Goal: Use online tool/utility

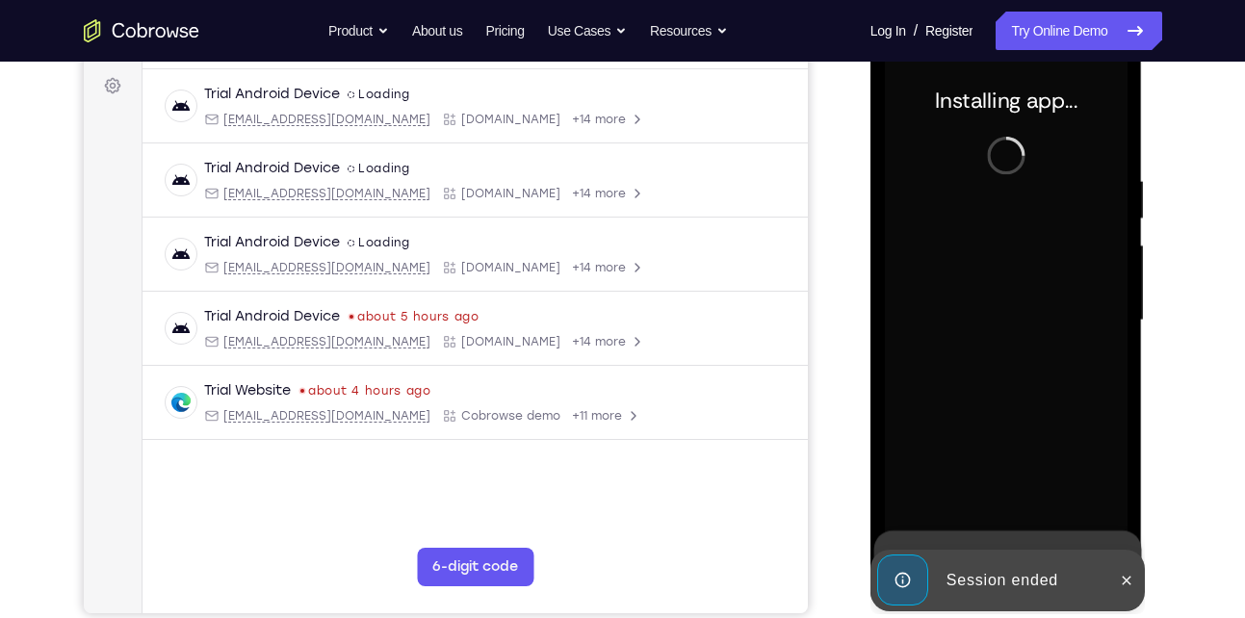
scroll to position [362, 0]
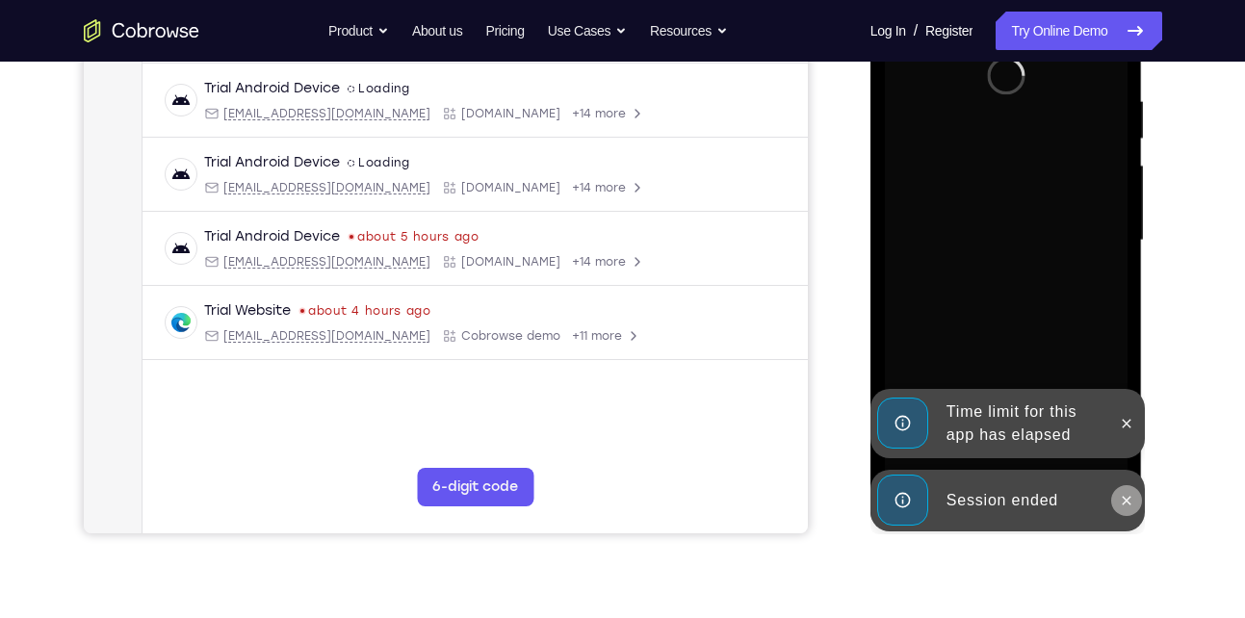
click at [1125, 500] on icon at bounding box center [1126, 500] width 15 height 15
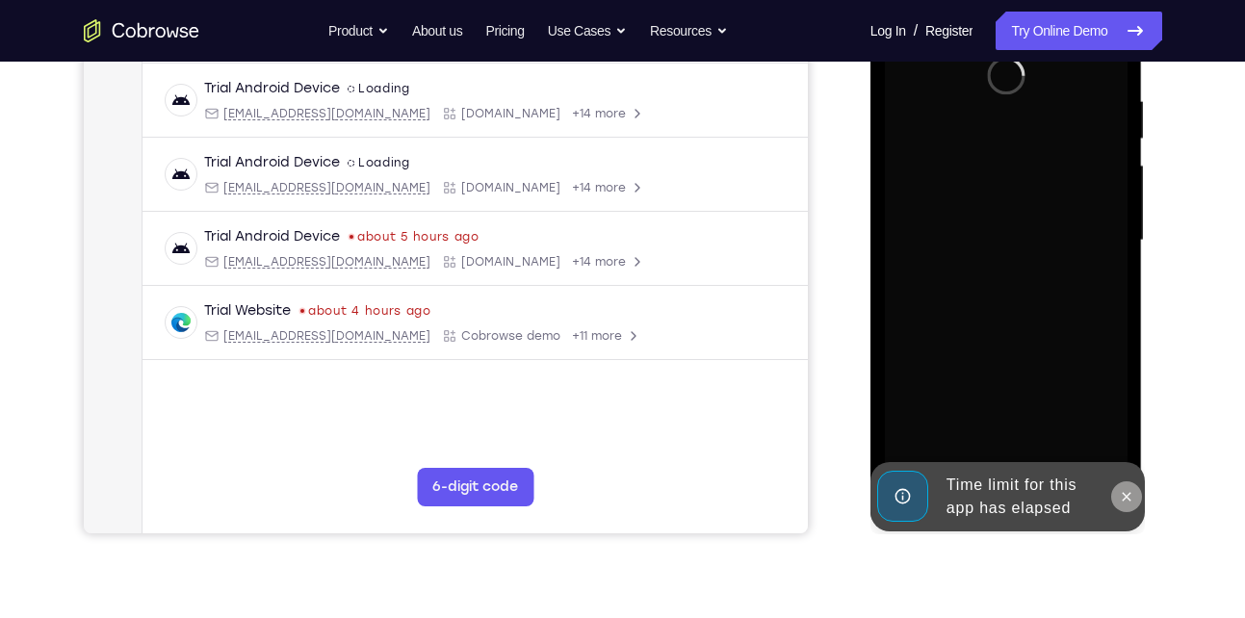
click at [1127, 496] on icon at bounding box center [1127, 496] width 9 height 9
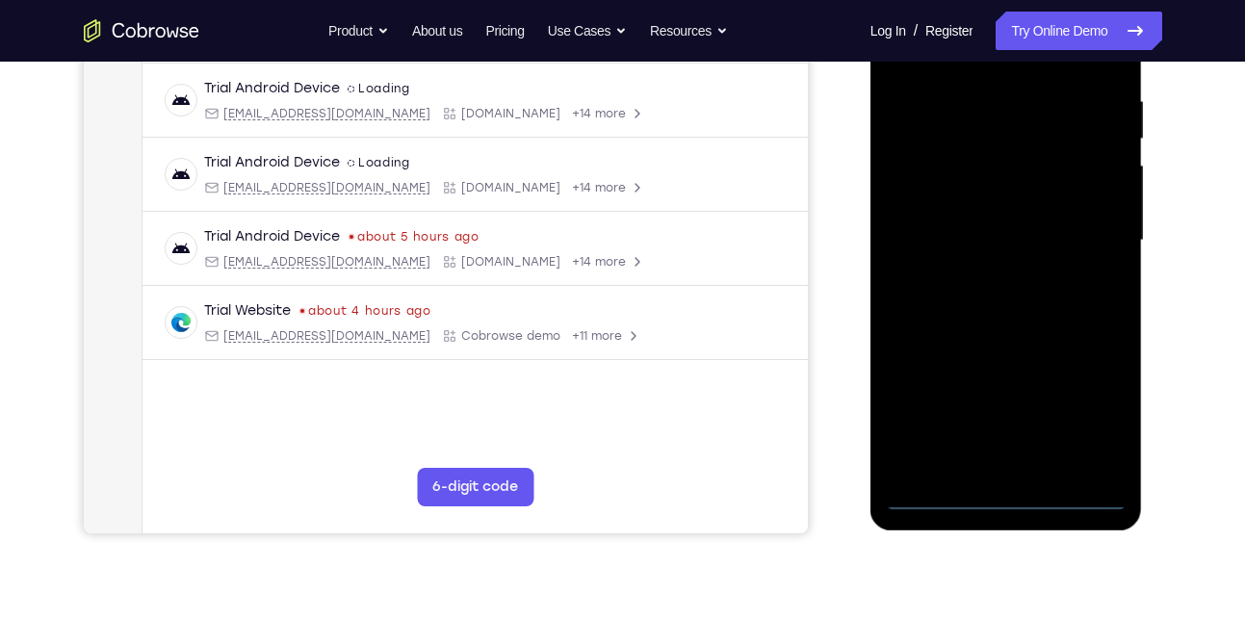
scroll to position [380, 0]
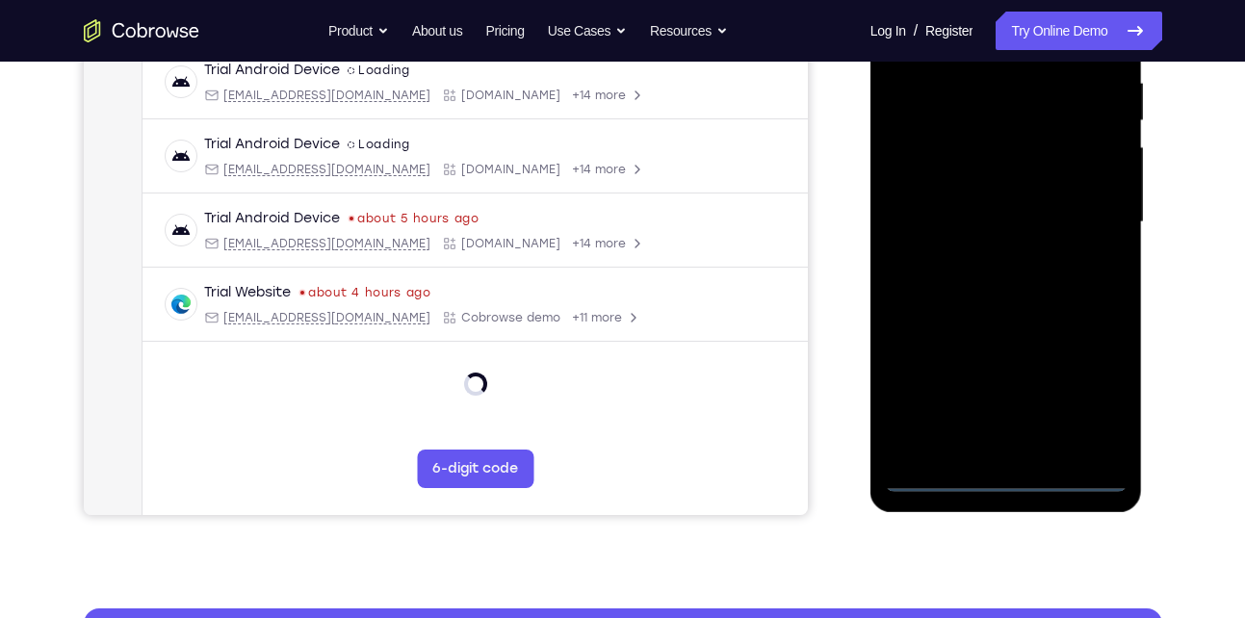
click at [1008, 474] on div at bounding box center [1006, 222] width 243 height 539
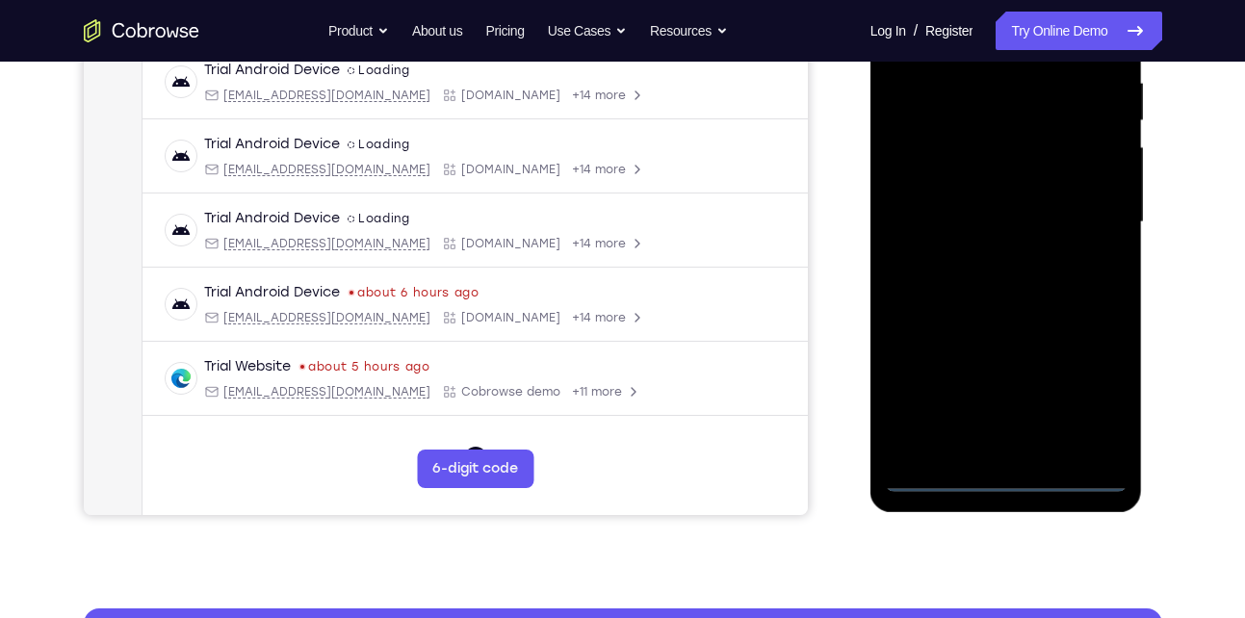
click at [1080, 390] on div at bounding box center [1006, 222] width 243 height 539
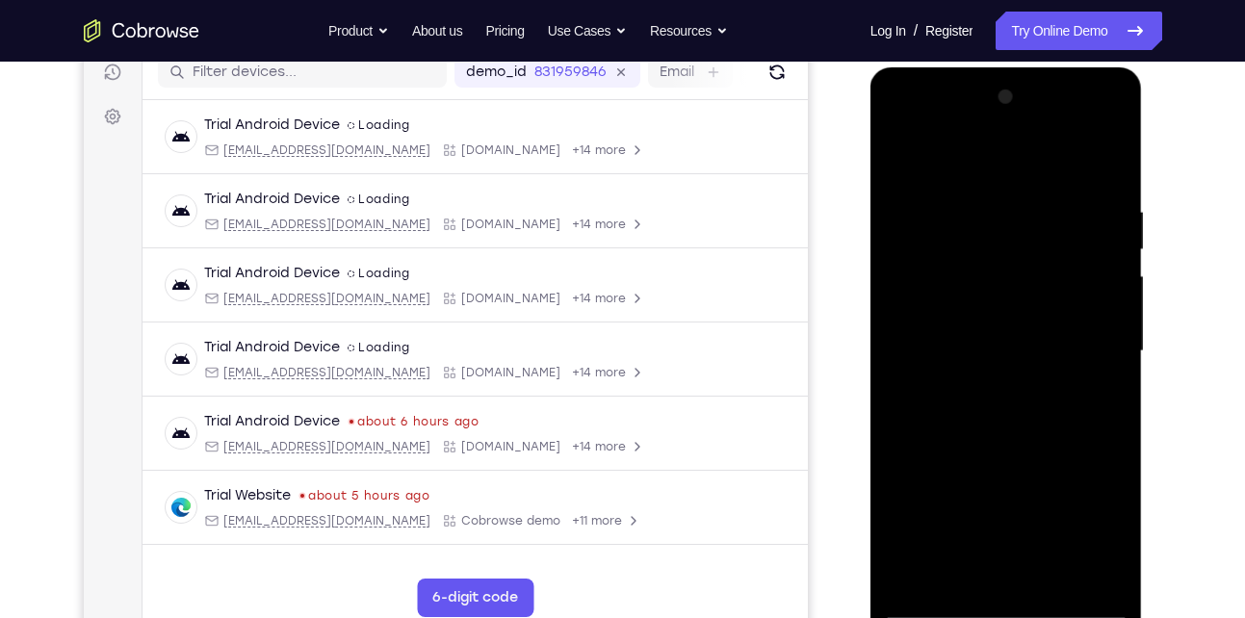
scroll to position [244, 0]
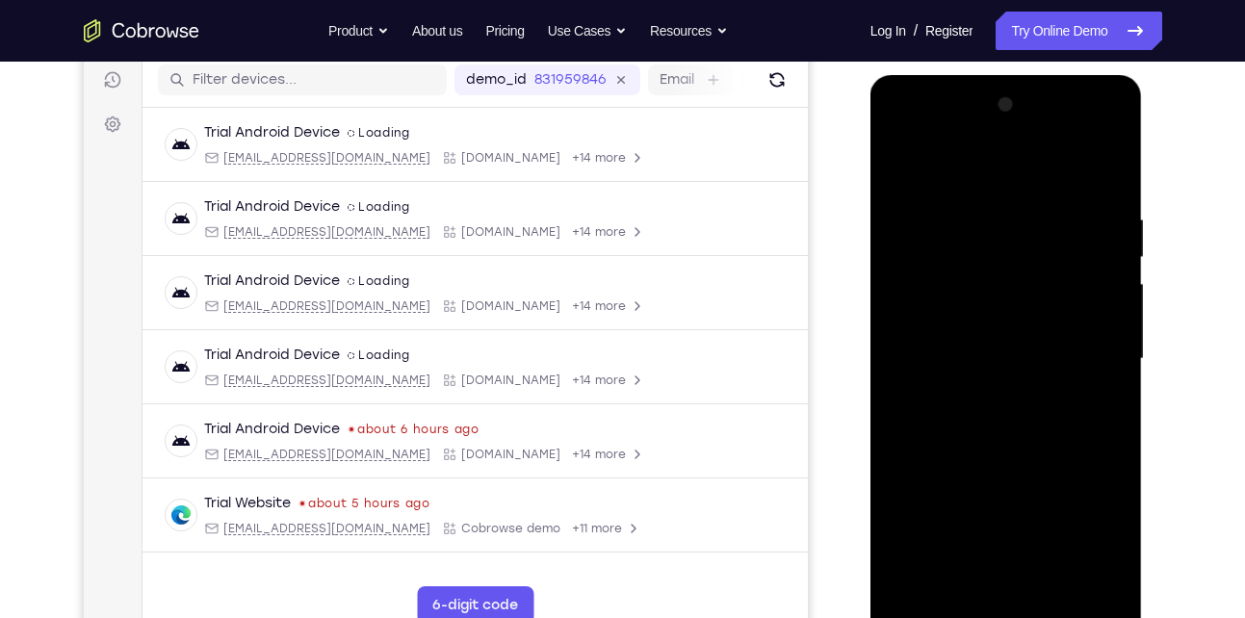
click at [1006, 164] on div at bounding box center [1006, 359] width 243 height 539
click at [1090, 347] on div at bounding box center [1006, 359] width 243 height 539
click at [983, 392] on div at bounding box center [1006, 359] width 243 height 539
click at [1009, 333] on div at bounding box center [1006, 359] width 243 height 539
click at [986, 360] on div at bounding box center [1006, 359] width 243 height 539
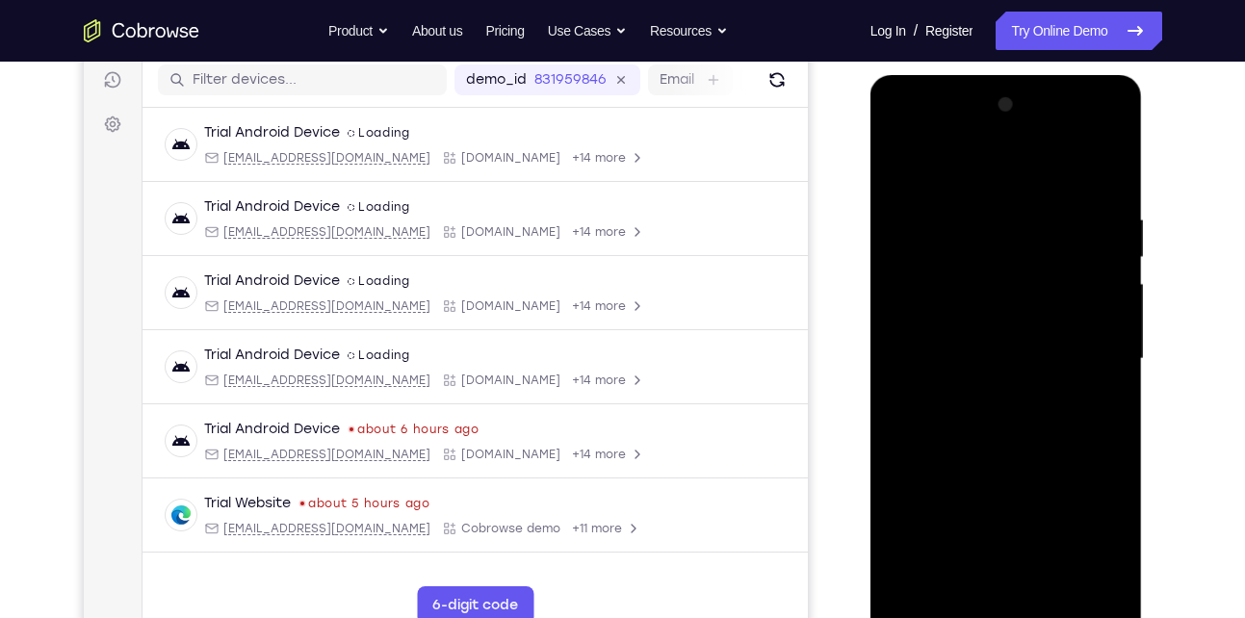
click at [995, 421] on div at bounding box center [1006, 359] width 243 height 539
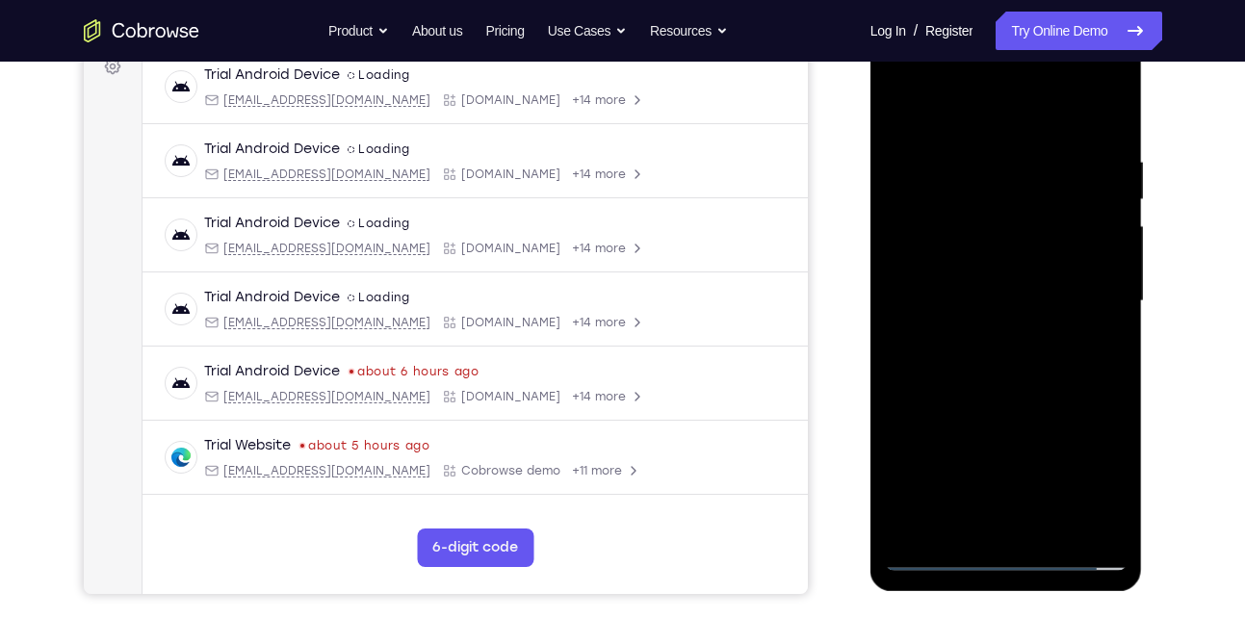
scroll to position [360, 0]
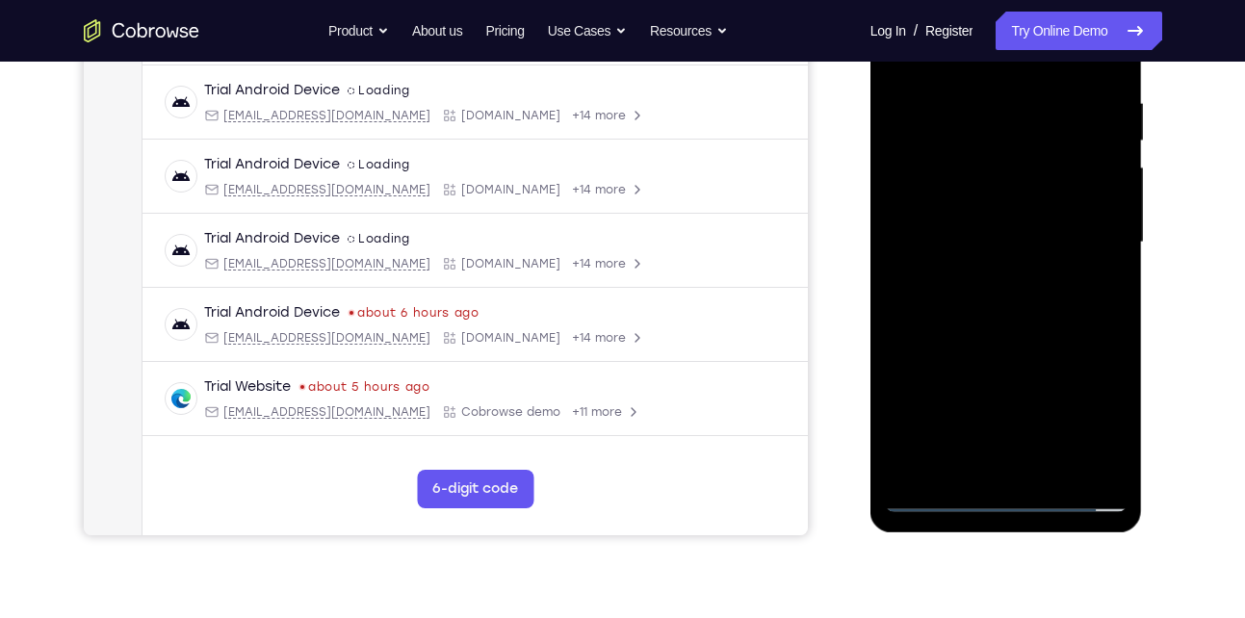
click at [1025, 332] on div at bounding box center [1006, 242] width 243 height 539
drag, startPoint x: 1009, startPoint y: 328, endPoint x: 1003, endPoint y: 246, distance: 82.2
click at [1003, 246] on div at bounding box center [1006, 242] width 243 height 539
drag, startPoint x: 1003, startPoint y: 246, endPoint x: 999, endPoint y: 169, distance: 77.2
click at [999, 169] on div at bounding box center [1006, 242] width 243 height 539
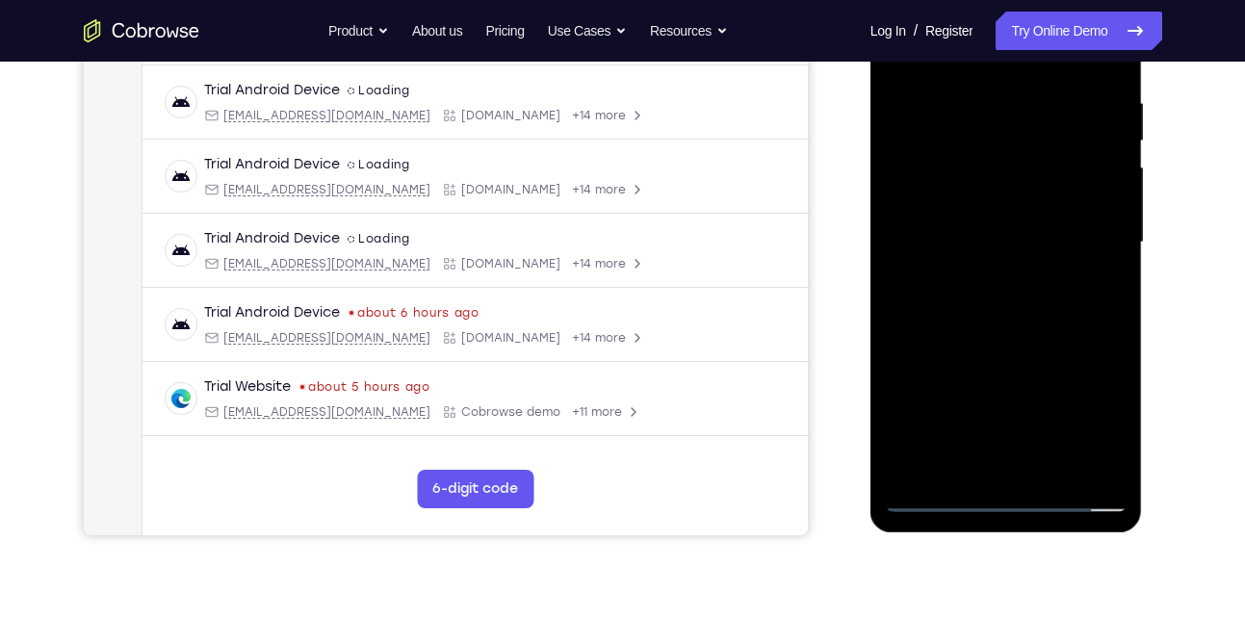
drag, startPoint x: 999, startPoint y: 169, endPoint x: 999, endPoint y: 368, distance: 199.4
click at [999, 368] on div at bounding box center [1006, 242] width 243 height 539
click at [970, 104] on div at bounding box center [1006, 242] width 243 height 539
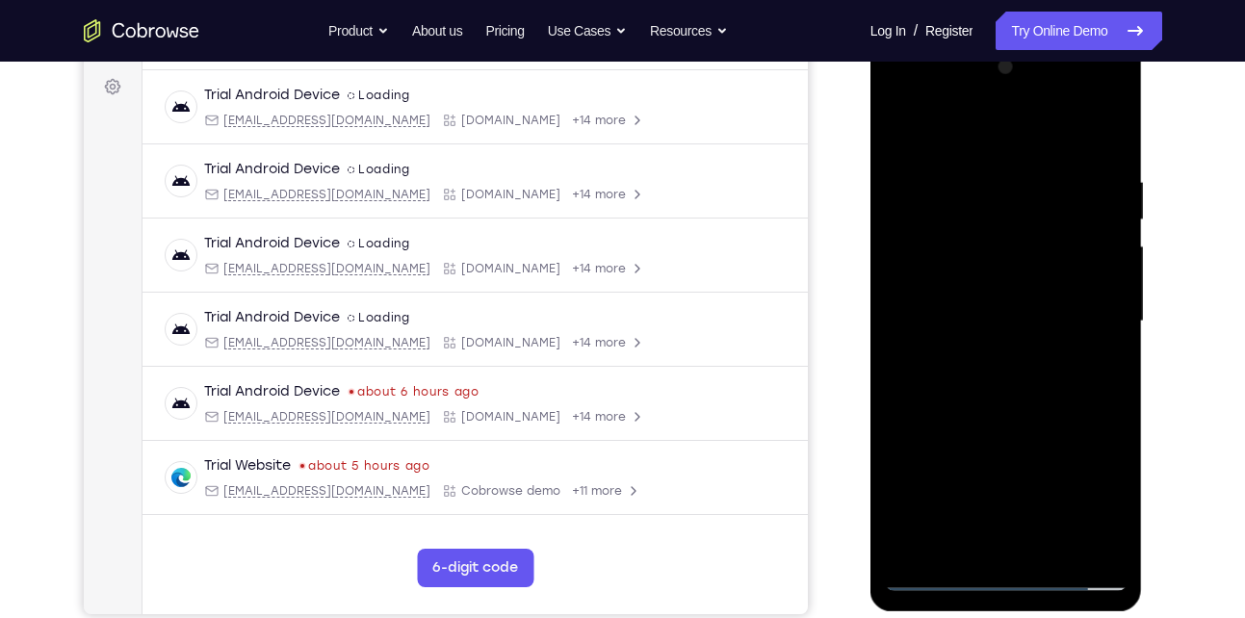
scroll to position [301, 0]
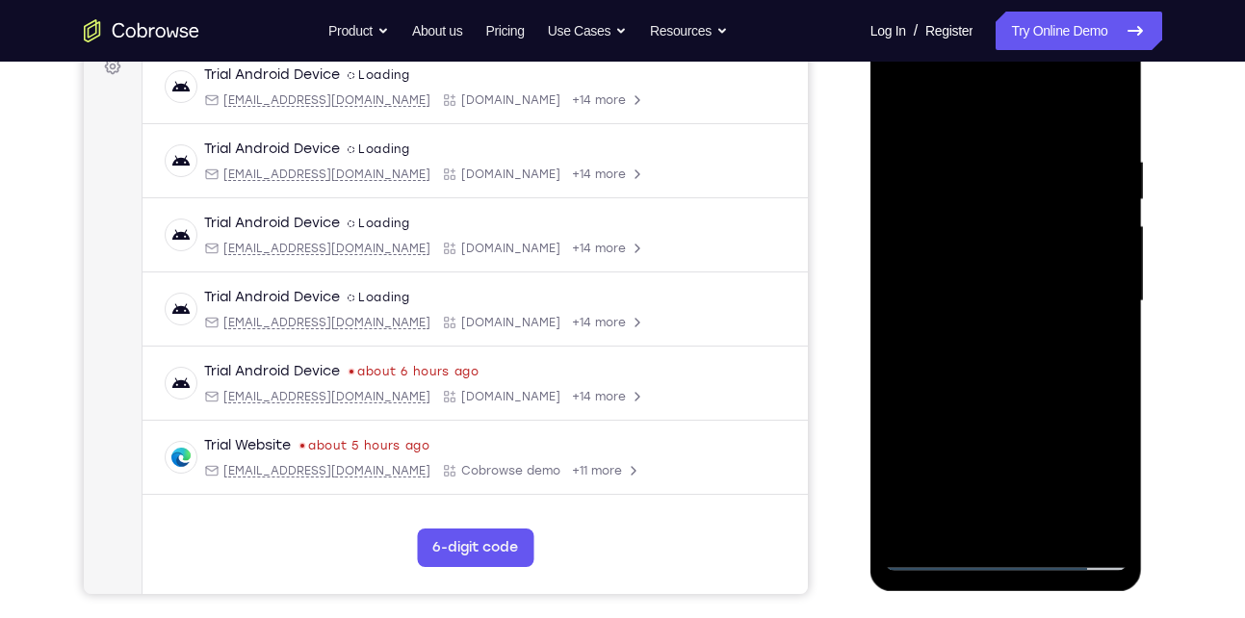
click at [1087, 244] on div at bounding box center [1006, 301] width 243 height 539
click at [1099, 207] on div at bounding box center [1006, 301] width 243 height 539
click at [1102, 120] on div at bounding box center [1006, 301] width 243 height 539
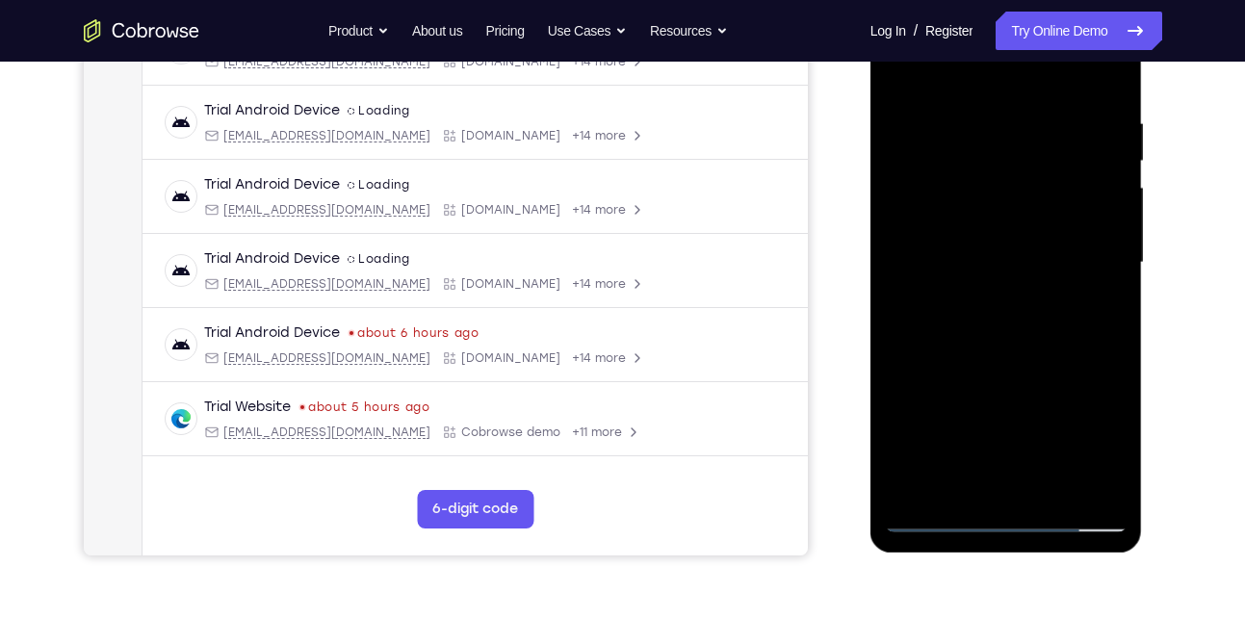
scroll to position [348, 0]
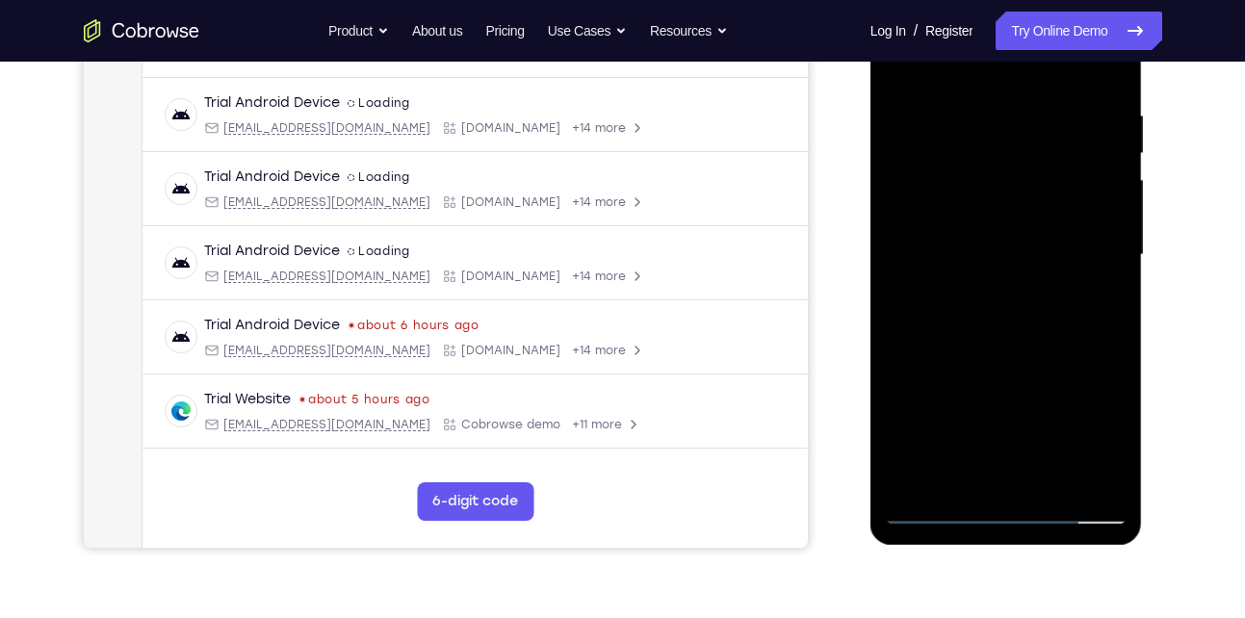
click at [1052, 482] on div at bounding box center [1006, 255] width 243 height 539
click at [1005, 356] on div at bounding box center [1006, 255] width 243 height 539
click at [980, 380] on div at bounding box center [1006, 255] width 243 height 539
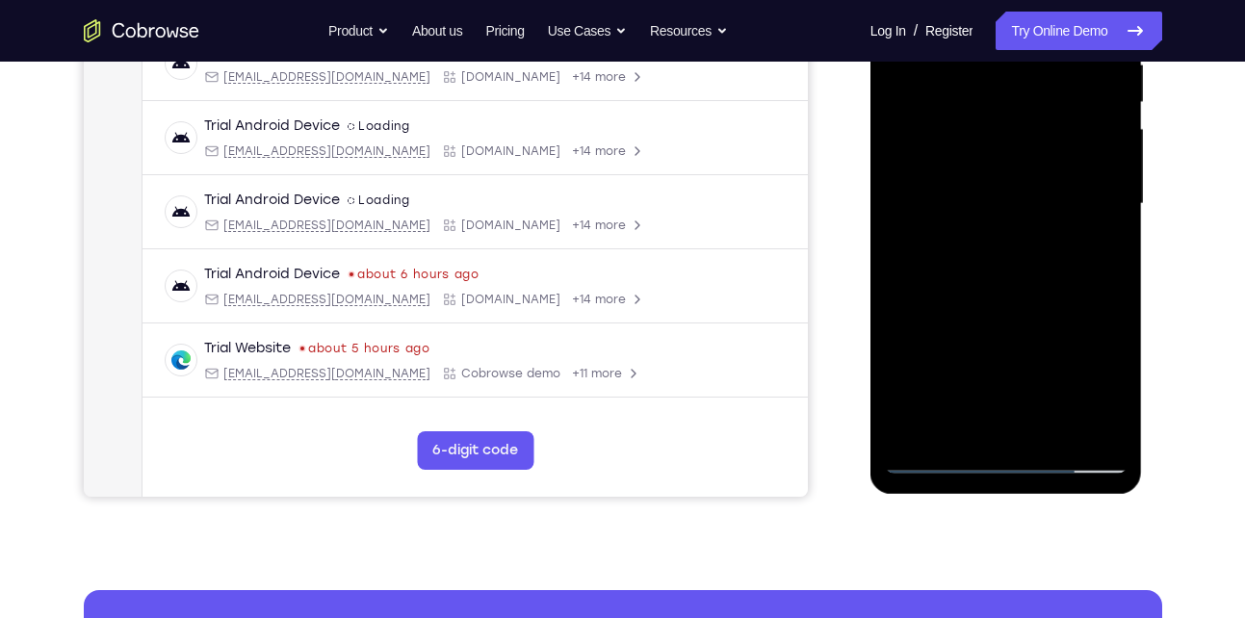
click at [966, 392] on div at bounding box center [1006, 203] width 243 height 539
click at [934, 457] on div at bounding box center [1006, 203] width 243 height 539
drag, startPoint x: 979, startPoint y: 378, endPoint x: 960, endPoint y: 220, distance: 159.0
click at [960, 220] on div at bounding box center [1006, 203] width 243 height 539
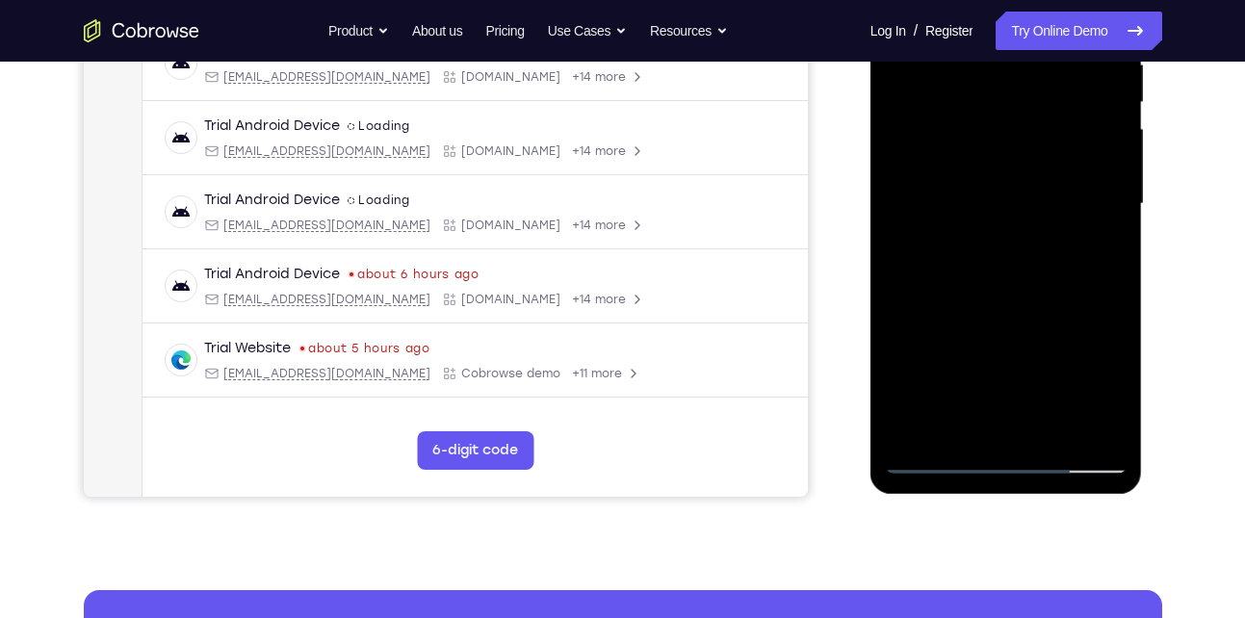
drag, startPoint x: 986, startPoint y: 360, endPoint x: 981, endPoint y: 203, distance: 157.1
click at [981, 203] on div at bounding box center [1006, 203] width 243 height 539
click at [979, 309] on div at bounding box center [1006, 203] width 243 height 539
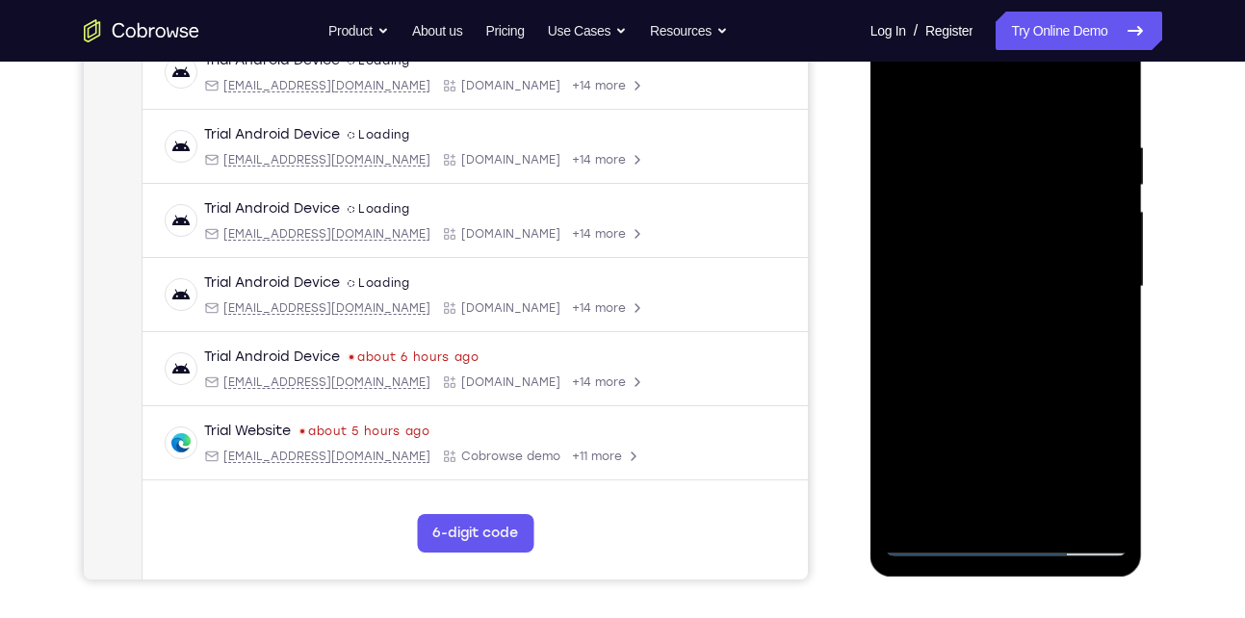
scroll to position [312, 0]
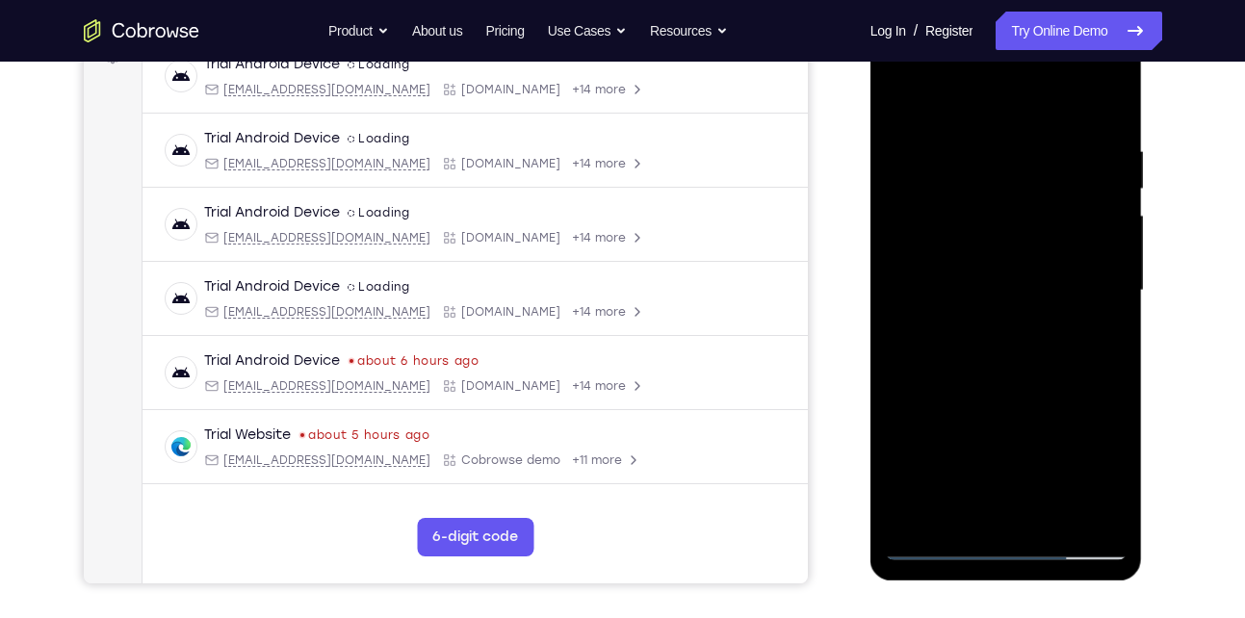
click at [929, 91] on div at bounding box center [1006, 290] width 243 height 539
click at [904, 95] on div at bounding box center [1006, 290] width 243 height 539
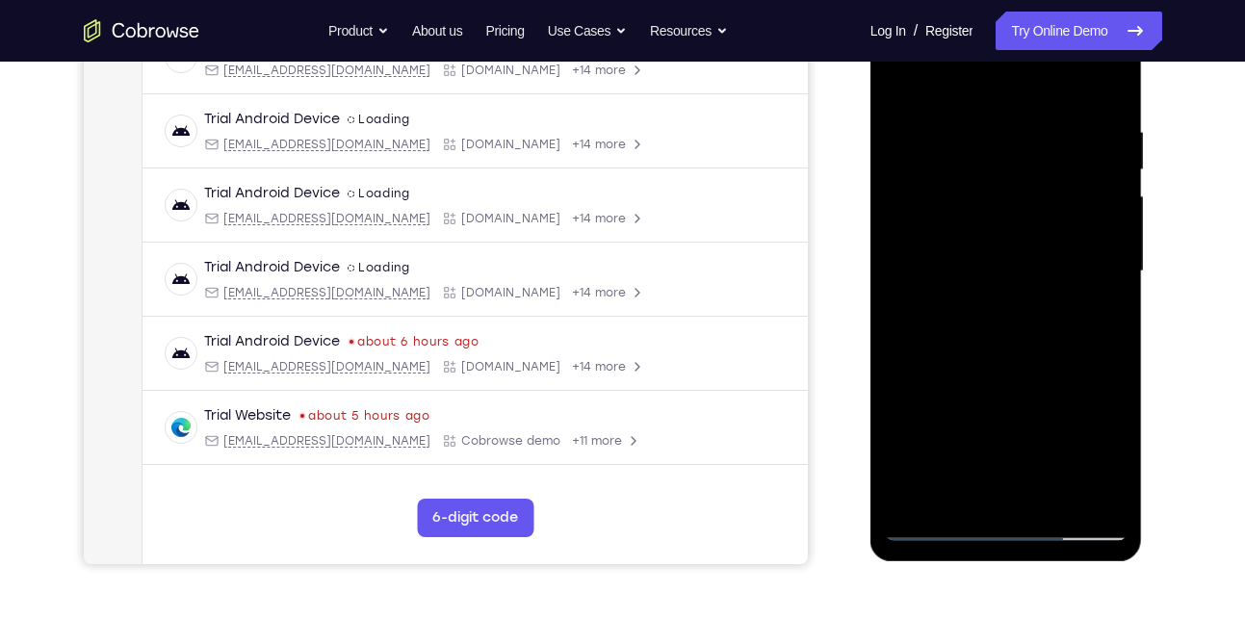
scroll to position [332, 0]
click at [992, 486] on div at bounding box center [1006, 270] width 243 height 539
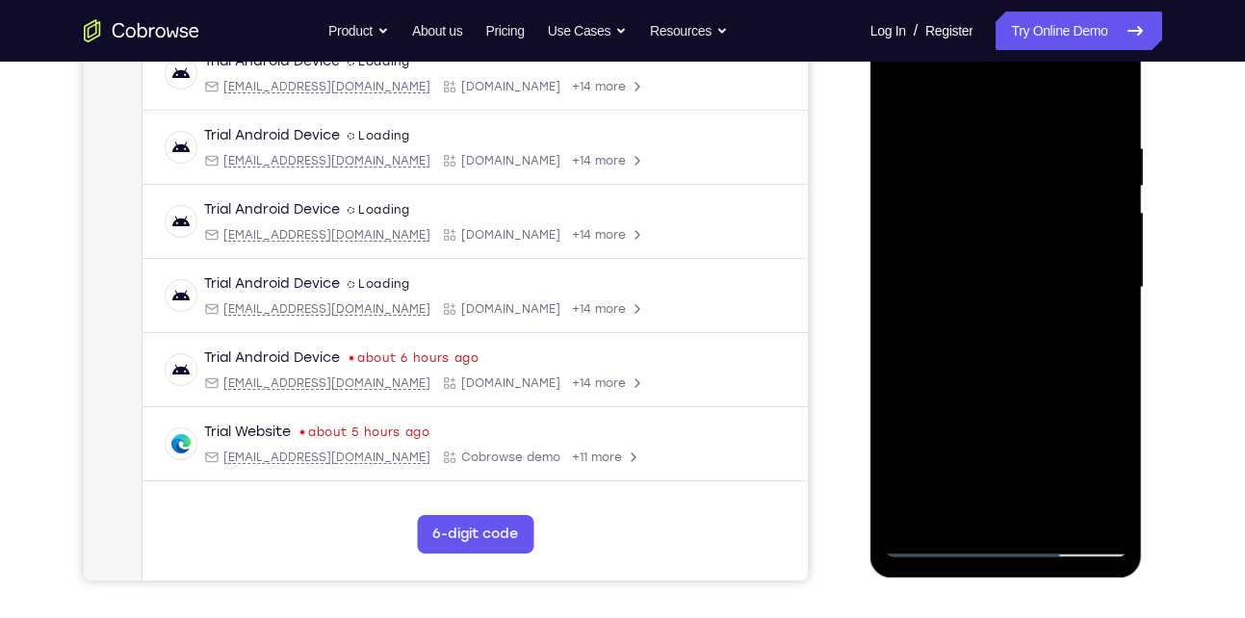
scroll to position [310, 0]
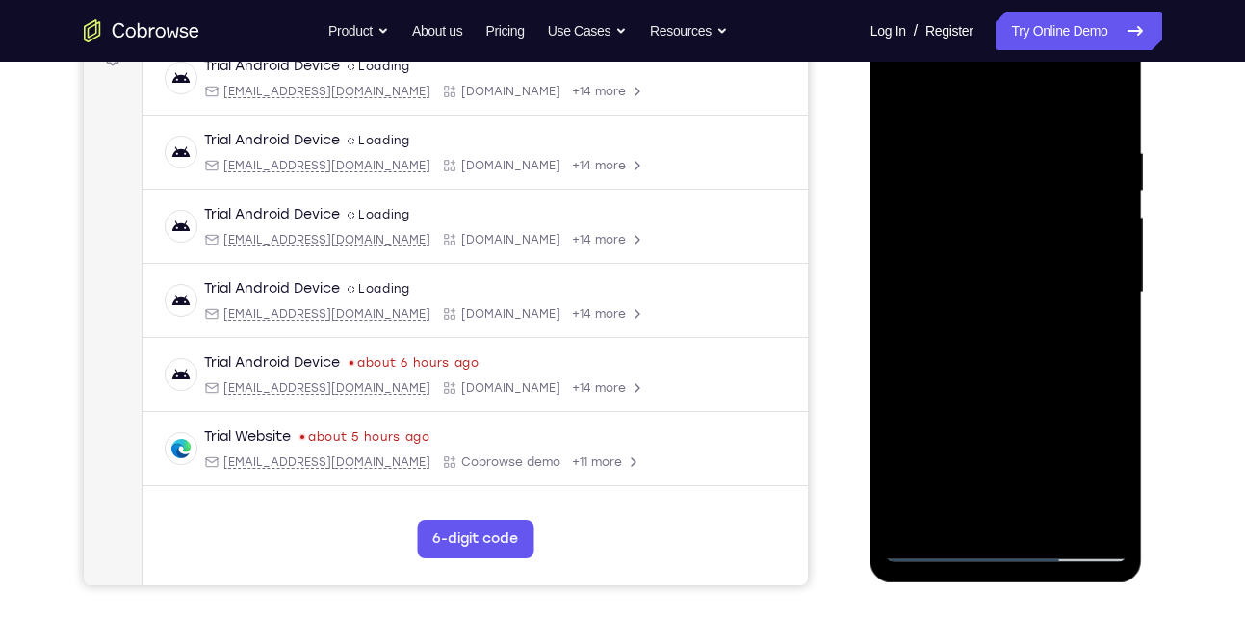
click at [904, 101] on div at bounding box center [1006, 292] width 243 height 539
click at [994, 372] on div at bounding box center [1006, 292] width 243 height 539
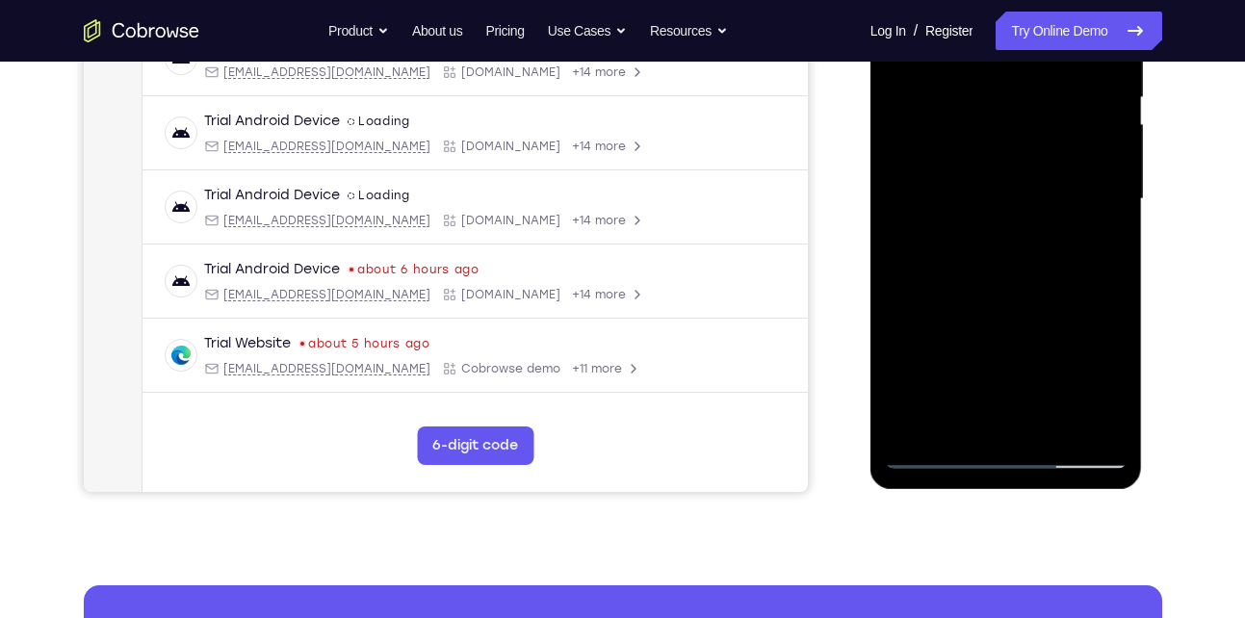
scroll to position [403, 0]
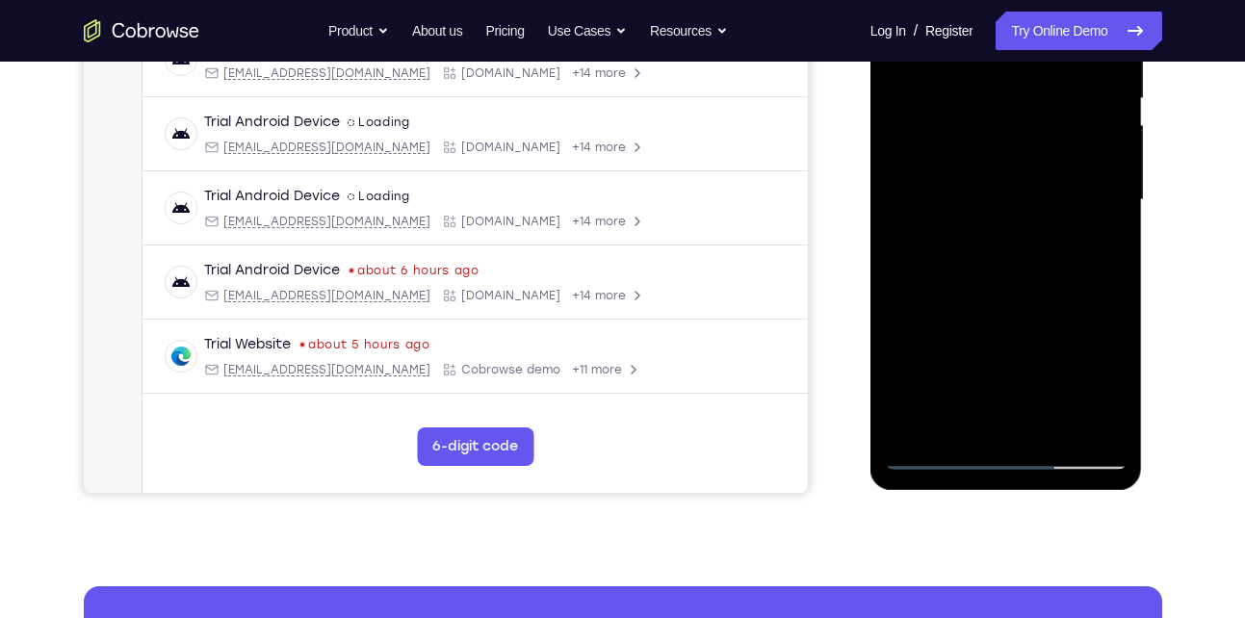
click at [966, 417] on div at bounding box center [1006, 200] width 243 height 539
click at [960, 422] on div at bounding box center [1006, 200] width 243 height 539
click at [1064, 308] on div at bounding box center [1006, 200] width 243 height 539
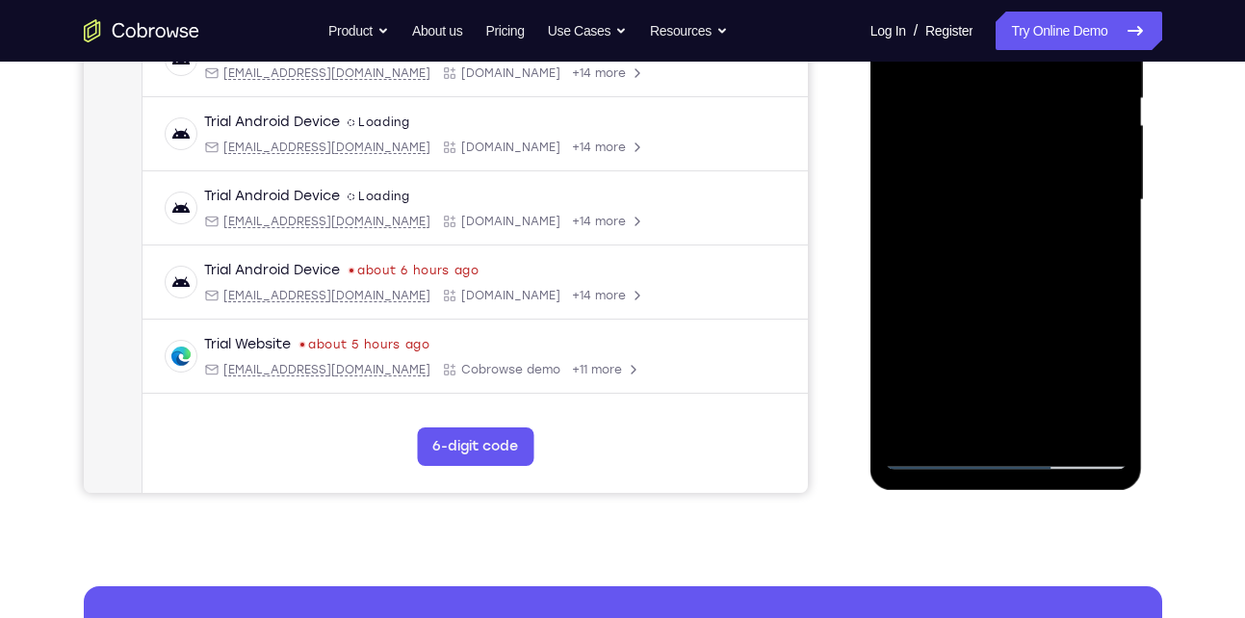
click at [1064, 308] on div at bounding box center [1006, 200] width 243 height 539
click at [1120, 428] on div at bounding box center [1006, 200] width 243 height 539
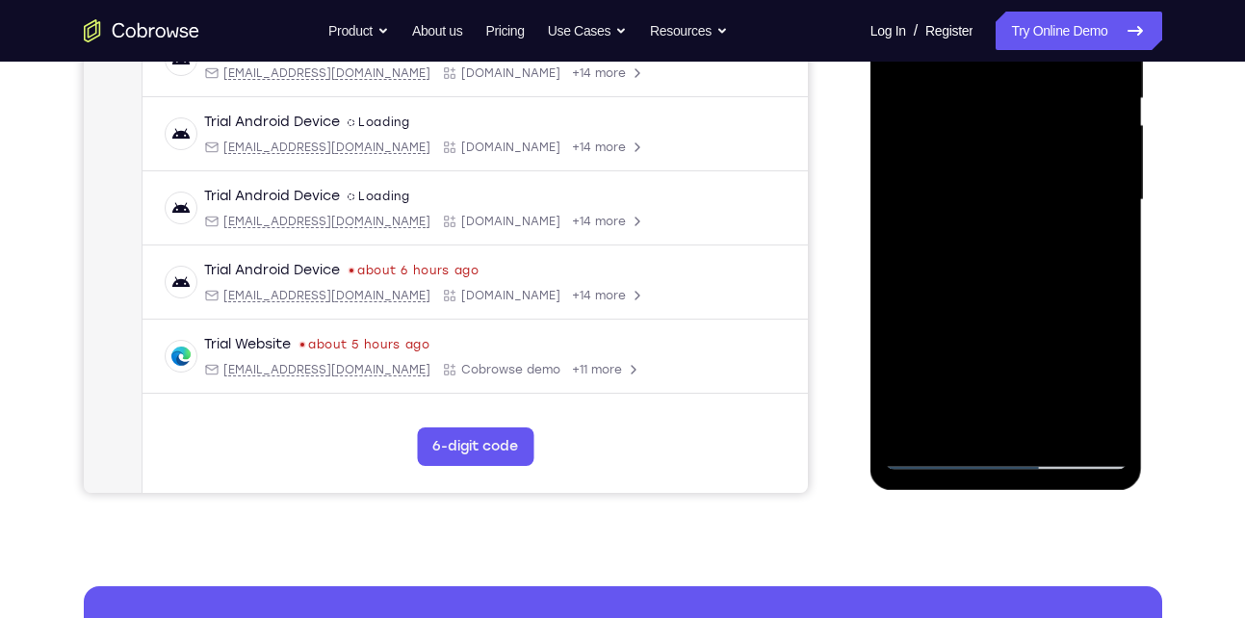
click at [1120, 428] on div at bounding box center [1006, 200] width 243 height 539
click at [1033, 366] on div at bounding box center [1006, 200] width 243 height 539
click at [1101, 240] on div at bounding box center [1006, 200] width 243 height 539
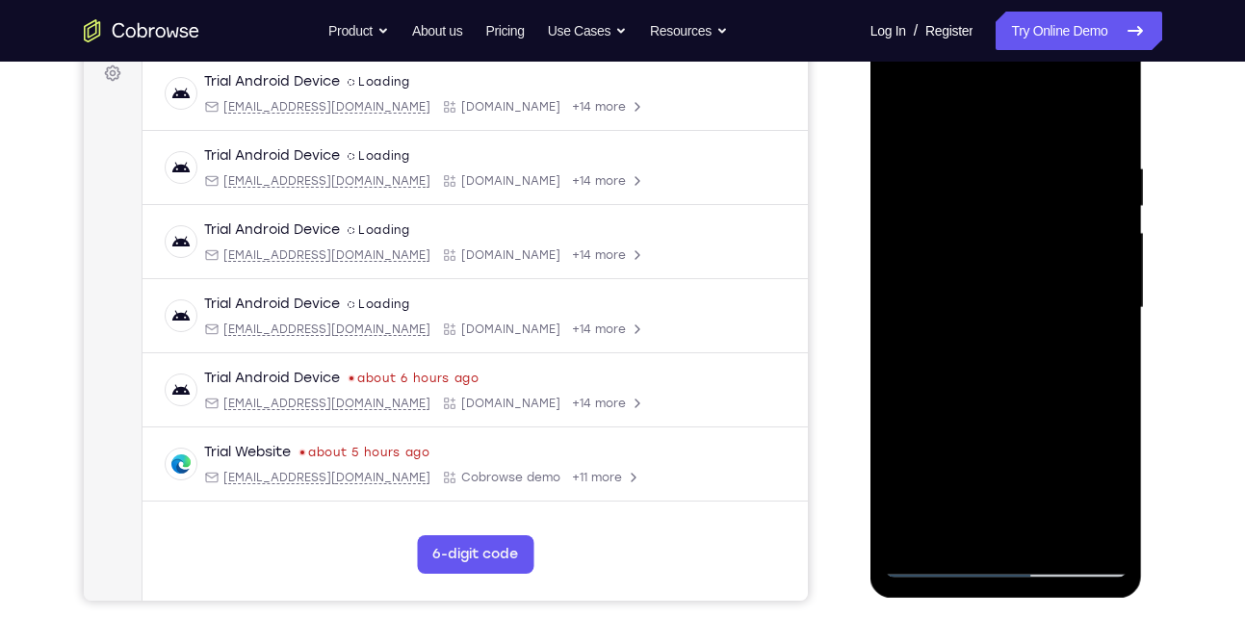
scroll to position [293, 0]
click at [905, 119] on div at bounding box center [1006, 309] width 243 height 539
drag, startPoint x: 1019, startPoint y: 153, endPoint x: 1011, endPoint y: 367, distance: 214.0
click at [1011, 367] on div at bounding box center [1006, 309] width 243 height 539
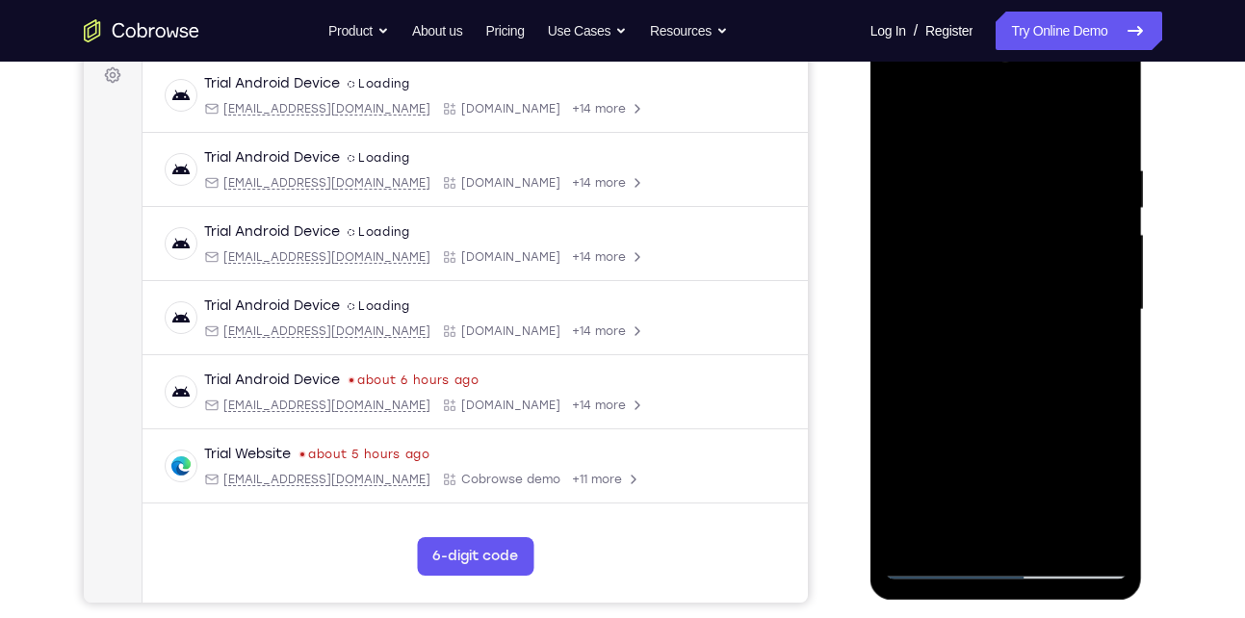
click at [987, 176] on div at bounding box center [1006, 309] width 243 height 539
click at [1065, 170] on div at bounding box center [1006, 309] width 243 height 539
click at [1090, 140] on div at bounding box center [1006, 309] width 243 height 539
click at [1090, 151] on div at bounding box center [1006, 309] width 243 height 539
click at [1101, 155] on div at bounding box center [1006, 309] width 243 height 539
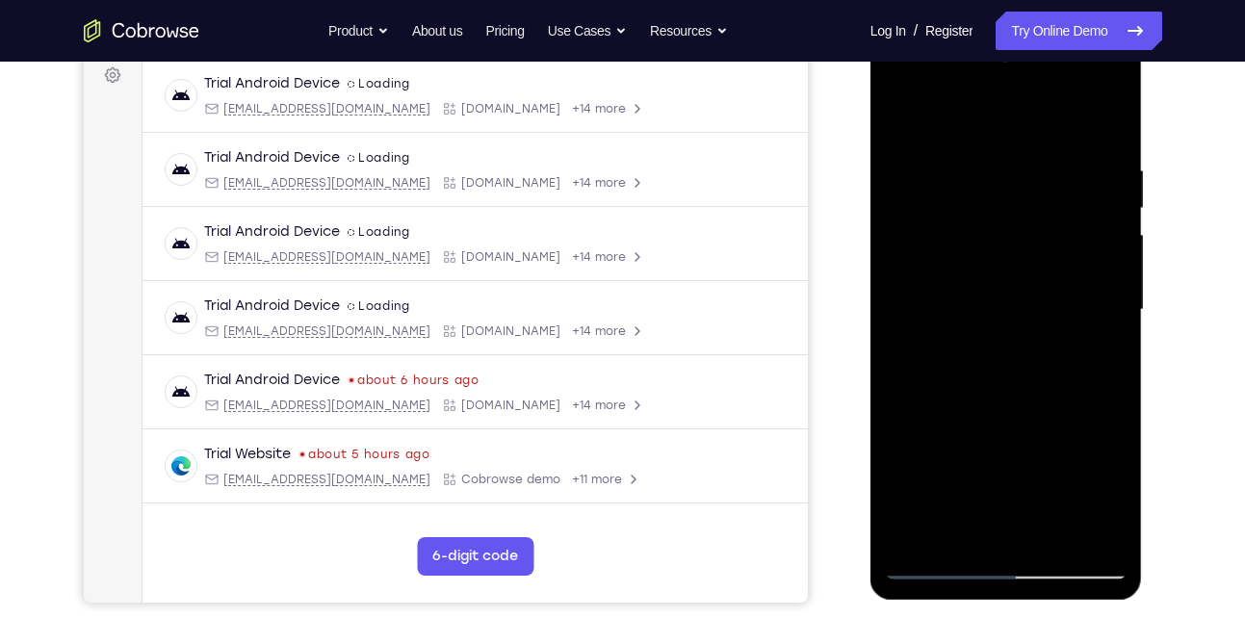
click at [1101, 155] on div at bounding box center [1006, 309] width 243 height 539
click at [907, 118] on div at bounding box center [1006, 309] width 243 height 539
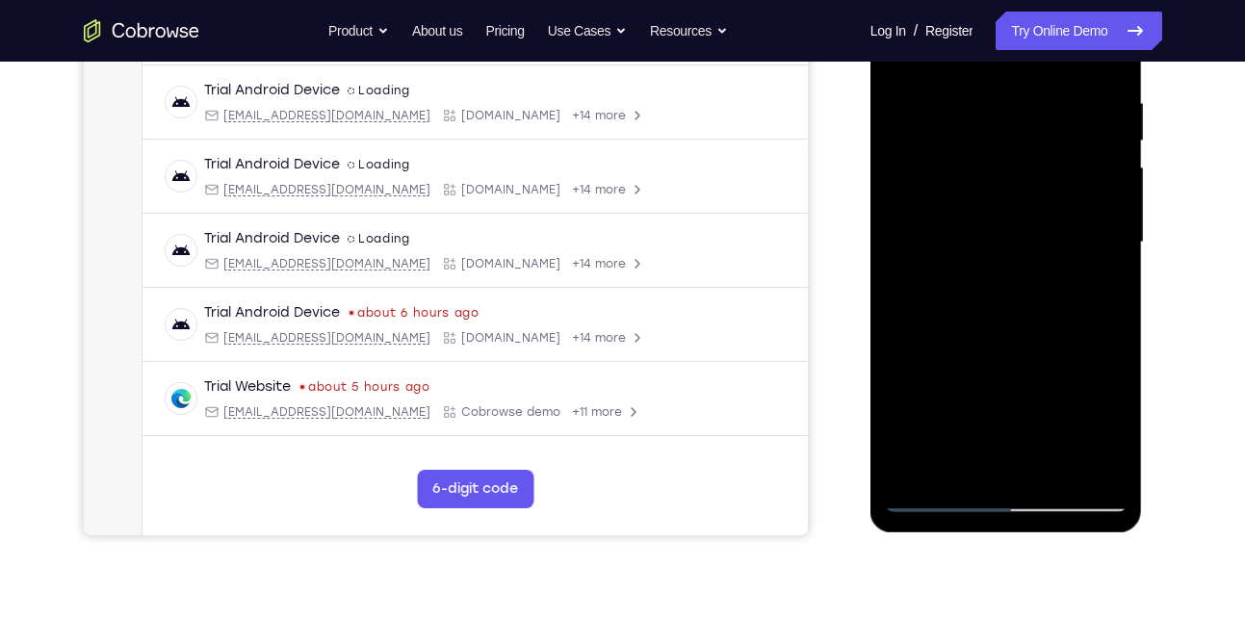
scroll to position [364, 0]
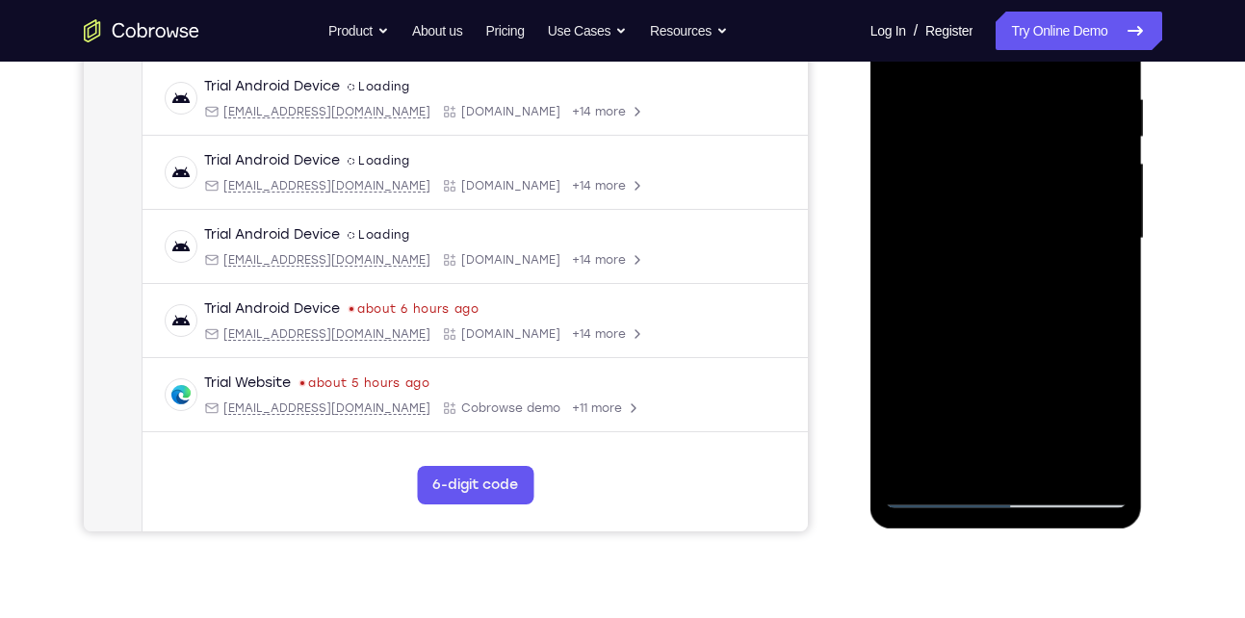
click at [1073, 270] on div at bounding box center [1006, 238] width 243 height 539
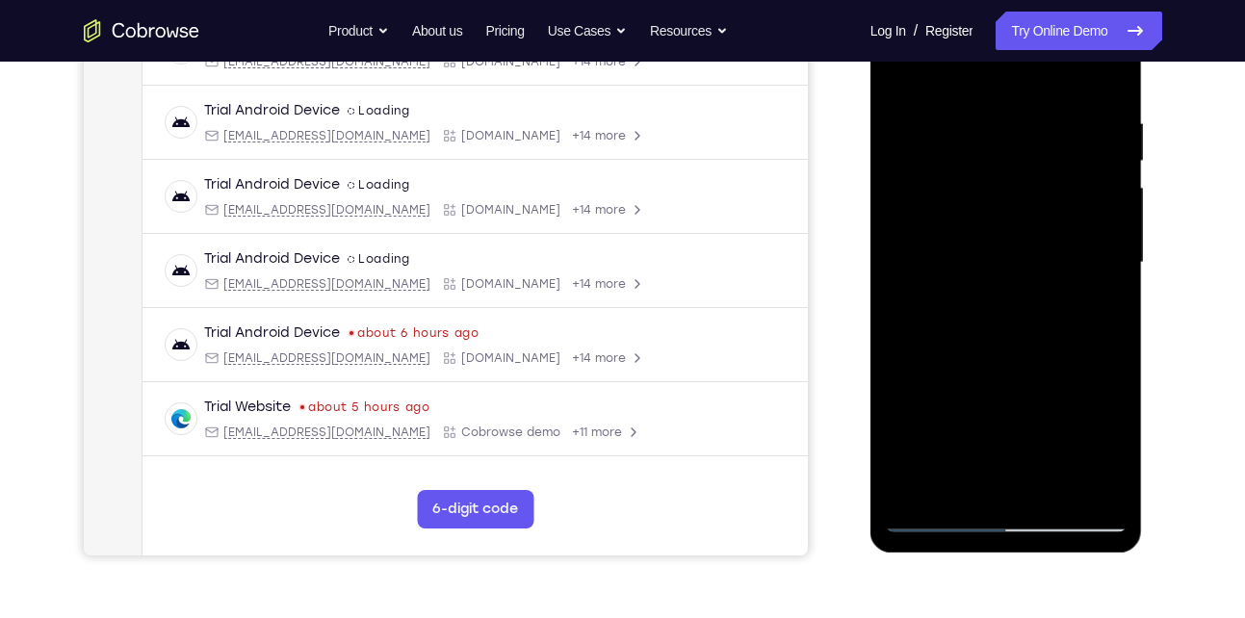
drag, startPoint x: 994, startPoint y: 343, endPoint x: 967, endPoint y: 191, distance: 154.6
click at [967, 191] on div at bounding box center [1006, 262] width 243 height 539
drag, startPoint x: 999, startPoint y: 400, endPoint x: 963, endPoint y: 197, distance: 206.3
click at [963, 197] on div at bounding box center [1006, 262] width 243 height 539
click at [957, 225] on div at bounding box center [1006, 262] width 243 height 539
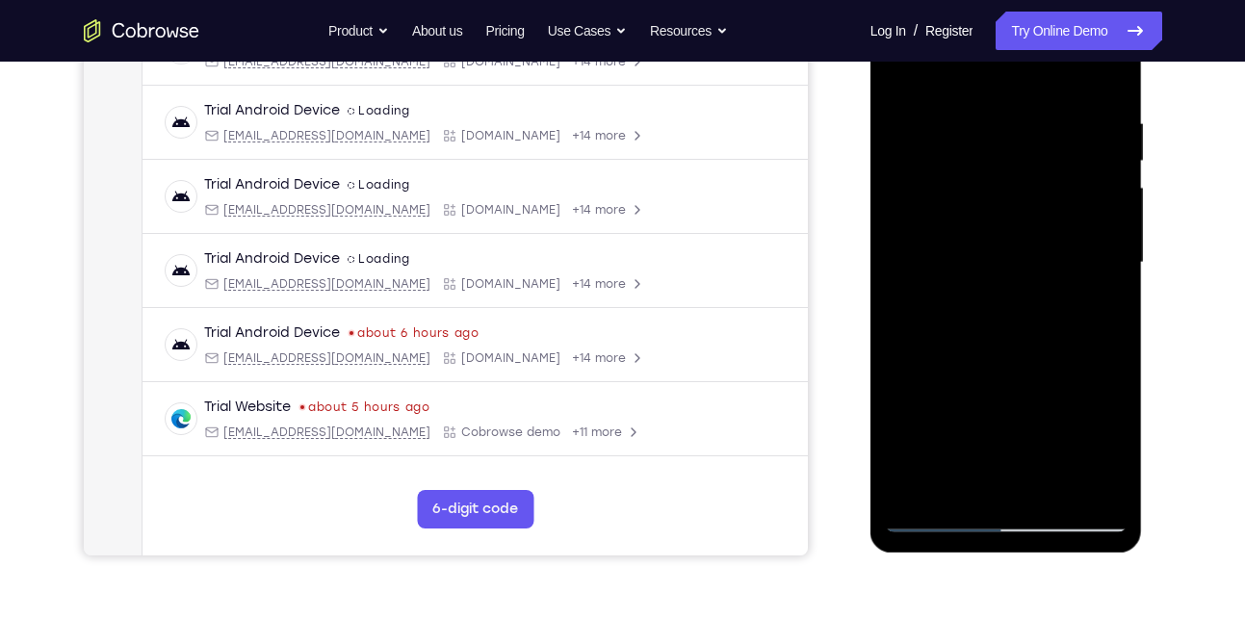
click at [1095, 153] on div at bounding box center [1006, 262] width 243 height 539
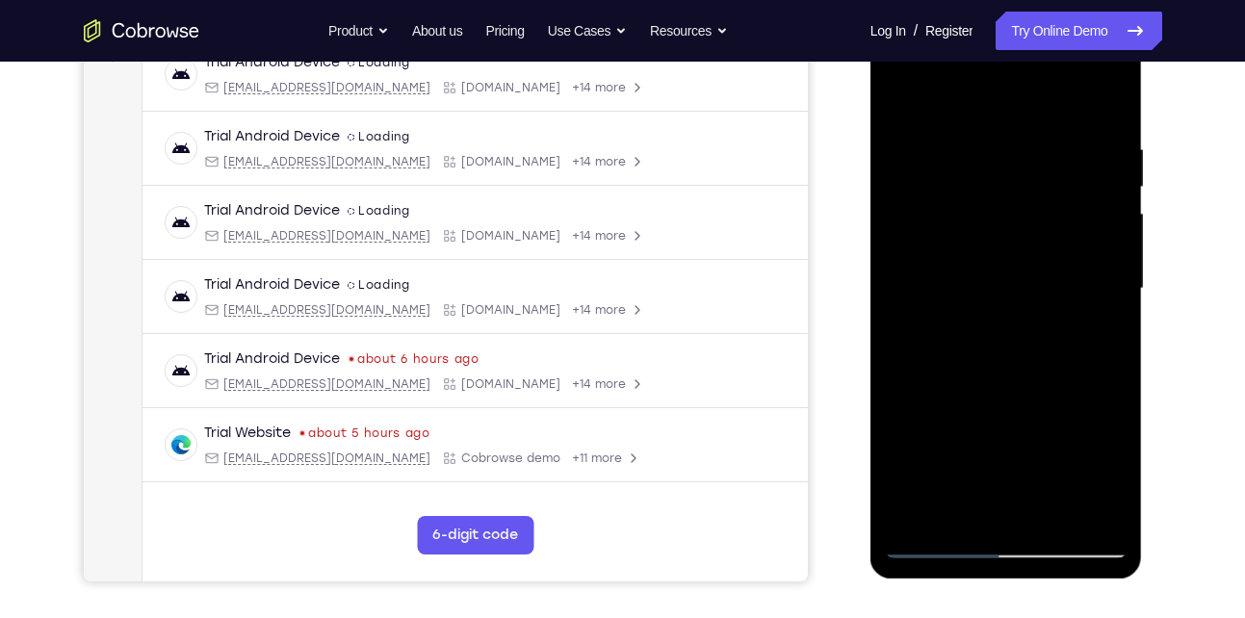
scroll to position [315, 0]
drag, startPoint x: 979, startPoint y: 298, endPoint x: 979, endPoint y: 414, distance: 116.6
click at [979, 414] on div at bounding box center [1006, 287] width 243 height 539
drag, startPoint x: 979, startPoint y: 414, endPoint x: 983, endPoint y: 274, distance: 140.7
click at [983, 274] on div at bounding box center [1006, 287] width 243 height 539
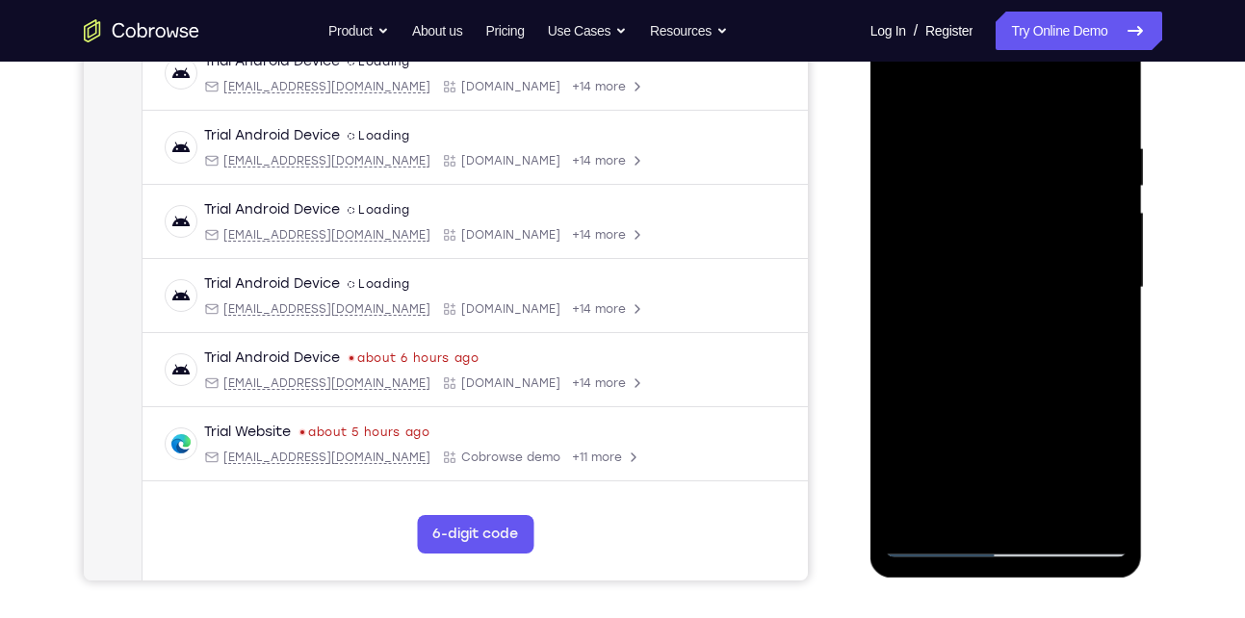
click at [952, 185] on div at bounding box center [1006, 287] width 243 height 539
drag, startPoint x: 993, startPoint y: 174, endPoint x: 991, endPoint y: 256, distance: 81.9
click at [991, 256] on div at bounding box center [1006, 287] width 243 height 539
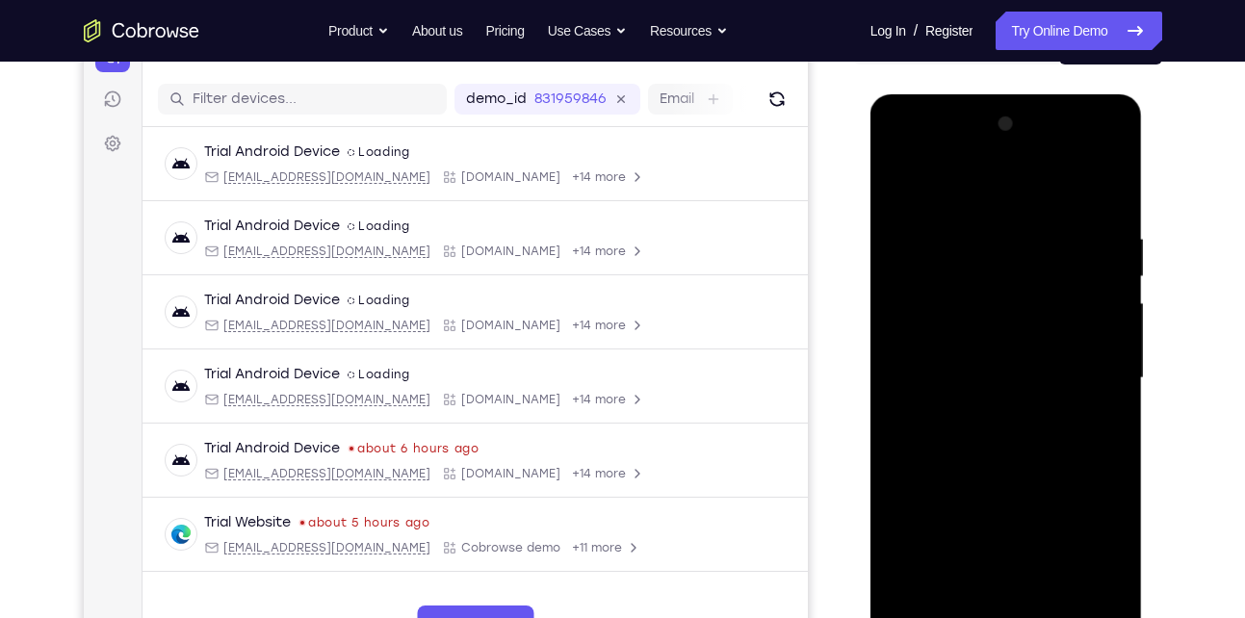
scroll to position [454, 0]
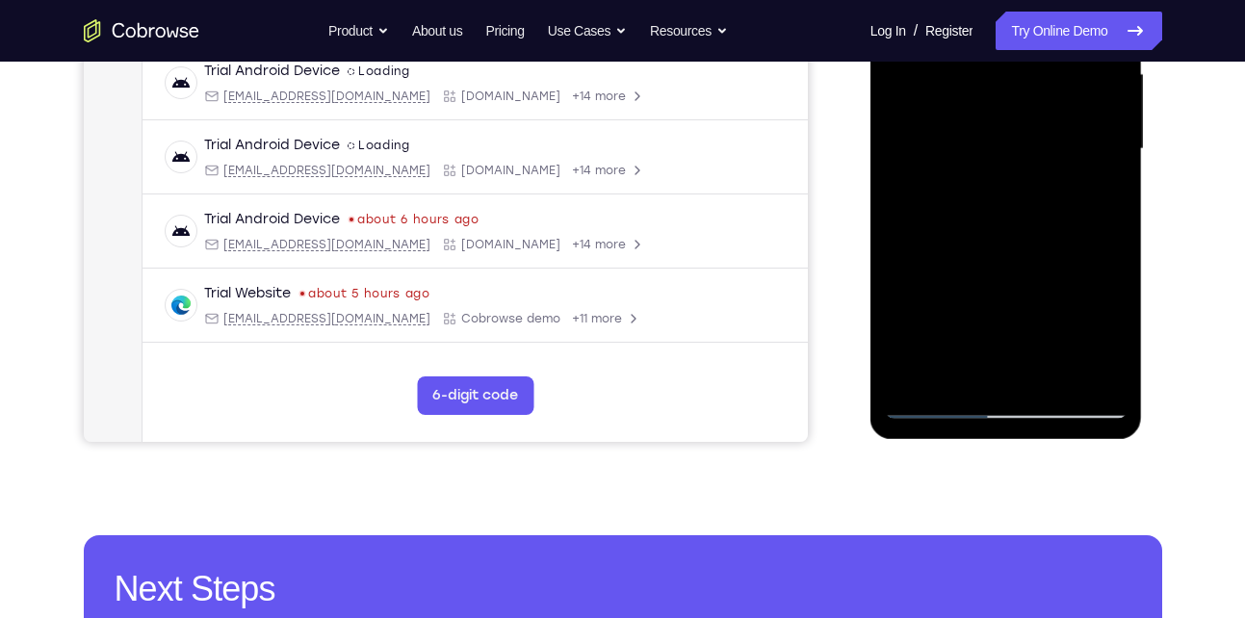
click at [1049, 295] on div at bounding box center [1006, 149] width 243 height 539
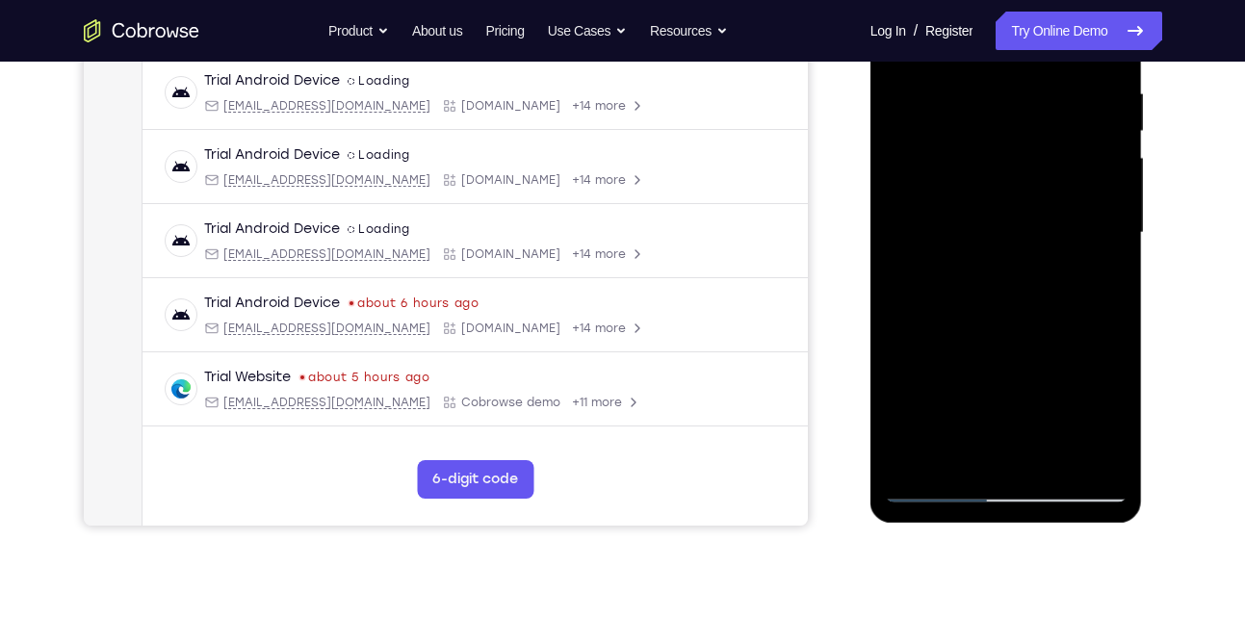
scroll to position [364, 0]
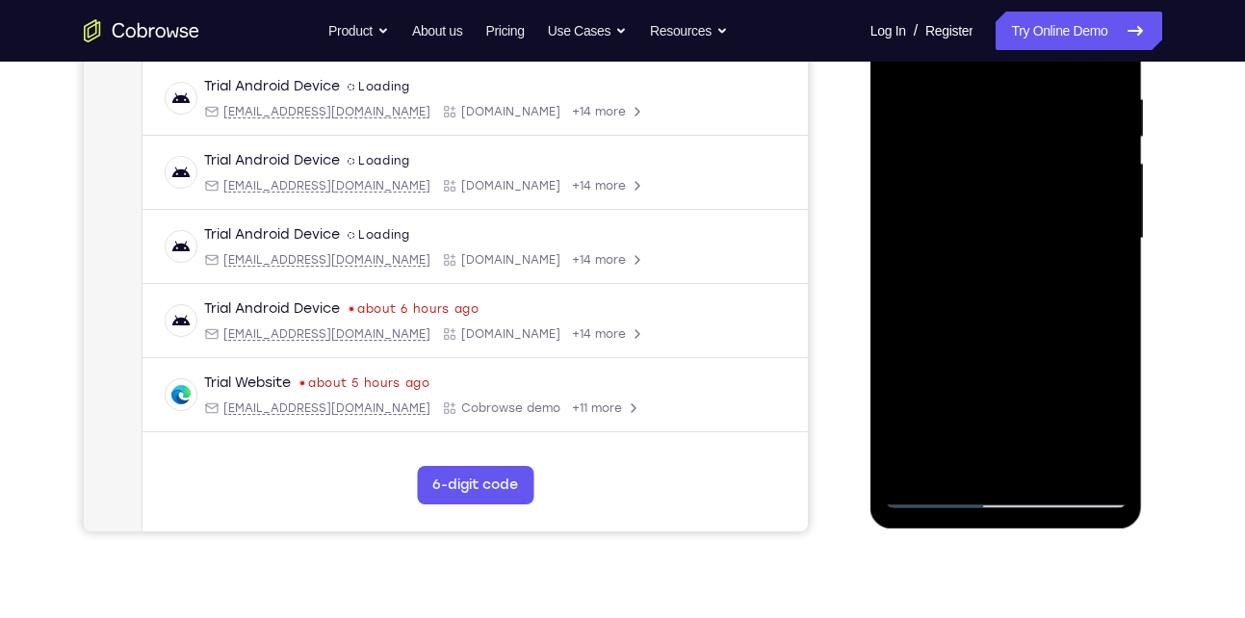
click at [955, 468] on div at bounding box center [1006, 238] width 243 height 539
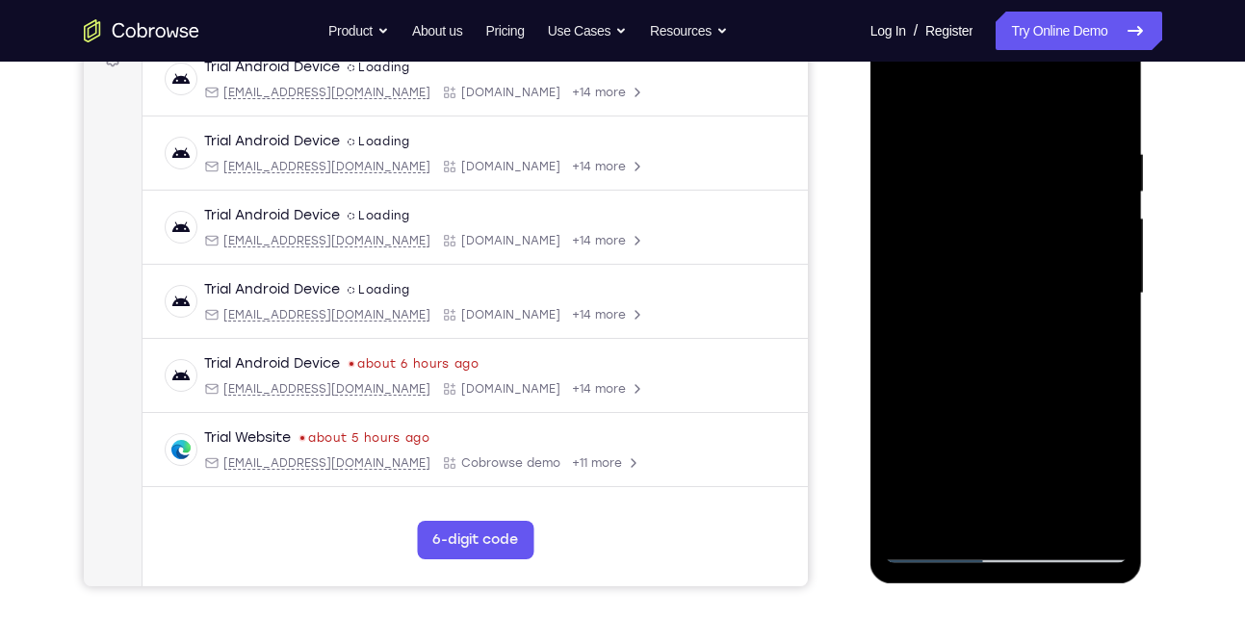
scroll to position [308, 0]
click at [964, 104] on div at bounding box center [1006, 294] width 243 height 539
click at [914, 194] on div at bounding box center [1006, 294] width 243 height 539
click at [1111, 111] on div at bounding box center [1006, 294] width 243 height 539
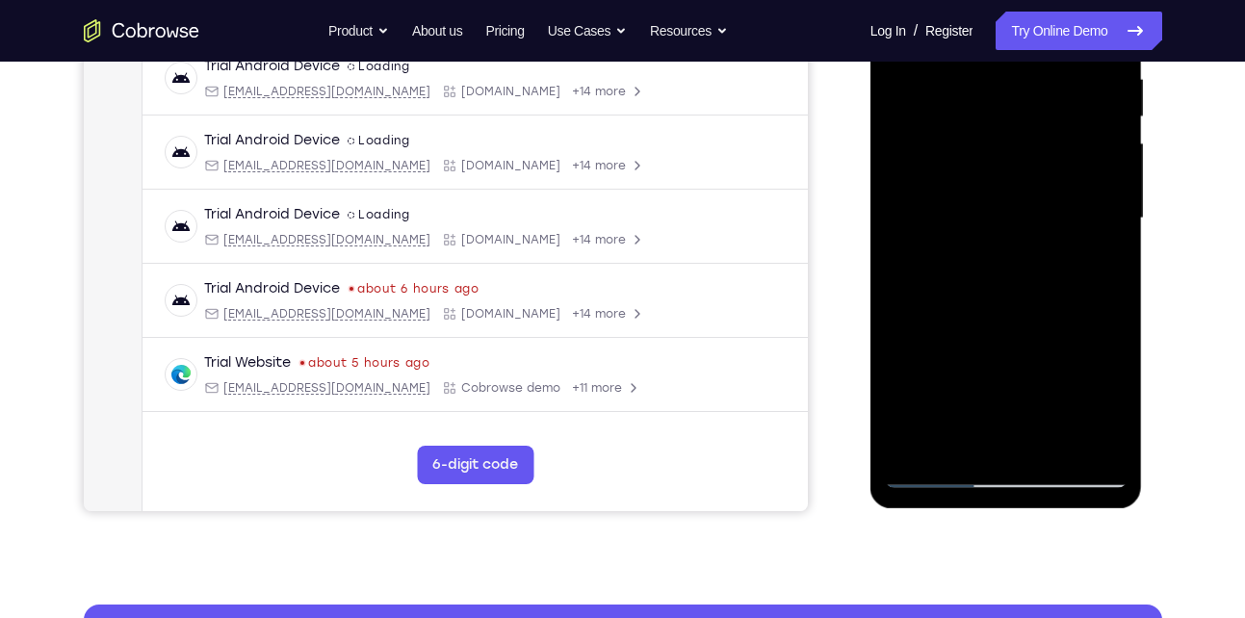
scroll to position [385, 0]
drag, startPoint x: 988, startPoint y: 266, endPoint x: 977, endPoint y: 246, distance: 23.3
click at [977, 246] on div at bounding box center [1006, 217] width 243 height 539
drag, startPoint x: 987, startPoint y: 354, endPoint x: 970, endPoint y: 227, distance: 128.3
click at [970, 227] on div at bounding box center [1006, 217] width 243 height 539
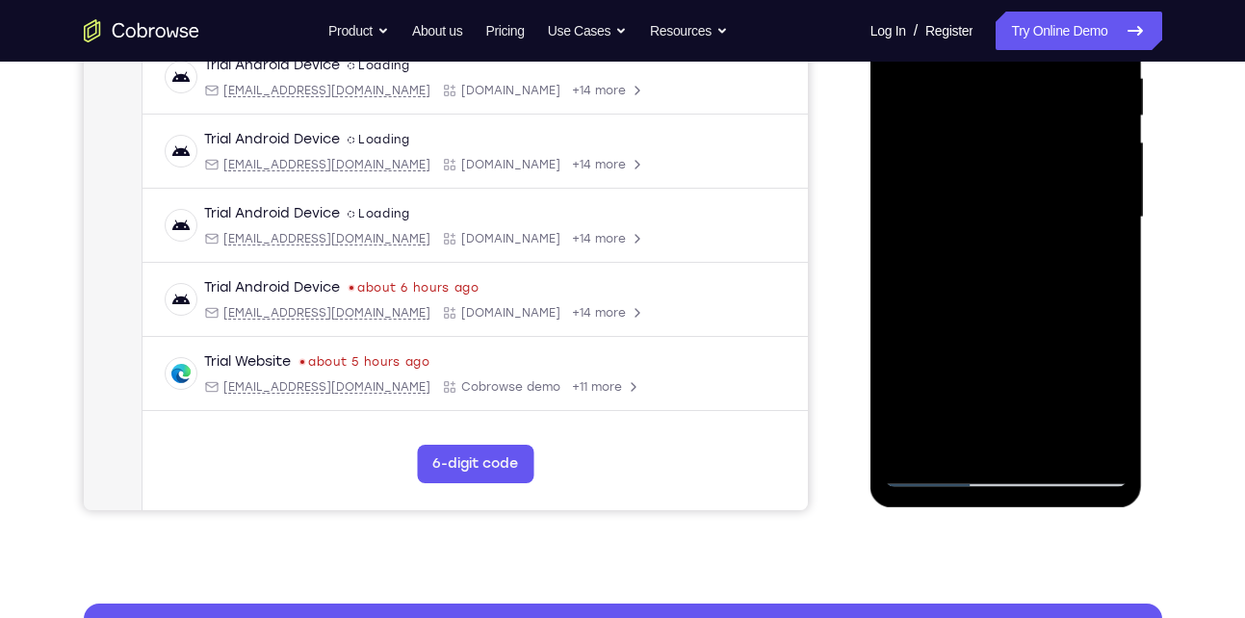
click at [962, 367] on div at bounding box center [1006, 217] width 243 height 539
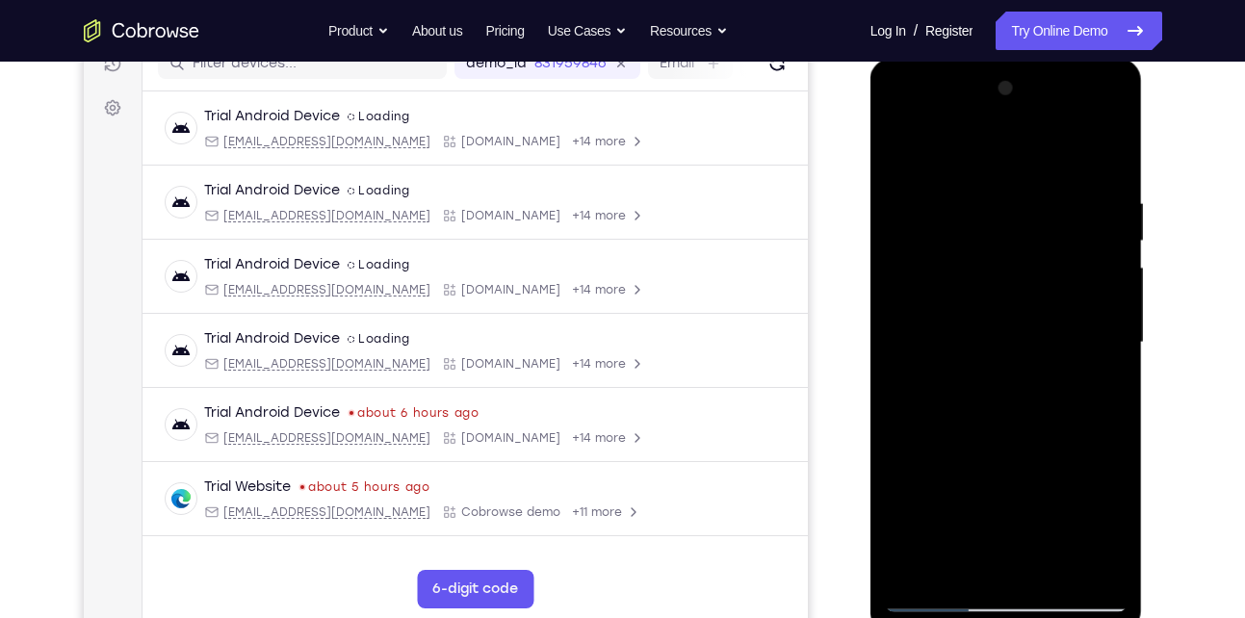
scroll to position [259, 0]
drag, startPoint x: 969, startPoint y: 343, endPoint x: 966, endPoint y: 463, distance: 120.4
click at [966, 463] on div at bounding box center [1006, 343] width 243 height 539
click at [904, 155] on div at bounding box center [1006, 343] width 243 height 539
click at [1115, 315] on div at bounding box center [1006, 343] width 243 height 539
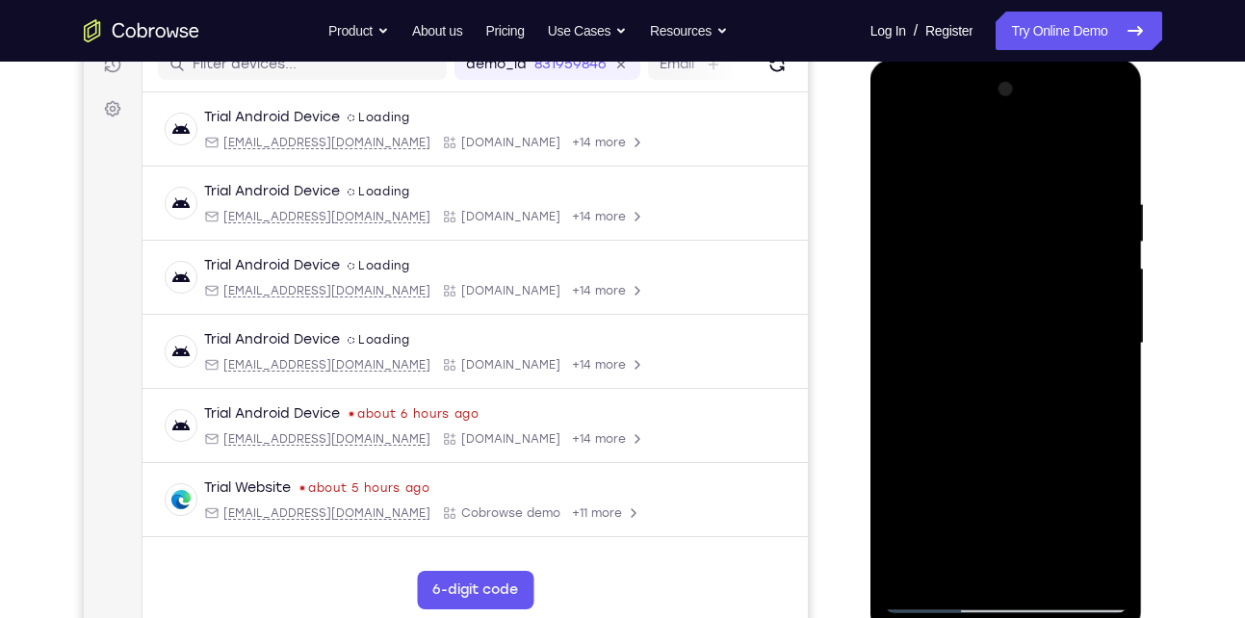
click at [959, 341] on div at bounding box center [1006, 343] width 243 height 539
click at [909, 151] on div at bounding box center [1006, 343] width 243 height 539
drag, startPoint x: 1001, startPoint y: 345, endPoint x: 993, endPoint y: 171, distance: 173.6
click at [993, 171] on div at bounding box center [1006, 343] width 243 height 539
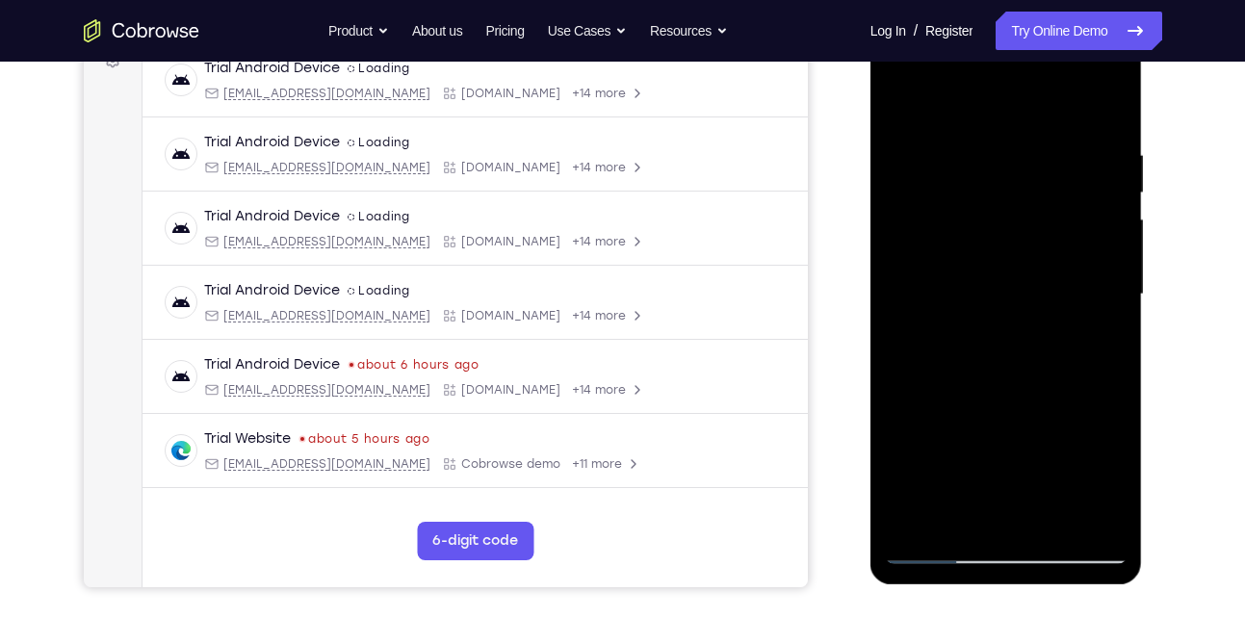
scroll to position [311, 0]
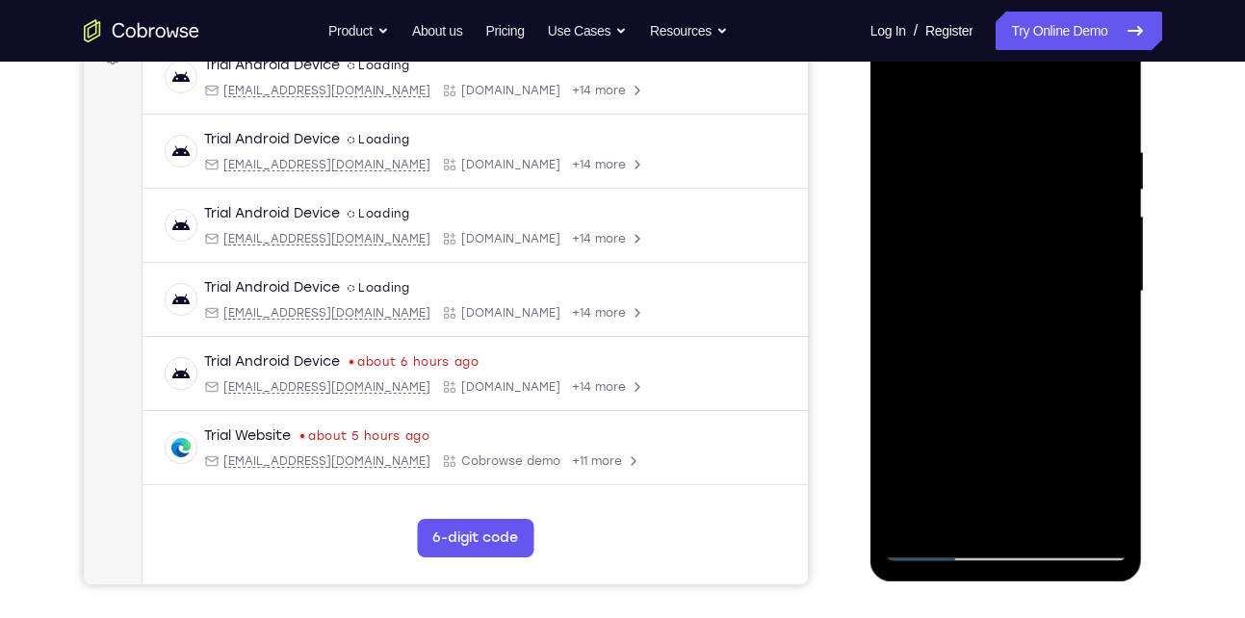
click at [953, 318] on div at bounding box center [1006, 291] width 243 height 539
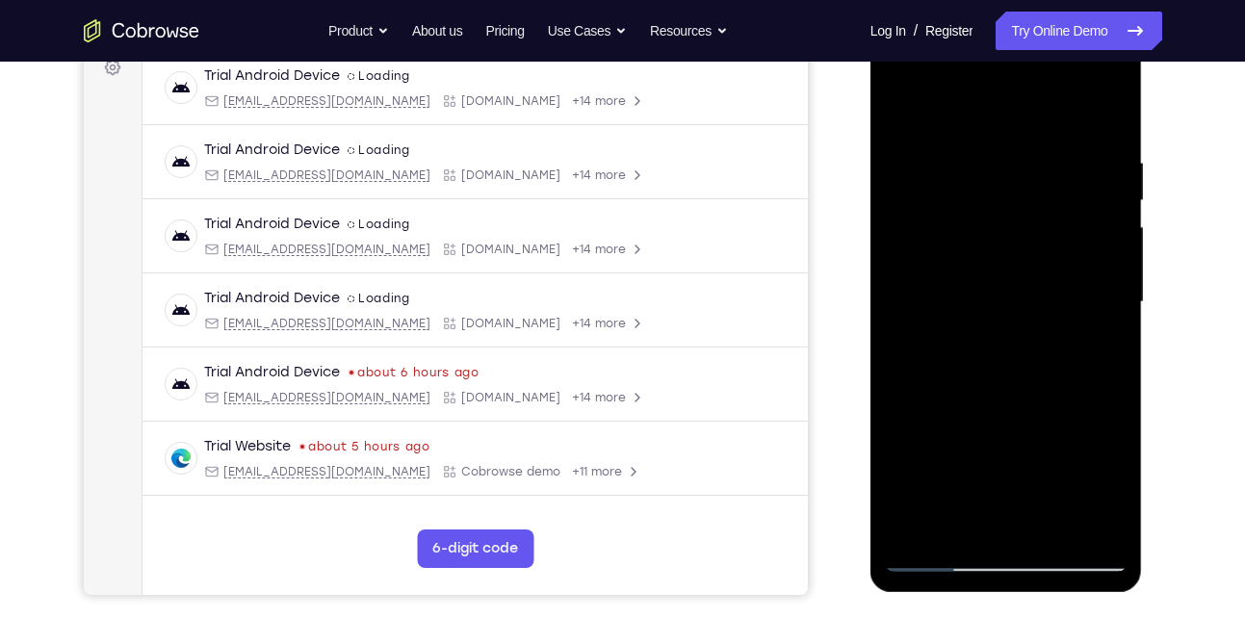
click at [1098, 309] on div at bounding box center [1006, 302] width 243 height 539
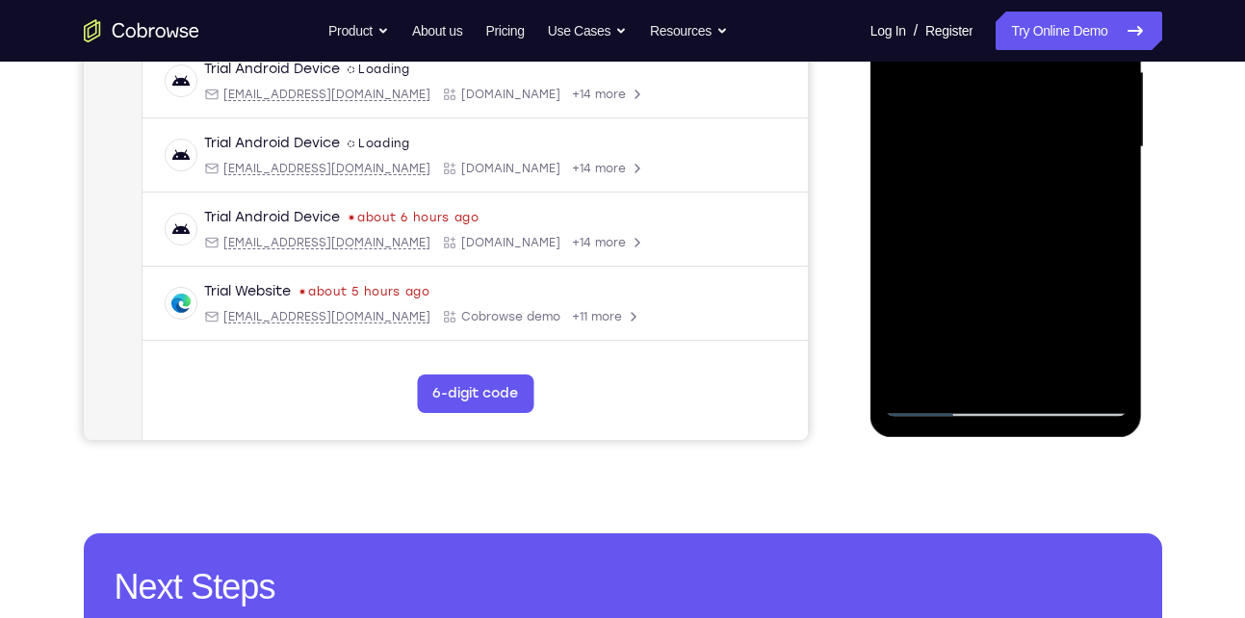
scroll to position [327, 0]
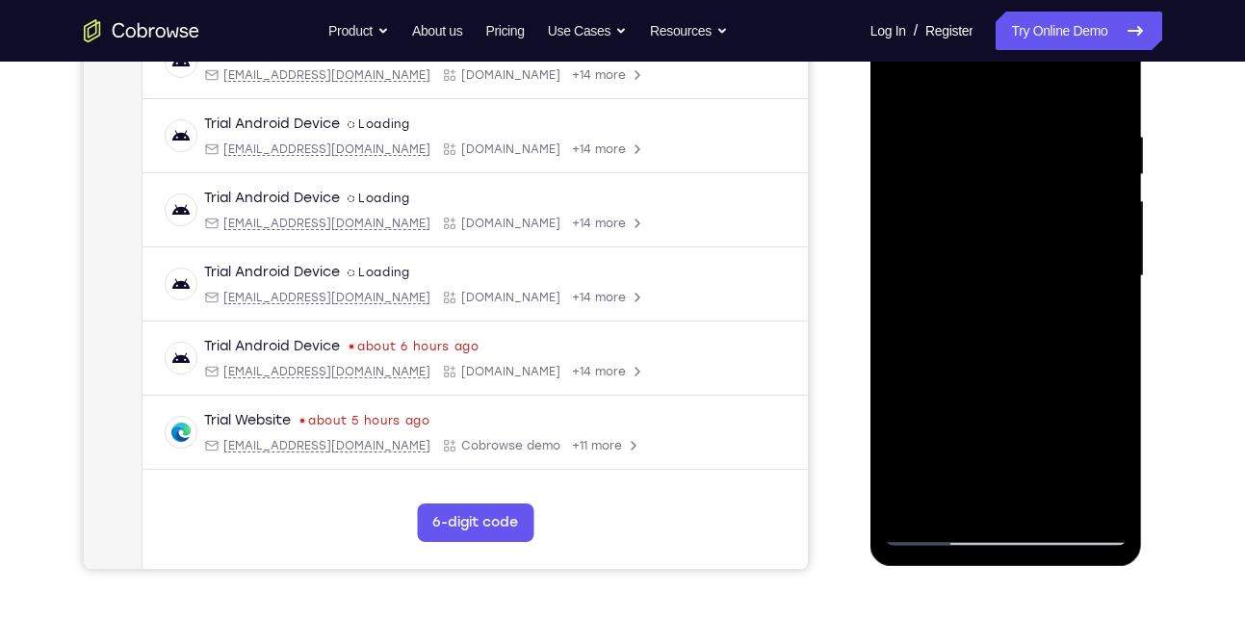
click at [974, 210] on div at bounding box center [1006, 276] width 243 height 539
click at [1076, 175] on div at bounding box center [1006, 276] width 243 height 539
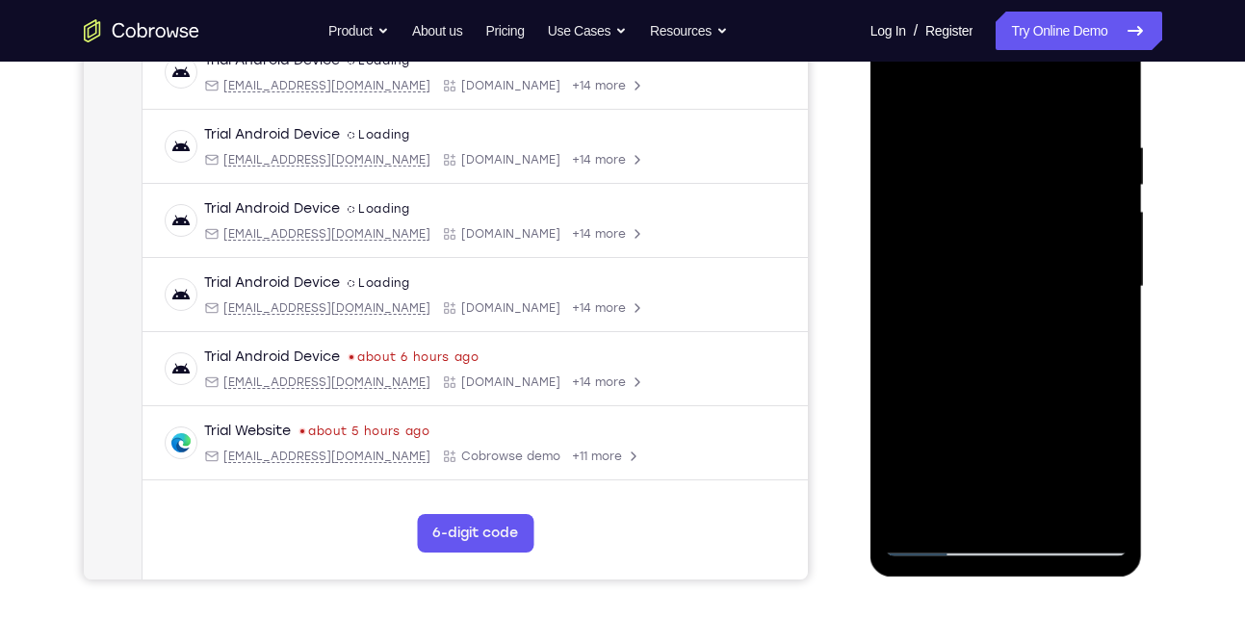
scroll to position [313, 0]
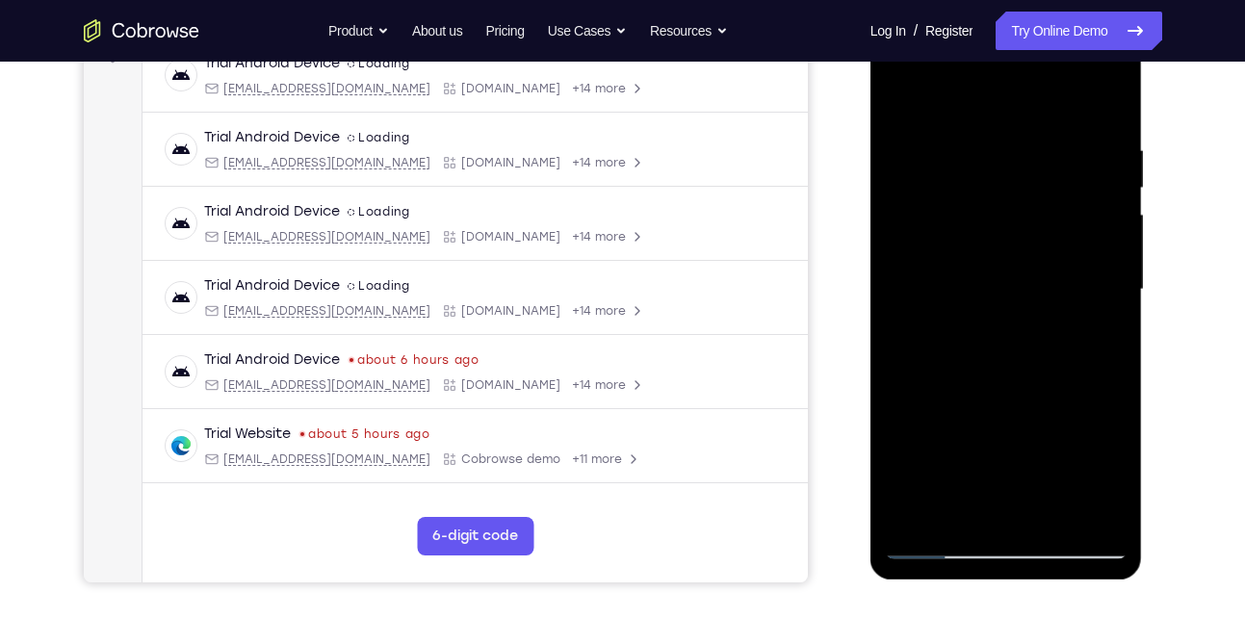
click at [943, 198] on div at bounding box center [1006, 289] width 243 height 539
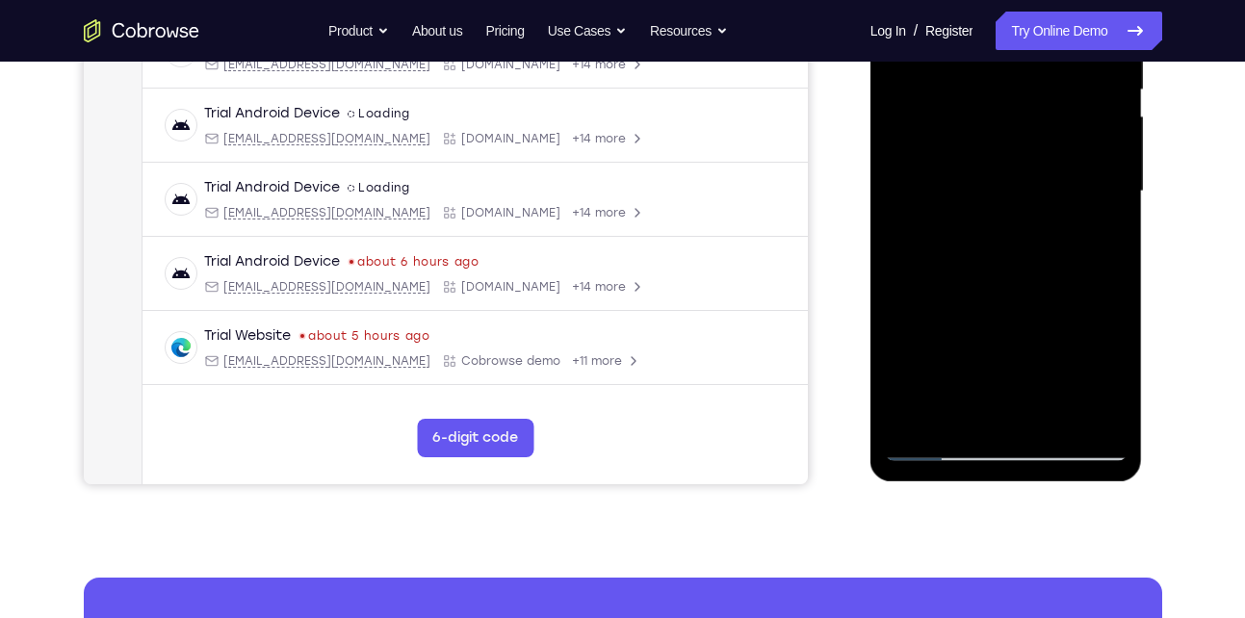
click at [913, 425] on div at bounding box center [1006, 191] width 243 height 539
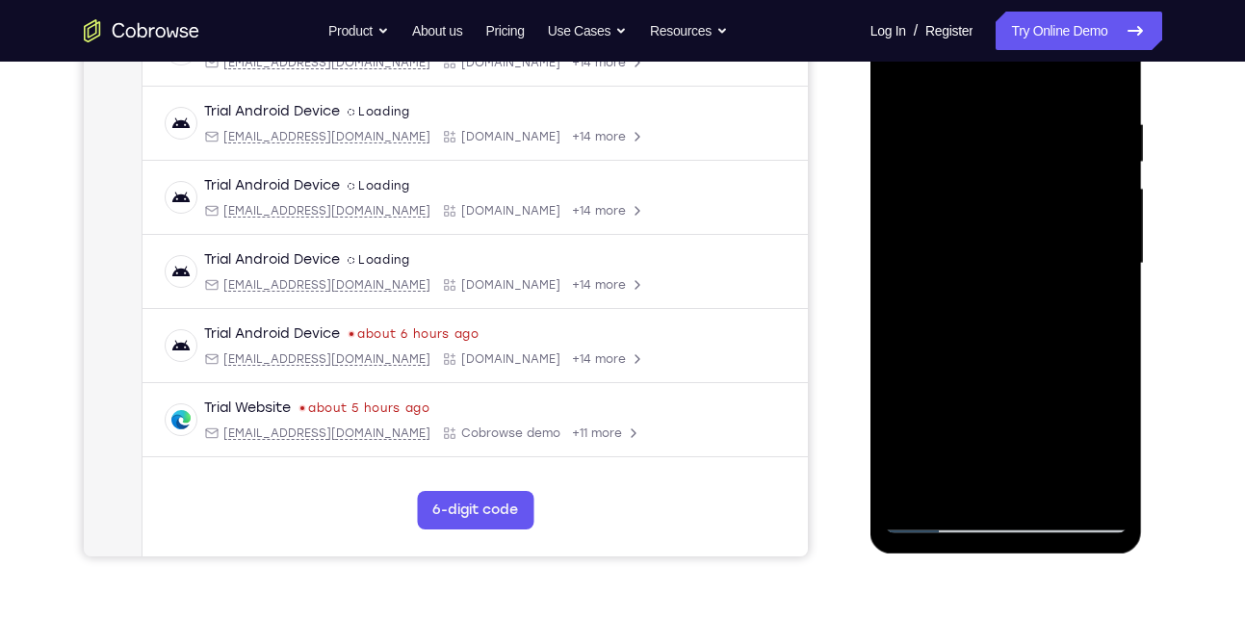
drag, startPoint x: 985, startPoint y: 144, endPoint x: 976, endPoint y: 322, distance: 178.5
click at [976, 322] on div at bounding box center [1006, 263] width 243 height 539
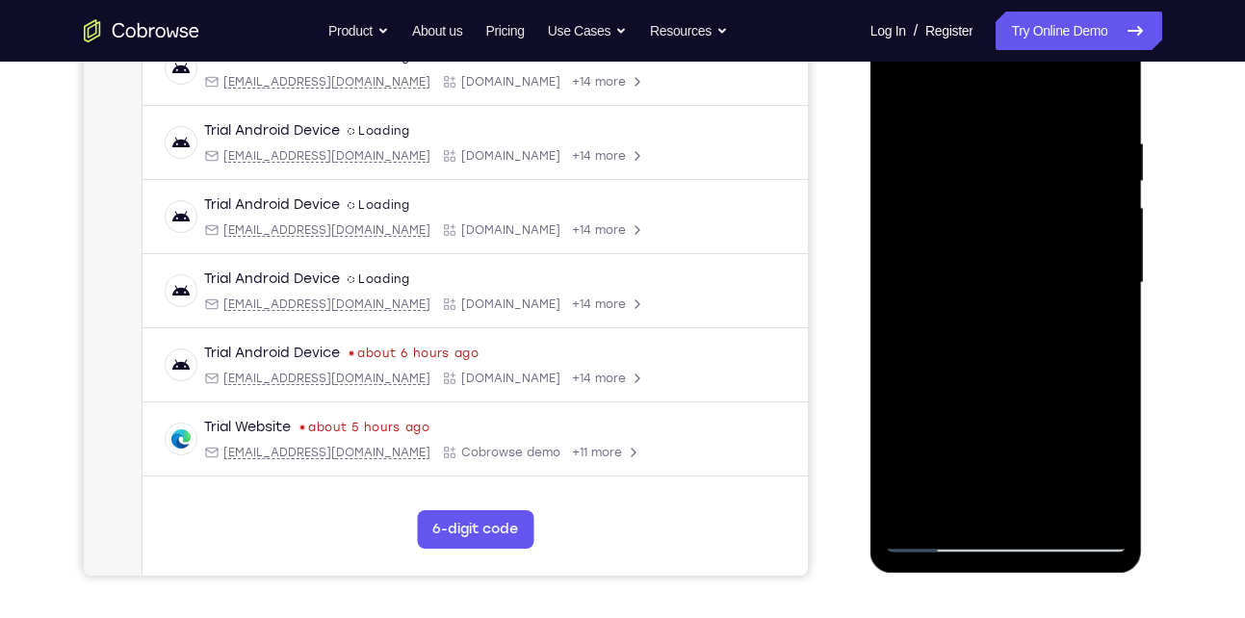
scroll to position [317, 0]
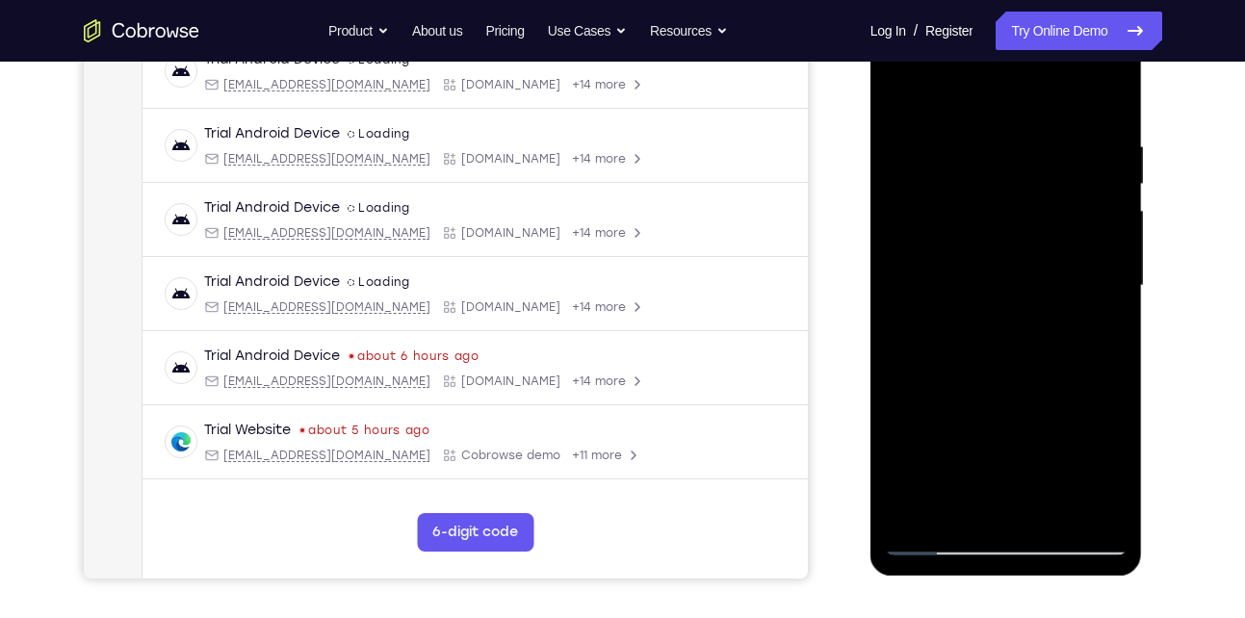
click at [982, 142] on div at bounding box center [1006, 285] width 243 height 539
click at [1097, 245] on div at bounding box center [1006, 285] width 243 height 539
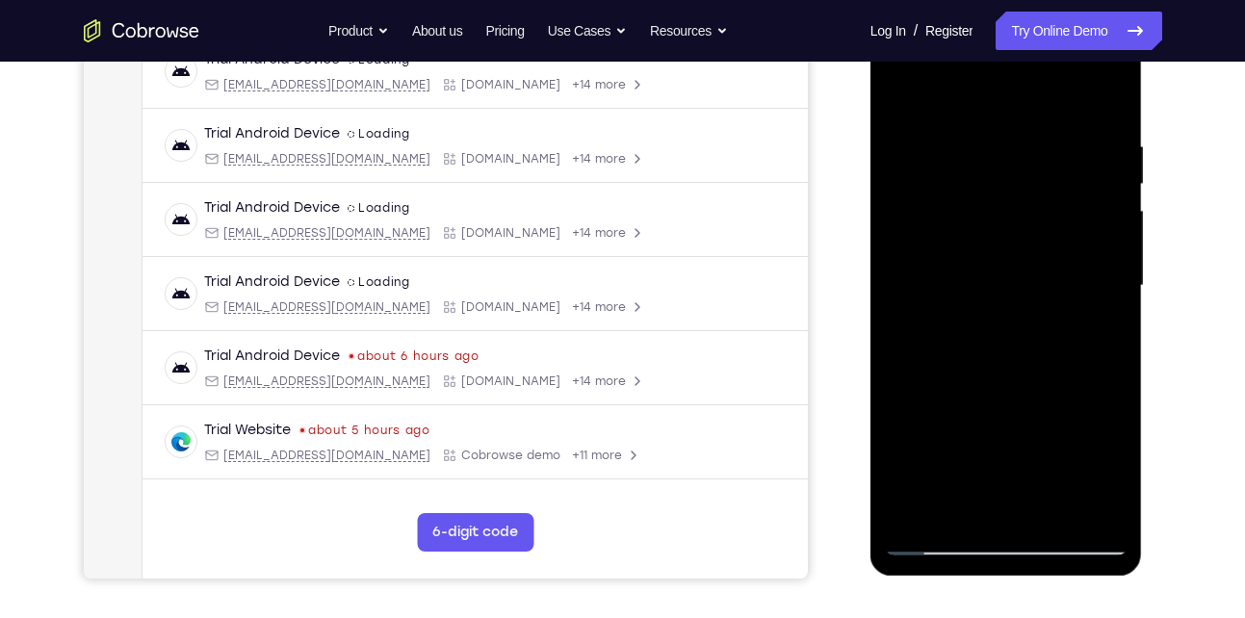
click at [1085, 152] on div at bounding box center [1006, 285] width 243 height 539
click at [1105, 100] on div at bounding box center [1006, 285] width 243 height 539
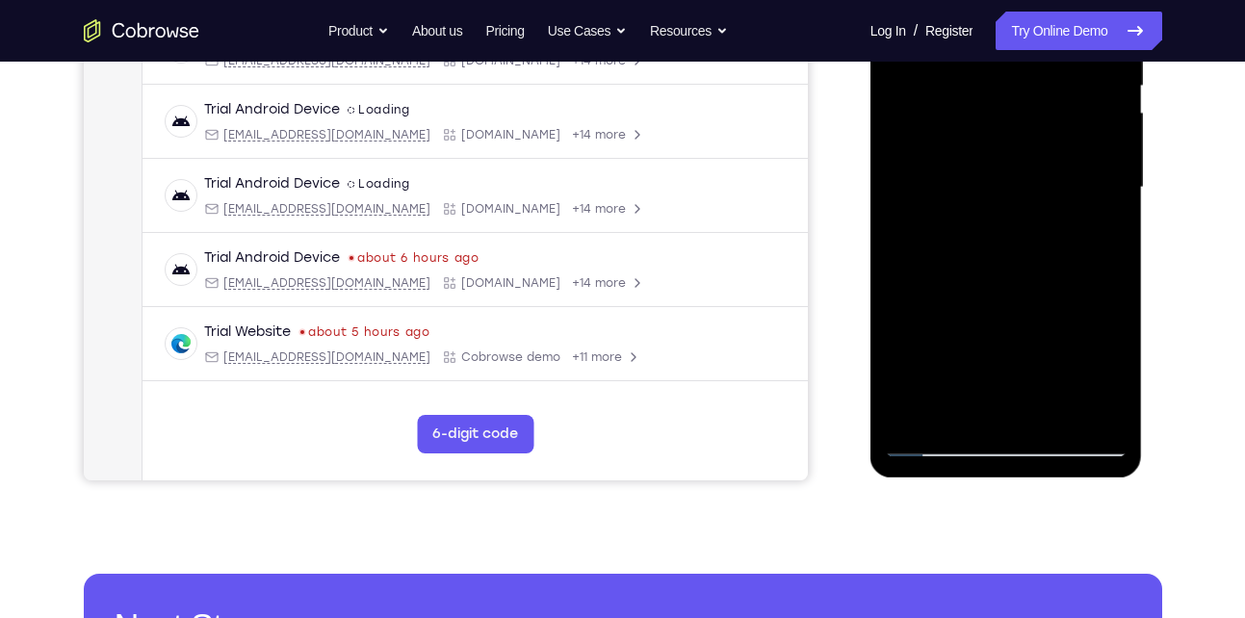
scroll to position [418, 0]
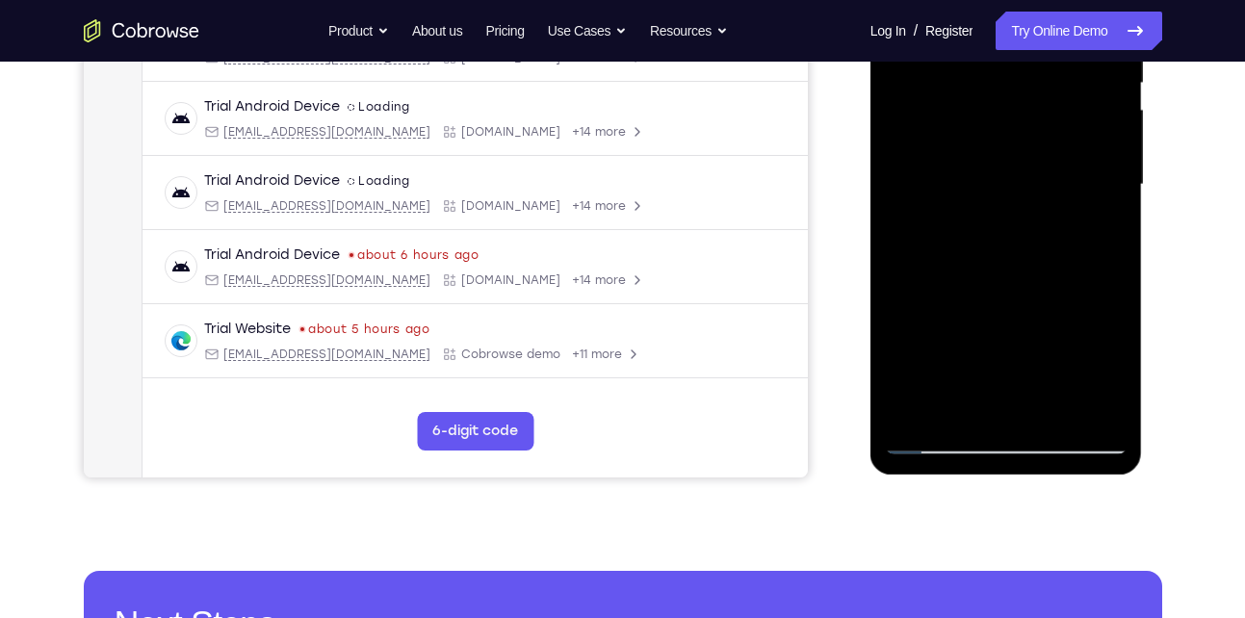
click at [1001, 319] on div at bounding box center [1006, 184] width 243 height 539
drag, startPoint x: 1001, startPoint y: 218, endPoint x: 1001, endPoint y: 319, distance: 101.1
click at [1001, 319] on div at bounding box center [1006, 184] width 243 height 539
drag, startPoint x: 1001, startPoint y: 319, endPoint x: 971, endPoint y: 175, distance: 146.6
click at [971, 175] on div at bounding box center [1006, 184] width 243 height 539
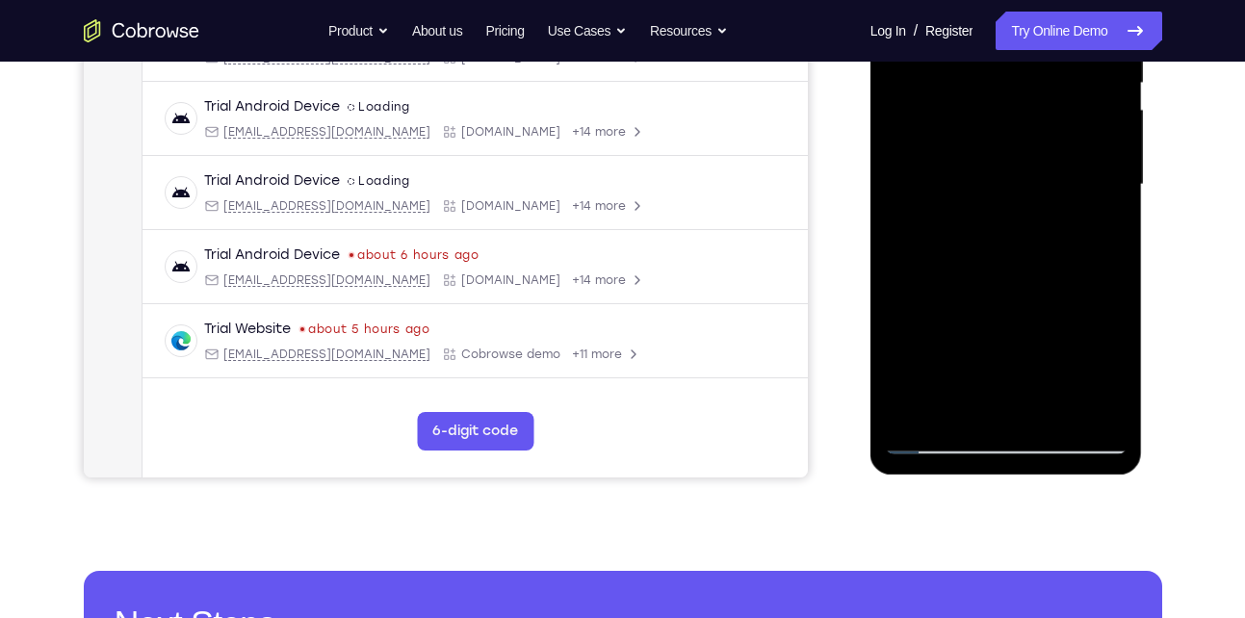
drag, startPoint x: 1040, startPoint y: 232, endPoint x: 1020, endPoint y: 229, distance: 20.4
click at [1020, 229] on div at bounding box center [1006, 184] width 243 height 539
click at [924, 301] on div at bounding box center [1006, 184] width 243 height 539
click at [935, 344] on div at bounding box center [1006, 184] width 243 height 539
click at [1097, 174] on div at bounding box center [1006, 184] width 243 height 539
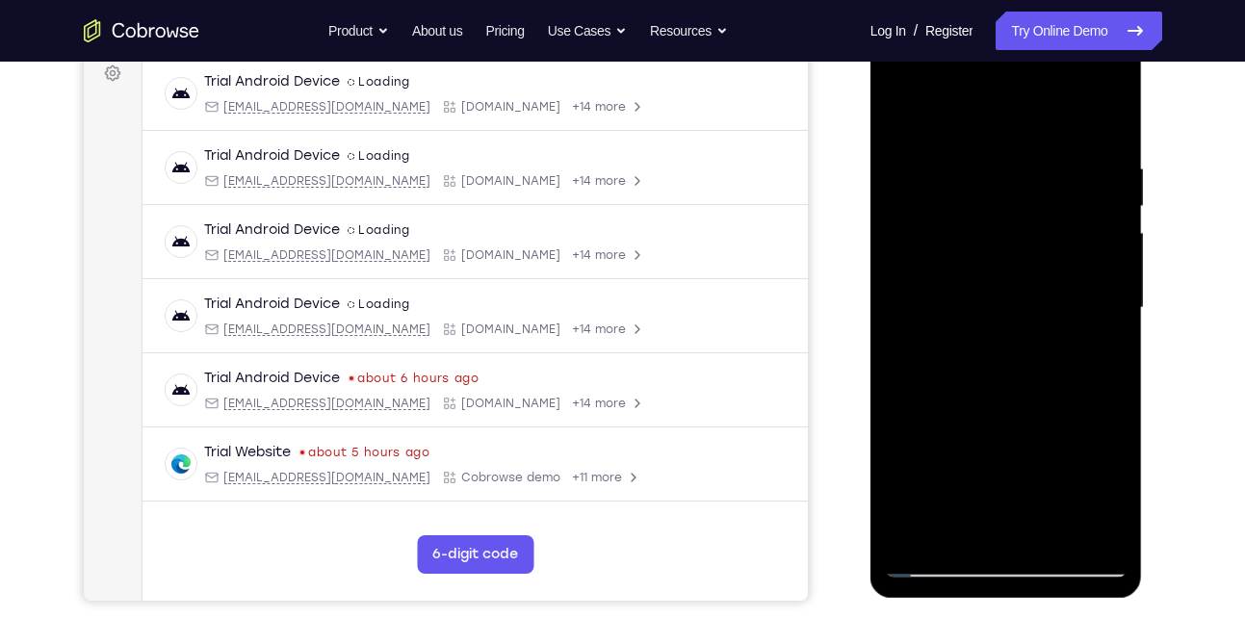
scroll to position [294, 0]
click at [900, 109] on div at bounding box center [1006, 308] width 243 height 539
drag, startPoint x: 961, startPoint y: 153, endPoint x: 953, endPoint y: 354, distance: 200.5
click at [953, 354] on div at bounding box center [1006, 308] width 243 height 539
drag, startPoint x: 1028, startPoint y: 147, endPoint x: 1019, endPoint y: 403, distance: 255.4
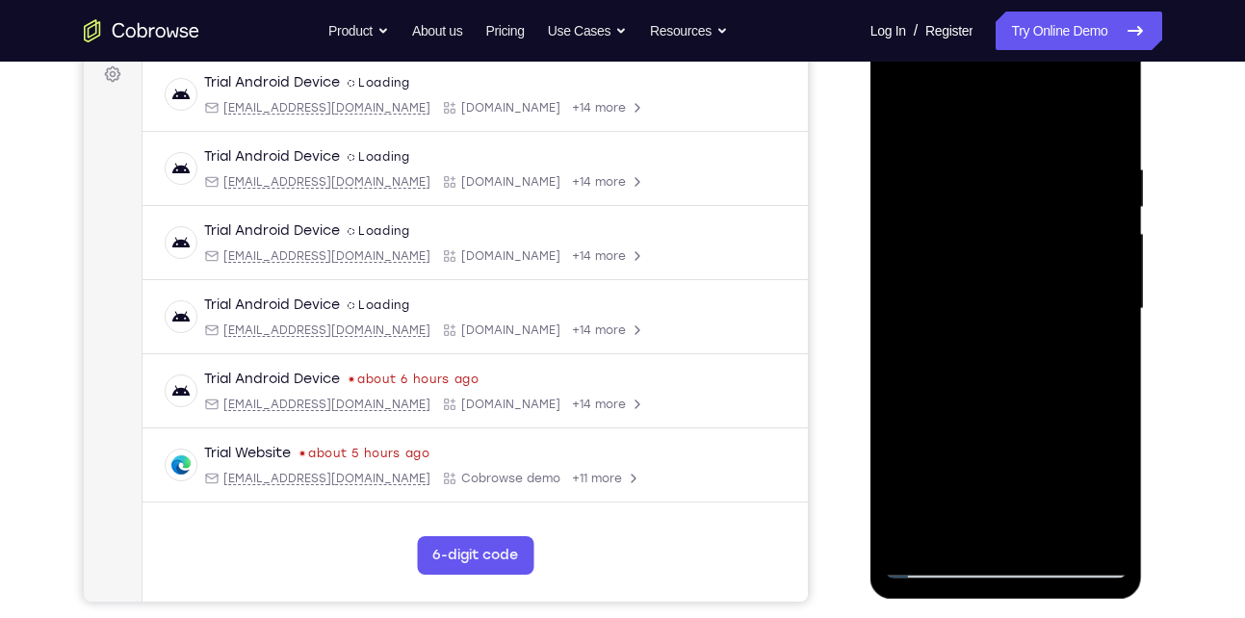
click at [1019, 403] on div at bounding box center [1006, 308] width 243 height 539
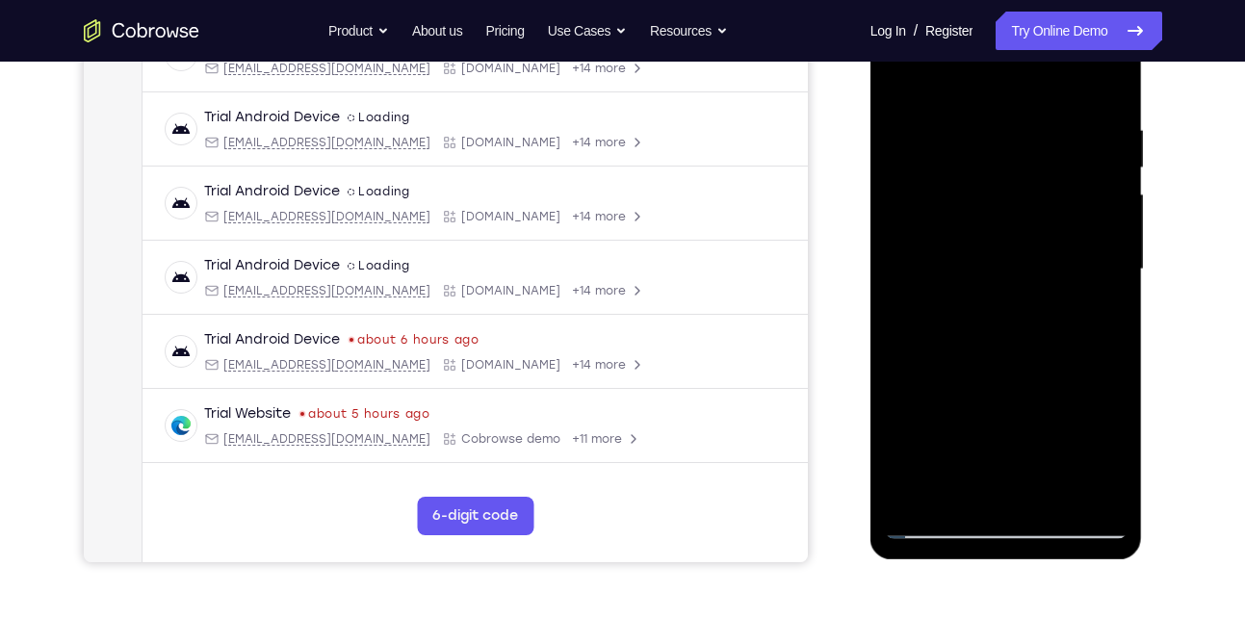
scroll to position [332, 0]
click at [975, 102] on div at bounding box center [1006, 270] width 243 height 539
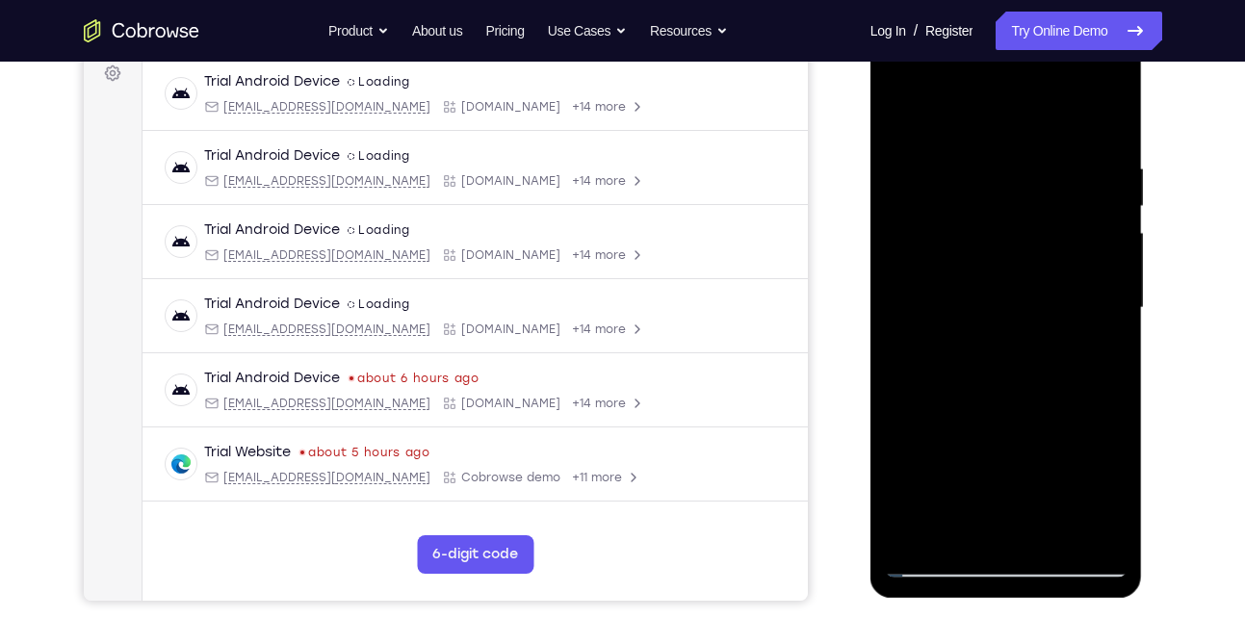
click at [1089, 201] on div at bounding box center [1006, 308] width 243 height 539
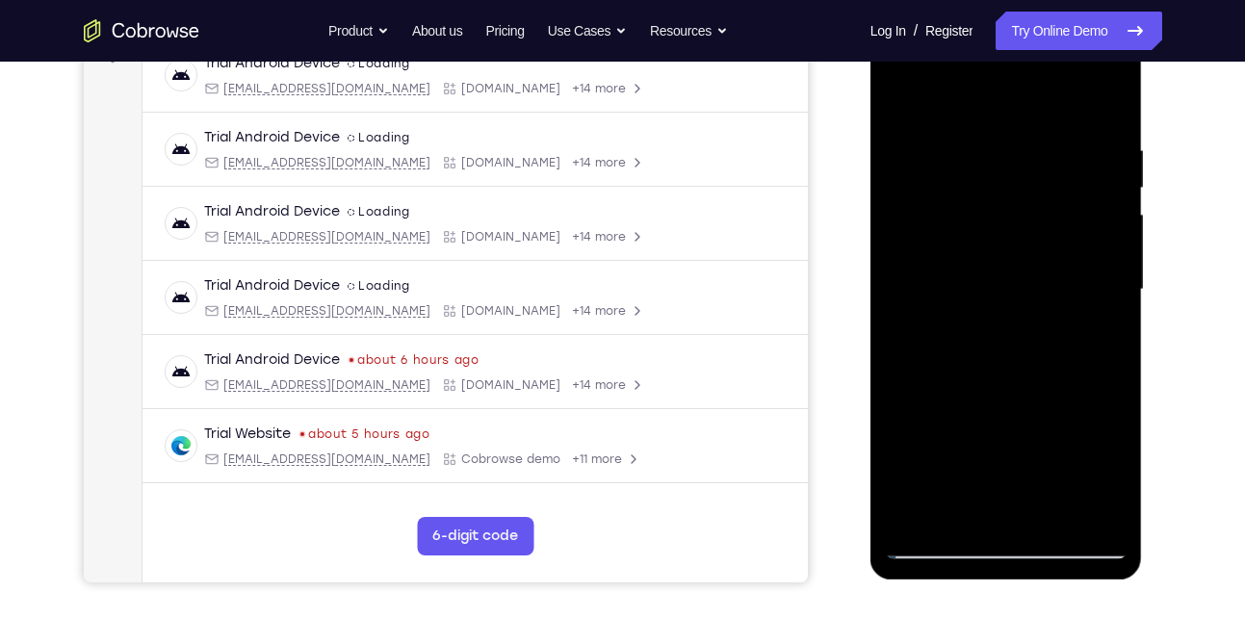
click at [1100, 112] on div at bounding box center [1006, 289] width 243 height 539
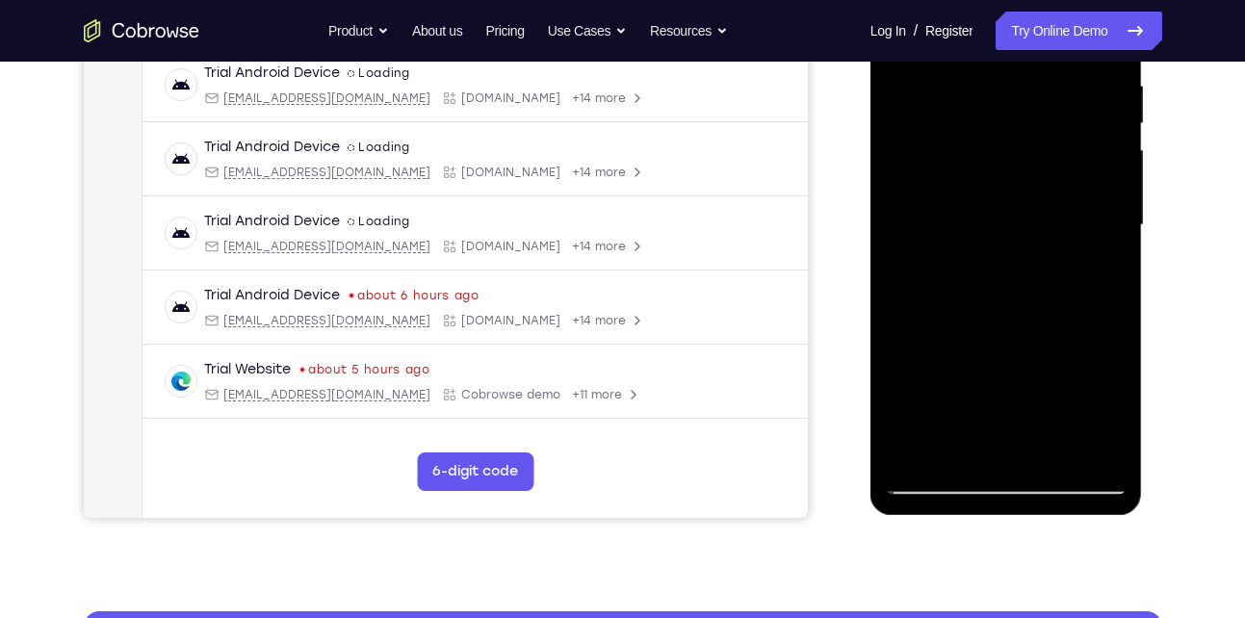
click at [1103, 444] on div at bounding box center [1006, 225] width 243 height 539
click at [1045, 452] on div at bounding box center [1006, 225] width 243 height 539
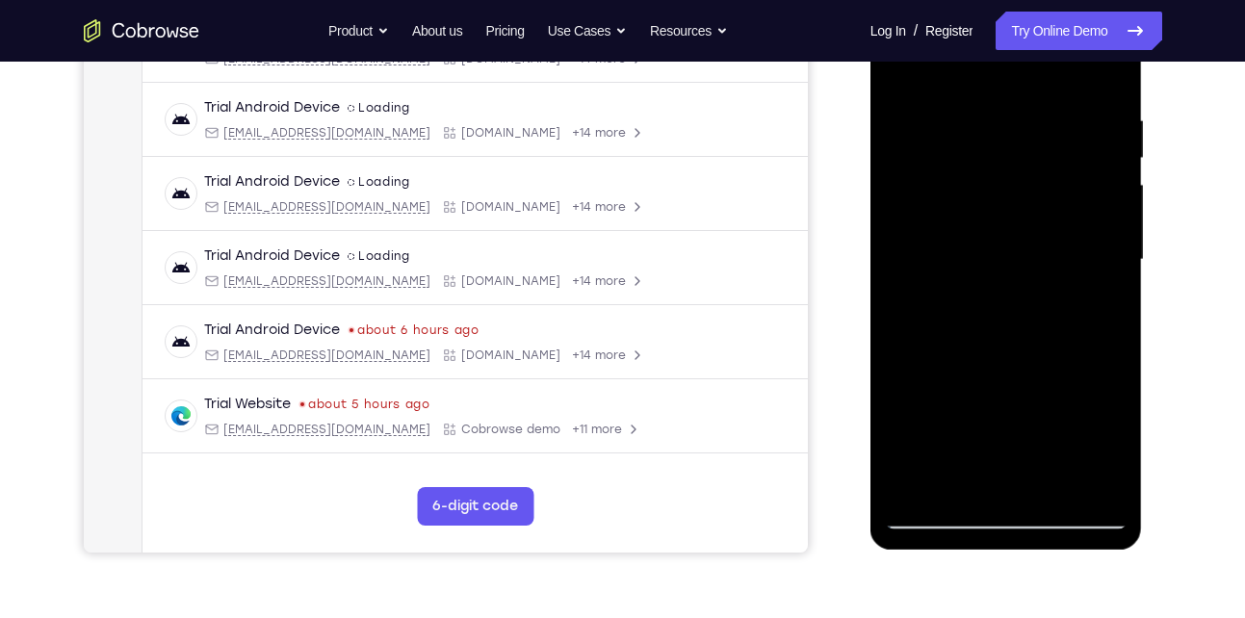
scroll to position [328, 0]
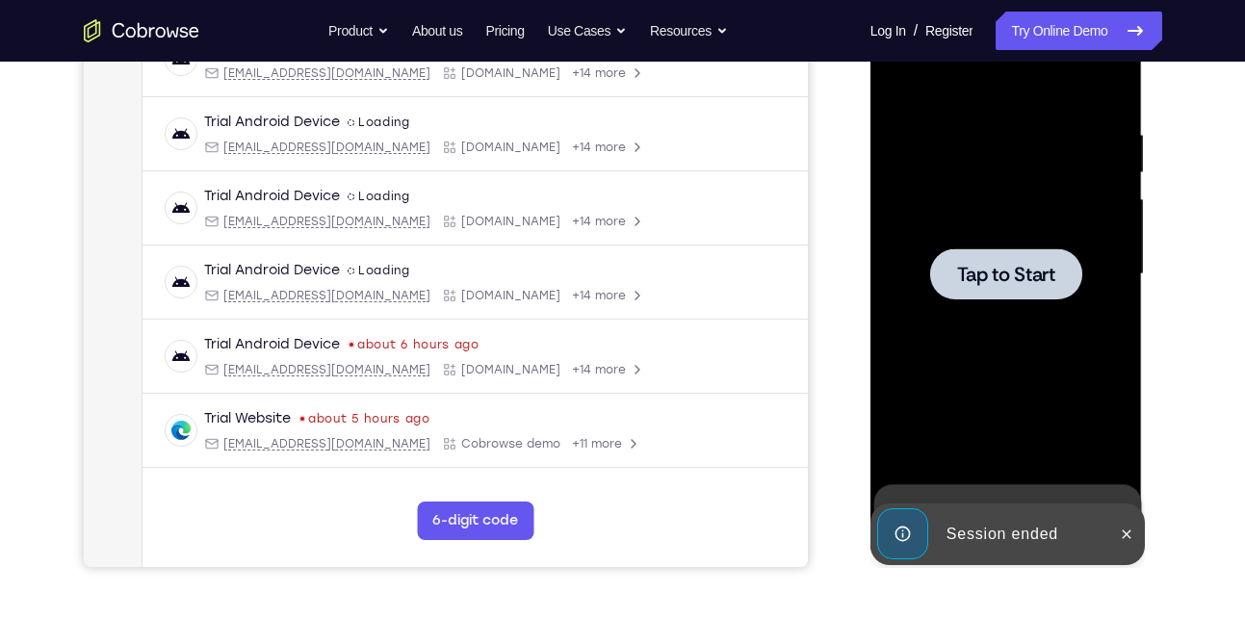
click at [975, 232] on div at bounding box center [1006, 274] width 243 height 539
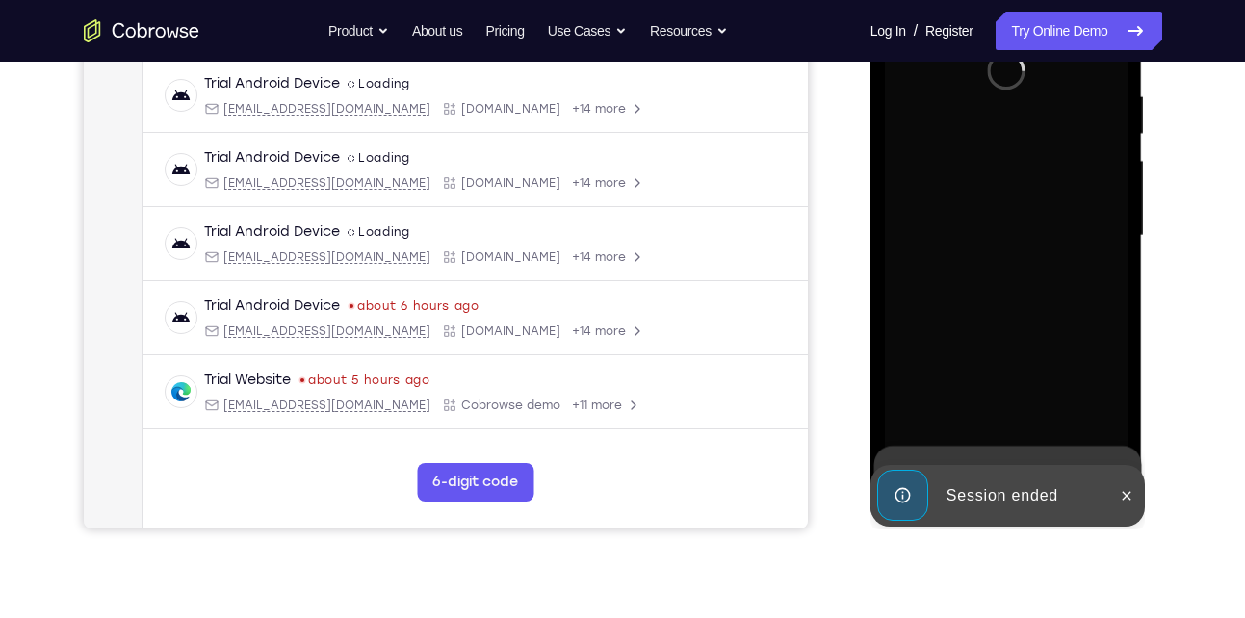
scroll to position [369, 0]
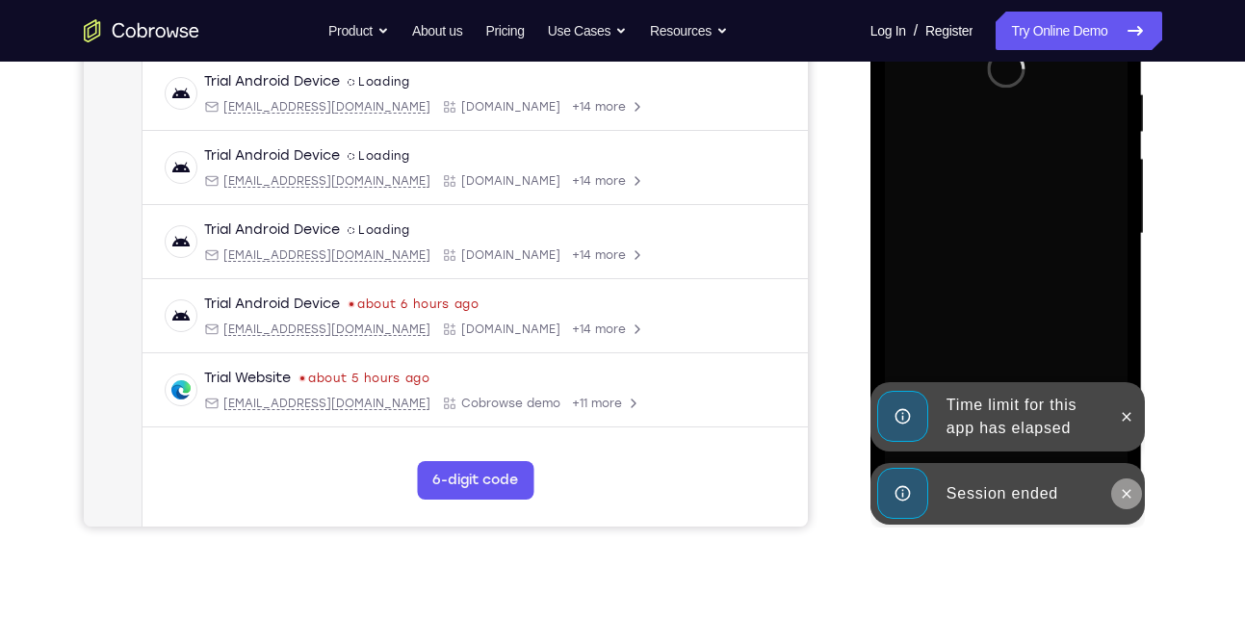
click at [1128, 481] on button at bounding box center [1127, 494] width 31 height 31
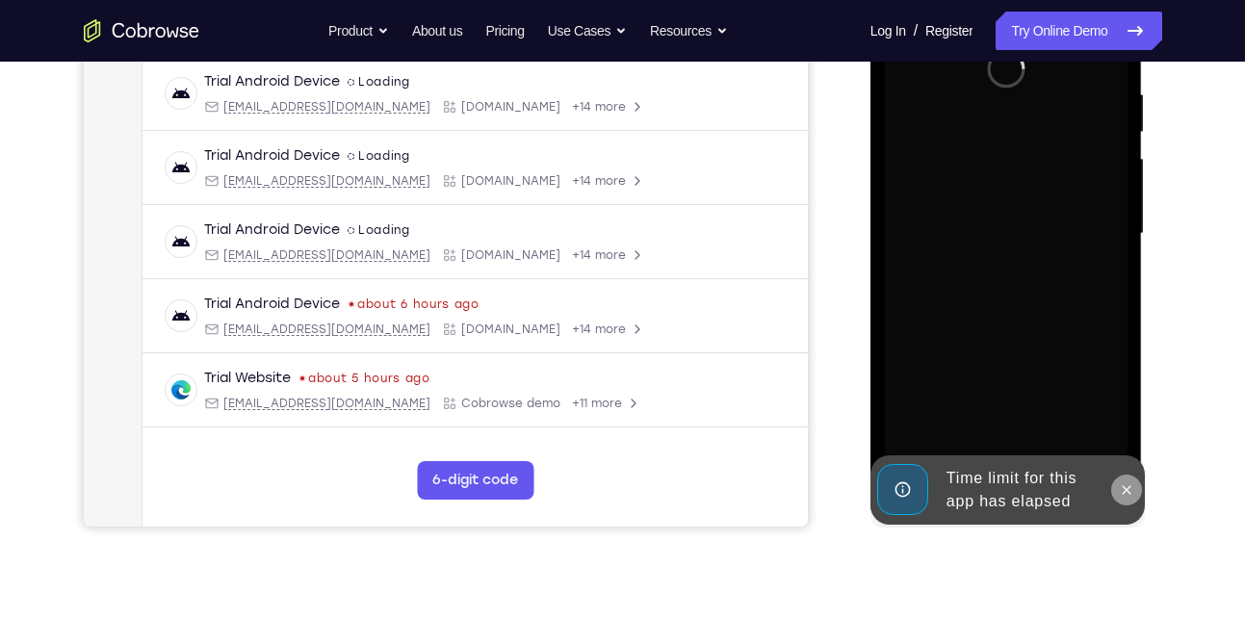
click at [1124, 485] on icon at bounding box center [1126, 490] width 15 height 15
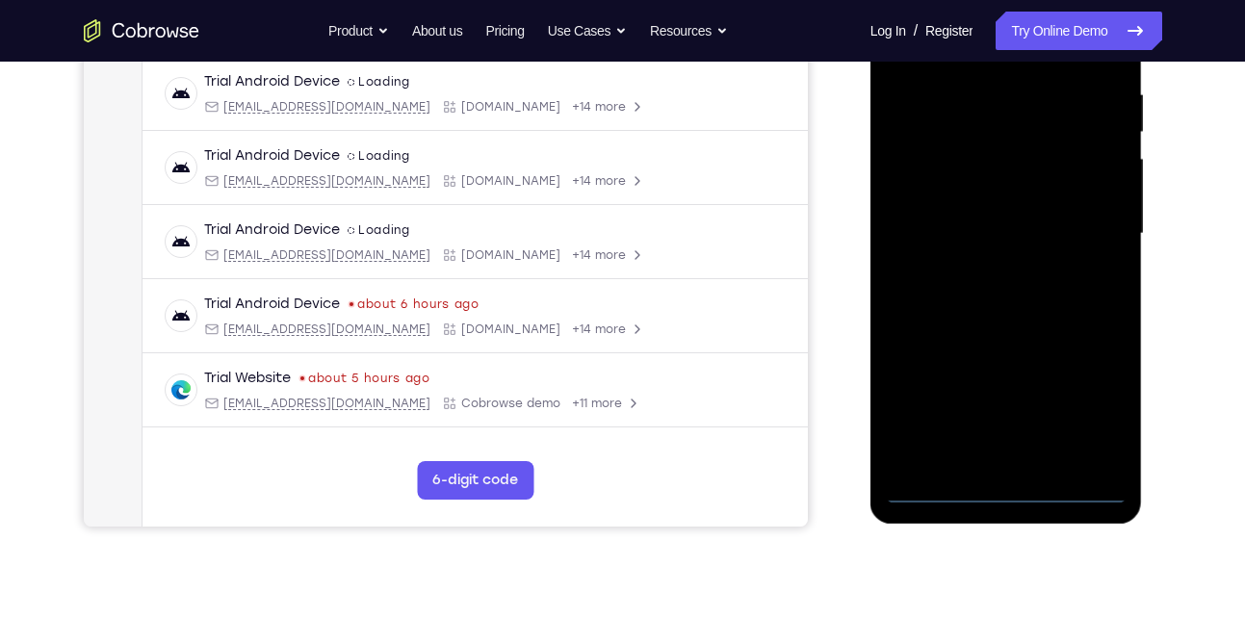
scroll to position [466, 0]
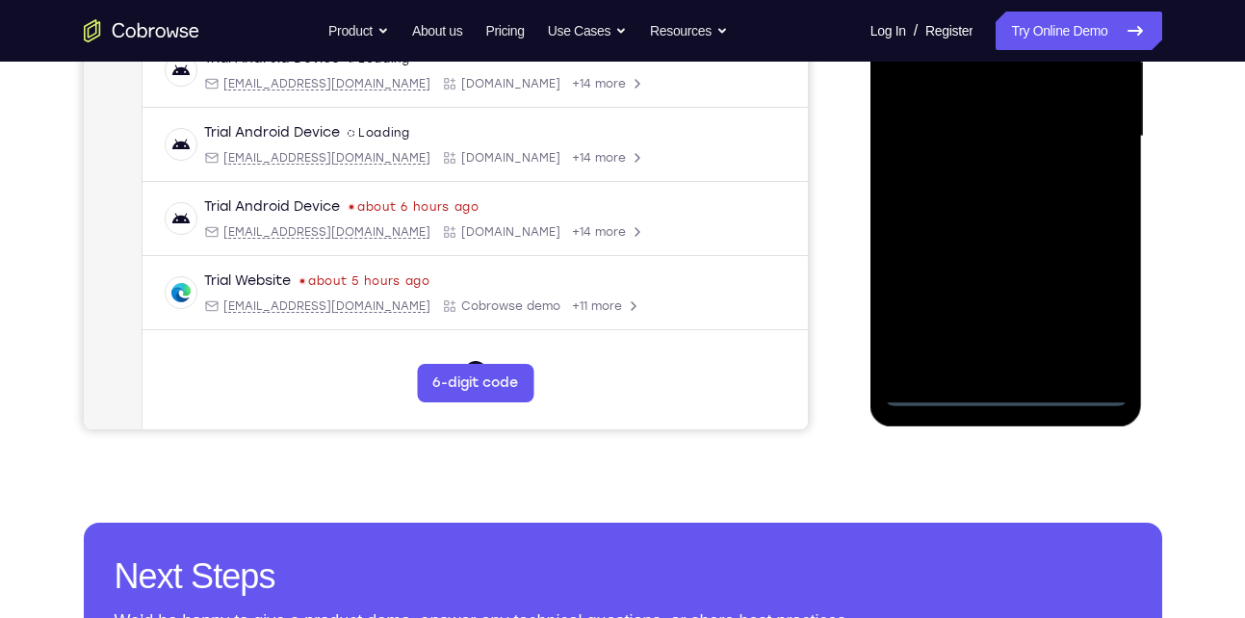
click at [1011, 395] on div at bounding box center [1006, 136] width 243 height 539
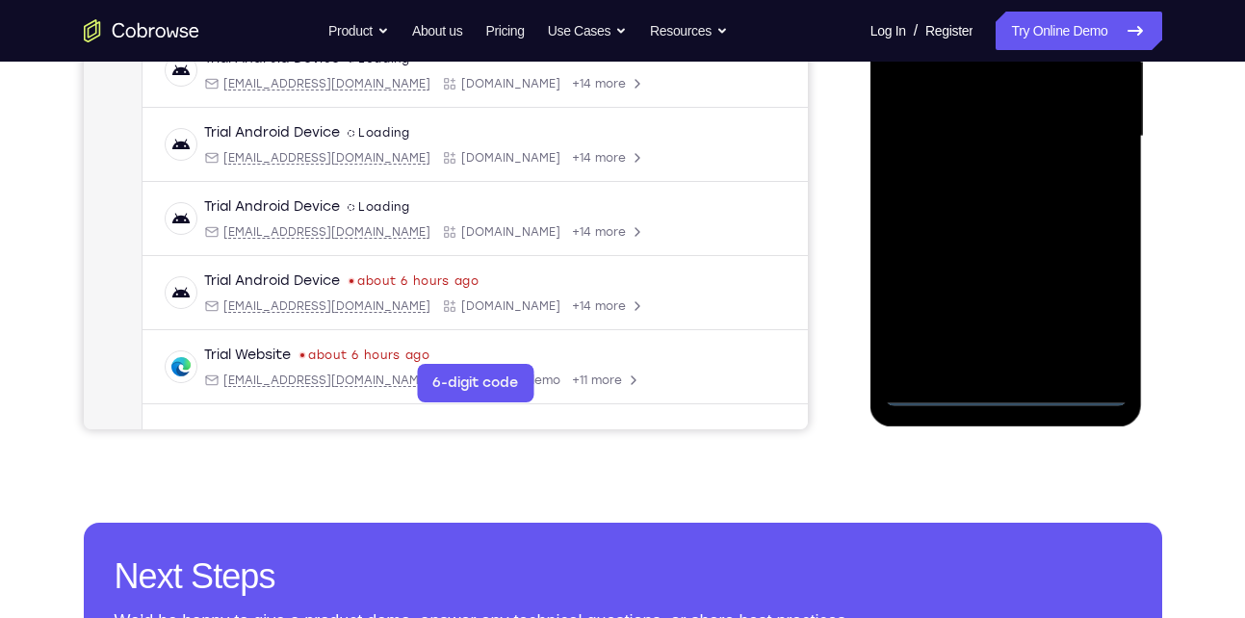
click at [1096, 311] on div at bounding box center [1006, 136] width 243 height 539
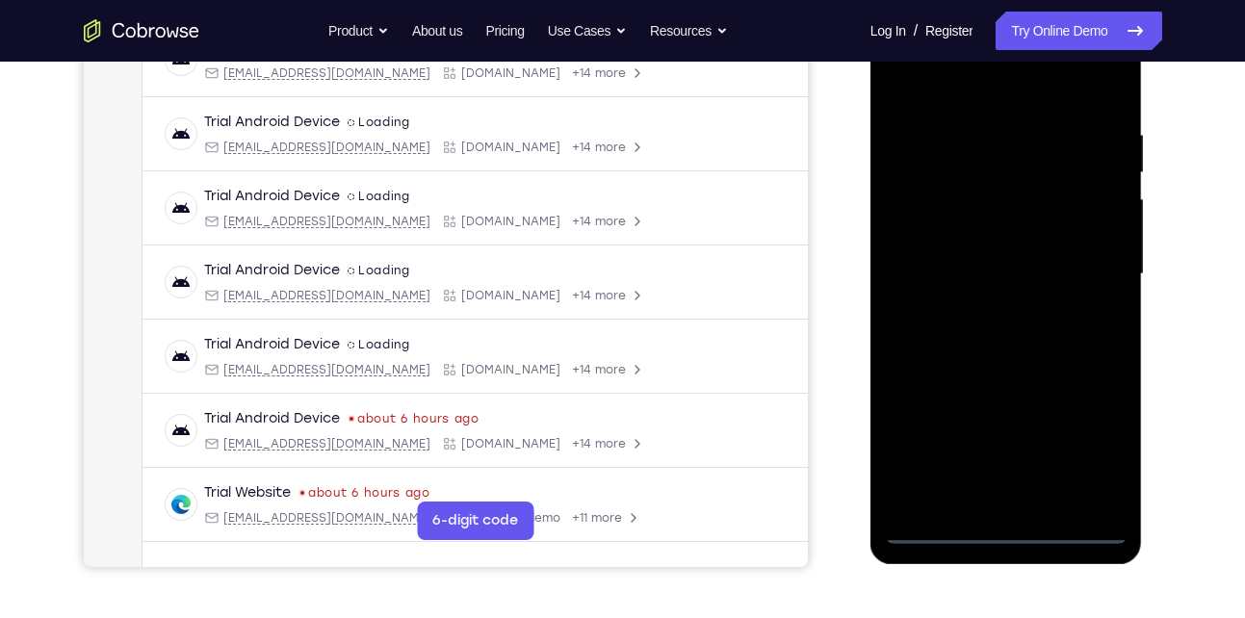
scroll to position [328, 0]
click at [984, 89] on div at bounding box center [1006, 275] width 243 height 539
click at [1086, 270] on div at bounding box center [1006, 275] width 243 height 539
click at [989, 308] on div at bounding box center [1006, 275] width 243 height 539
click at [1012, 266] on div at bounding box center [1006, 275] width 243 height 539
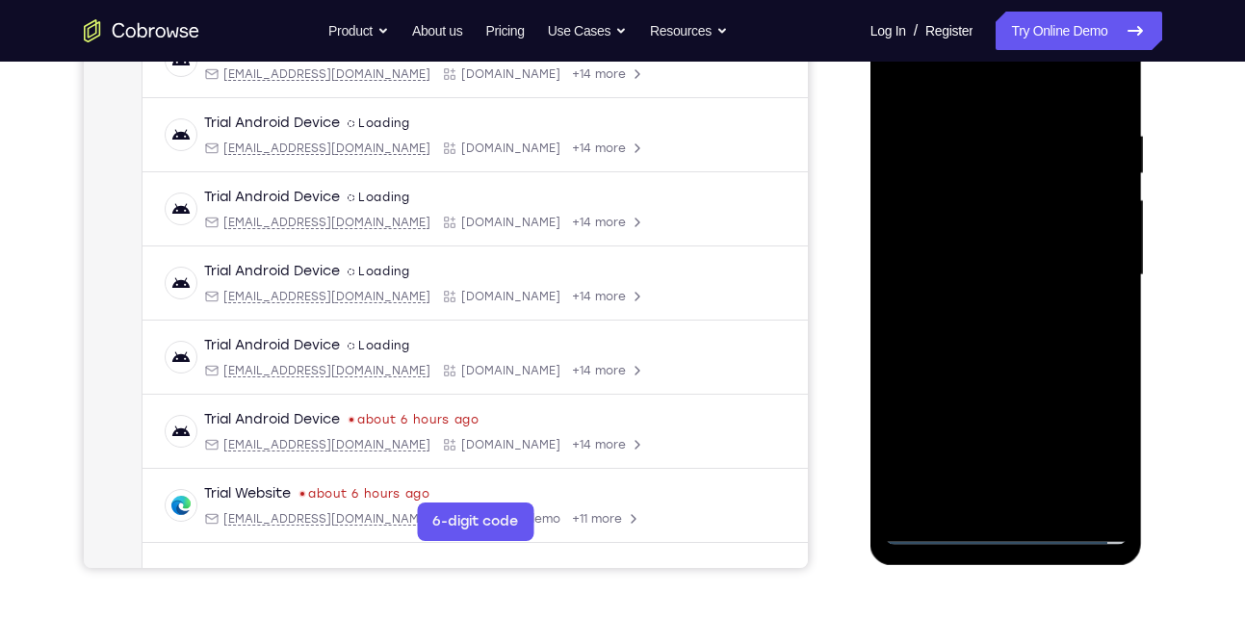
click at [1012, 271] on div at bounding box center [1006, 275] width 243 height 539
click at [1012, 331] on div at bounding box center [1006, 275] width 243 height 539
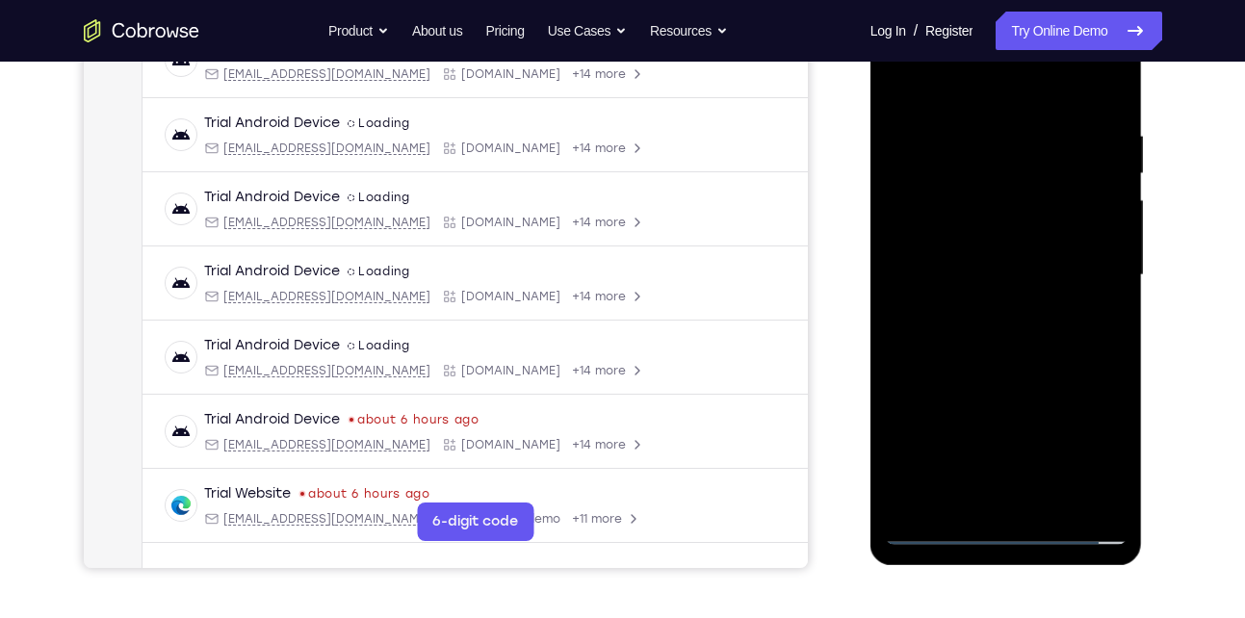
click at [1012, 331] on div at bounding box center [1006, 275] width 243 height 539
click at [1007, 372] on div at bounding box center [1006, 275] width 243 height 539
click at [968, 133] on div at bounding box center [1006, 275] width 243 height 539
click at [1108, 494] on div at bounding box center [1006, 275] width 243 height 539
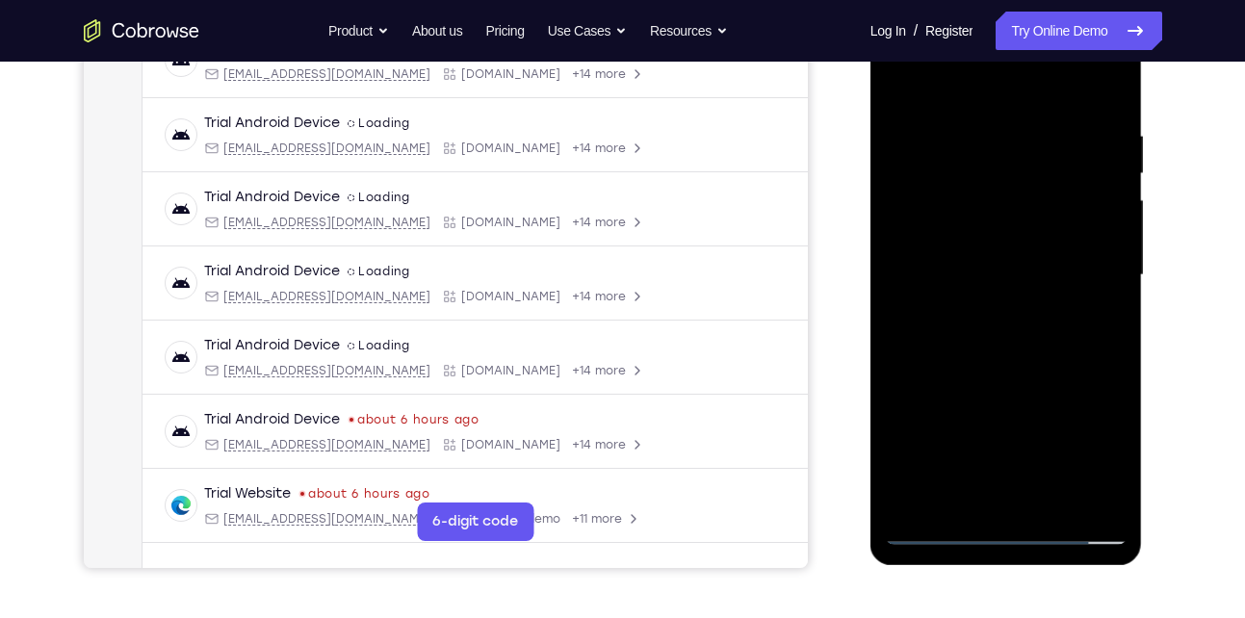
click at [1108, 310] on div at bounding box center [1006, 275] width 243 height 539
click at [1084, 160] on div at bounding box center [1006, 275] width 243 height 539
click at [1097, 88] on div at bounding box center [1006, 275] width 243 height 539
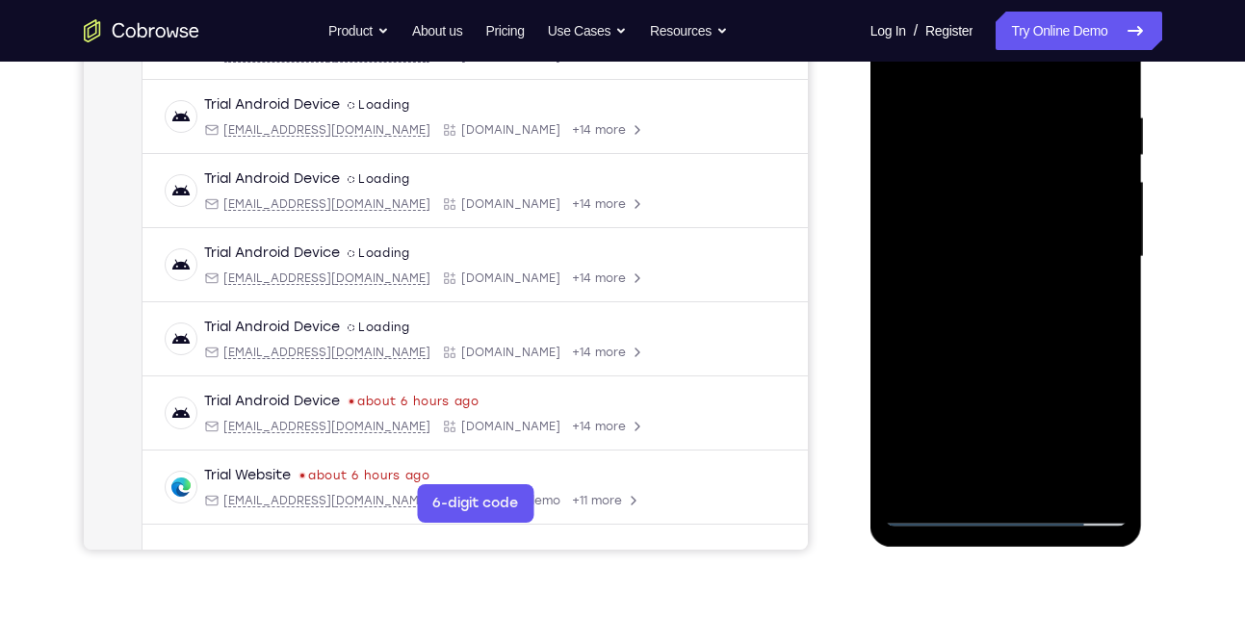
scroll to position [348, 0]
click at [1046, 485] on div at bounding box center [1006, 255] width 243 height 539
click at [996, 361] on div at bounding box center [1006, 255] width 243 height 539
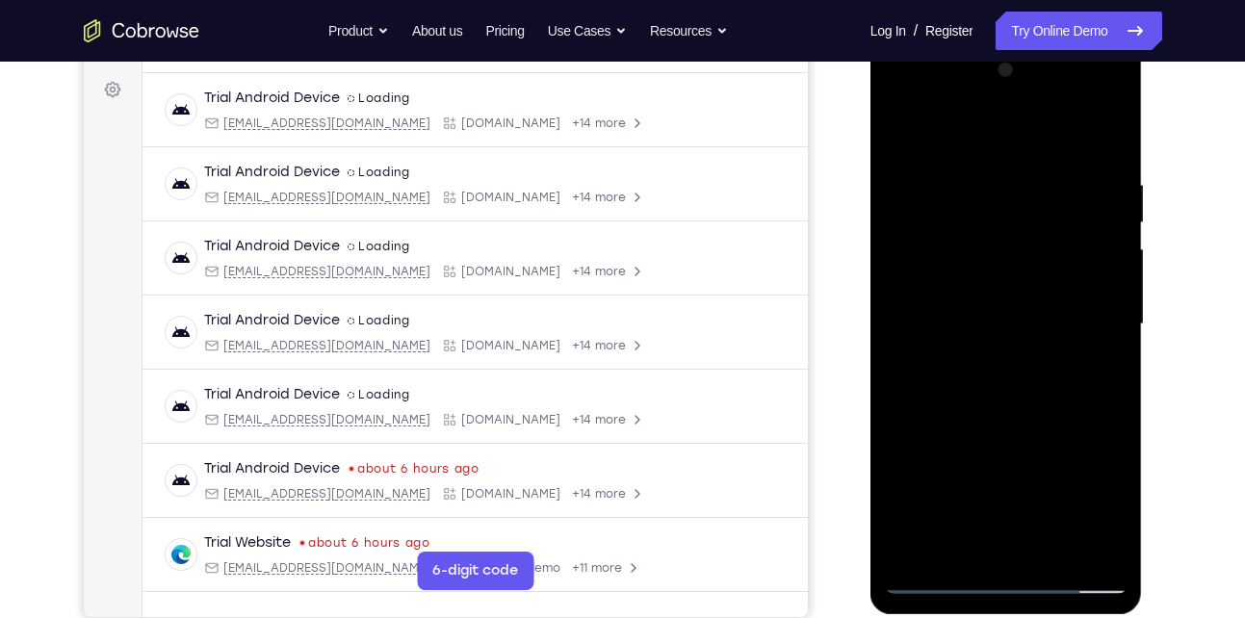
scroll to position [277, 0]
drag, startPoint x: 1014, startPoint y: 224, endPoint x: 936, endPoint y: 228, distance: 78.1
click at [936, 228] on div at bounding box center [1006, 325] width 243 height 539
click at [902, 131] on div at bounding box center [1006, 325] width 243 height 539
click at [983, 186] on div at bounding box center [1006, 325] width 243 height 539
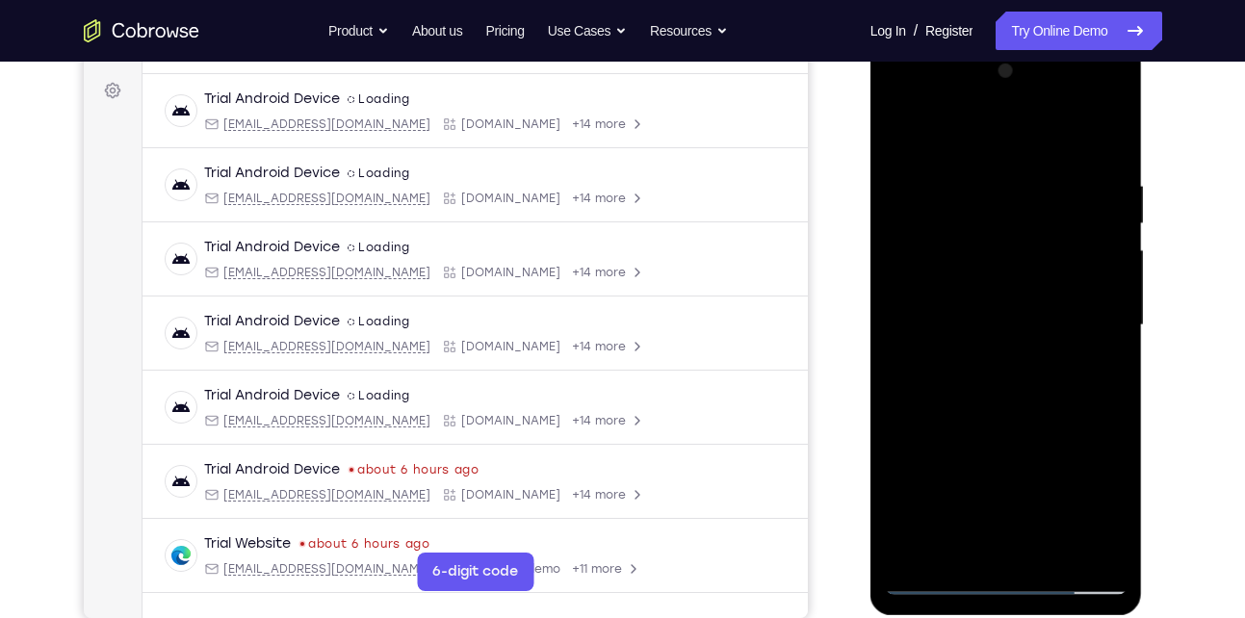
drag, startPoint x: 983, startPoint y: 186, endPoint x: 996, endPoint y: 303, distance: 118.3
click at [996, 303] on div at bounding box center [1006, 325] width 243 height 539
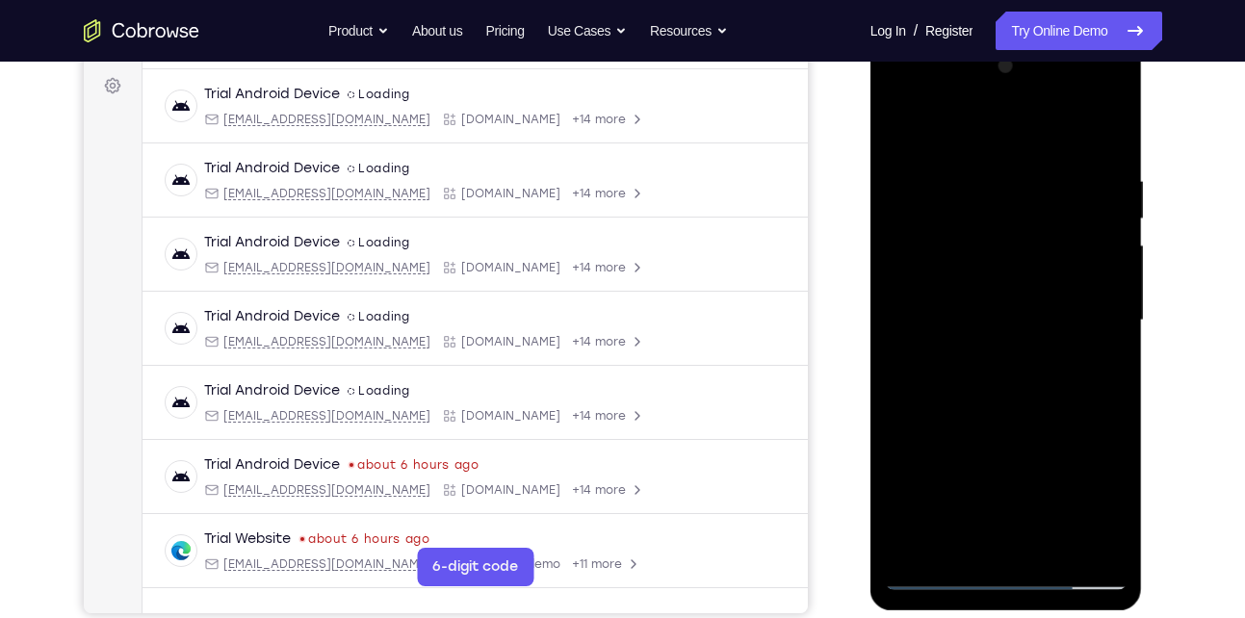
scroll to position [283, 0]
click at [1014, 399] on div at bounding box center [1006, 319] width 243 height 539
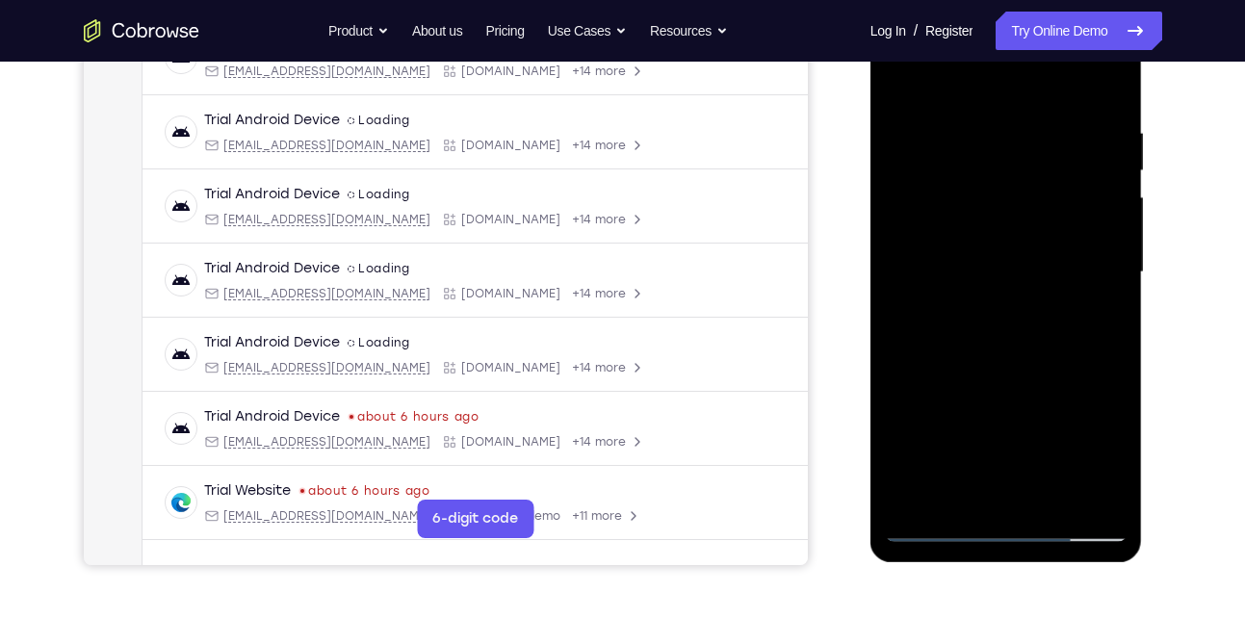
scroll to position [331, 0]
click at [1113, 490] on div at bounding box center [1006, 271] width 243 height 539
click at [1096, 345] on div at bounding box center [1006, 271] width 243 height 539
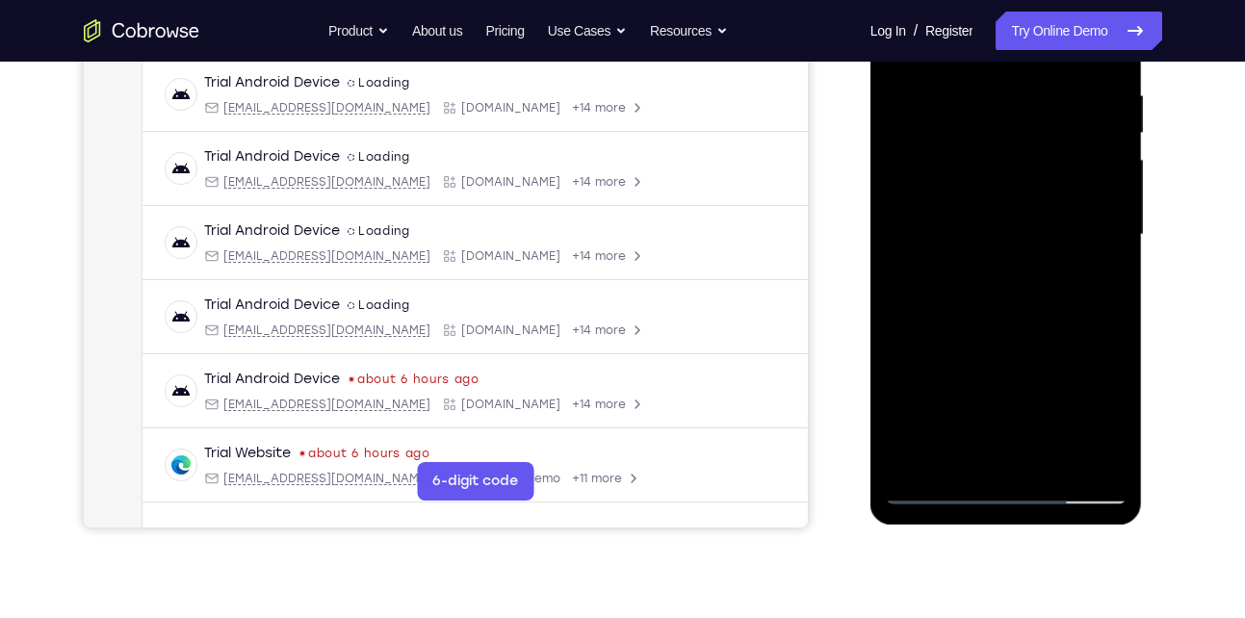
scroll to position [369, 0]
click at [995, 452] on div at bounding box center [1006, 233] width 243 height 539
click at [954, 449] on div at bounding box center [1006, 233] width 243 height 539
click at [1054, 347] on div at bounding box center [1006, 233] width 243 height 539
click at [1052, 393] on div at bounding box center [1006, 233] width 243 height 539
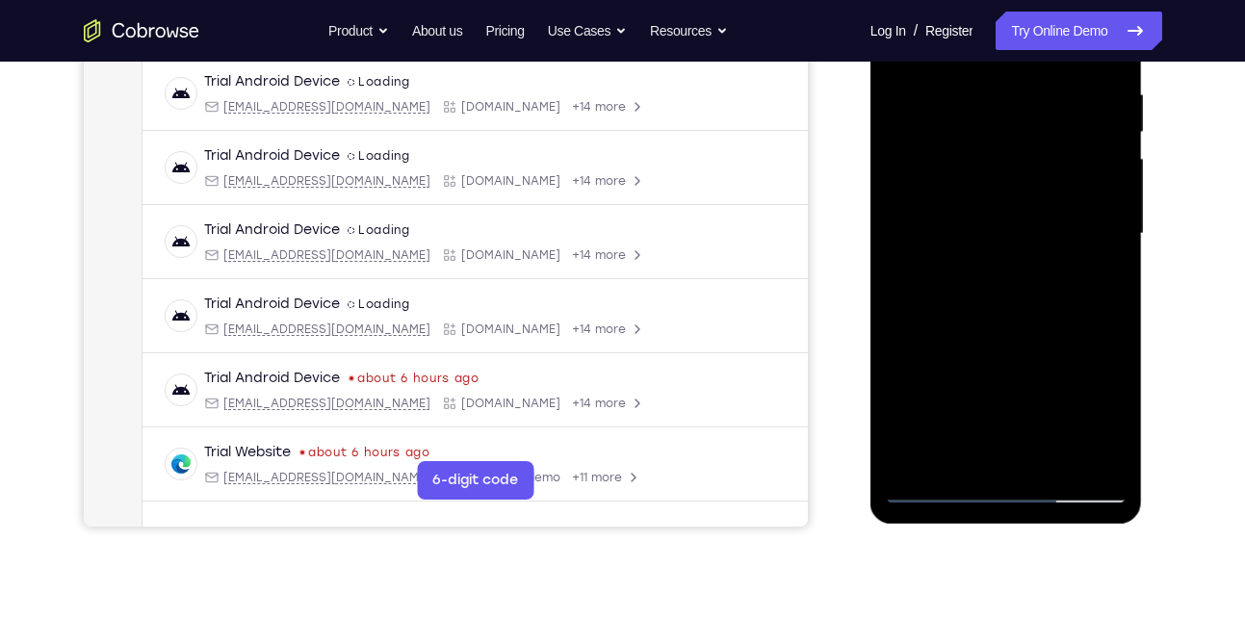
click at [941, 488] on div at bounding box center [1006, 233] width 243 height 539
click at [935, 489] on div at bounding box center [1006, 233] width 243 height 539
click at [1102, 455] on div at bounding box center [1006, 233] width 243 height 539
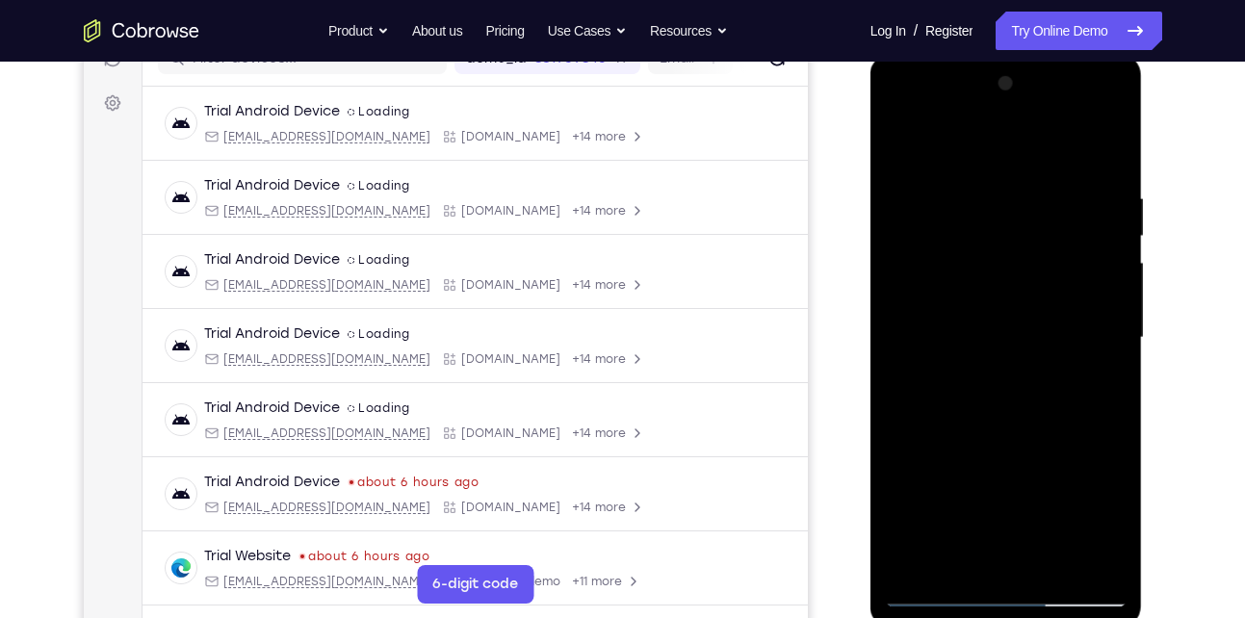
click at [1106, 323] on div at bounding box center [1006, 337] width 243 height 539
click at [965, 181] on div at bounding box center [1006, 337] width 243 height 539
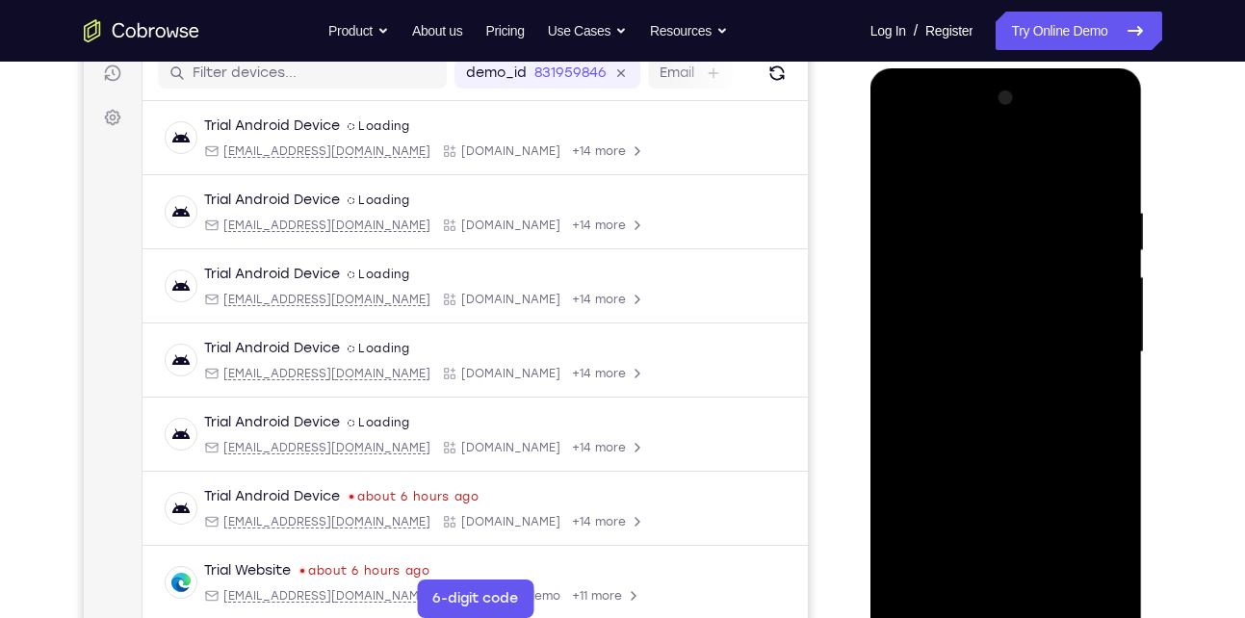
scroll to position [249, 0]
click at [1101, 271] on div at bounding box center [1006, 353] width 243 height 539
click at [1093, 286] on div at bounding box center [1006, 353] width 243 height 539
click at [897, 316] on div at bounding box center [1006, 353] width 243 height 539
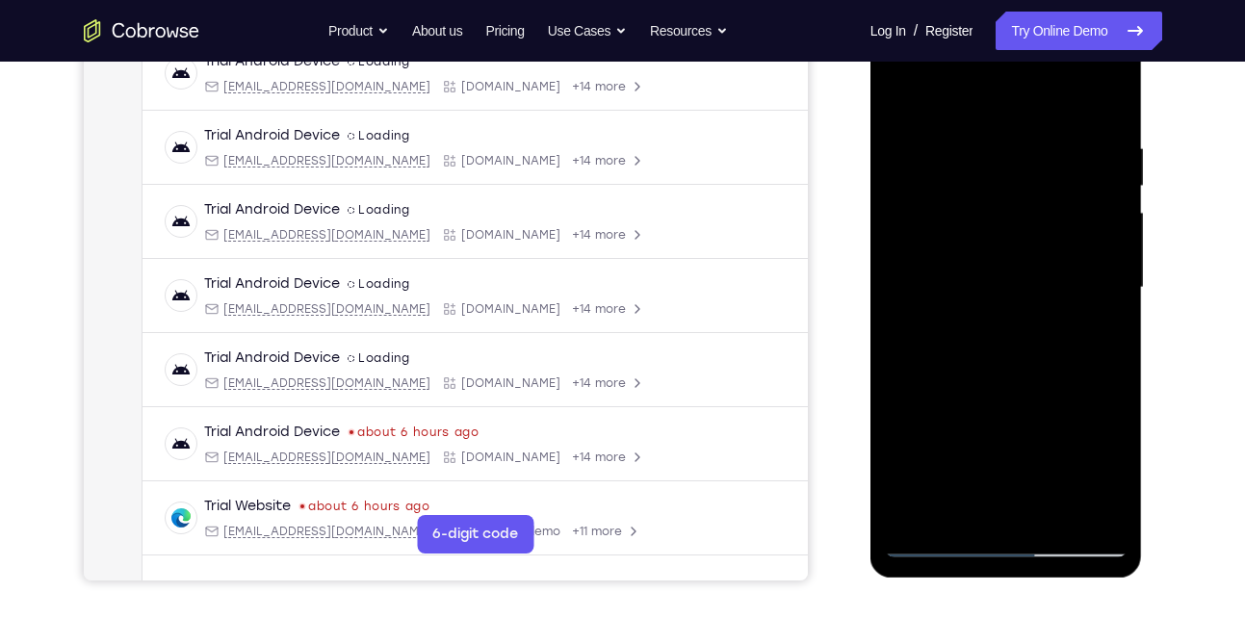
scroll to position [318, 0]
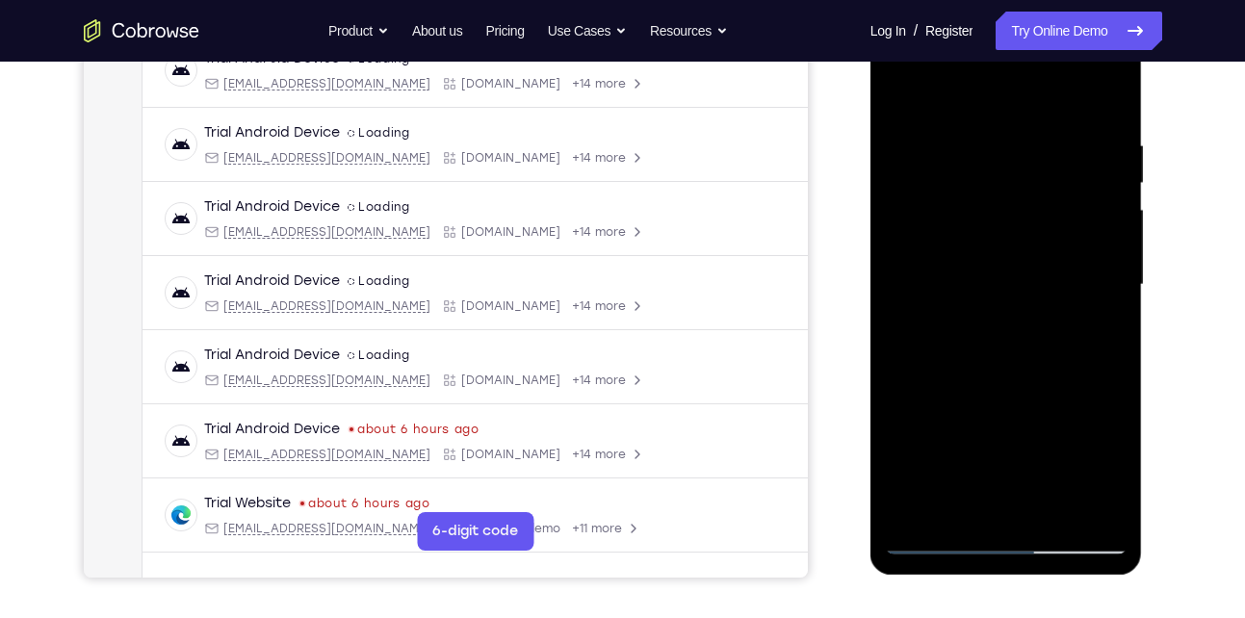
click at [998, 237] on div at bounding box center [1006, 284] width 243 height 539
click at [1001, 270] on div at bounding box center [1006, 284] width 243 height 539
click at [1047, 504] on div at bounding box center [1006, 284] width 243 height 539
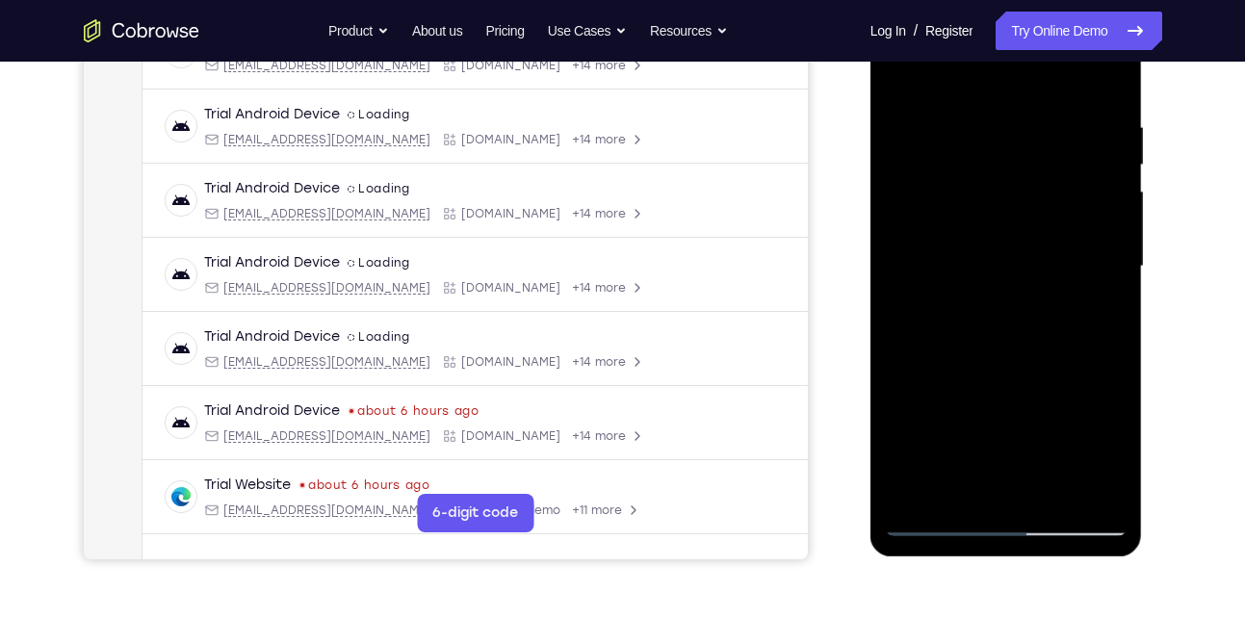
scroll to position [337, 0]
click at [969, 257] on div at bounding box center [1006, 265] width 243 height 539
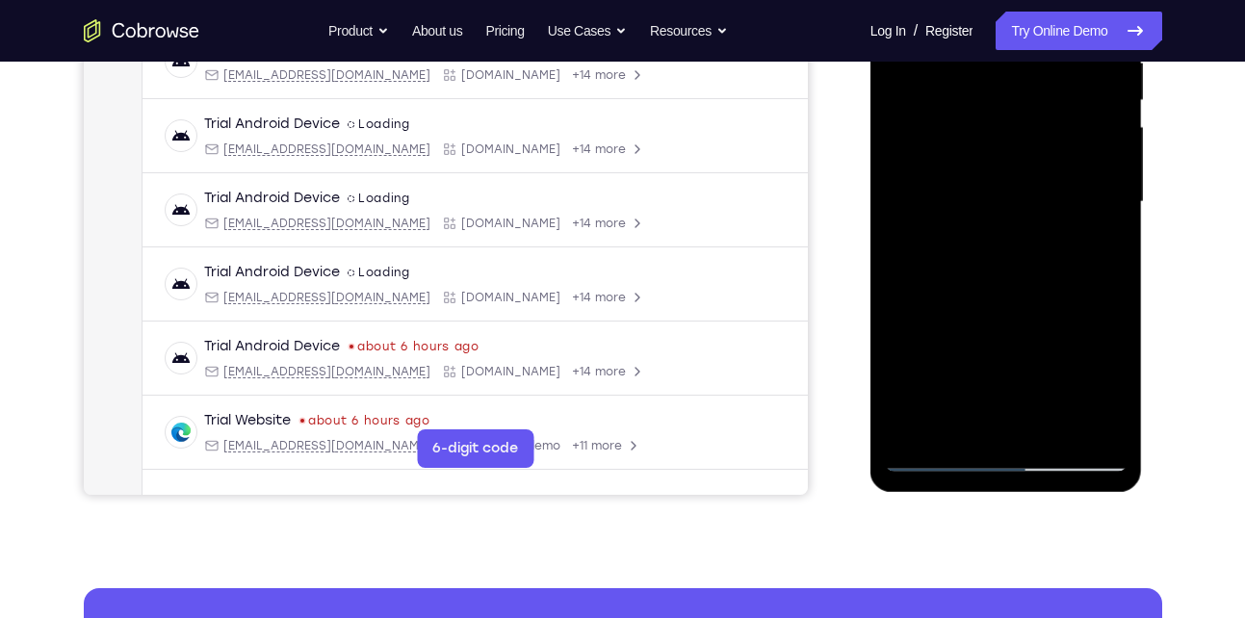
scroll to position [405, 0]
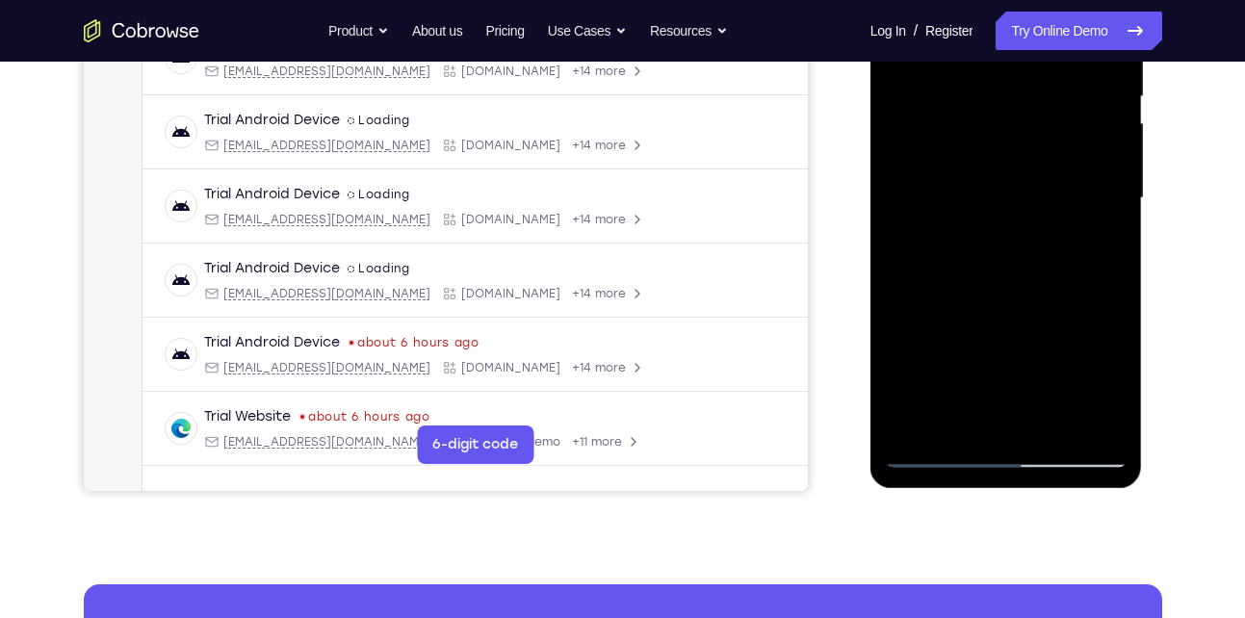
click at [930, 454] on div at bounding box center [1006, 198] width 243 height 539
click at [962, 427] on div at bounding box center [1006, 198] width 243 height 539
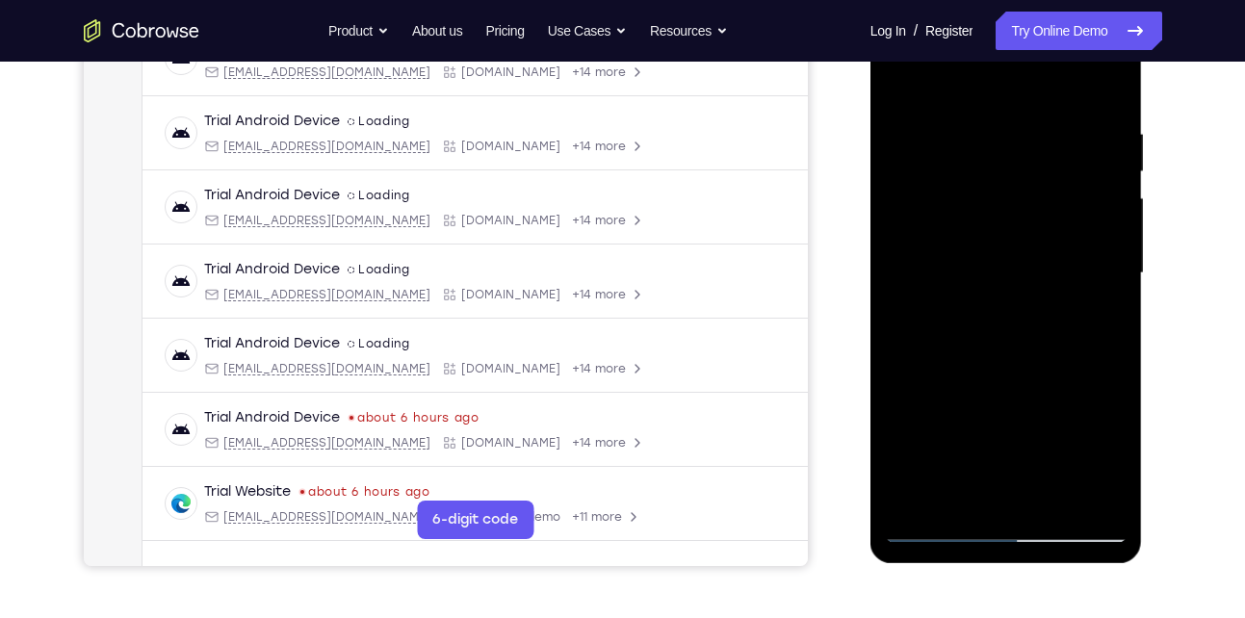
scroll to position [280, 0]
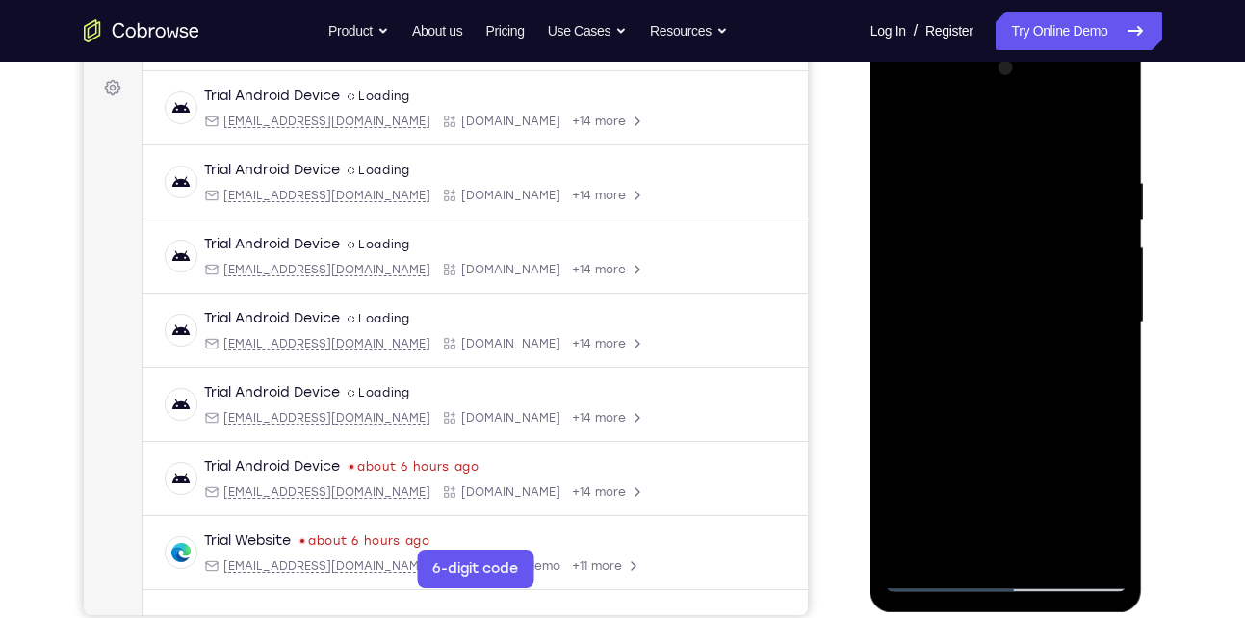
click at [958, 181] on div at bounding box center [1006, 322] width 243 height 539
click at [901, 128] on div at bounding box center [1006, 322] width 243 height 539
drag, startPoint x: 1000, startPoint y: 352, endPoint x: 982, endPoint y: 194, distance: 159.0
click at [982, 194] on div at bounding box center [1006, 322] width 243 height 539
drag, startPoint x: 1048, startPoint y: 415, endPoint x: 1022, endPoint y: 243, distance: 174.4
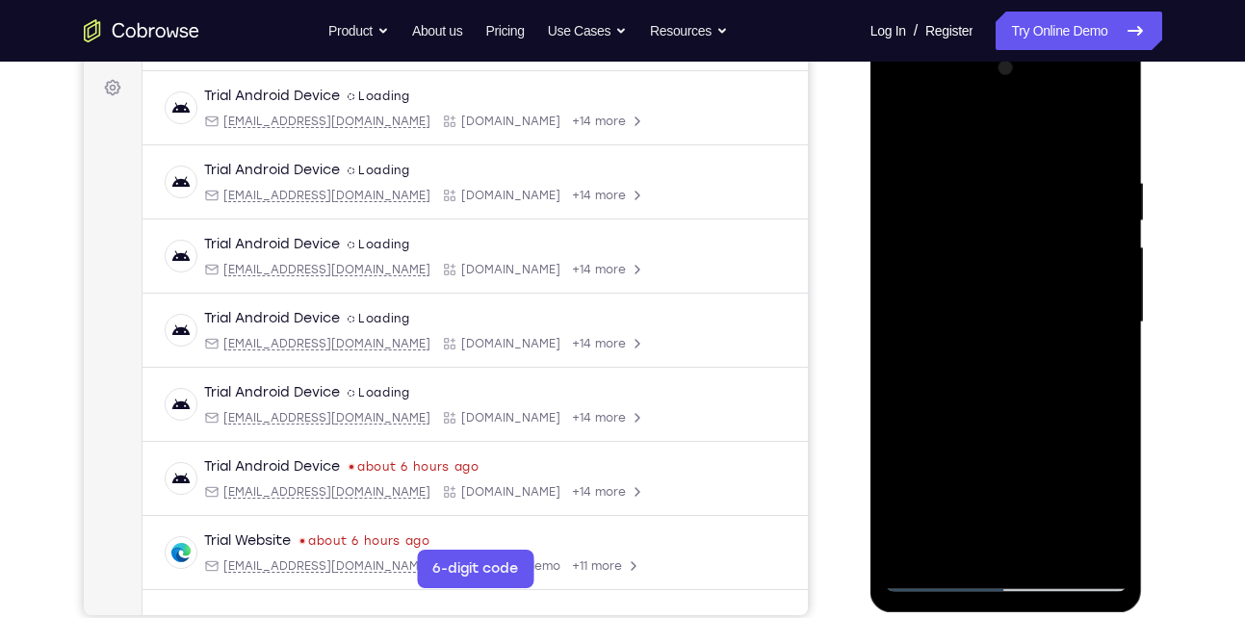
click at [1022, 243] on div at bounding box center [1006, 322] width 243 height 539
drag, startPoint x: 1039, startPoint y: 425, endPoint x: 1036, endPoint y: 269, distance: 156.1
click at [1036, 269] on div at bounding box center [1006, 322] width 243 height 539
drag, startPoint x: 1044, startPoint y: 443, endPoint x: 1042, endPoint y: 225, distance: 217.7
click at [1042, 225] on div at bounding box center [1006, 322] width 243 height 539
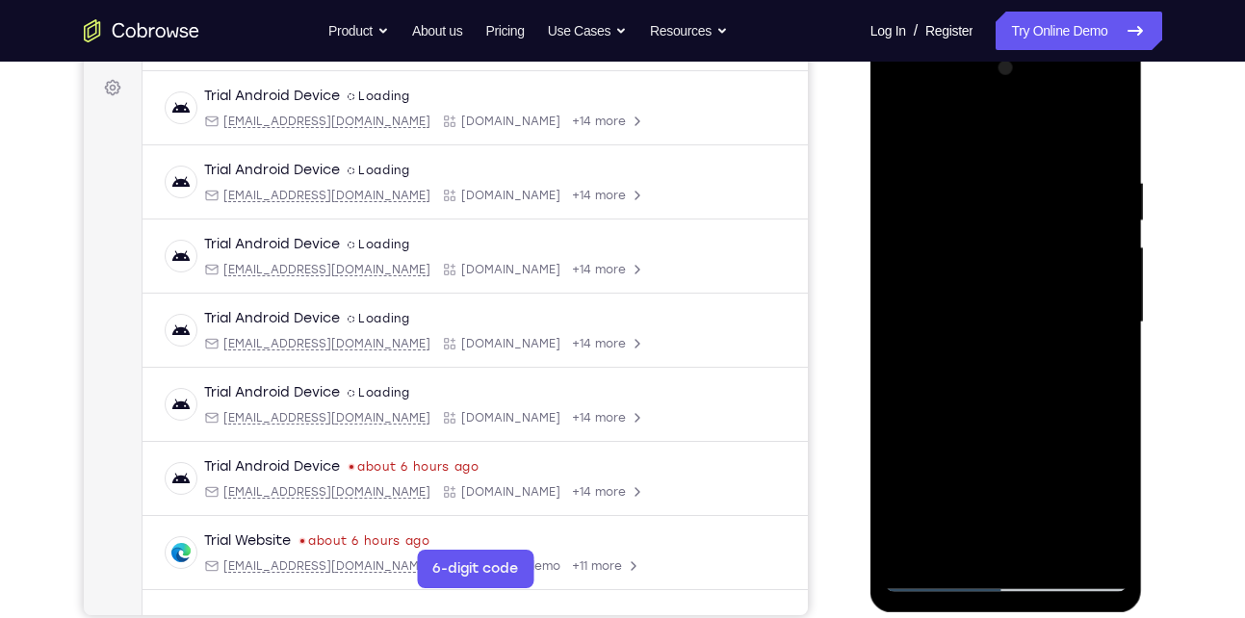
drag, startPoint x: 1041, startPoint y: 397, endPoint x: 1032, endPoint y: 252, distance: 144.8
click at [1032, 252] on div at bounding box center [1006, 322] width 243 height 539
click at [1077, 183] on div at bounding box center [1006, 322] width 243 height 539
drag, startPoint x: 1004, startPoint y: 223, endPoint x: 998, endPoint y: 540, distance: 317.9
click at [998, 540] on div at bounding box center [1006, 322] width 243 height 539
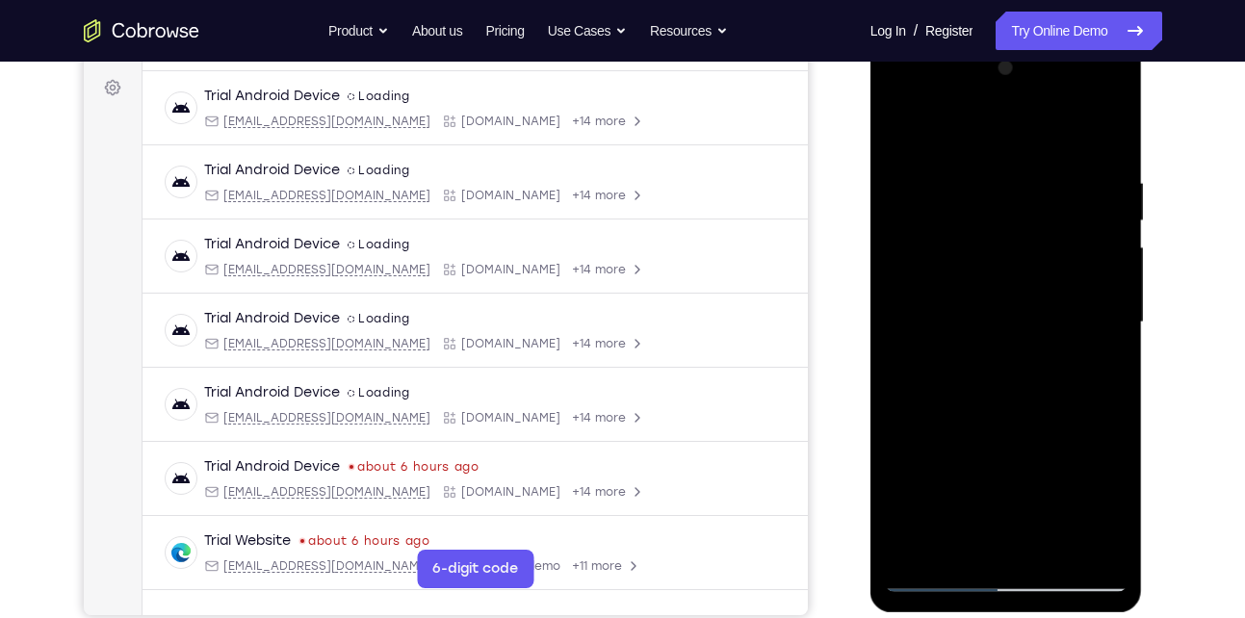
drag, startPoint x: 1045, startPoint y: 176, endPoint x: 1049, endPoint y: 518, distance: 342.0
click at [1049, 518] on div at bounding box center [1006, 322] width 243 height 539
drag, startPoint x: 1036, startPoint y: 199, endPoint x: 1041, endPoint y: 471, distance: 271.7
click at [1041, 471] on div at bounding box center [1006, 322] width 243 height 539
click at [902, 126] on div at bounding box center [1006, 322] width 243 height 539
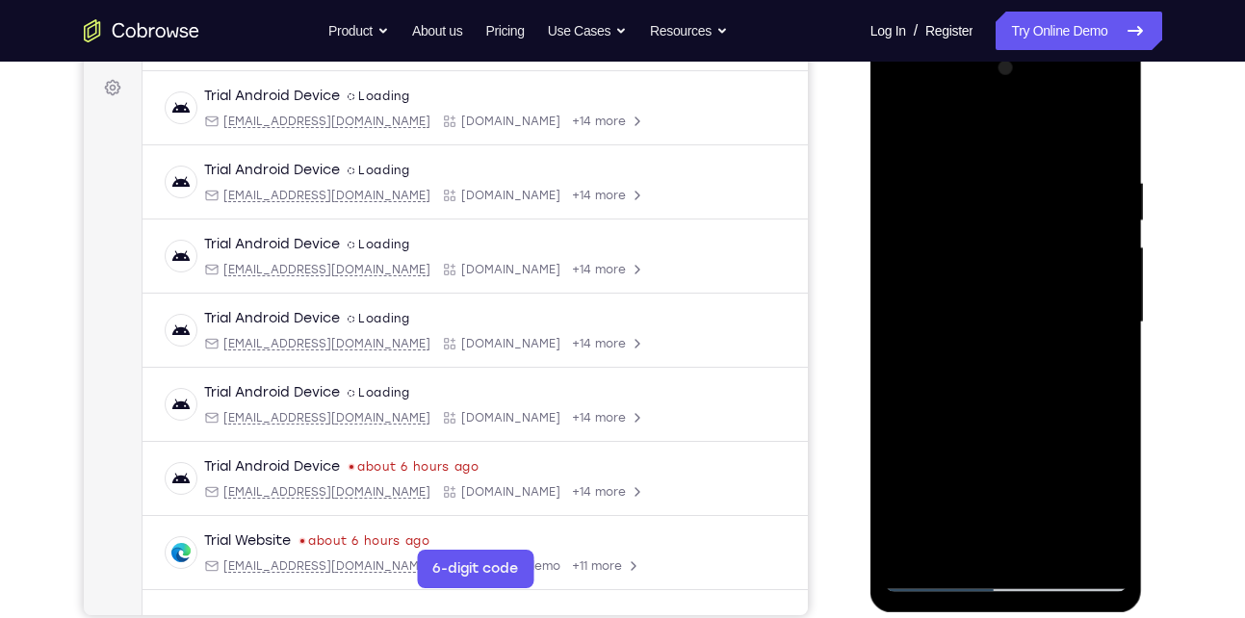
scroll to position [406, 0]
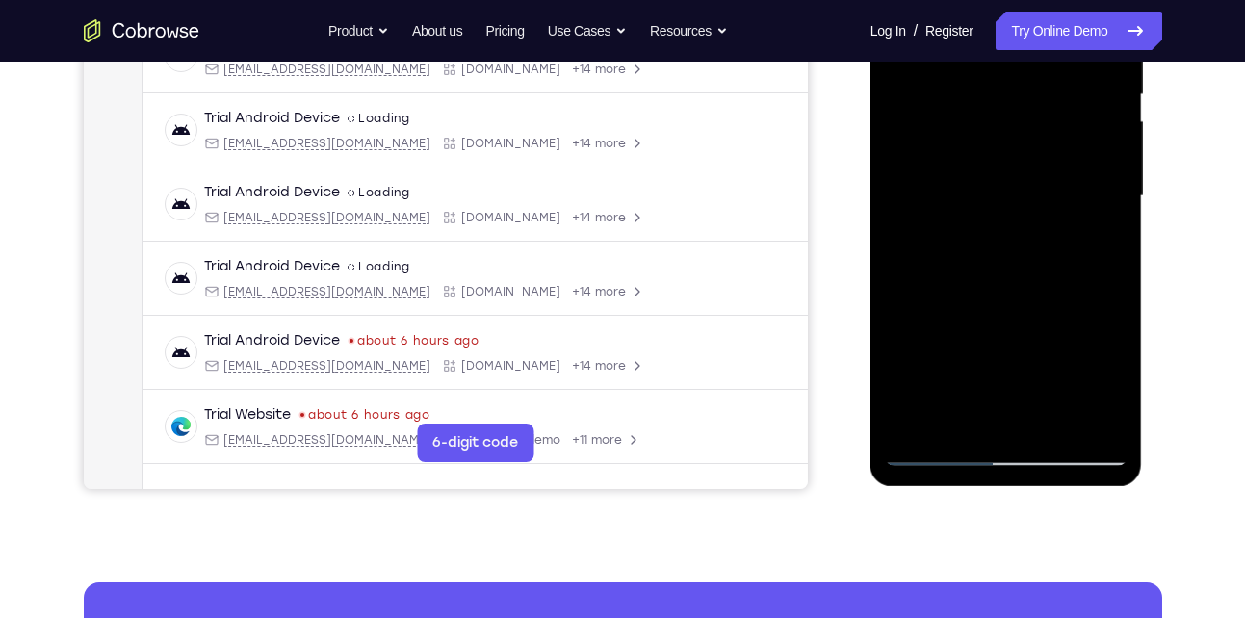
click at [909, 428] on div at bounding box center [1006, 196] width 243 height 539
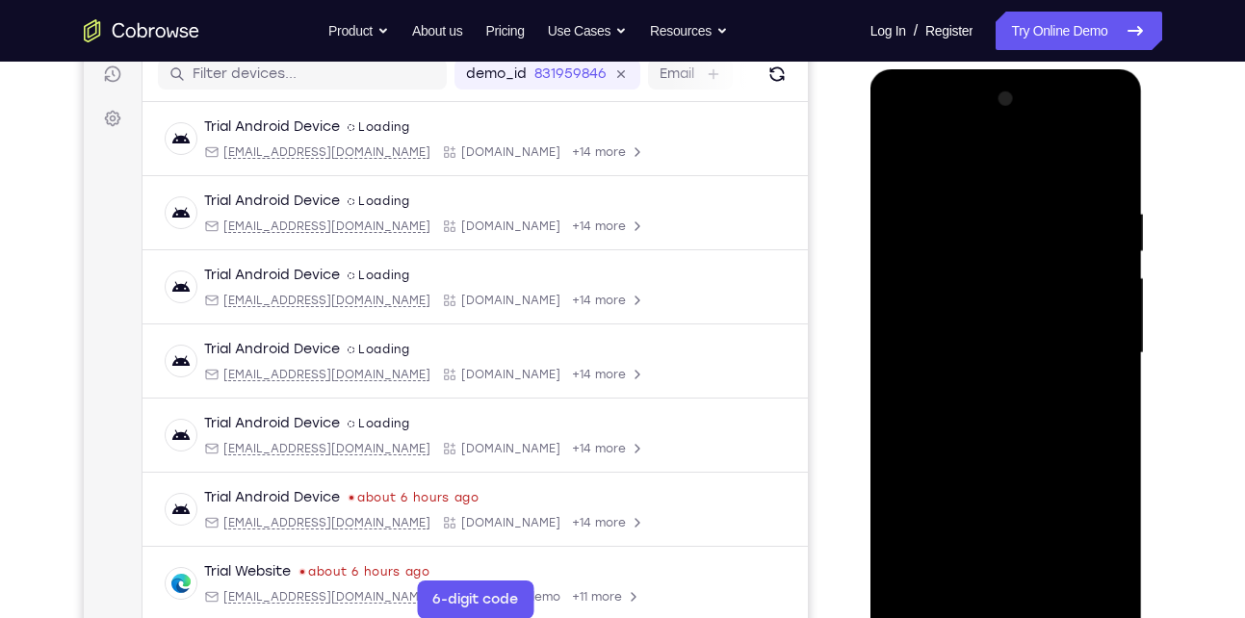
drag, startPoint x: 988, startPoint y: 223, endPoint x: 1030, endPoint y: 476, distance: 255.7
click at [1030, 476] on div at bounding box center [1006, 353] width 243 height 539
click at [963, 210] on div at bounding box center [1006, 353] width 243 height 539
click at [1073, 312] on div at bounding box center [1006, 353] width 243 height 539
click at [1111, 166] on div at bounding box center [1006, 353] width 243 height 539
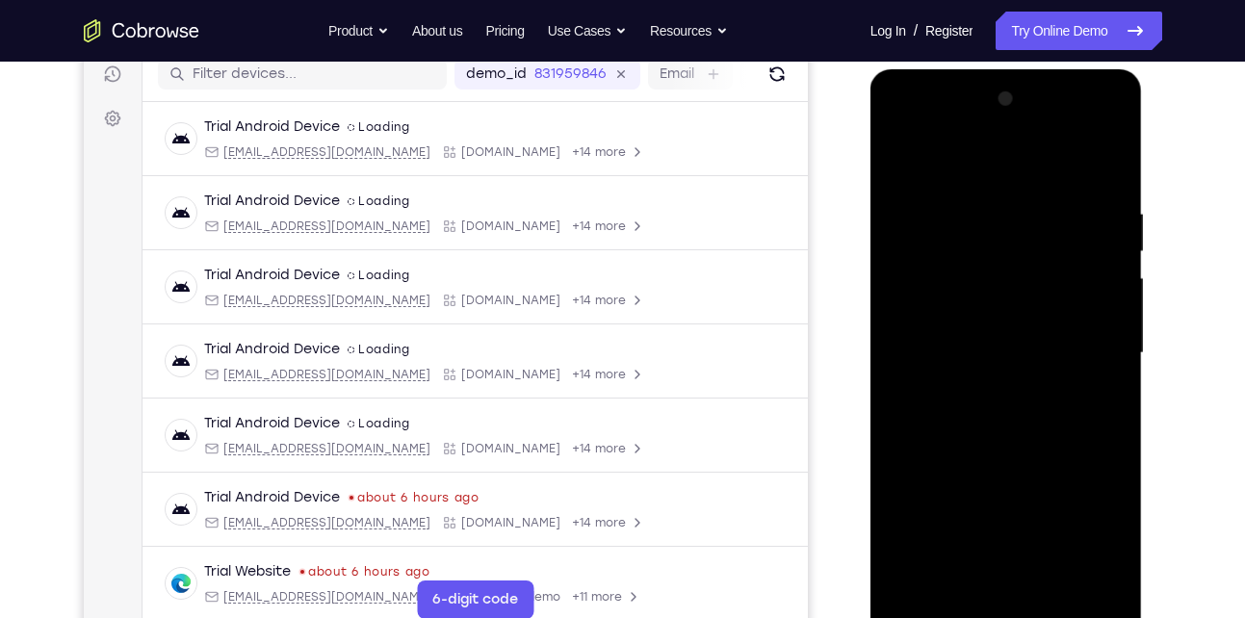
scroll to position [371, 0]
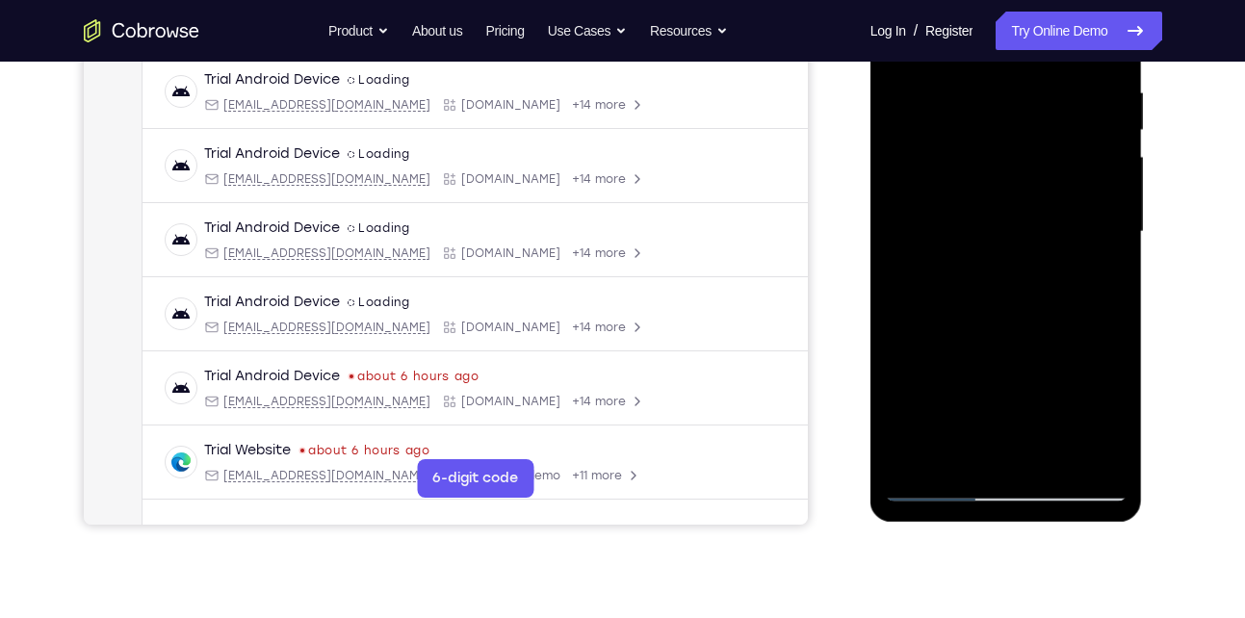
click at [955, 379] on div at bounding box center [1006, 231] width 243 height 539
drag, startPoint x: 955, startPoint y: 379, endPoint x: 951, endPoint y: 173, distance: 205.2
click at [951, 173] on div at bounding box center [1006, 231] width 243 height 539
click at [922, 289] on div at bounding box center [1006, 231] width 243 height 539
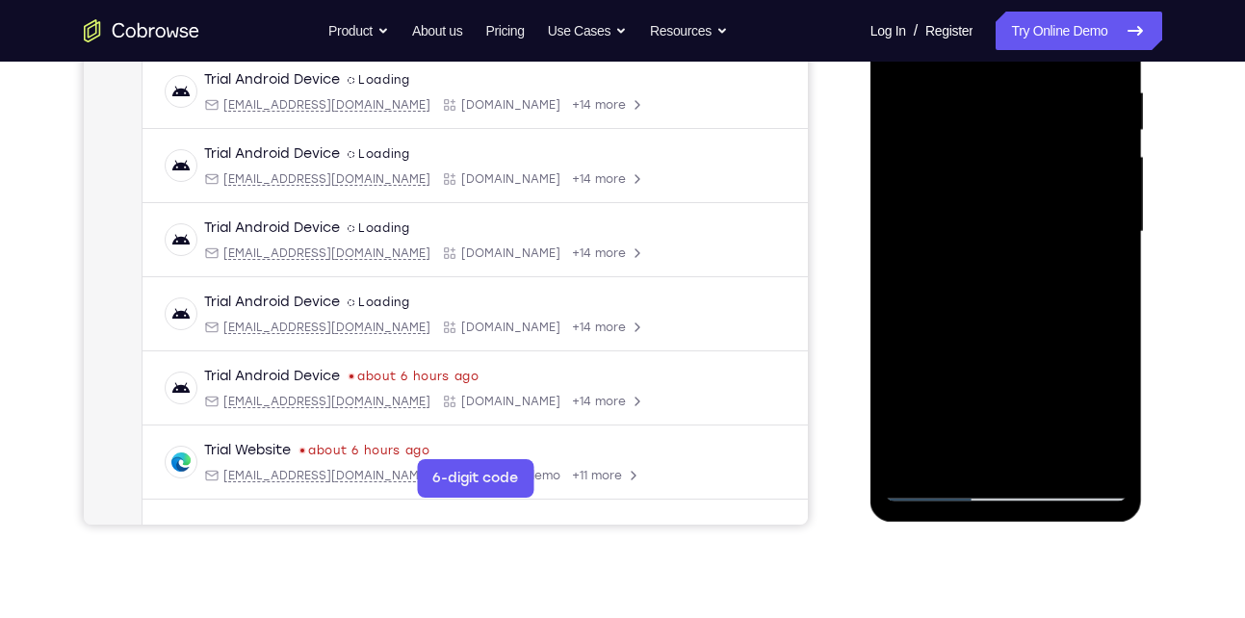
click at [970, 396] on div at bounding box center [1006, 231] width 243 height 539
click at [1109, 219] on div at bounding box center [1006, 231] width 243 height 539
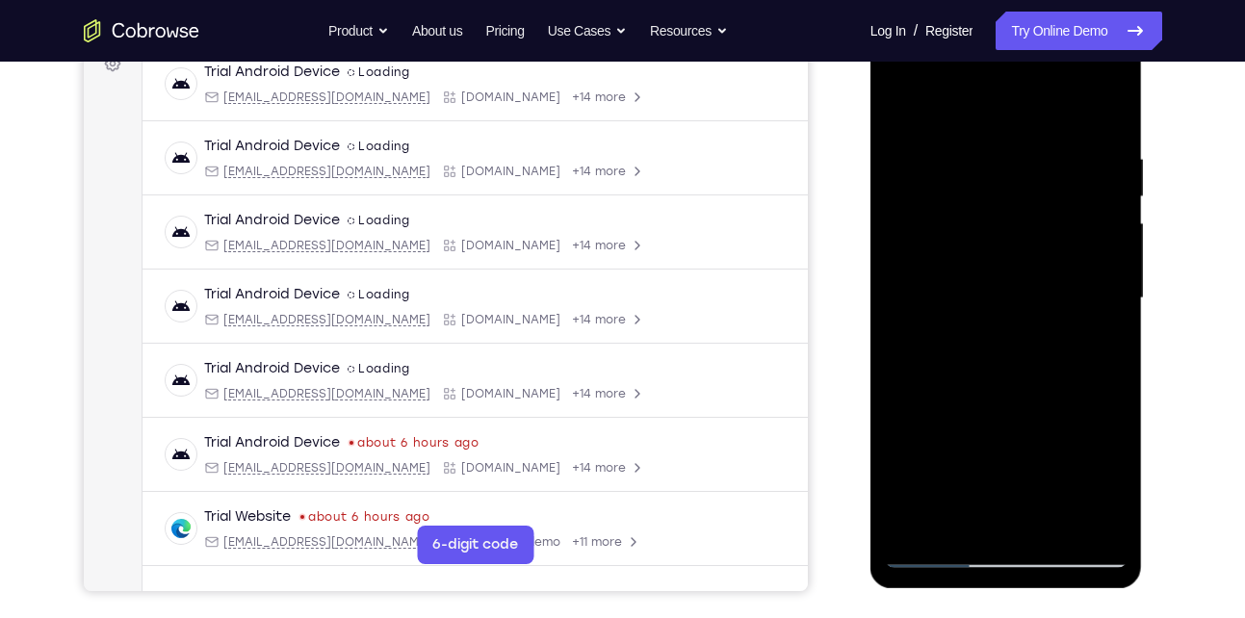
scroll to position [262, 0]
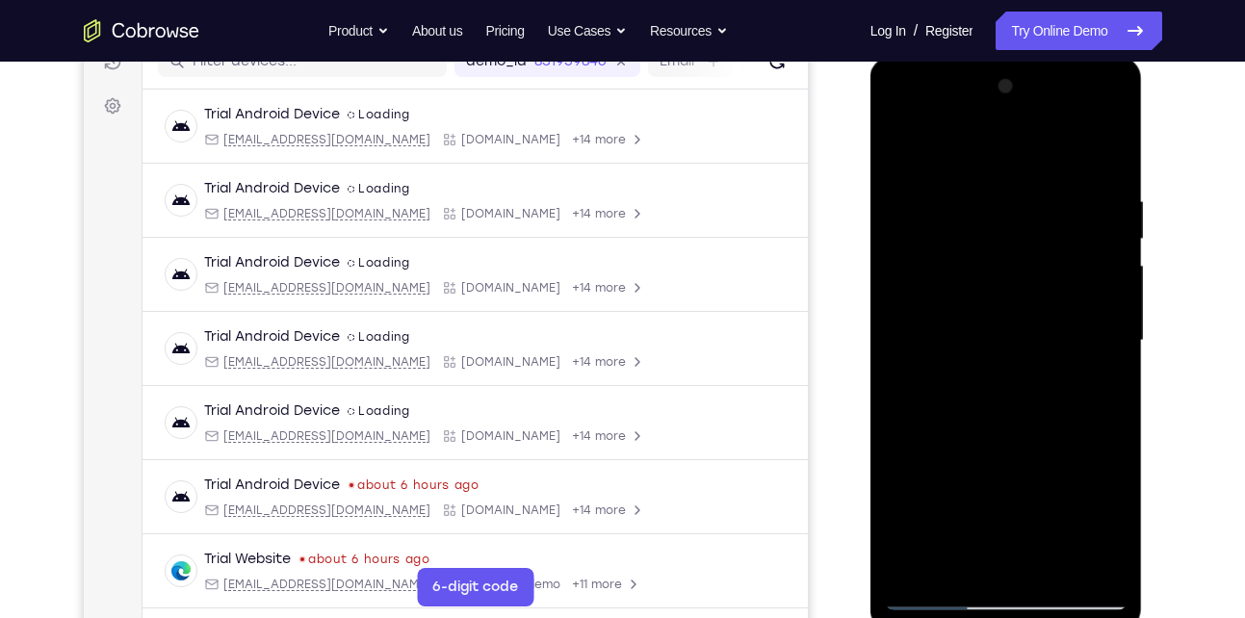
click at [899, 143] on div at bounding box center [1006, 340] width 243 height 539
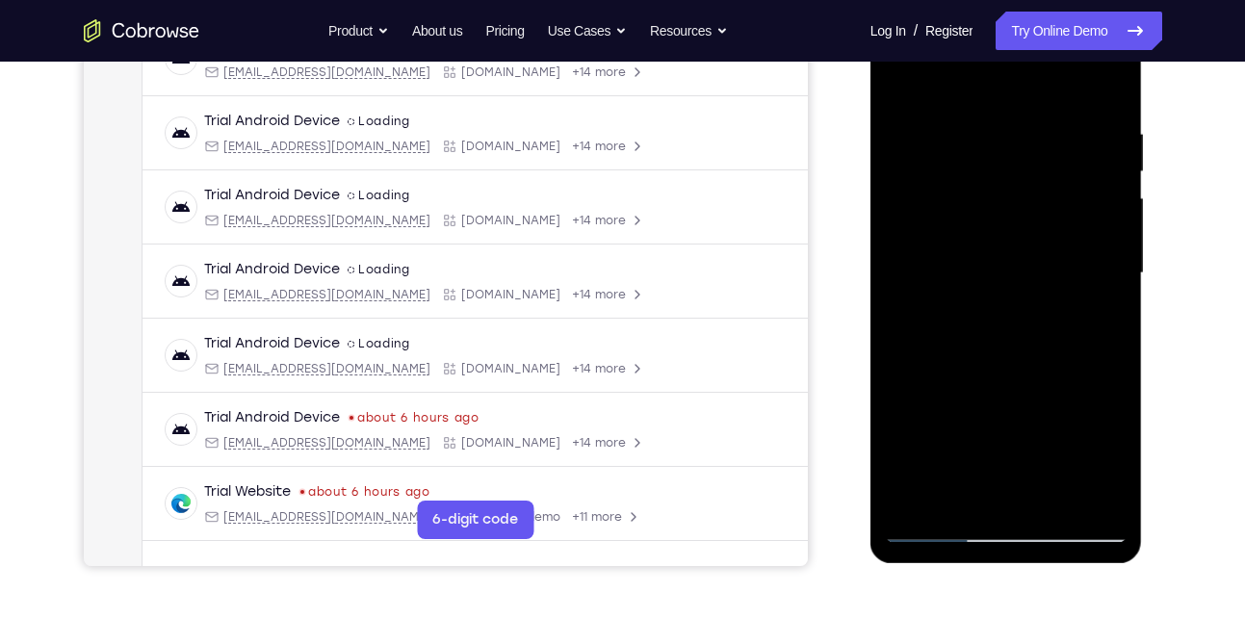
scroll to position [331, 0]
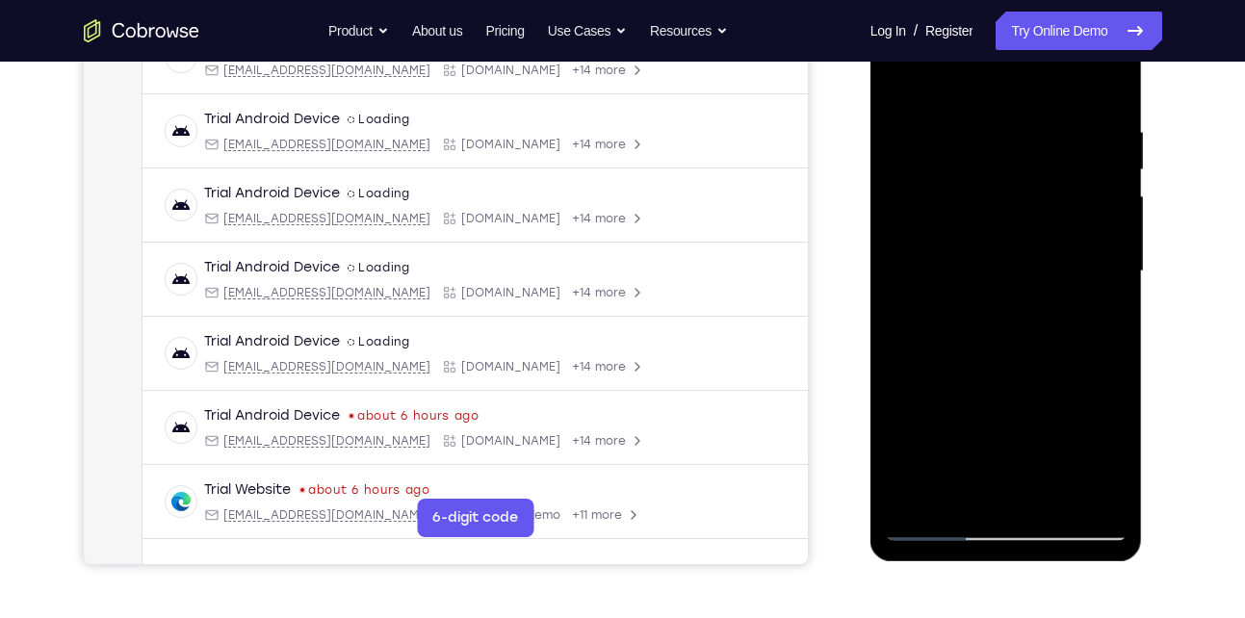
drag, startPoint x: 974, startPoint y: 405, endPoint x: 966, endPoint y: 196, distance: 209.2
click at [966, 196] on div at bounding box center [1006, 271] width 243 height 539
click at [925, 282] on div at bounding box center [1006, 271] width 243 height 539
drag, startPoint x: 999, startPoint y: 254, endPoint x: 962, endPoint y: 123, distance: 136.0
click at [962, 123] on div at bounding box center [1006, 271] width 243 height 539
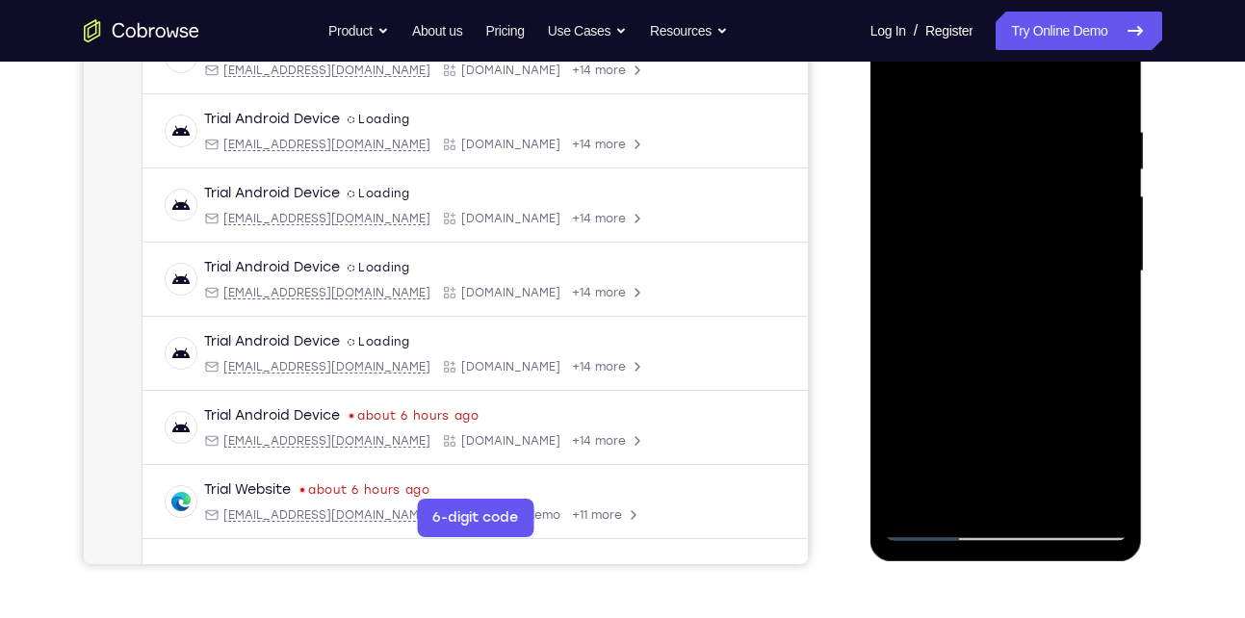
drag, startPoint x: 981, startPoint y: 316, endPoint x: 951, endPoint y: 67, distance: 250.3
click at [951, 67] on div at bounding box center [1006, 271] width 243 height 539
drag, startPoint x: 956, startPoint y: 352, endPoint x: 948, endPoint y: 213, distance: 138.9
click at [948, 213] on div at bounding box center [1006, 271] width 243 height 539
drag, startPoint x: 1005, startPoint y: 258, endPoint x: 999, endPoint y: 381, distance: 123.4
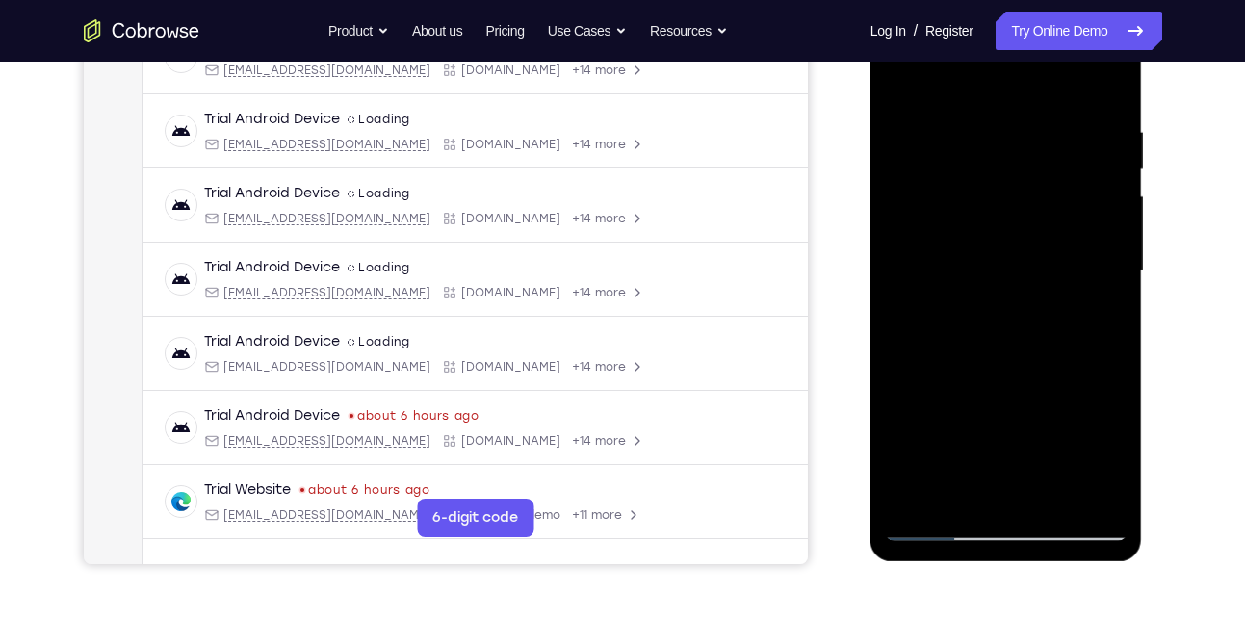
click at [999, 381] on div at bounding box center [1006, 271] width 243 height 539
drag, startPoint x: 982, startPoint y: 192, endPoint x: 979, endPoint y: 359, distance: 167.6
click at [979, 359] on div at bounding box center [1006, 271] width 243 height 539
drag, startPoint x: 983, startPoint y: 197, endPoint x: 982, endPoint y: 334, distance: 136.8
click at [982, 334] on div at bounding box center [1006, 271] width 243 height 539
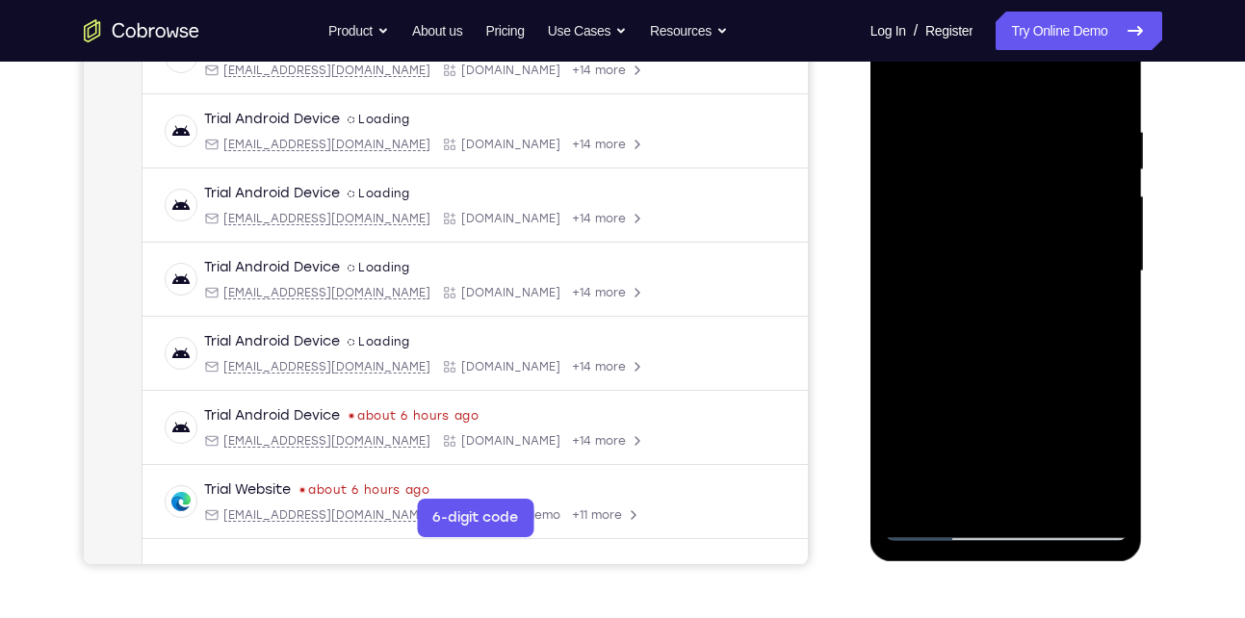
drag, startPoint x: 982, startPoint y: 334, endPoint x: 985, endPoint y: 121, distance: 212.9
click at [985, 121] on div at bounding box center [1006, 271] width 243 height 539
drag, startPoint x: 974, startPoint y: 431, endPoint x: 952, endPoint y: 255, distance: 176.7
click at [952, 255] on div at bounding box center [1006, 271] width 243 height 539
click at [937, 432] on div at bounding box center [1006, 271] width 243 height 539
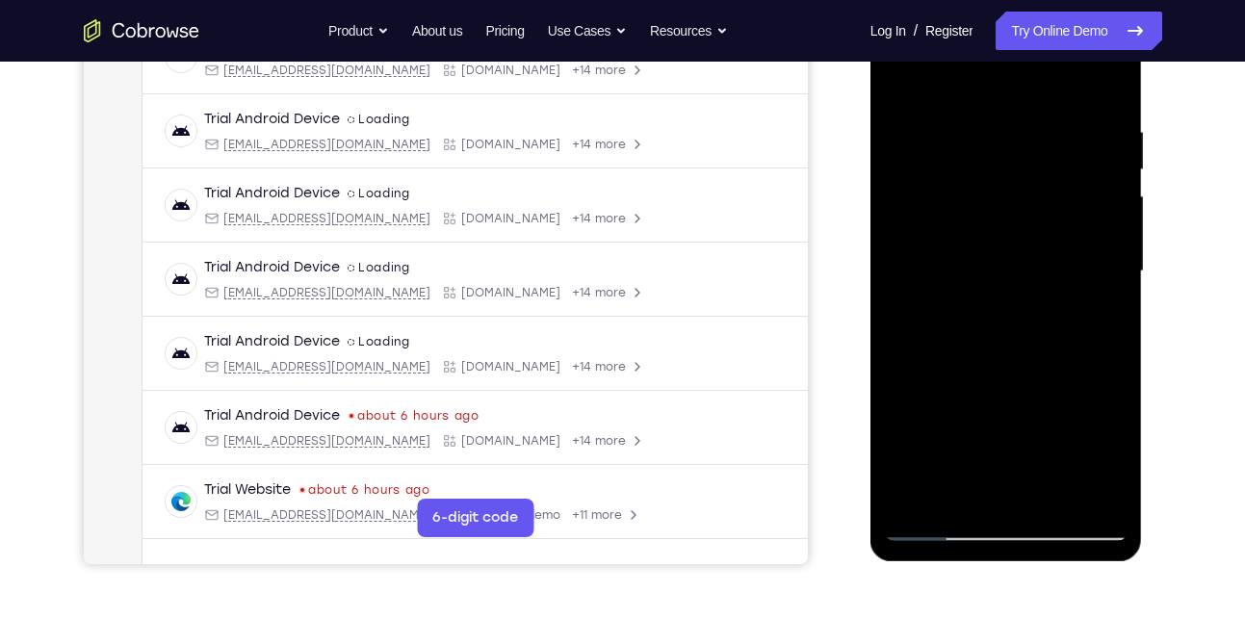
click at [1094, 257] on div at bounding box center [1006, 271] width 243 height 539
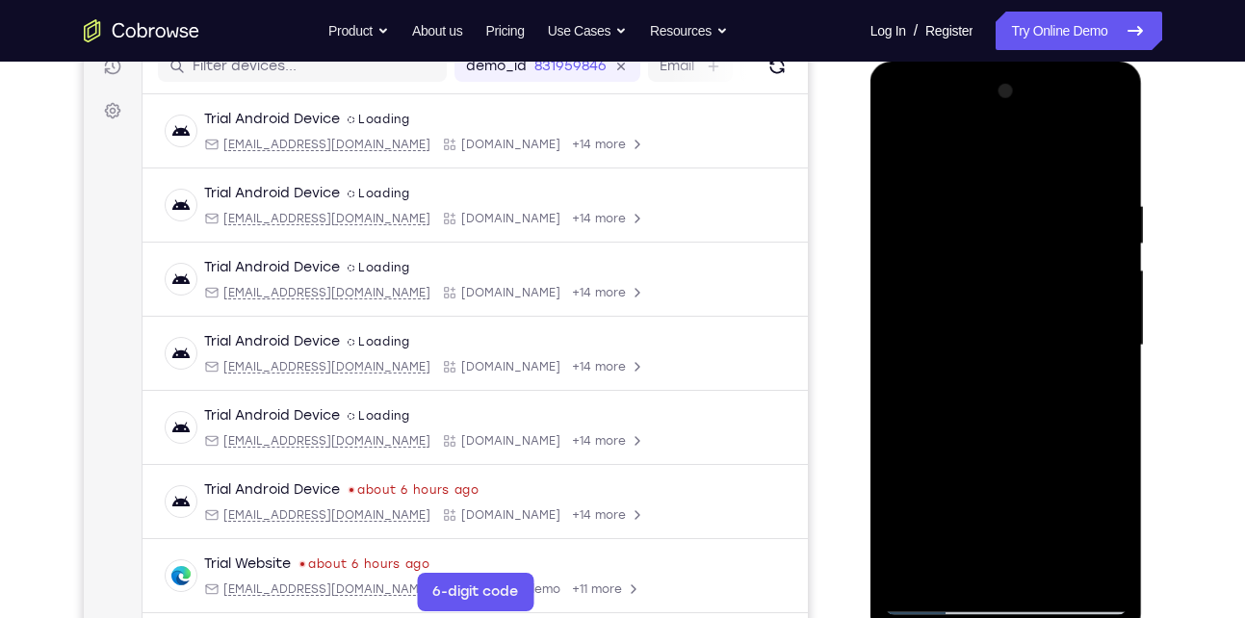
scroll to position [254, 0]
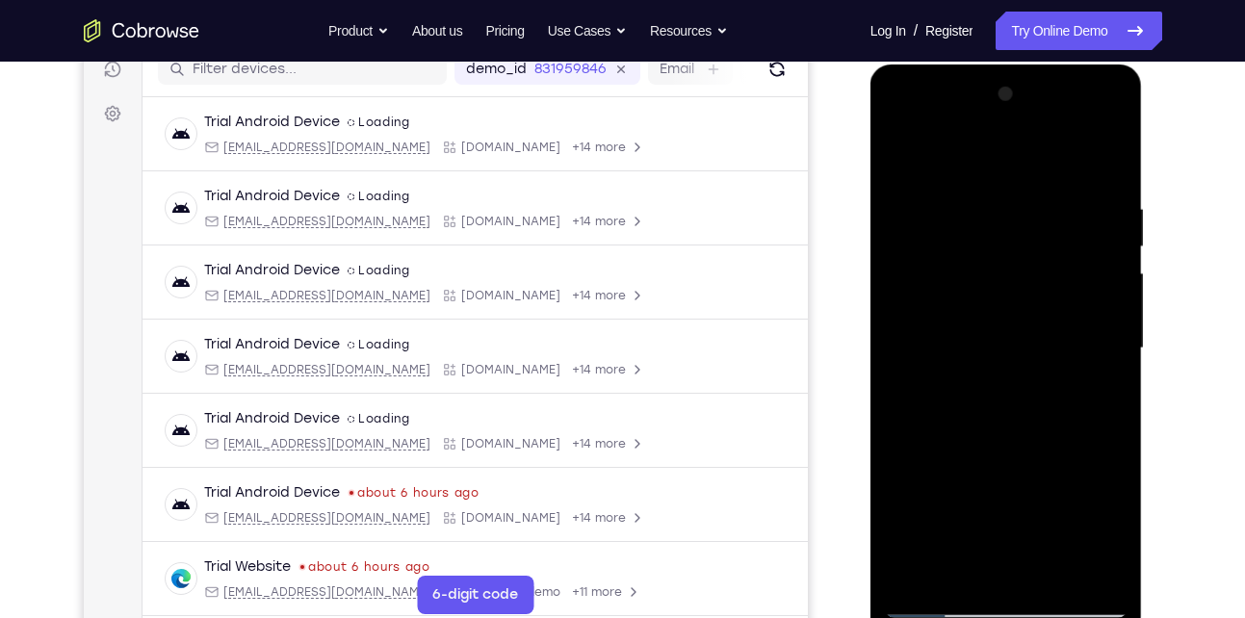
click at [904, 155] on div at bounding box center [1006, 348] width 243 height 539
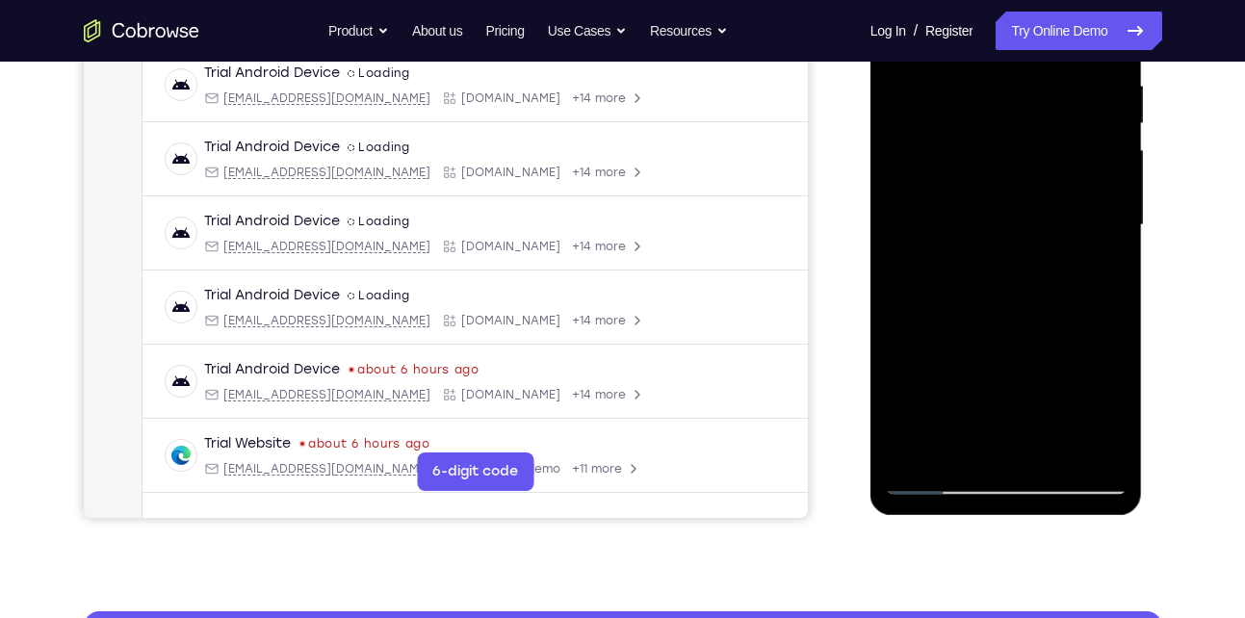
scroll to position [382, 0]
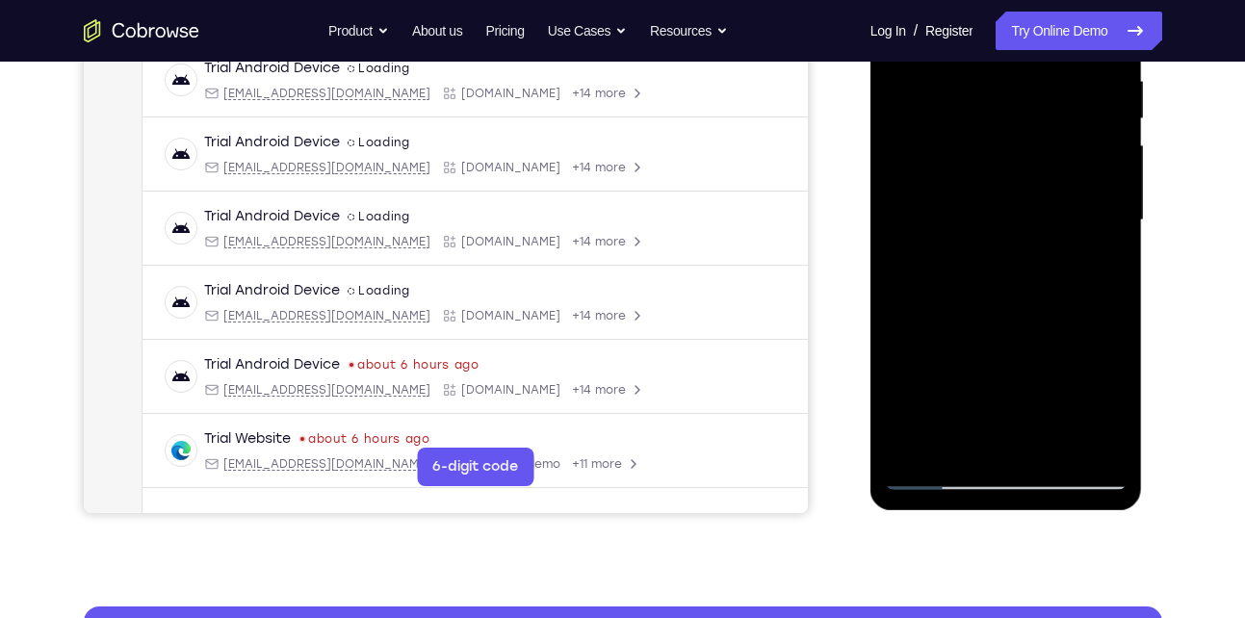
click at [915, 441] on div at bounding box center [1006, 220] width 243 height 539
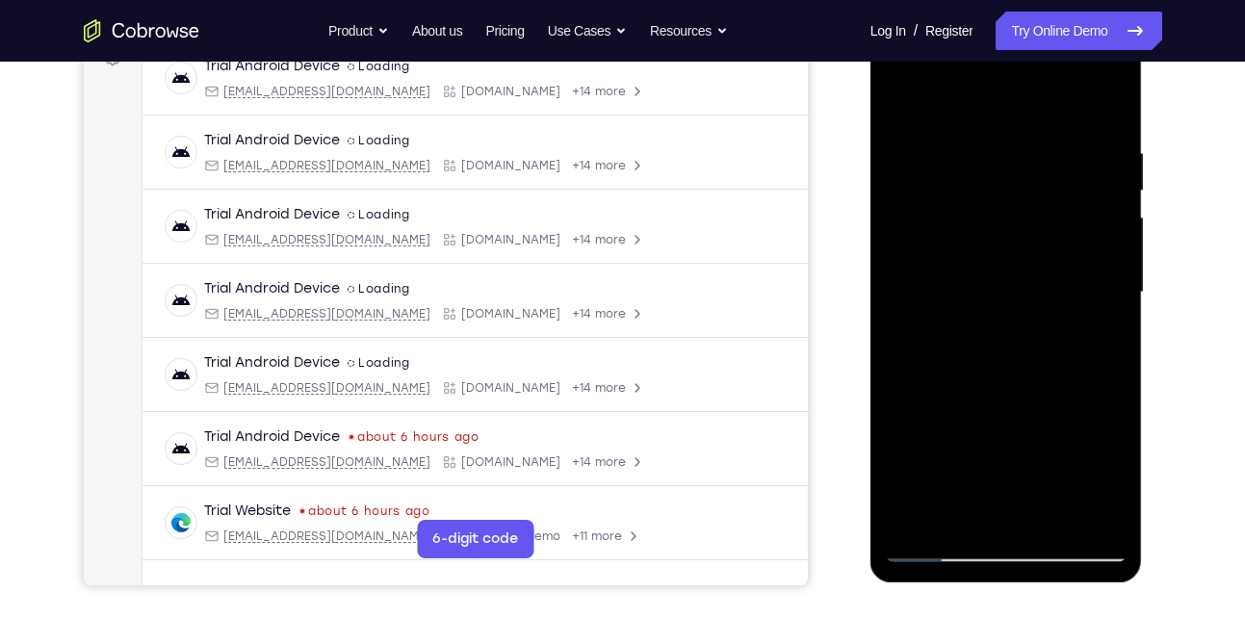
scroll to position [301, 0]
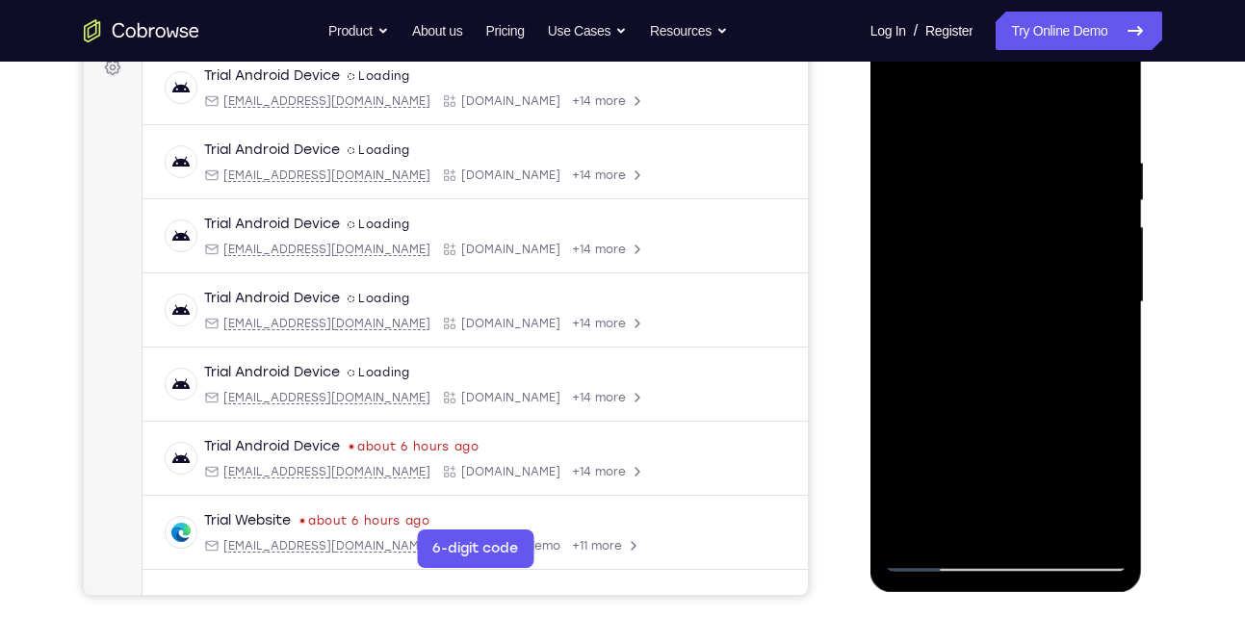
drag, startPoint x: 986, startPoint y: 198, endPoint x: 991, endPoint y: 446, distance: 247.6
click at [991, 446] on div at bounding box center [1006, 302] width 243 height 539
click at [971, 160] on div at bounding box center [1006, 302] width 243 height 539
click at [1067, 301] on div at bounding box center [1006, 302] width 243 height 539
click at [1076, 269] on div at bounding box center [1006, 302] width 243 height 539
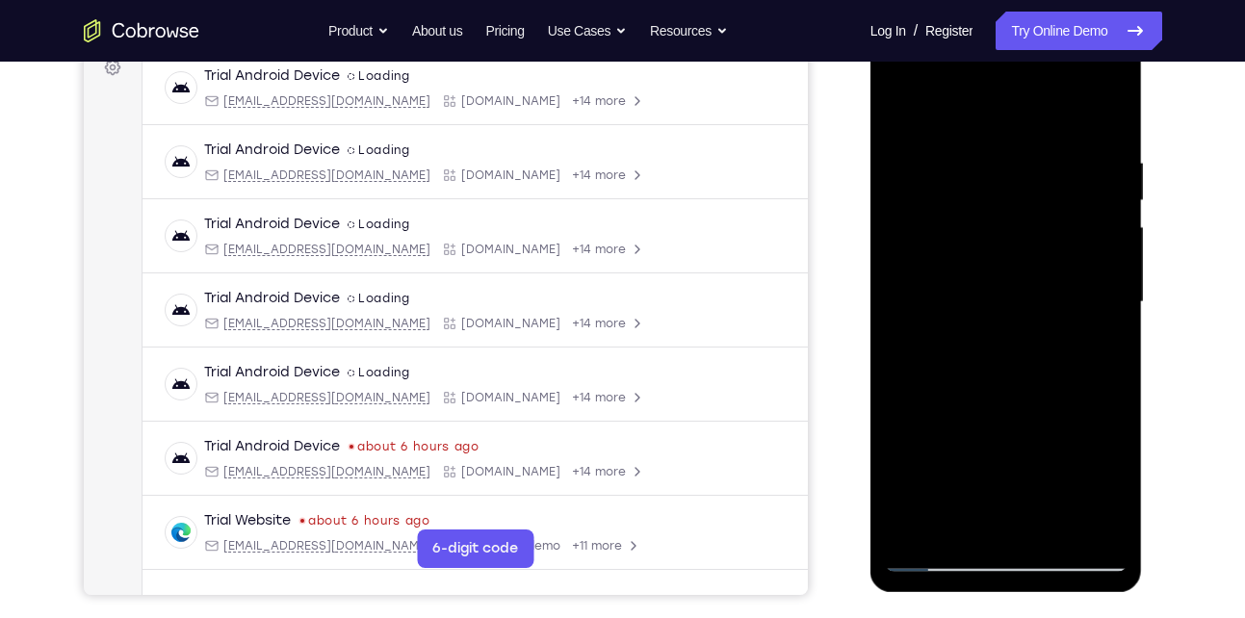
click at [1076, 269] on div at bounding box center [1006, 302] width 243 height 539
click at [1100, 117] on div at bounding box center [1006, 302] width 243 height 539
drag, startPoint x: 1038, startPoint y: 152, endPoint x: 1018, endPoint y: 454, distance: 302.2
click at [1018, 454] on div at bounding box center [1006, 302] width 243 height 539
click at [969, 126] on div at bounding box center [1006, 302] width 243 height 539
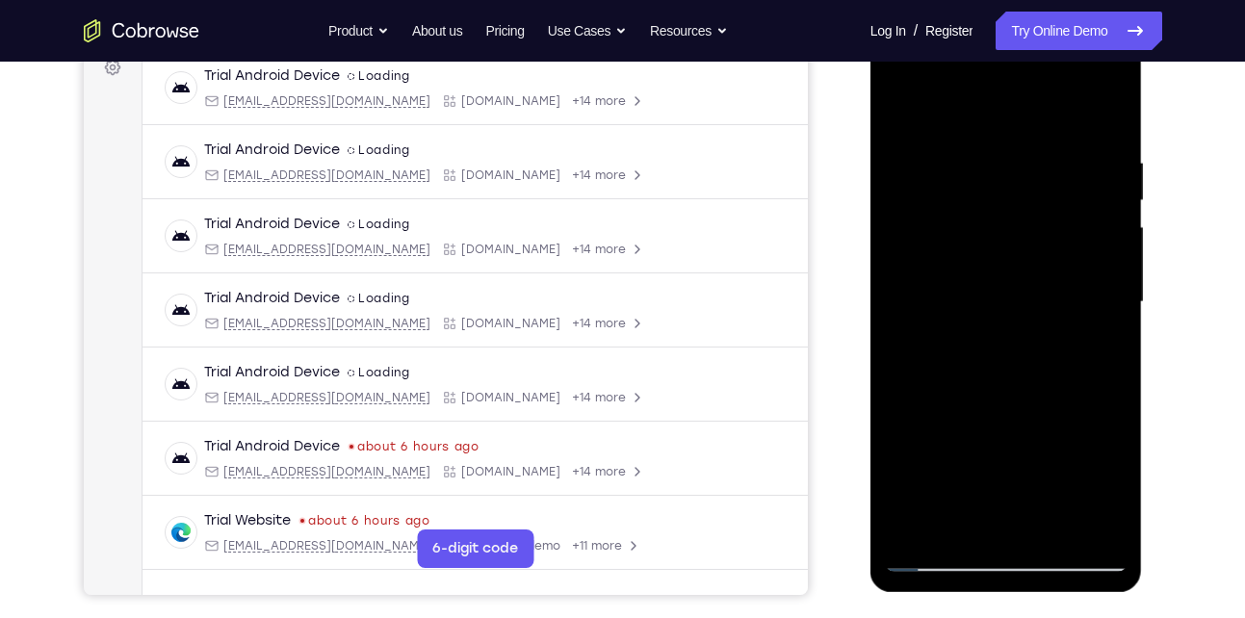
click at [1083, 516] on div at bounding box center [1006, 302] width 243 height 539
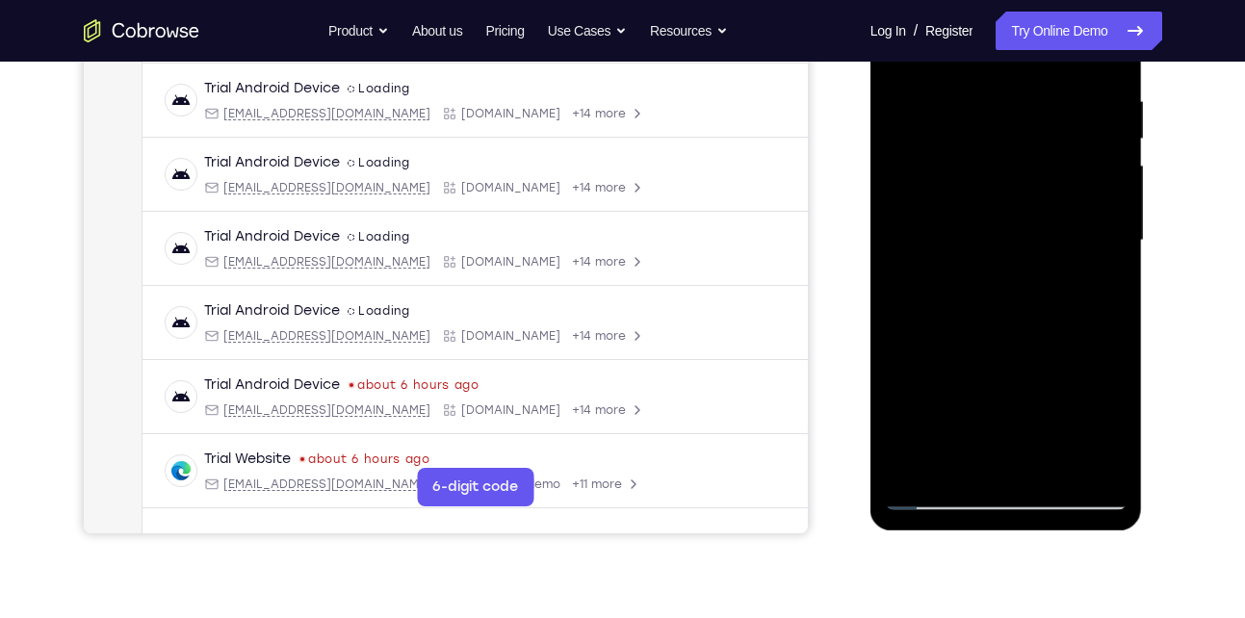
click at [970, 462] on div at bounding box center [1006, 240] width 243 height 539
click at [934, 507] on div at bounding box center [1006, 240] width 243 height 539
click at [1091, 461] on div at bounding box center [1006, 240] width 243 height 539
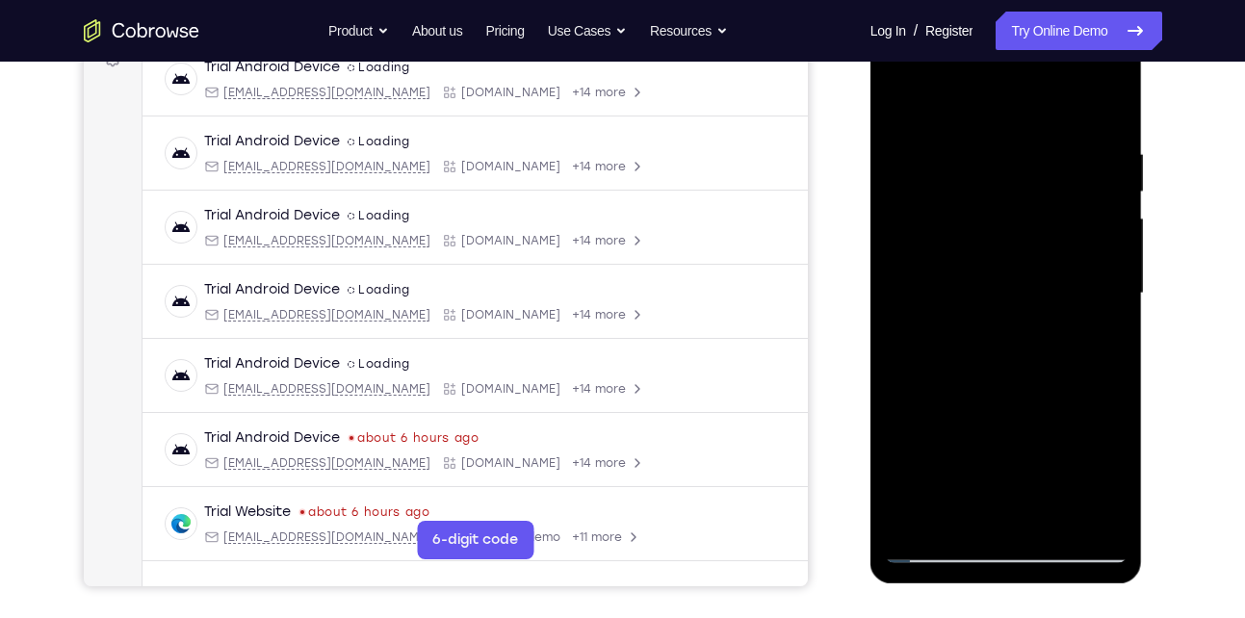
scroll to position [305, 0]
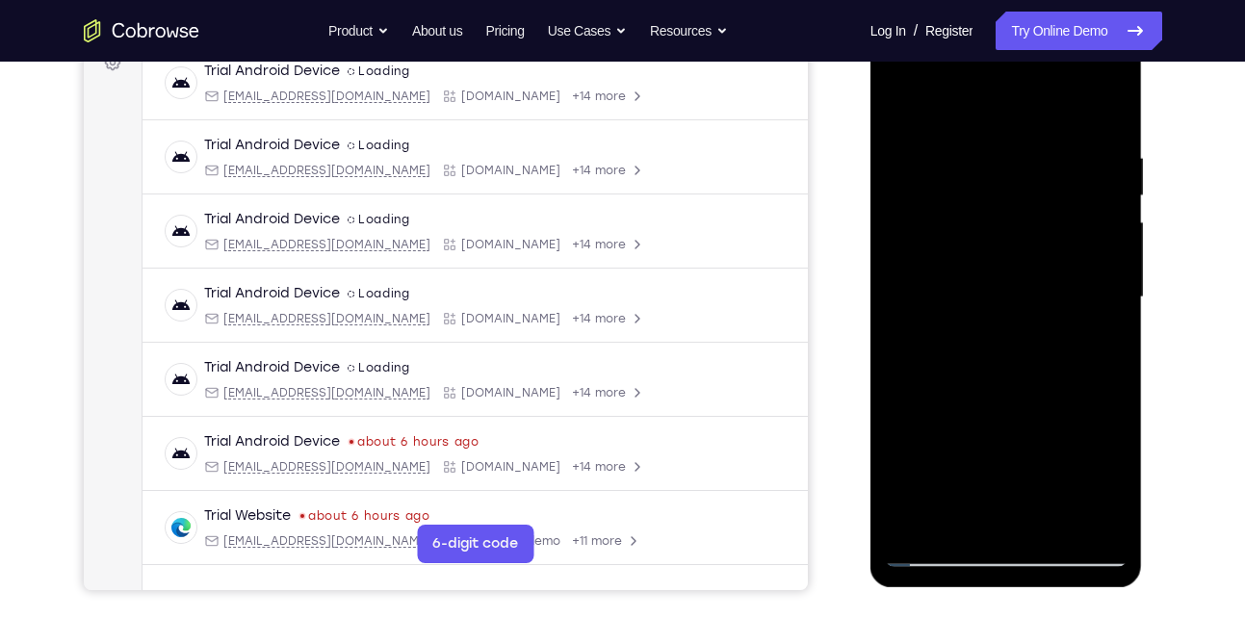
click at [1083, 292] on div at bounding box center [1006, 297] width 243 height 539
click at [904, 269] on div at bounding box center [1006, 297] width 243 height 539
drag, startPoint x: 1105, startPoint y: 149, endPoint x: 923, endPoint y: 170, distance: 183.3
click at [923, 170] on div at bounding box center [1006, 297] width 243 height 539
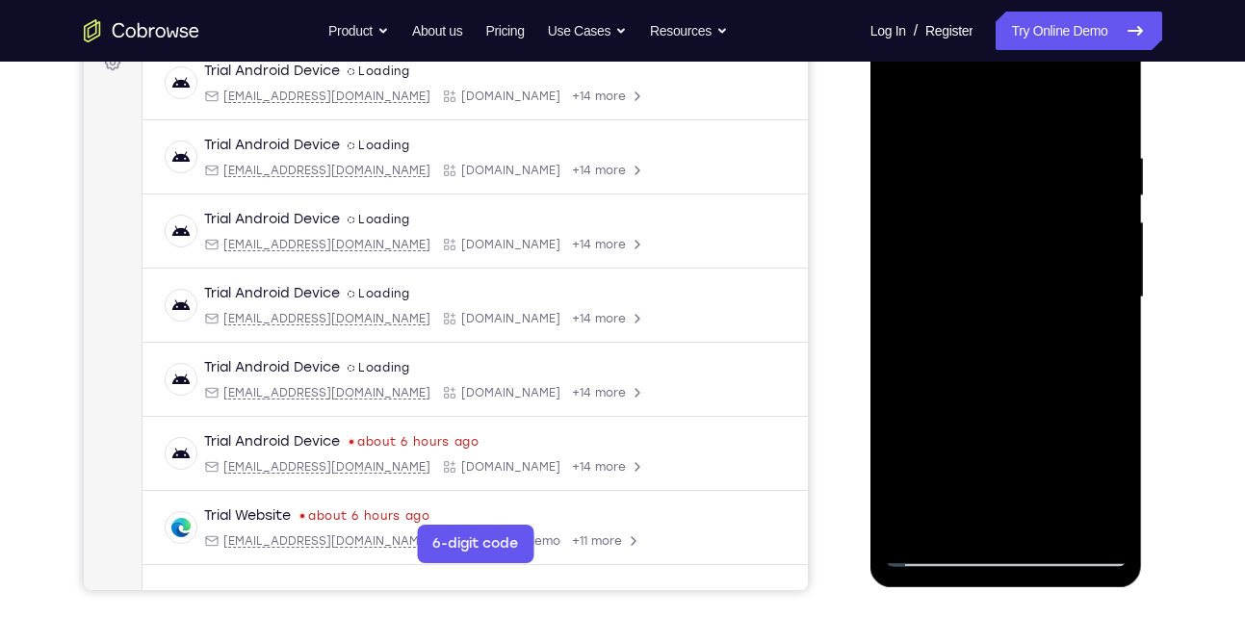
drag, startPoint x: 1077, startPoint y: 176, endPoint x: 909, endPoint y: 206, distance: 170.2
click at [909, 206] on div at bounding box center [1006, 297] width 243 height 539
click at [1106, 234] on div at bounding box center [1006, 297] width 243 height 539
click at [903, 306] on div at bounding box center [1006, 297] width 243 height 539
click at [1079, 525] on div at bounding box center [1006, 297] width 243 height 539
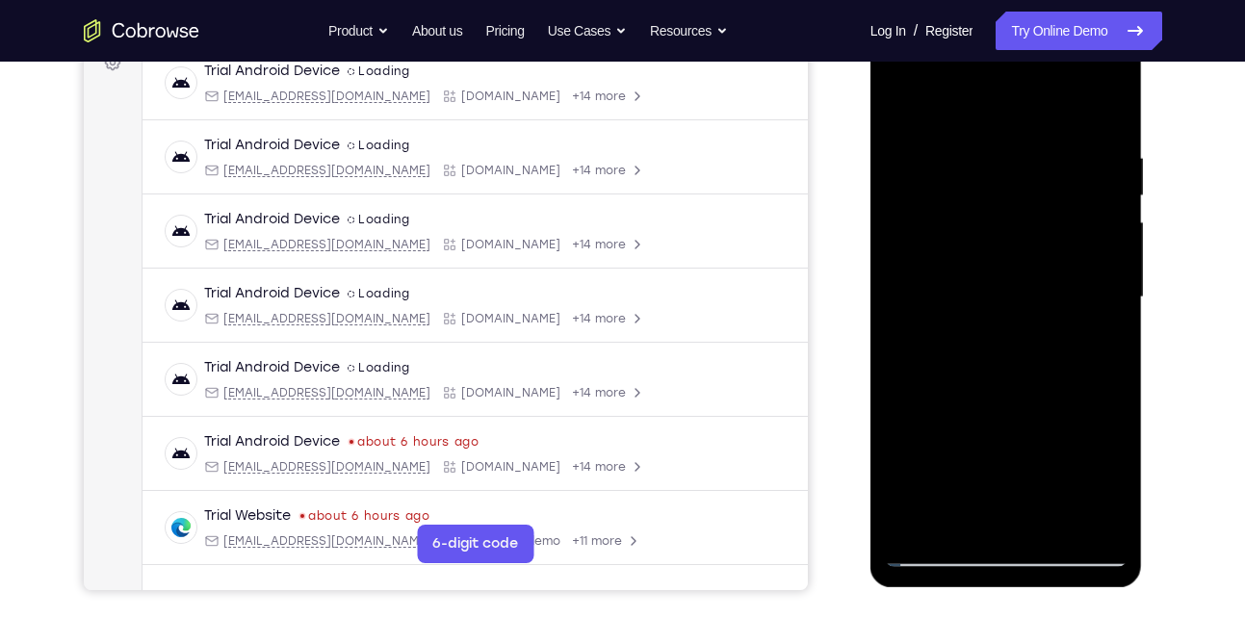
click at [1098, 460] on div at bounding box center [1006, 297] width 243 height 539
click at [1082, 514] on div at bounding box center [1006, 297] width 243 height 539
click at [1096, 197] on div at bounding box center [1006, 297] width 243 height 539
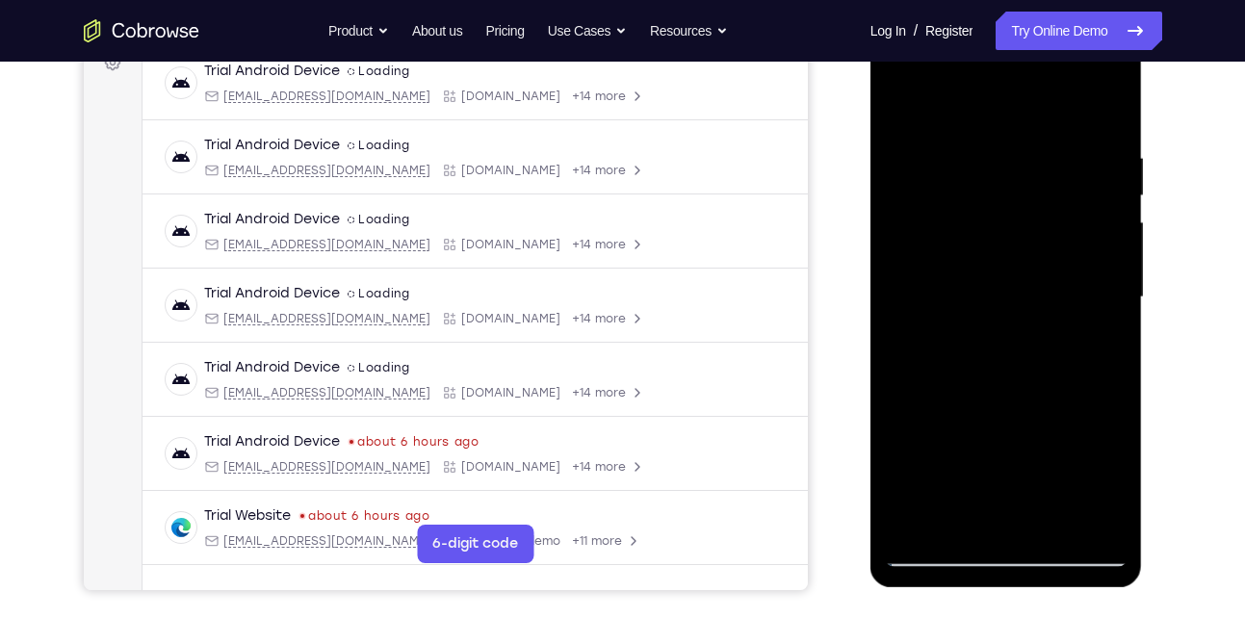
click at [1096, 197] on div at bounding box center [1006, 297] width 243 height 539
drag, startPoint x: 1096, startPoint y: 197, endPoint x: 925, endPoint y: 246, distance: 178.1
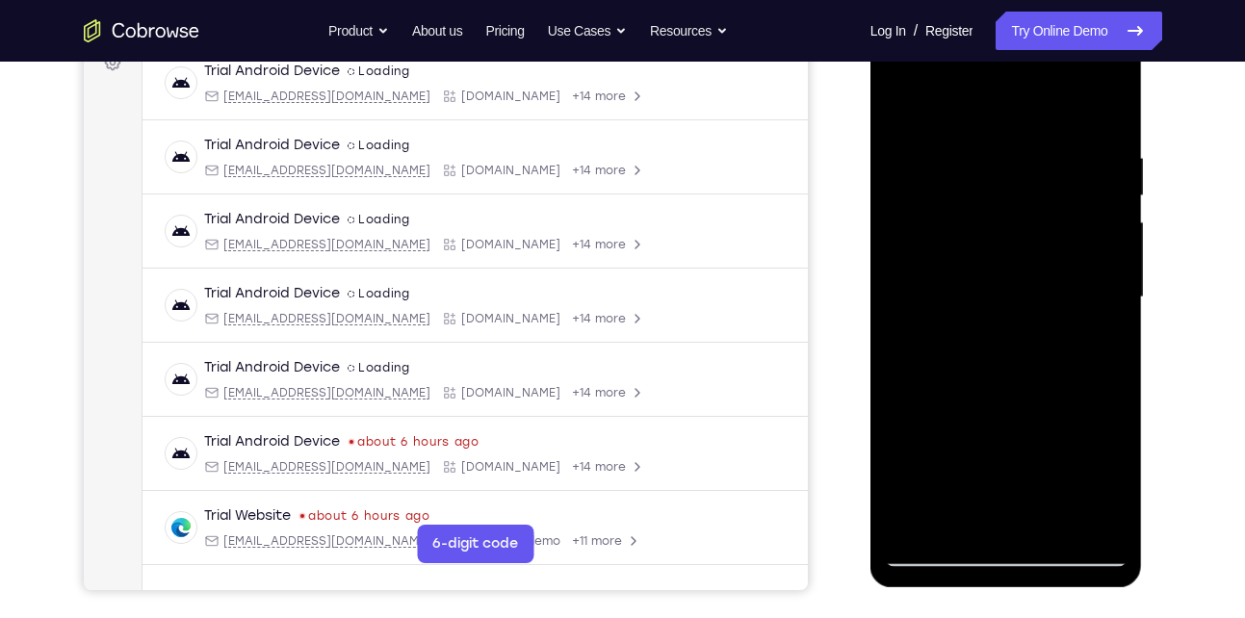
click at [925, 246] on div at bounding box center [1006, 297] width 243 height 539
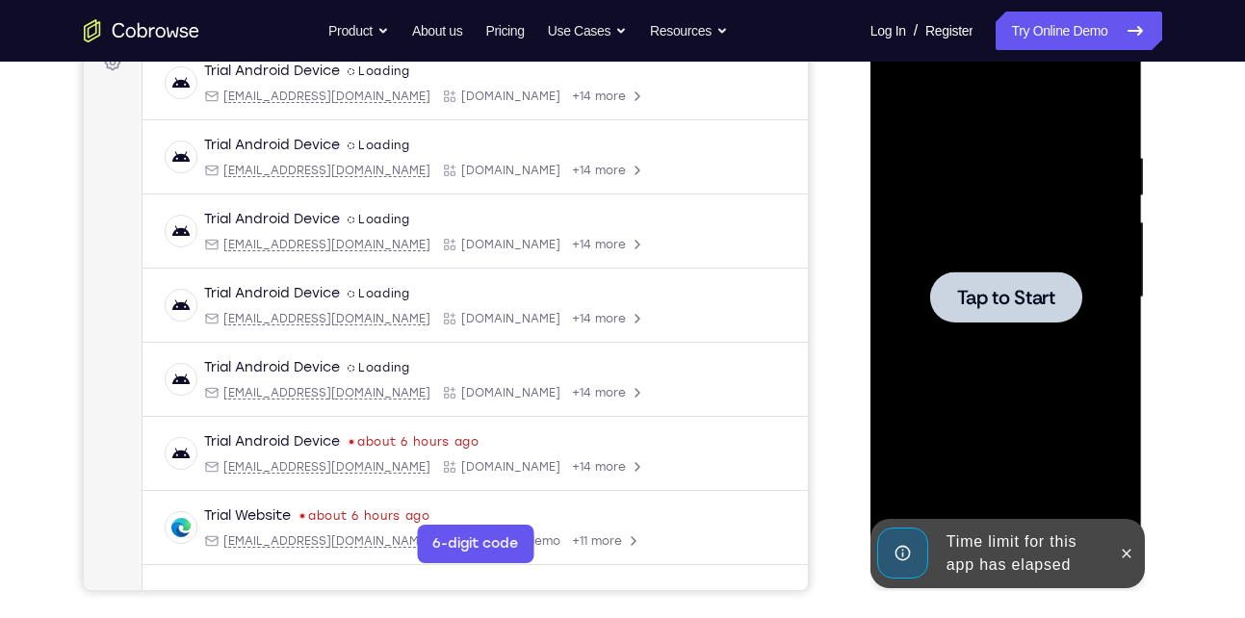
drag, startPoint x: 1071, startPoint y: 224, endPoint x: 908, endPoint y: 228, distance: 162.8
click at [908, 13] on div "Tap to Start" at bounding box center [1007, 13] width 273 height 0
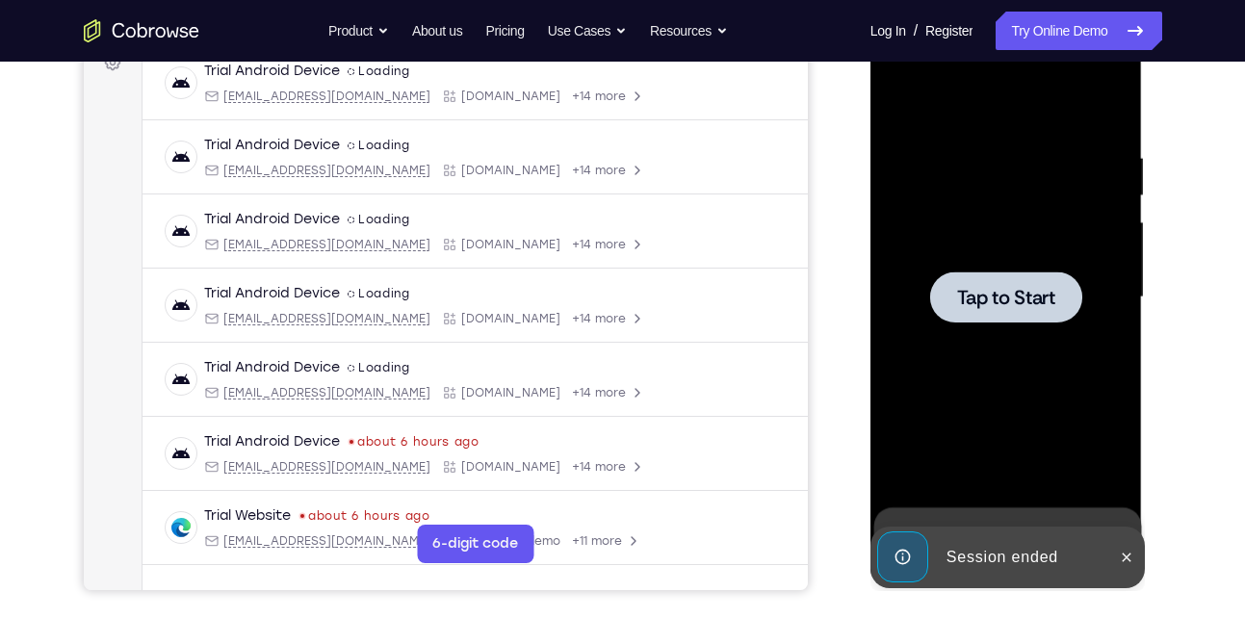
click at [908, 228] on div at bounding box center [1006, 297] width 243 height 539
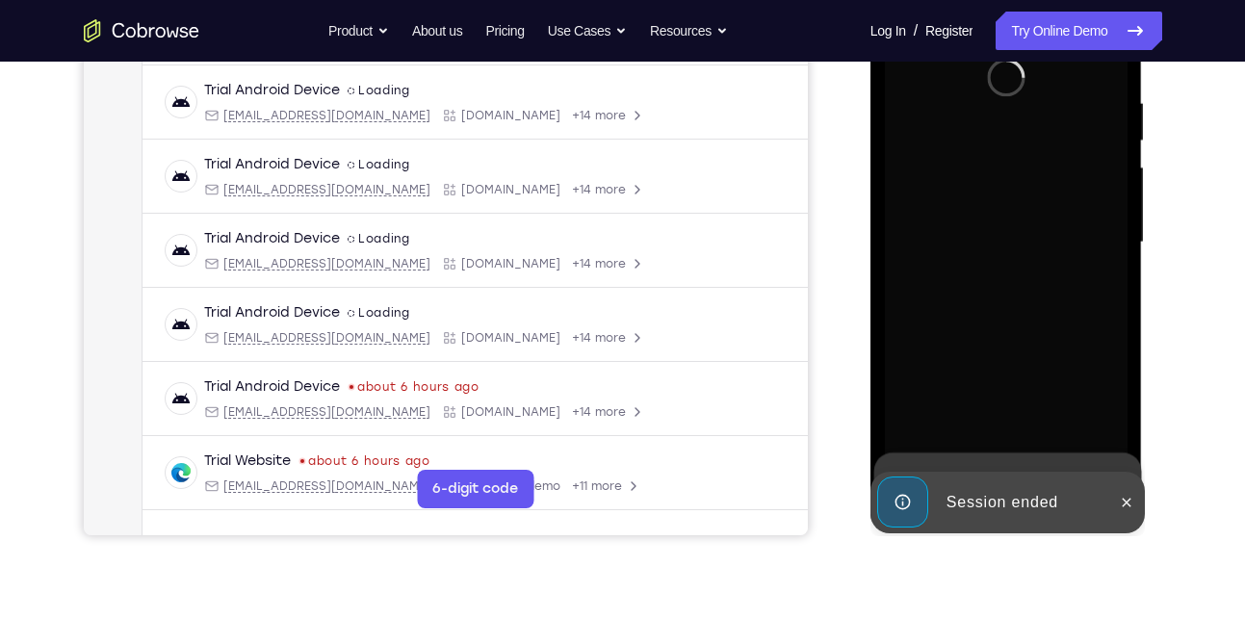
scroll to position [361, 0]
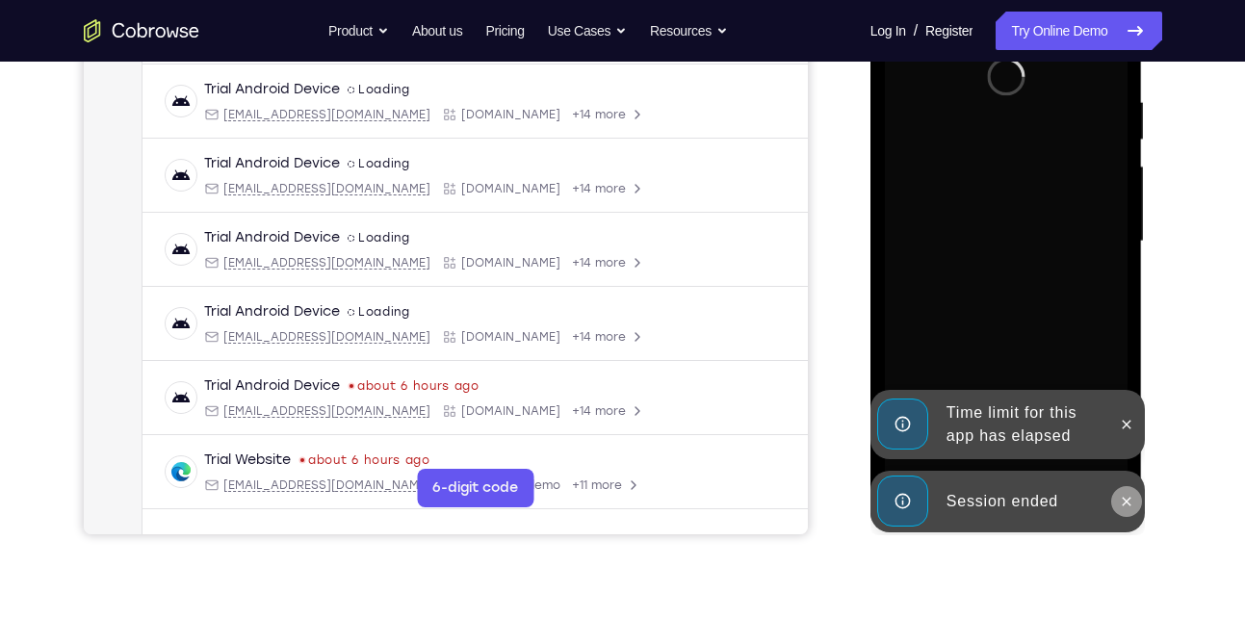
click at [1134, 503] on icon at bounding box center [1126, 501] width 15 height 15
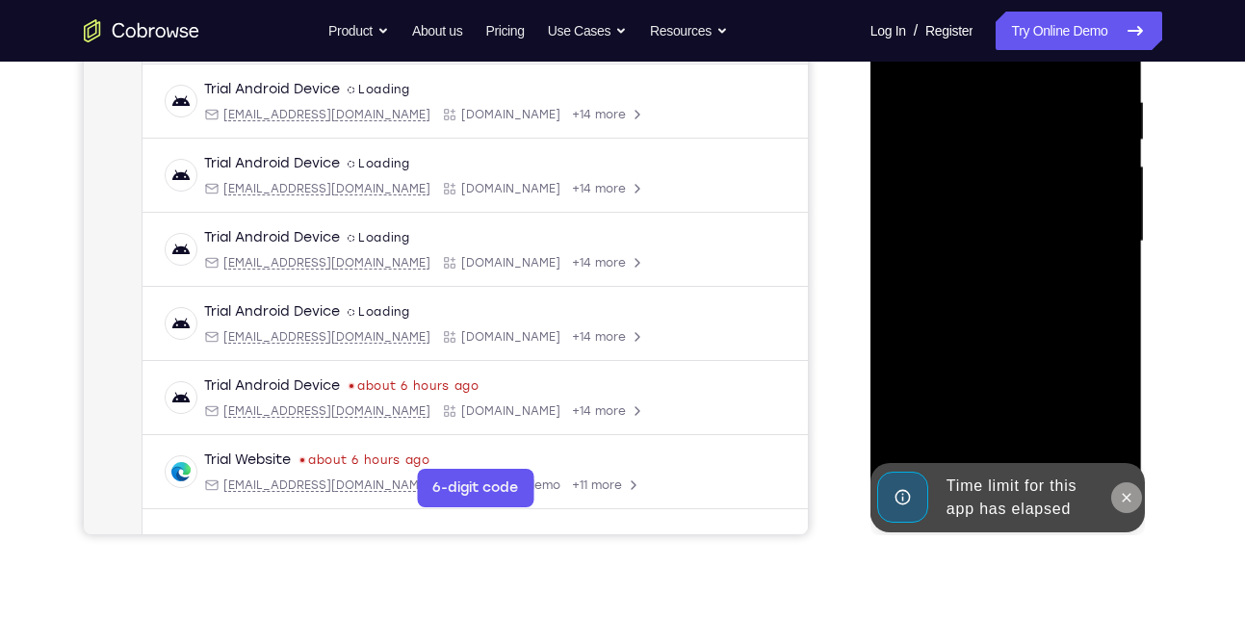
click at [1125, 493] on icon at bounding box center [1126, 497] width 15 height 15
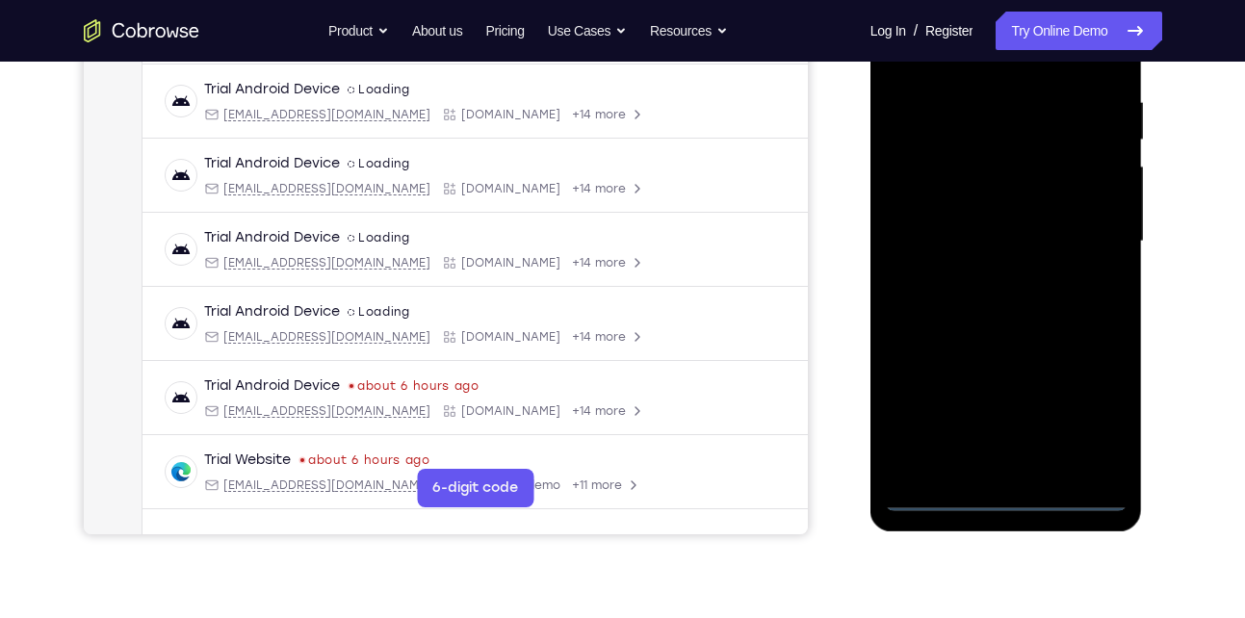
click at [1005, 498] on div at bounding box center [1006, 241] width 243 height 539
click at [1092, 415] on div at bounding box center [1006, 241] width 243 height 539
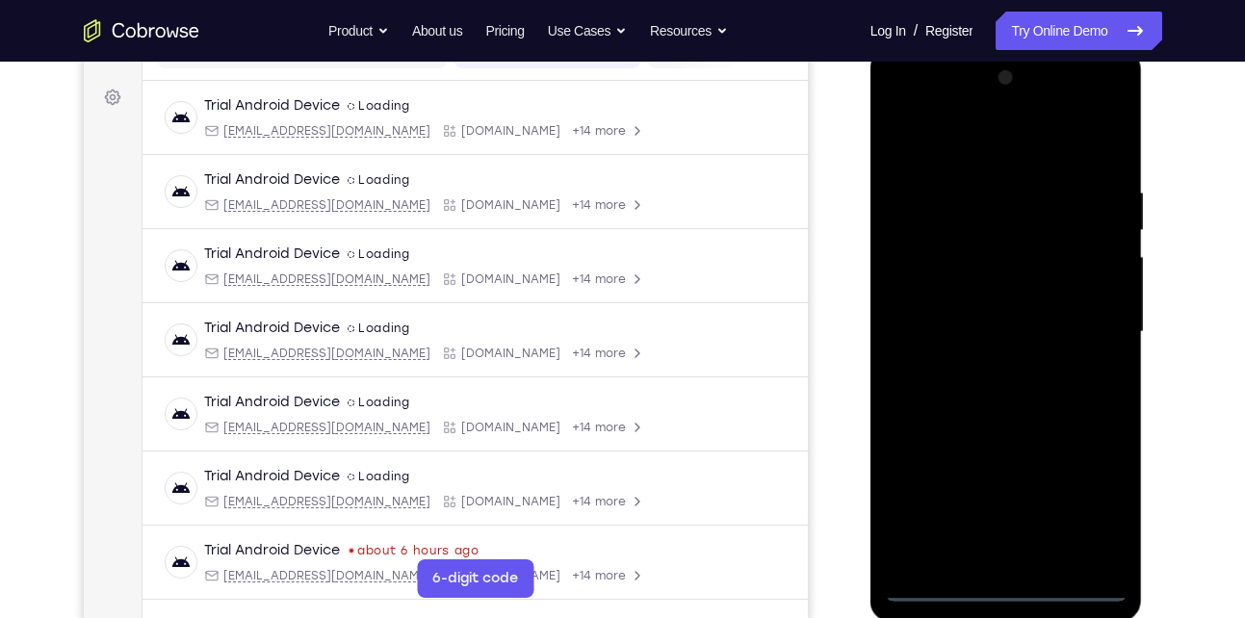
scroll to position [246, 0]
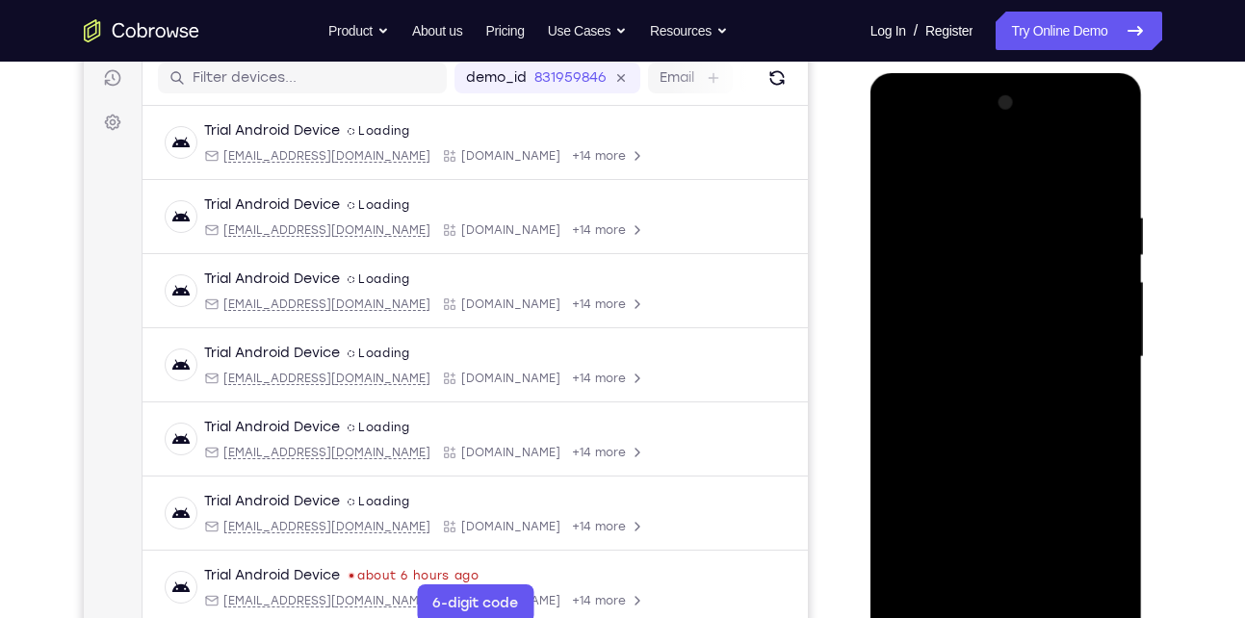
click at [999, 171] on div at bounding box center [1006, 357] width 243 height 539
click at [1085, 364] on div at bounding box center [1006, 357] width 243 height 539
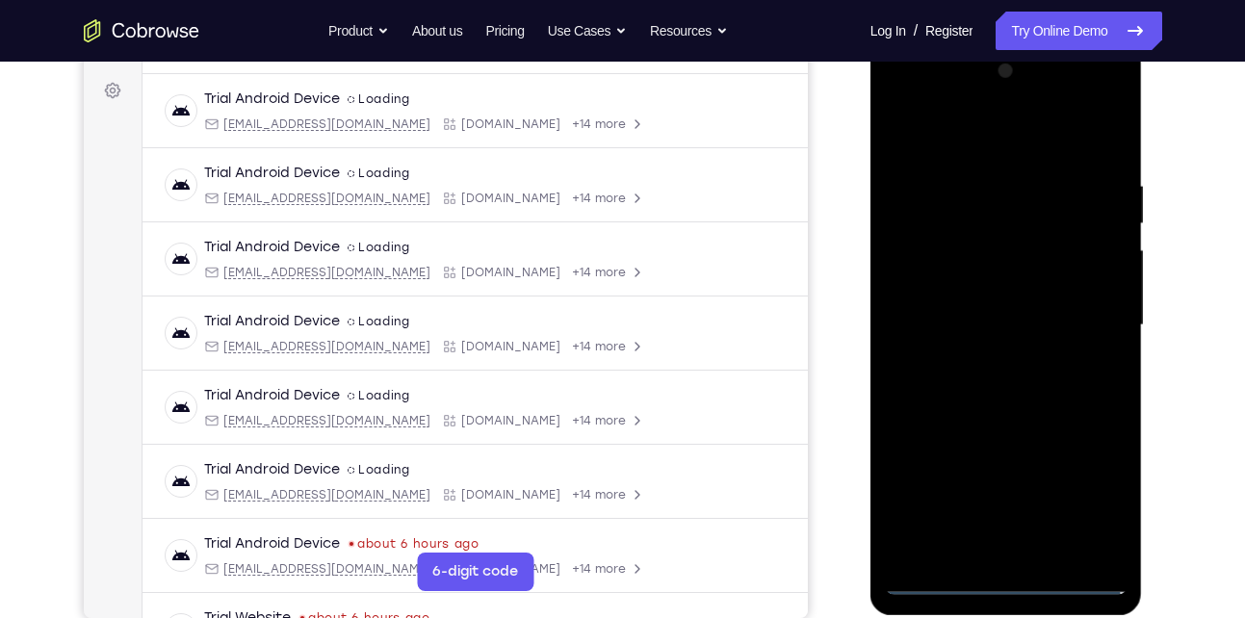
scroll to position [279, 0]
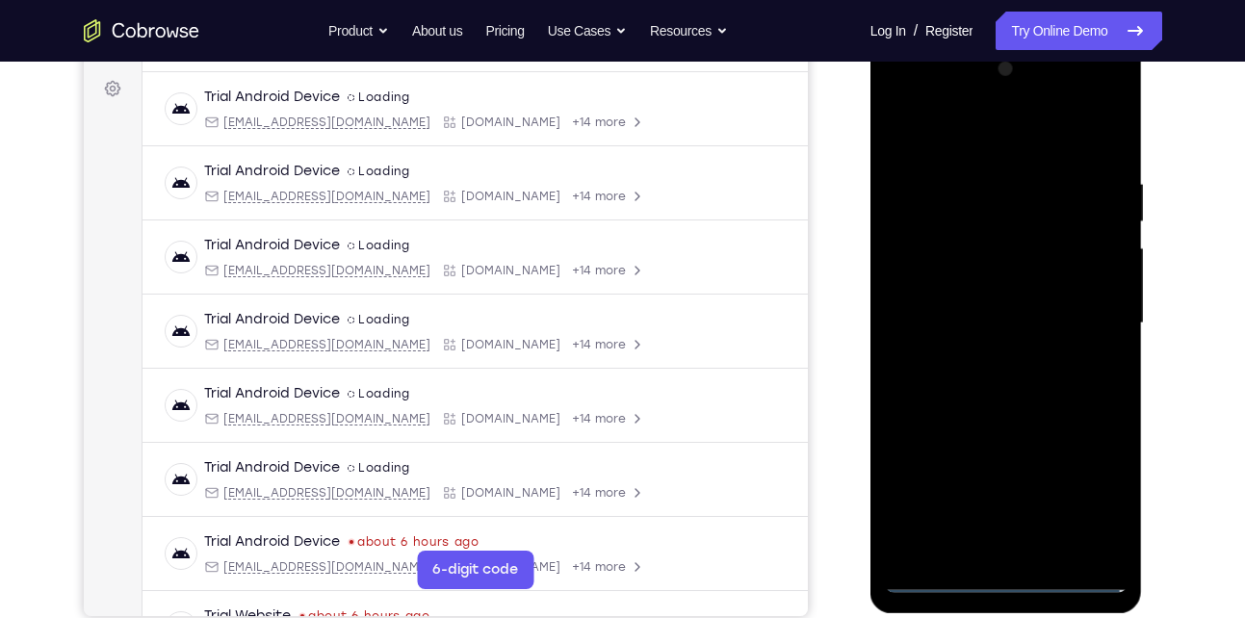
click at [976, 364] on div at bounding box center [1006, 323] width 243 height 539
click at [987, 303] on div at bounding box center [1006, 323] width 243 height 539
click at [982, 326] on div at bounding box center [1006, 323] width 243 height 539
click at [960, 386] on div at bounding box center [1006, 323] width 243 height 539
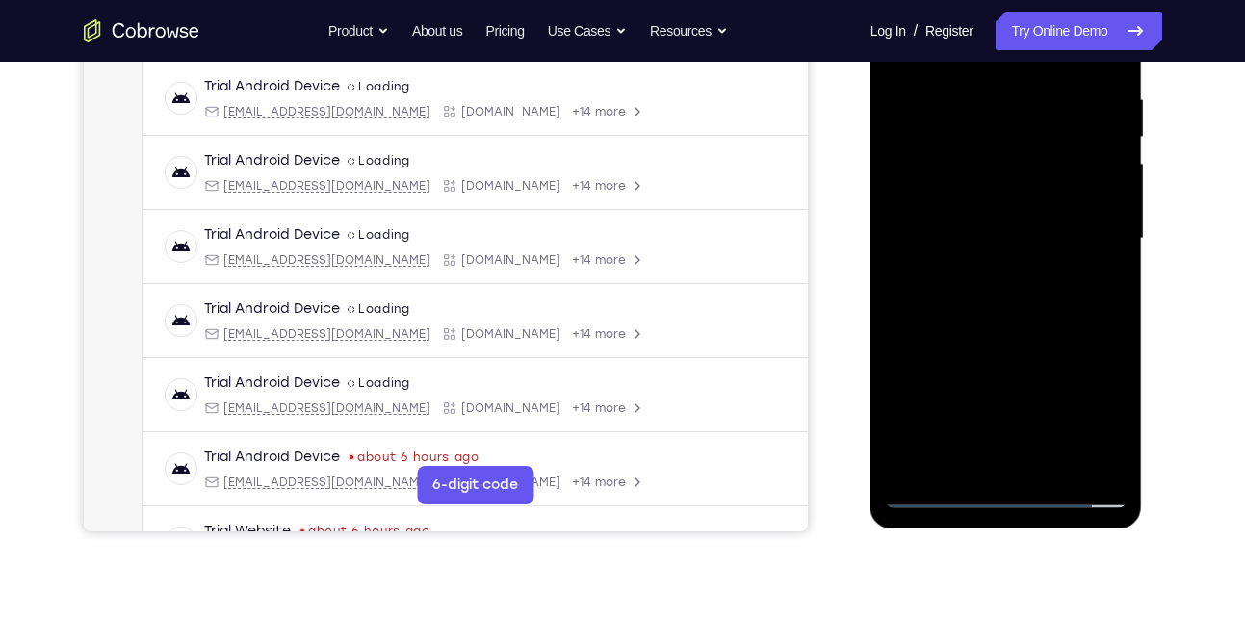
scroll to position [367, 0]
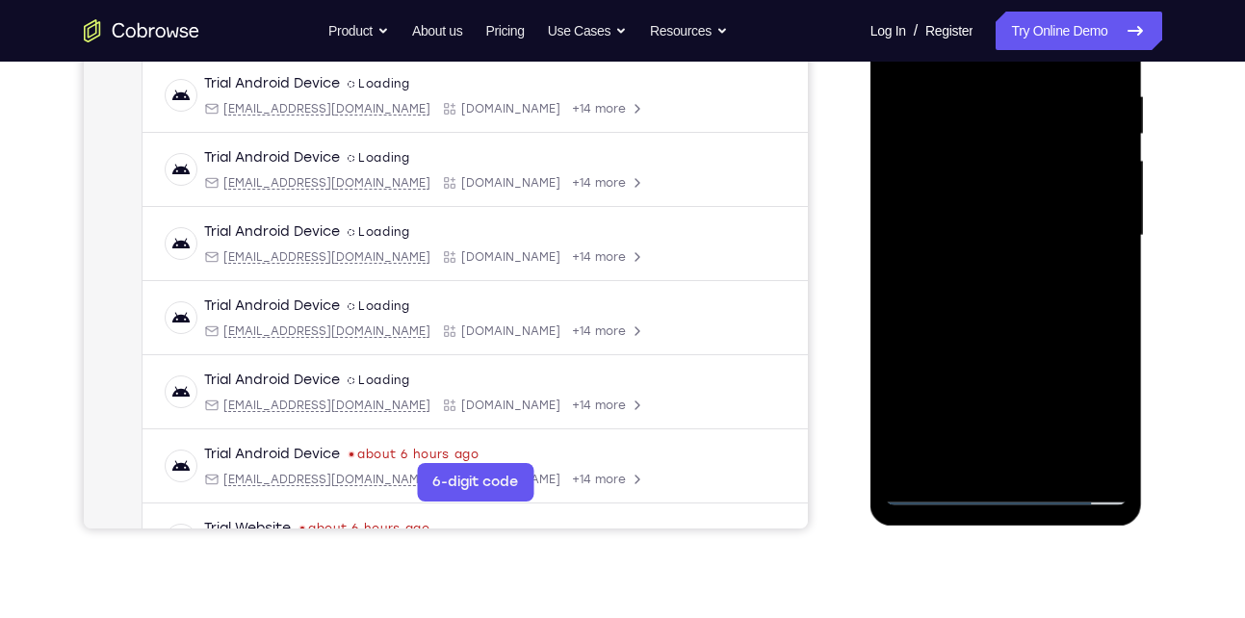
click at [1033, 318] on div at bounding box center [1006, 235] width 243 height 539
click at [1110, 459] on div at bounding box center [1006, 235] width 243 height 539
click at [959, 461] on div at bounding box center [1006, 235] width 243 height 539
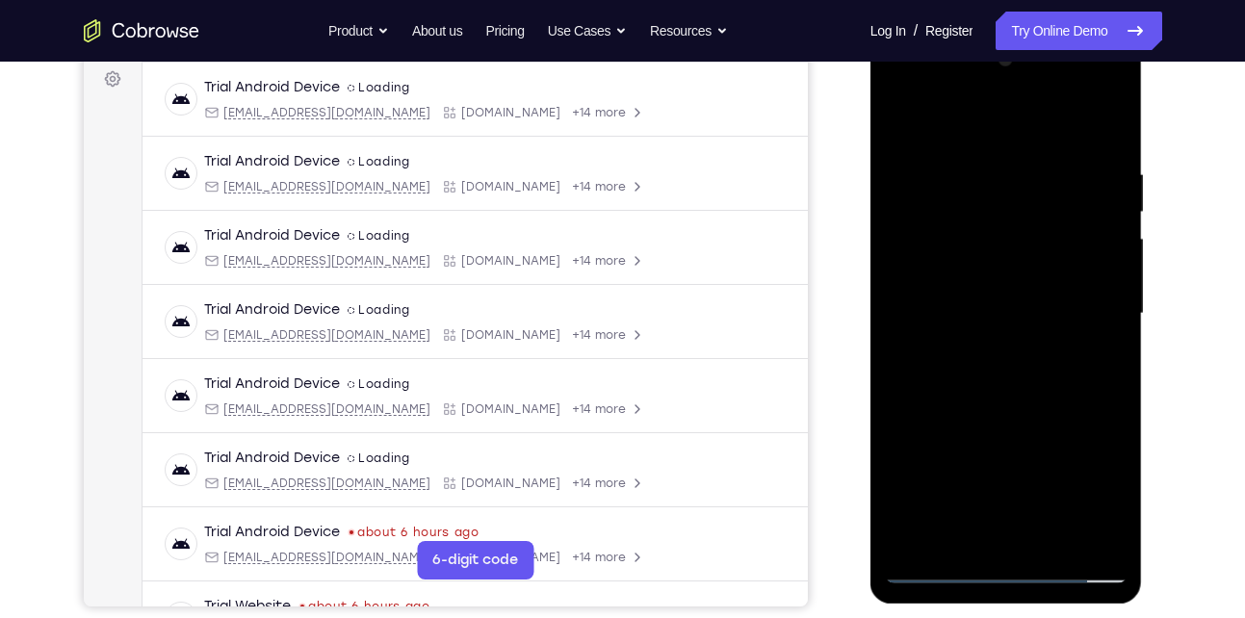
click at [937, 122] on div at bounding box center [1006, 313] width 243 height 539
click at [967, 152] on div at bounding box center [1006, 313] width 243 height 539
drag, startPoint x: 981, startPoint y: 435, endPoint x: 992, endPoint y: 262, distance: 173.8
click at [992, 262] on div at bounding box center [1006, 313] width 243 height 539
drag, startPoint x: 1011, startPoint y: 434, endPoint x: 1015, endPoint y: 352, distance: 82.9
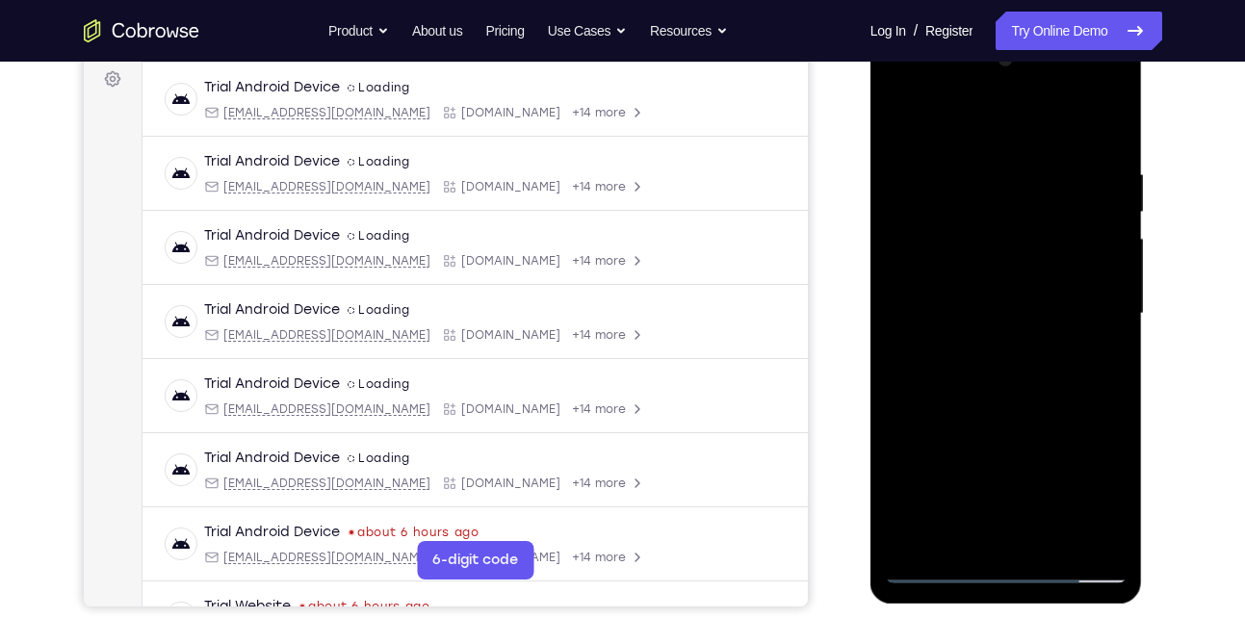
click at [1015, 352] on div at bounding box center [1006, 313] width 243 height 539
click at [934, 354] on div at bounding box center [1006, 313] width 243 height 539
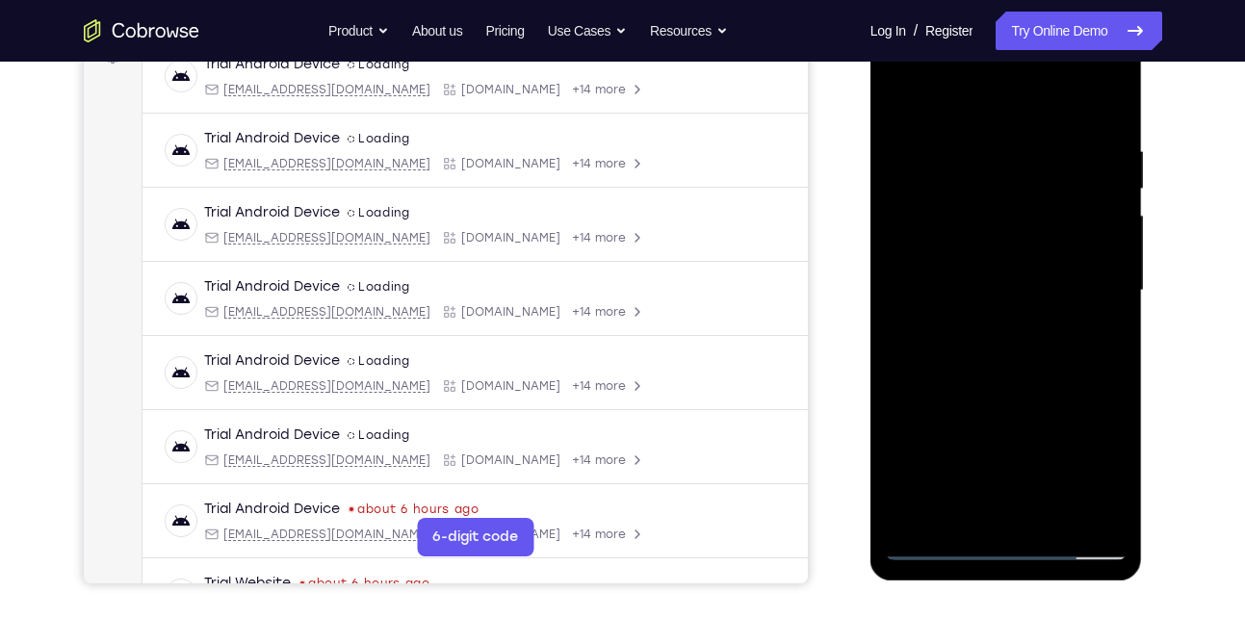
drag, startPoint x: 1054, startPoint y: 380, endPoint x: 1054, endPoint y: 394, distance: 13.5
click at [1054, 394] on div at bounding box center [1006, 290] width 243 height 539
click at [1101, 368] on div at bounding box center [1006, 290] width 243 height 539
click at [956, 519] on div at bounding box center [1006, 290] width 243 height 539
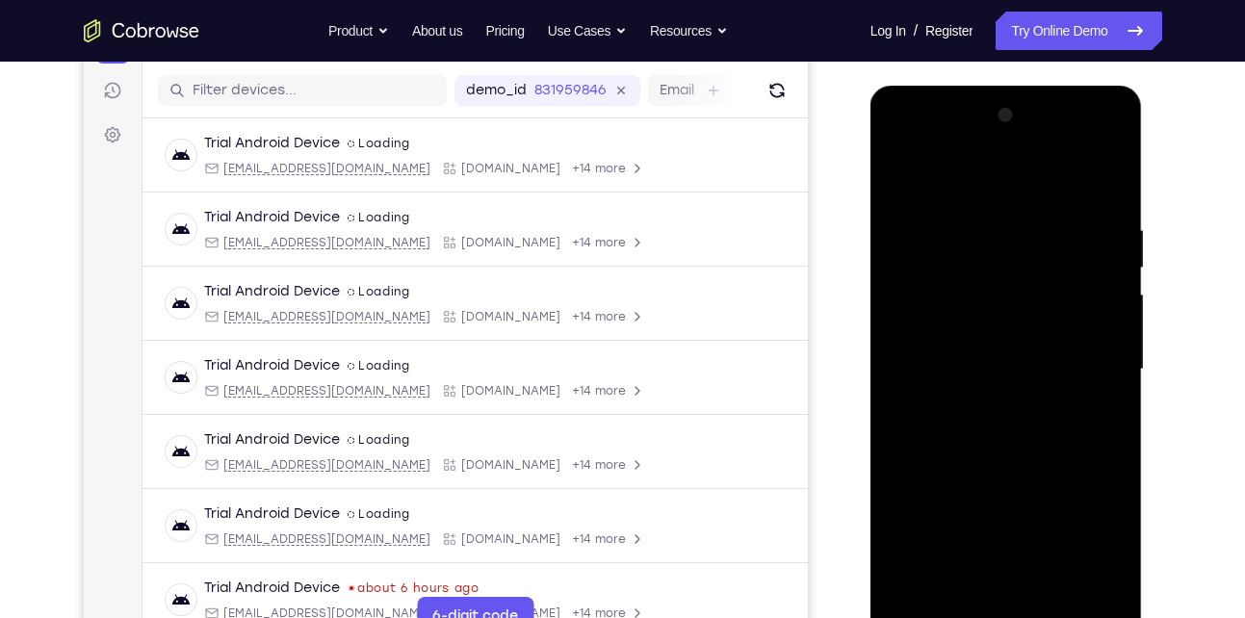
scroll to position [232, 0]
click at [1108, 170] on div at bounding box center [1006, 370] width 243 height 539
drag, startPoint x: 959, startPoint y: 262, endPoint x: 944, endPoint y: 420, distance: 158.7
click at [944, 420] on div at bounding box center [1006, 370] width 243 height 539
click at [981, 215] on div at bounding box center [1006, 370] width 243 height 539
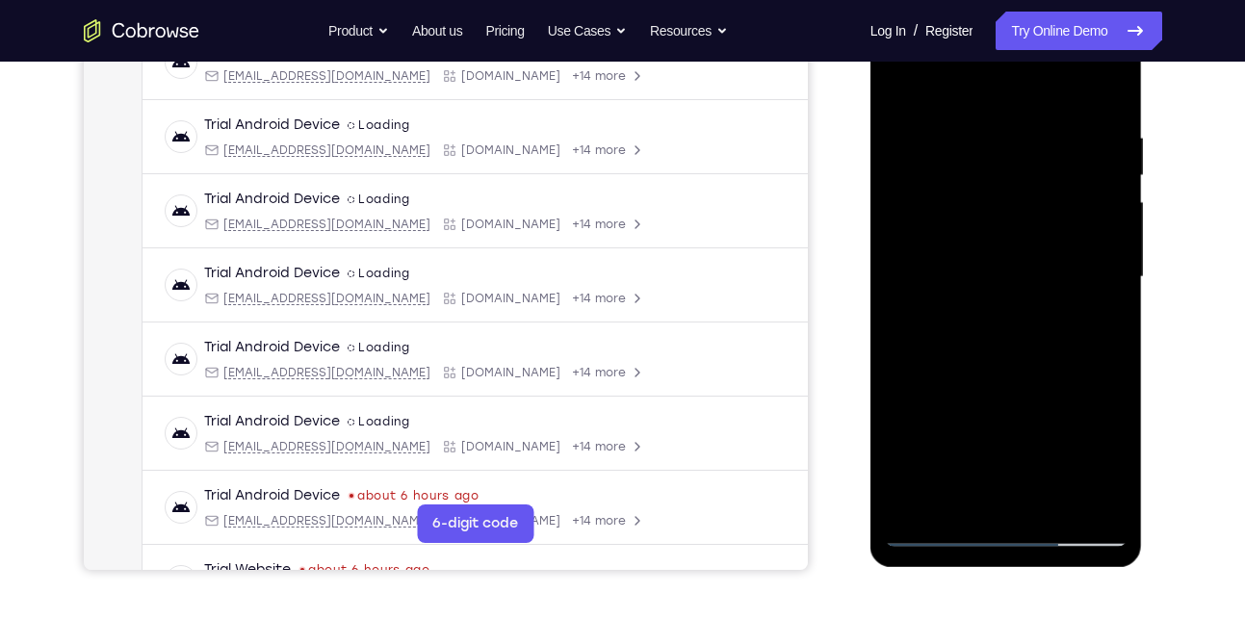
scroll to position [327, 0]
drag, startPoint x: 999, startPoint y: 261, endPoint x: 1005, endPoint y: 408, distance: 147.5
click at [1005, 408] on div at bounding box center [1006, 276] width 243 height 539
click at [898, 85] on div at bounding box center [1006, 276] width 243 height 539
click at [982, 144] on div at bounding box center [1006, 276] width 243 height 539
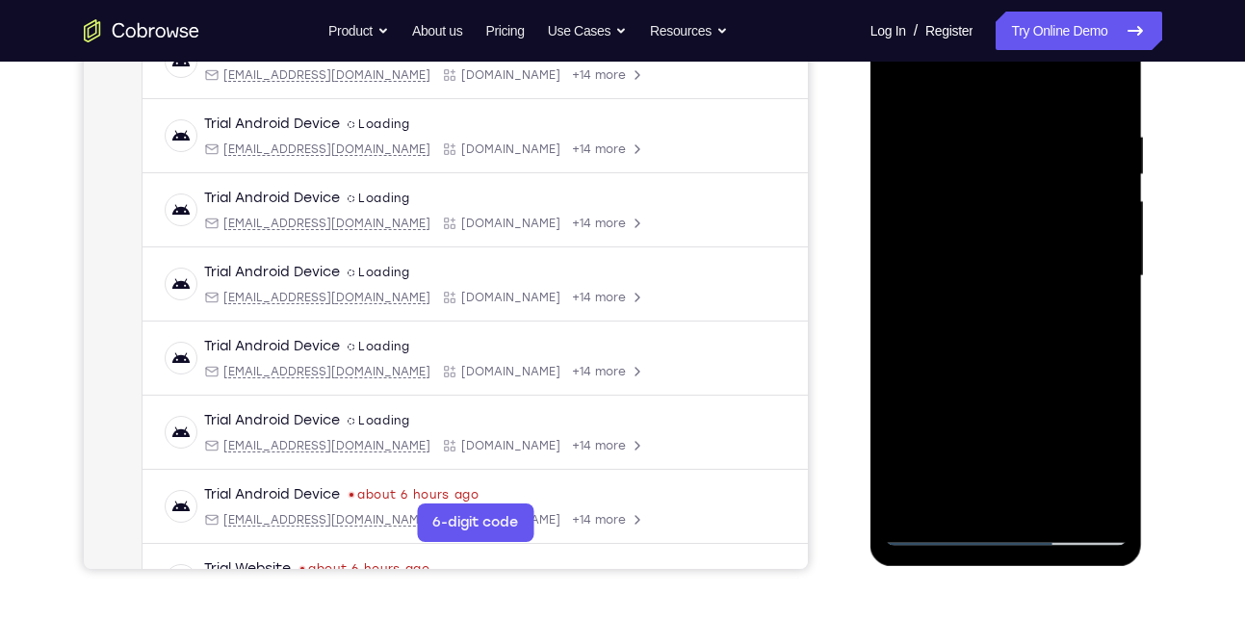
drag, startPoint x: 1020, startPoint y: 355, endPoint x: 1008, endPoint y: 175, distance: 180.6
click at [1008, 175] on div at bounding box center [1006, 276] width 243 height 539
drag, startPoint x: 1018, startPoint y: 378, endPoint x: 1009, endPoint y: 118, distance: 259.3
click at [1009, 118] on div at bounding box center [1006, 276] width 243 height 539
click at [937, 530] on div at bounding box center [1006, 276] width 243 height 539
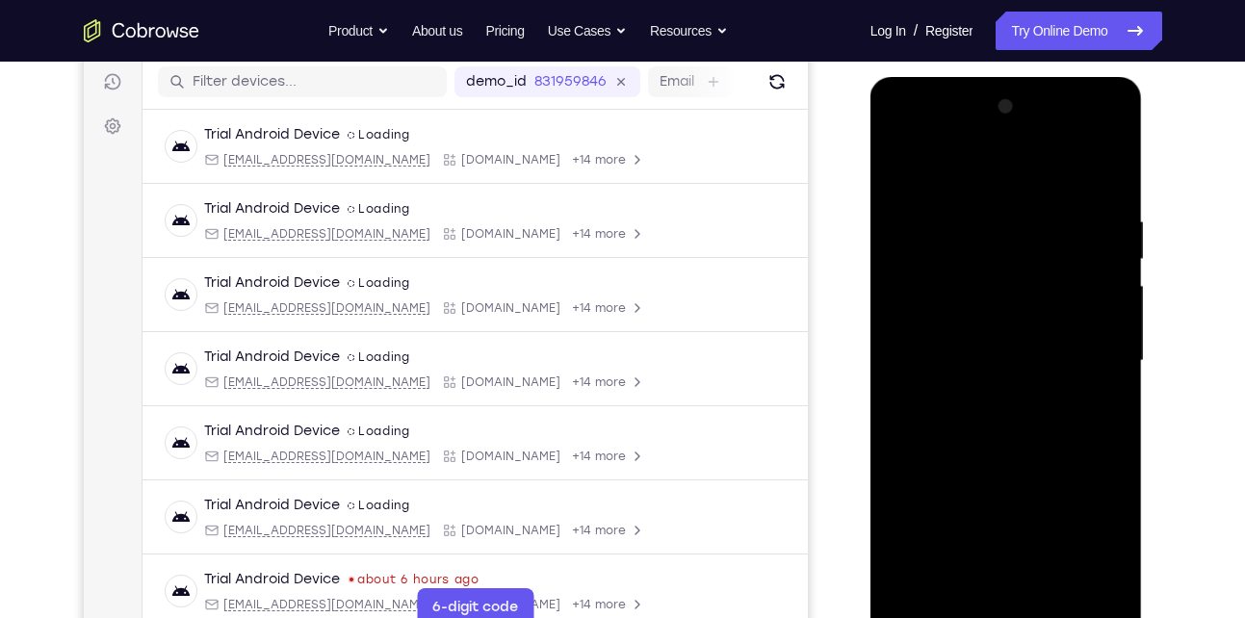
scroll to position [241, 0]
click at [968, 246] on div at bounding box center [1006, 361] width 243 height 539
click at [902, 166] on div at bounding box center [1006, 361] width 243 height 539
drag, startPoint x: 1003, startPoint y: 227, endPoint x: 991, endPoint y: 364, distance: 137.3
click at [991, 364] on div at bounding box center [1006, 361] width 243 height 539
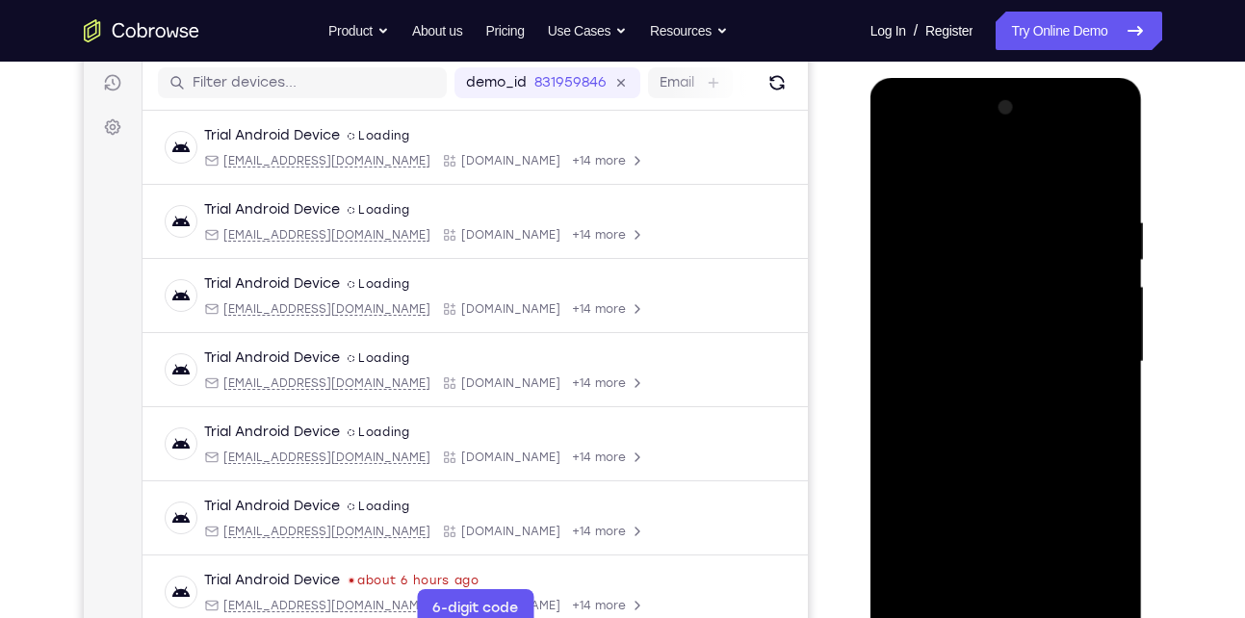
click at [978, 197] on div at bounding box center [1006, 361] width 243 height 539
drag, startPoint x: 999, startPoint y: 441, endPoint x: 1009, endPoint y: 86, distance: 355.6
click at [1009, 86] on div at bounding box center [1007, 365] width 273 height 574
drag, startPoint x: 1012, startPoint y: 434, endPoint x: 1001, endPoint y: 183, distance: 251.7
click at [1001, 183] on div at bounding box center [1006, 361] width 243 height 539
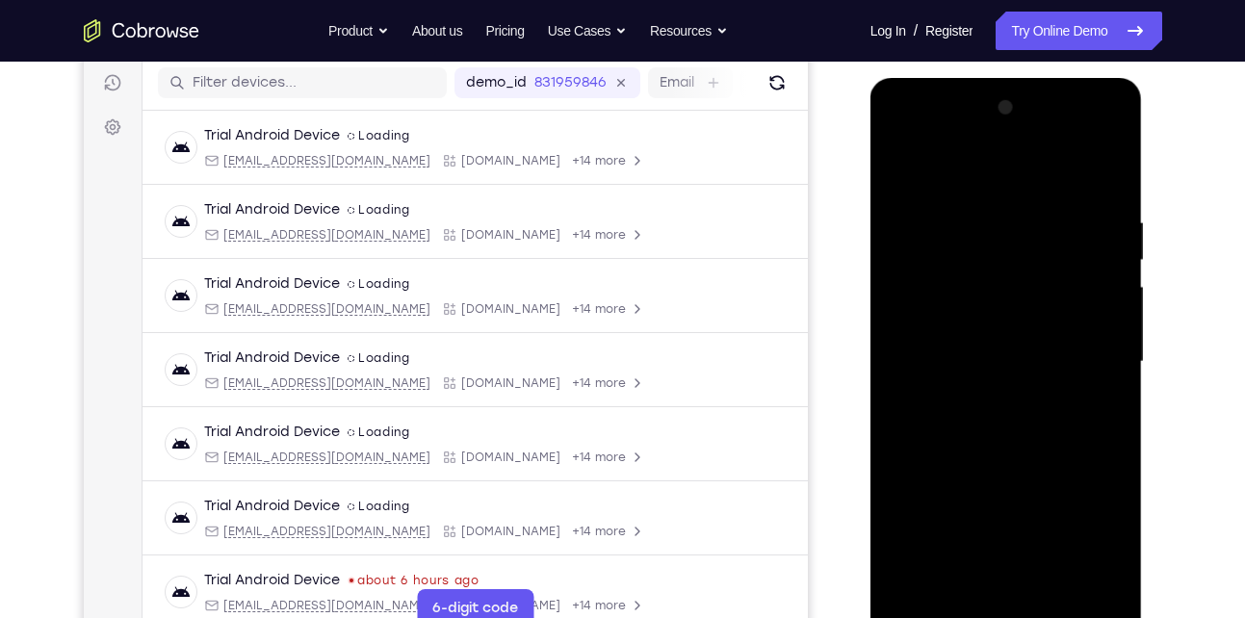
drag, startPoint x: 985, startPoint y: 305, endPoint x: 1034, endPoint y: 553, distance: 252.2
click at [1034, 553] on div at bounding box center [1006, 361] width 243 height 539
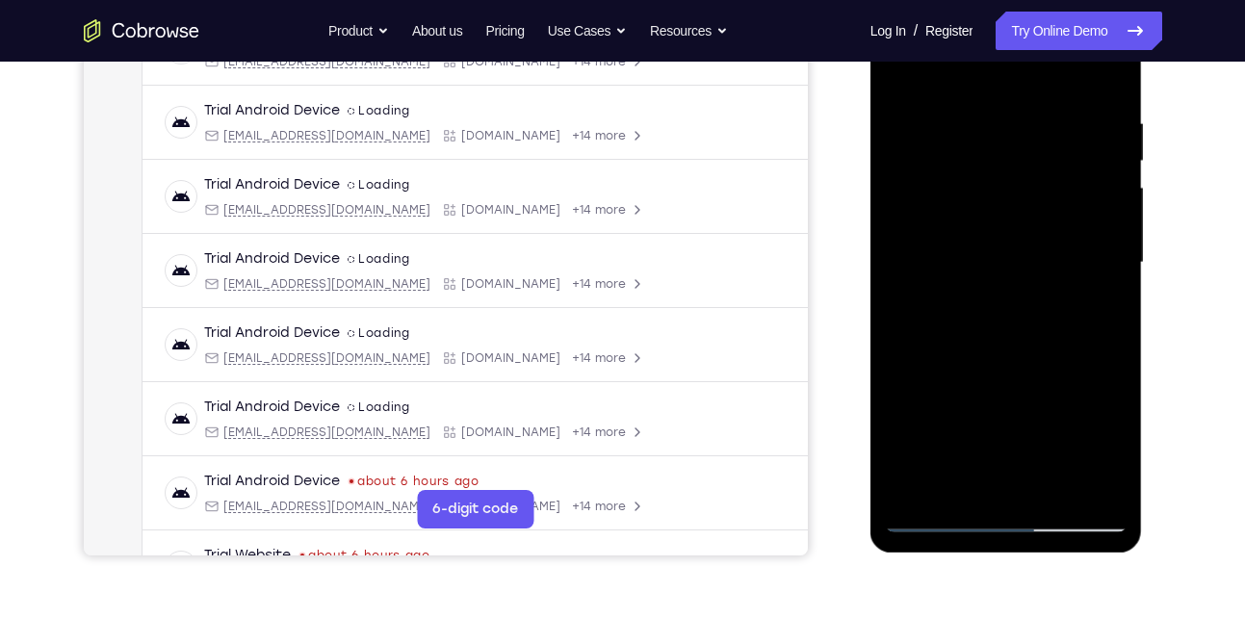
scroll to position [338, 0]
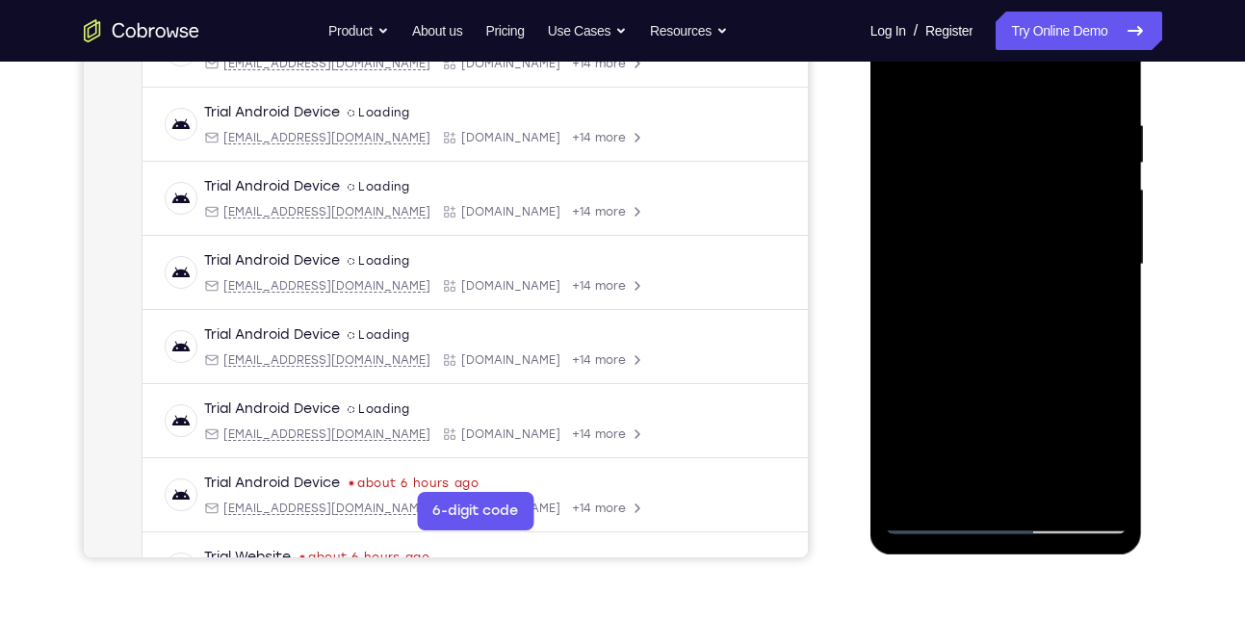
click at [957, 186] on div at bounding box center [1006, 264] width 243 height 539
drag, startPoint x: 1009, startPoint y: 328, endPoint x: 992, endPoint y: 170, distance: 158.8
click at [992, 170] on div at bounding box center [1006, 264] width 243 height 539
click at [952, 489] on div at bounding box center [1006, 264] width 243 height 539
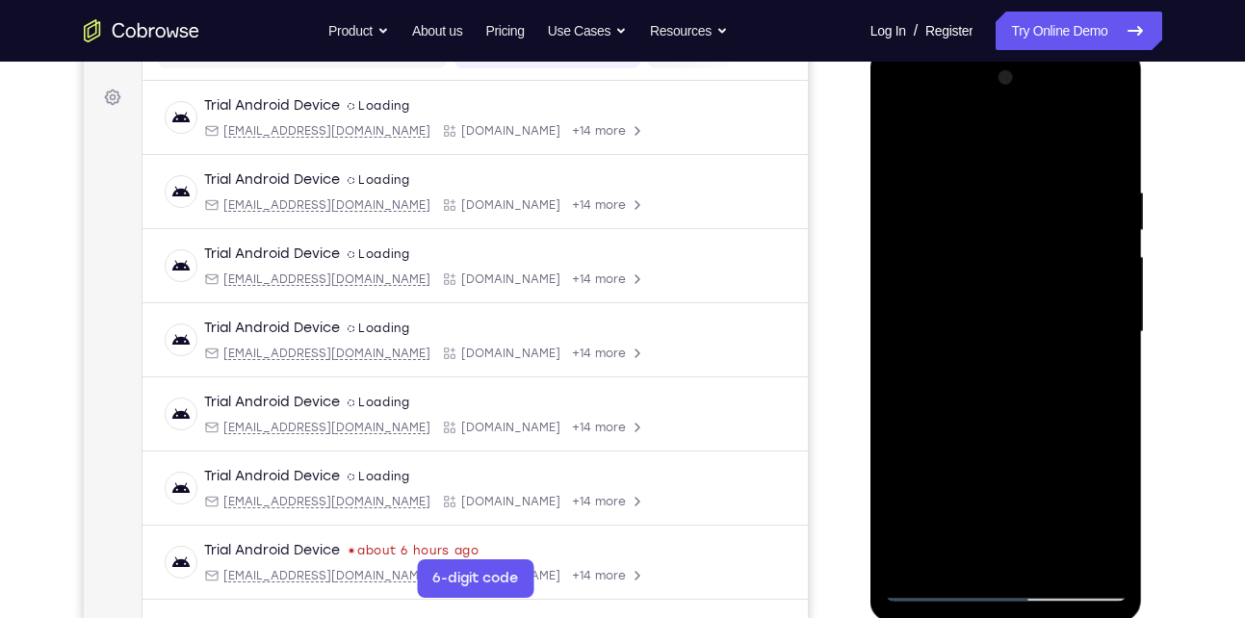
scroll to position [268, 0]
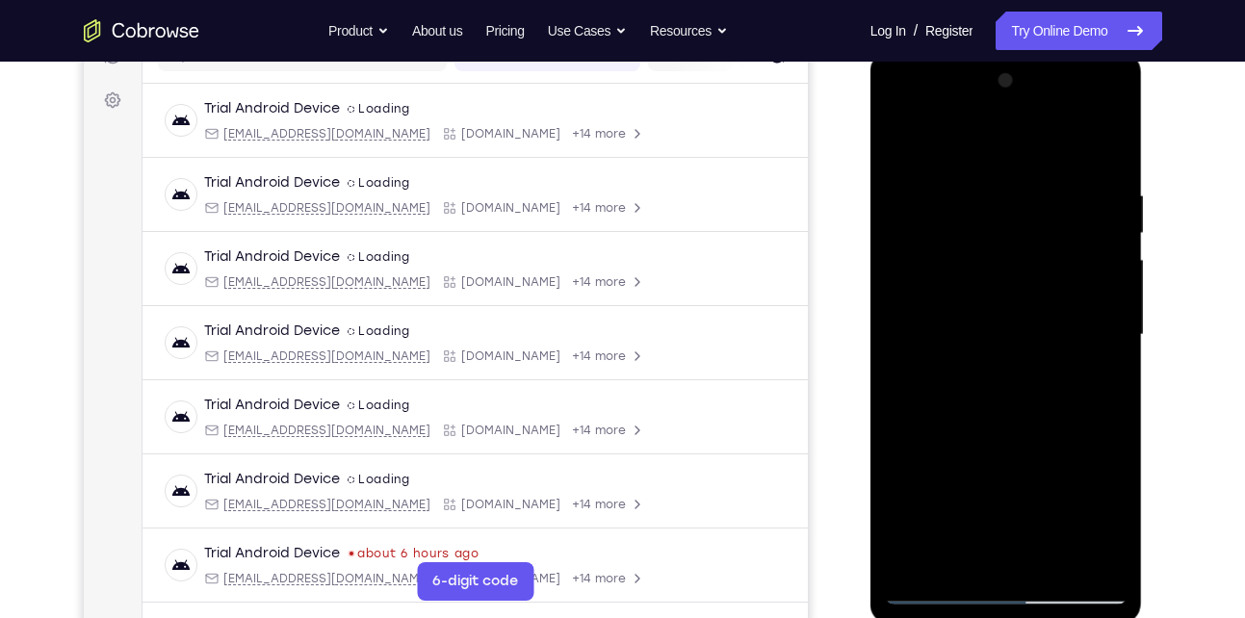
click at [1110, 137] on div at bounding box center [1006, 335] width 243 height 539
drag, startPoint x: 1021, startPoint y: 208, endPoint x: 1011, endPoint y: 344, distance: 136.2
click at [1011, 344] on div at bounding box center [1006, 335] width 243 height 539
click at [957, 201] on div at bounding box center [1006, 335] width 243 height 539
drag, startPoint x: 1001, startPoint y: 381, endPoint x: 1015, endPoint y: 228, distance: 153.8
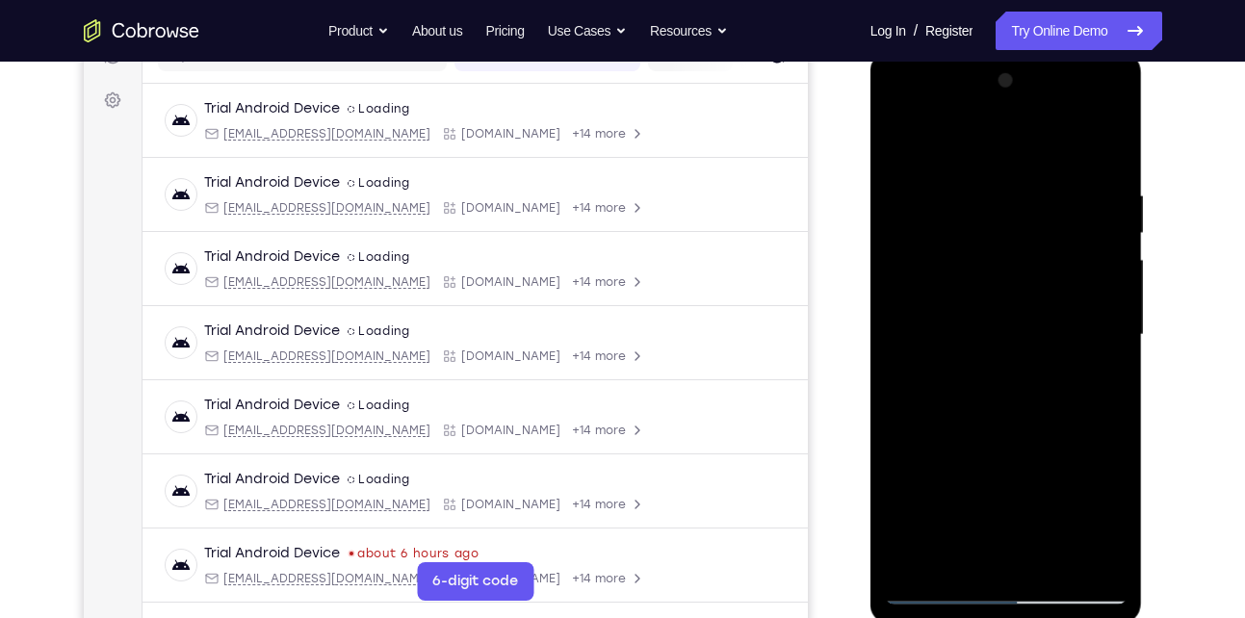
click at [1015, 228] on div at bounding box center [1006, 335] width 243 height 539
drag, startPoint x: 995, startPoint y: 275, endPoint x: 992, endPoint y: 289, distance: 14.7
click at [992, 289] on div at bounding box center [1006, 335] width 243 height 539
click at [994, 360] on div at bounding box center [1006, 335] width 243 height 539
click at [902, 137] on div at bounding box center [1006, 335] width 243 height 539
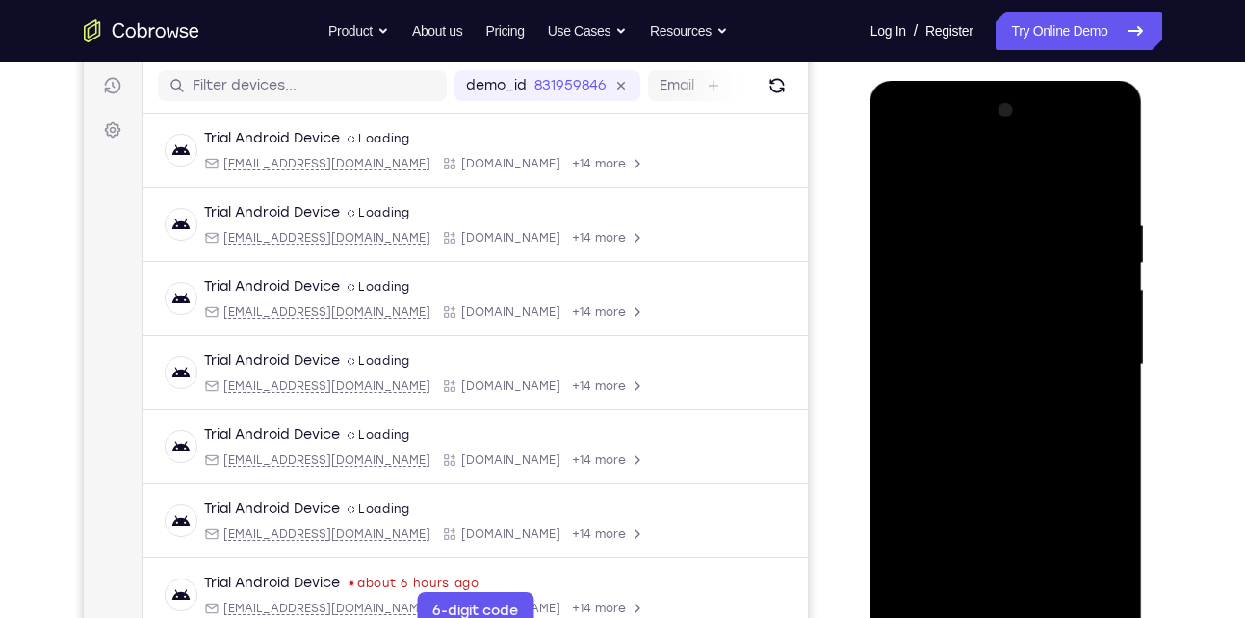
scroll to position [422, 0]
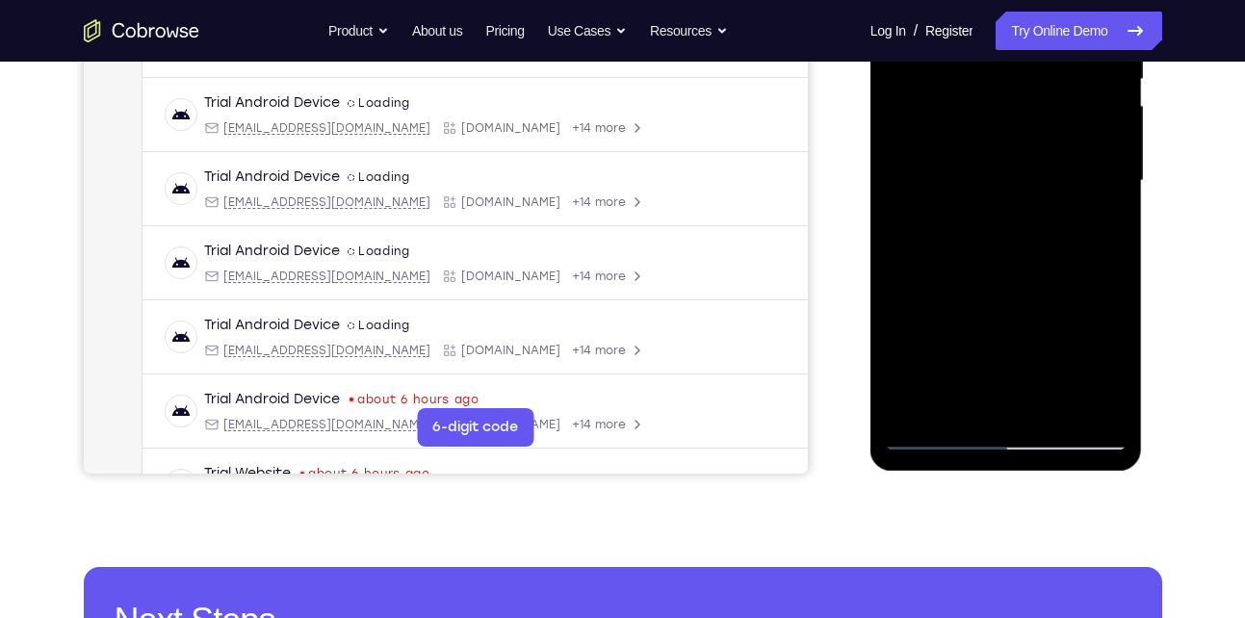
click at [922, 415] on div at bounding box center [1006, 180] width 243 height 539
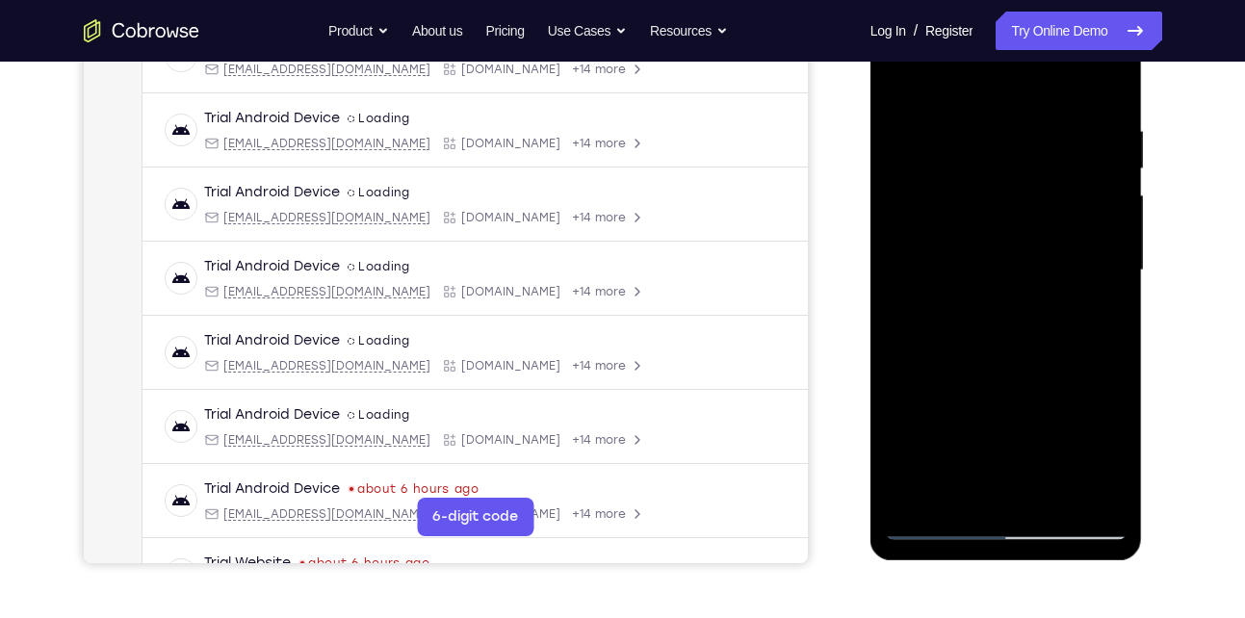
scroll to position [331, 0]
drag, startPoint x: 983, startPoint y: 151, endPoint x: 988, endPoint y: 379, distance: 227.4
click at [988, 379] on div at bounding box center [1006, 271] width 243 height 539
click at [962, 491] on div at bounding box center [1006, 271] width 243 height 539
drag, startPoint x: 979, startPoint y: 342, endPoint x: 1004, endPoint y: 127, distance: 216.3
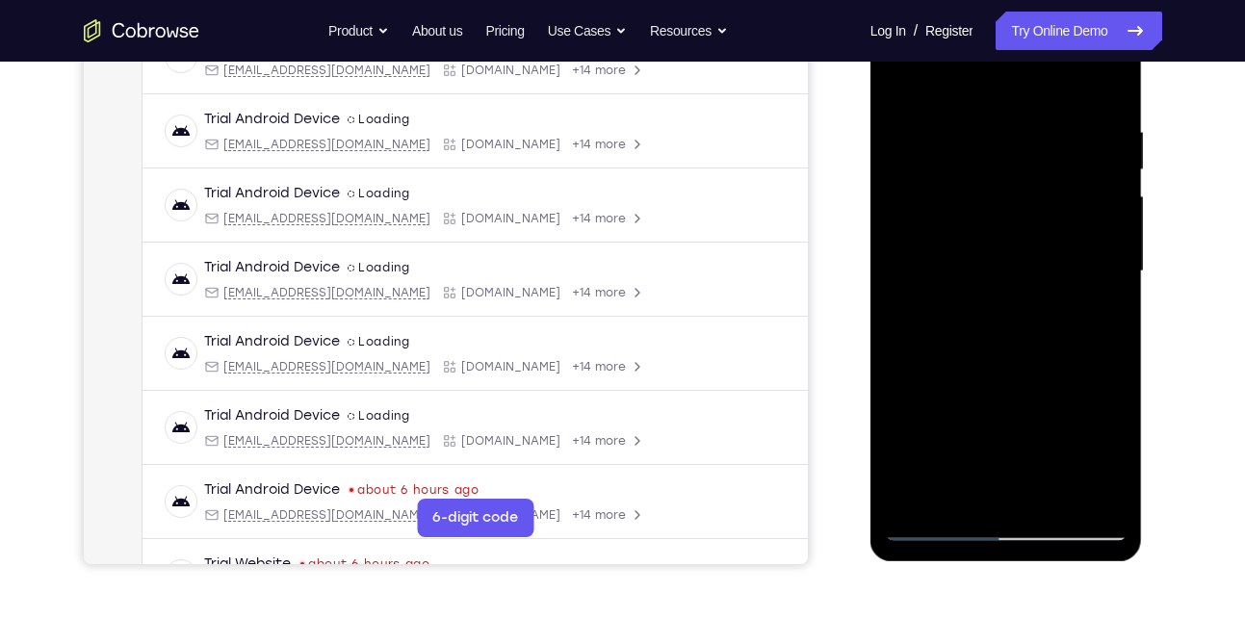
click at [1004, 127] on div at bounding box center [1006, 271] width 243 height 539
click at [1079, 115] on div at bounding box center [1006, 271] width 243 height 539
drag, startPoint x: 1045, startPoint y: 192, endPoint x: 993, endPoint y: 510, distance: 322.1
click at [993, 510] on div at bounding box center [1006, 271] width 243 height 539
click at [1118, 288] on div at bounding box center [1006, 271] width 243 height 539
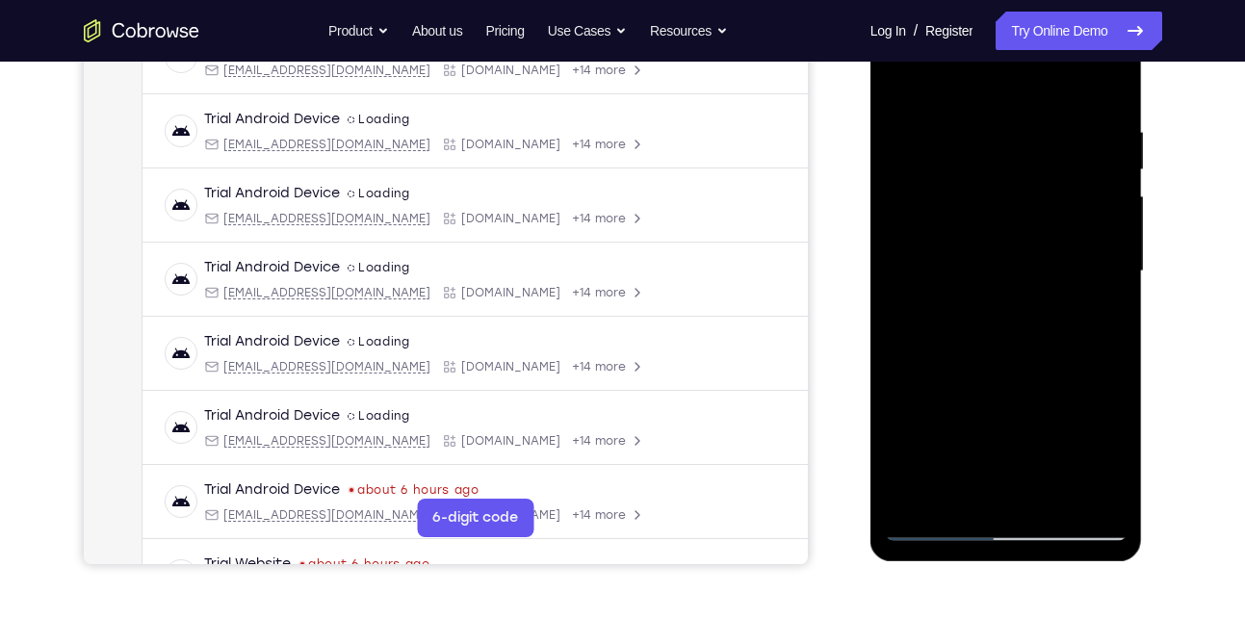
click at [1118, 288] on div at bounding box center [1006, 271] width 243 height 539
click at [1115, 293] on div at bounding box center [1006, 271] width 243 height 539
click at [1111, 287] on div at bounding box center [1006, 271] width 243 height 539
drag, startPoint x: 1041, startPoint y: 342, endPoint x: 1064, endPoint y: 216, distance: 128.3
click at [1064, 216] on div at bounding box center [1006, 271] width 243 height 539
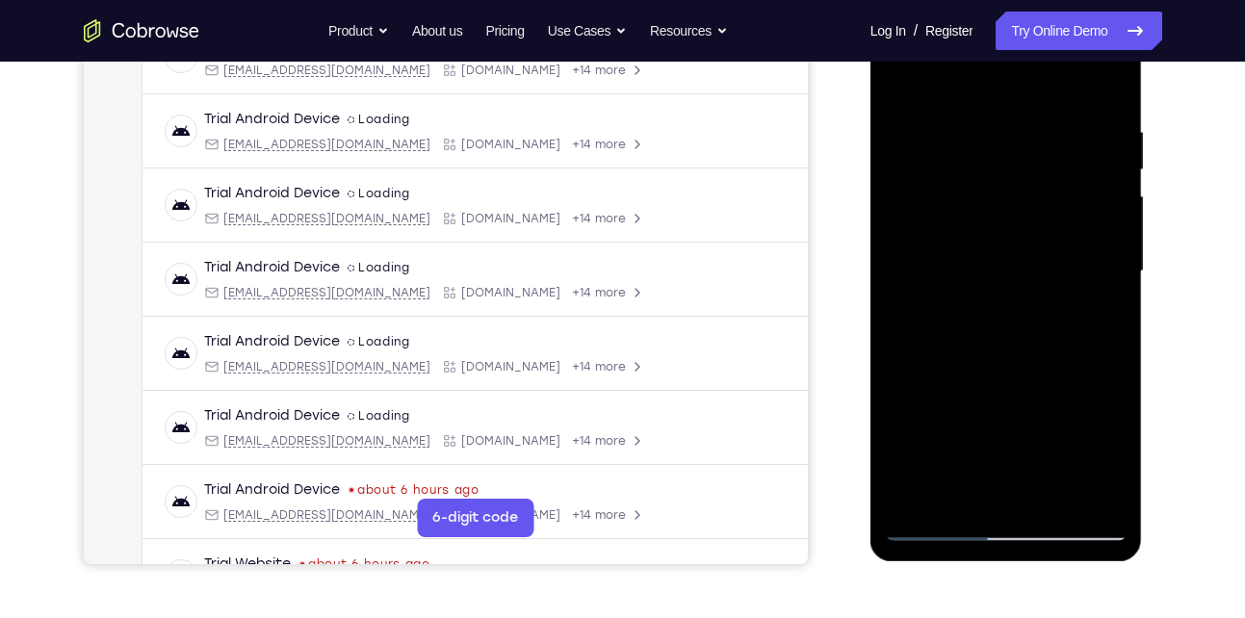
click at [1108, 338] on div at bounding box center [1006, 271] width 243 height 539
click at [965, 498] on div at bounding box center [1006, 271] width 243 height 539
click at [1002, 495] on div at bounding box center [1006, 271] width 243 height 539
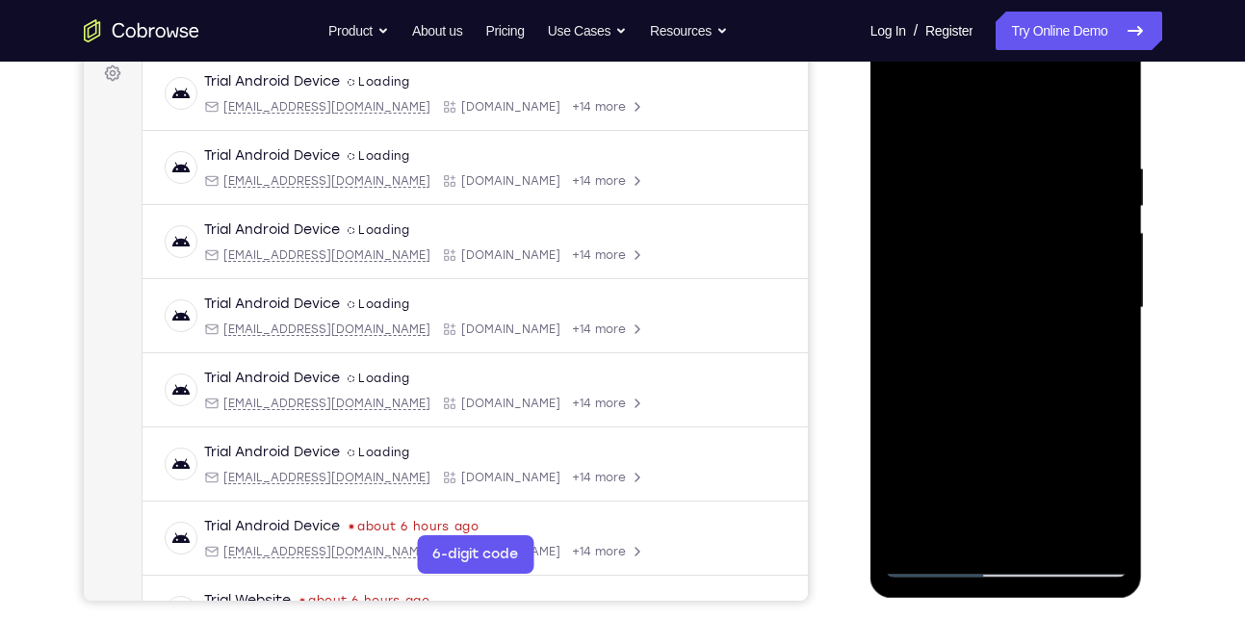
scroll to position [294, 0]
click at [1105, 468] on div at bounding box center [1006, 308] width 243 height 539
click at [1014, 284] on div at bounding box center [1006, 308] width 243 height 539
click at [1112, 418] on div at bounding box center [1006, 308] width 243 height 539
click at [1002, 540] on div at bounding box center [1006, 308] width 243 height 539
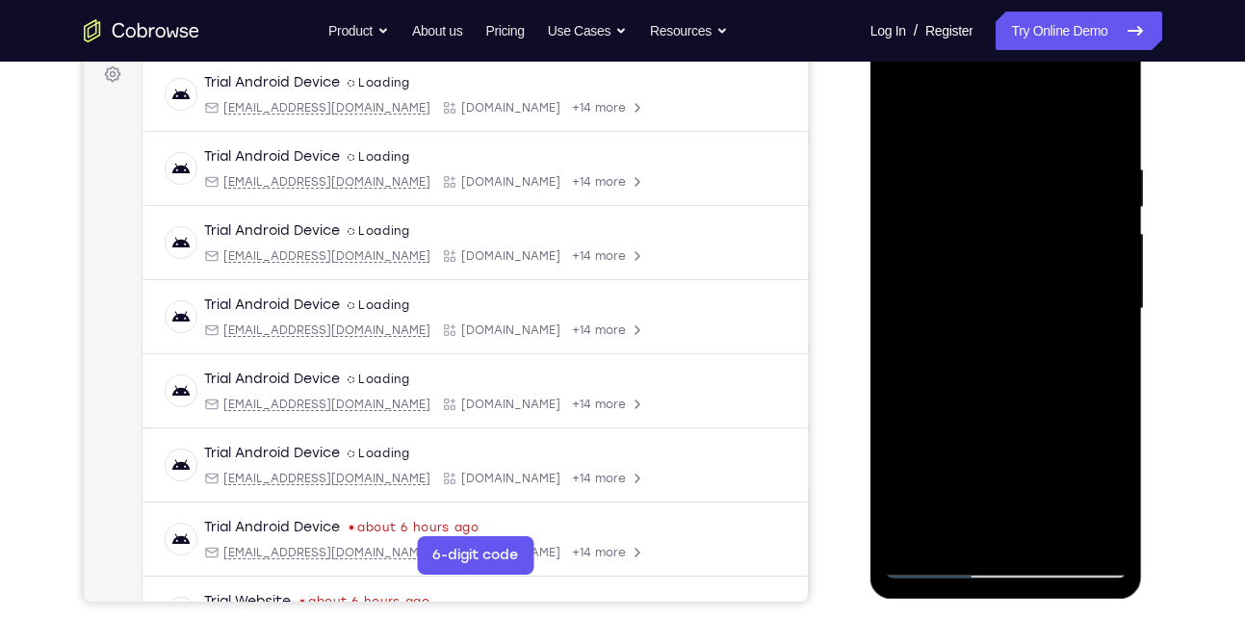
drag, startPoint x: 1017, startPoint y: 432, endPoint x: 1021, endPoint y: 127, distance: 304.4
click at [1021, 127] on div at bounding box center [1006, 308] width 243 height 539
drag, startPoint x: 1018, startPoint y: 379, endPoint x: 1009, endPoint y: 182, distance: 196.7
click at [1009, 182] on div at bounding box center [1006, 308] width 243 height 539
drag, startPoint x: 1011, startPoint y: 380, endPoint x: 999, endPoint y: 117, distance: 264.2
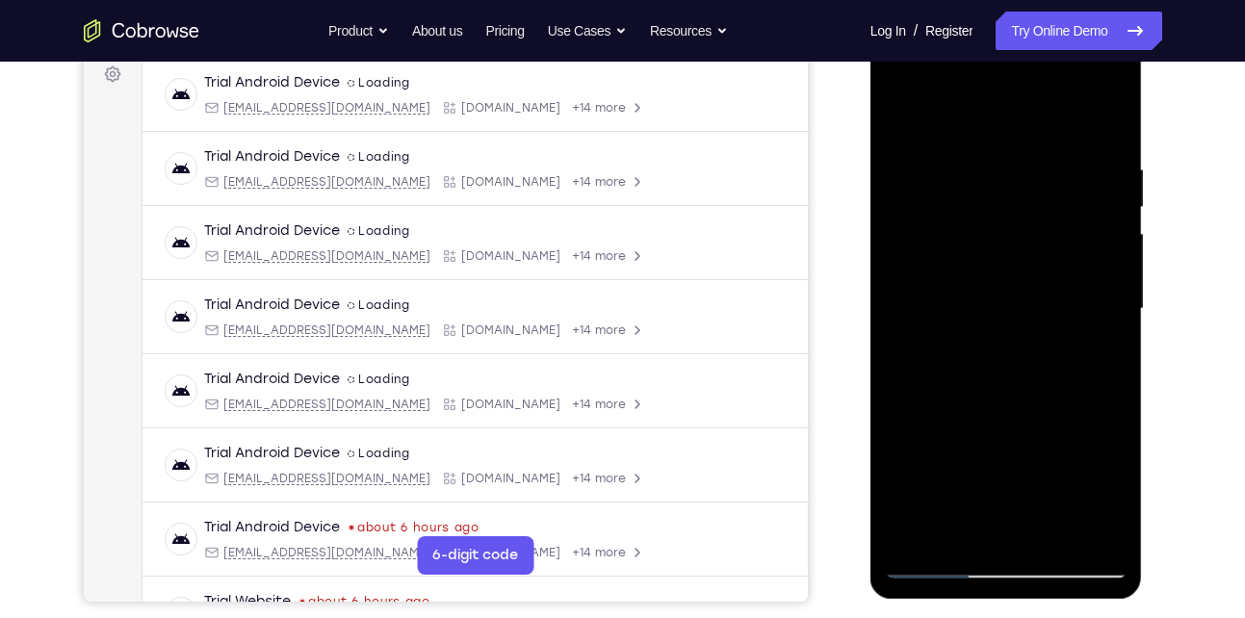
click at [999, 117] on div at bounding box center [1006, 308] width 243 height 539
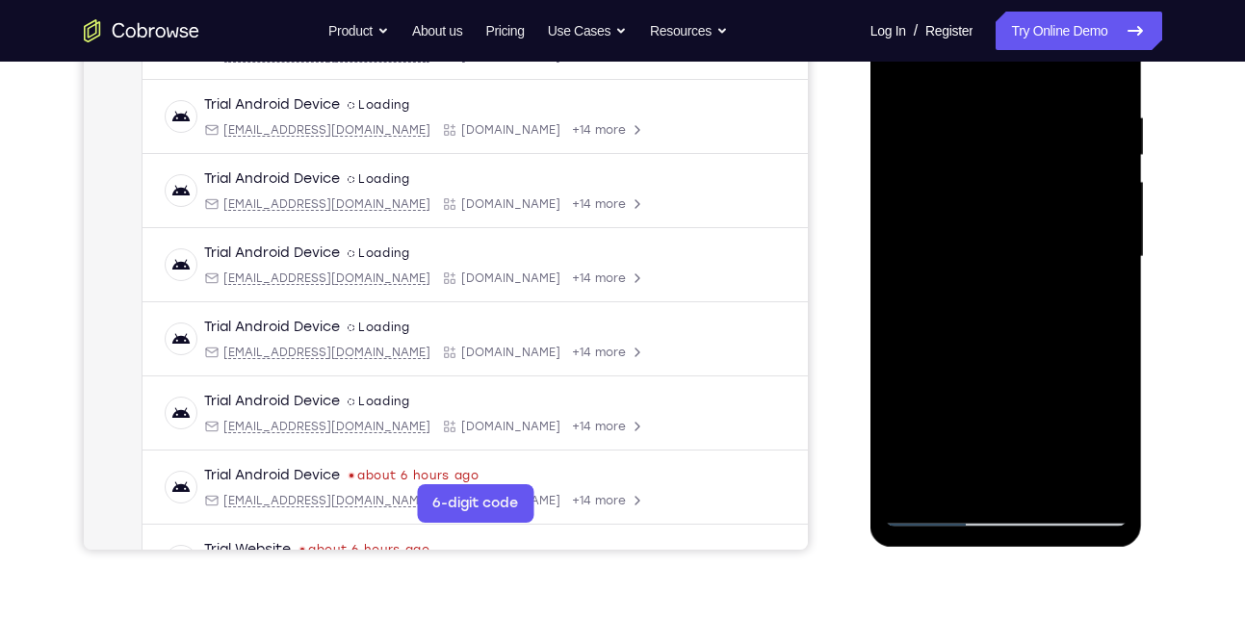
click at [912, 475] on div at bounding box center [1006, 256] width 243 height 539
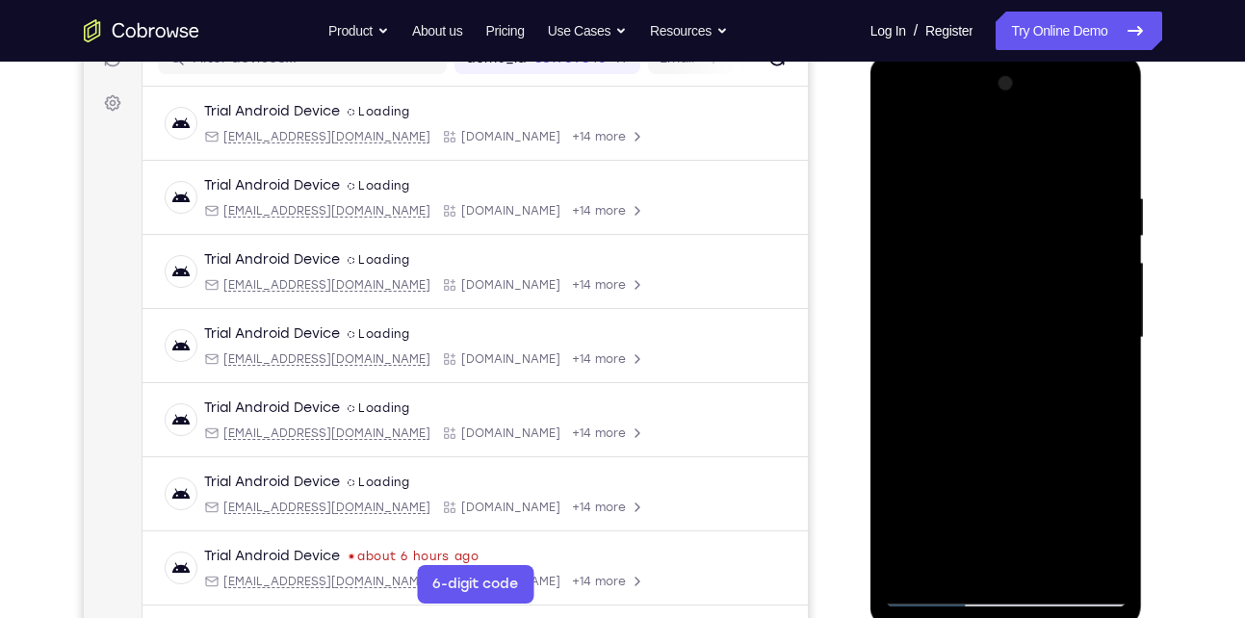
scroll to position [264, 0]
drag, startPoint x: 952, startPoint y: 202, endPoint x: 950, endPoint y: 501, distance: 298.6
click at [950, 501] on div at bounding box center [1006, 338] width 243 height 539
click at [986, 191] on div at bounding box center [1006, 338] width 243 height 539
click at [1099, 263] on div at bounding box center [1006, 338] width 243 height 539
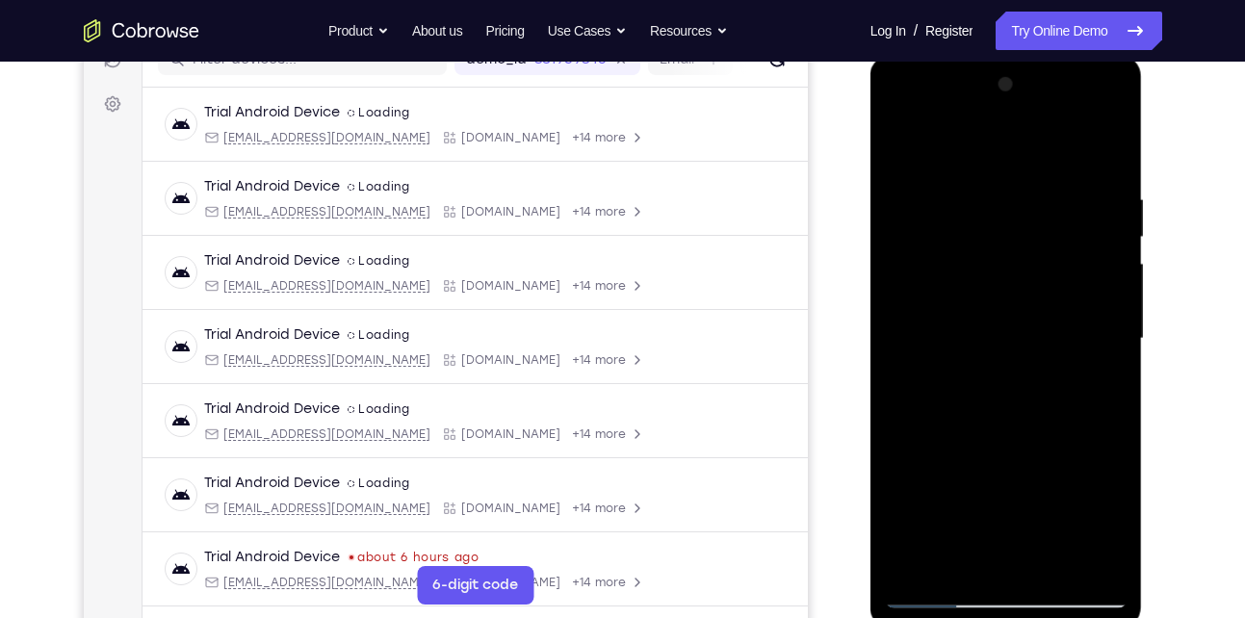
click at [1099, 263] on div at bounding box center [1006, 338] width 243 height 539
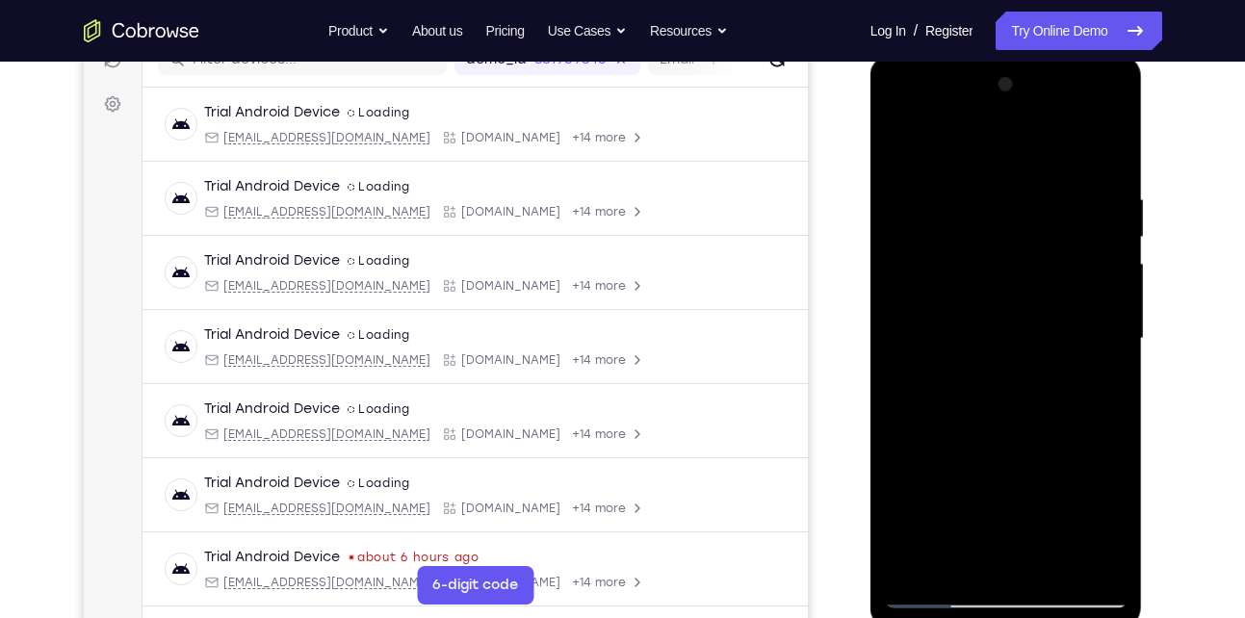
click at [1099, 263] on div at bounding box center [1006, 338] width 243 height 539
click at [895, 265] on div at bounding box center [1006, 338] width 243 height 539
drag, startPoint x: 1113, startPoint y: 317, endPoint x: 934, endPoint y: 313, distance: 178.2
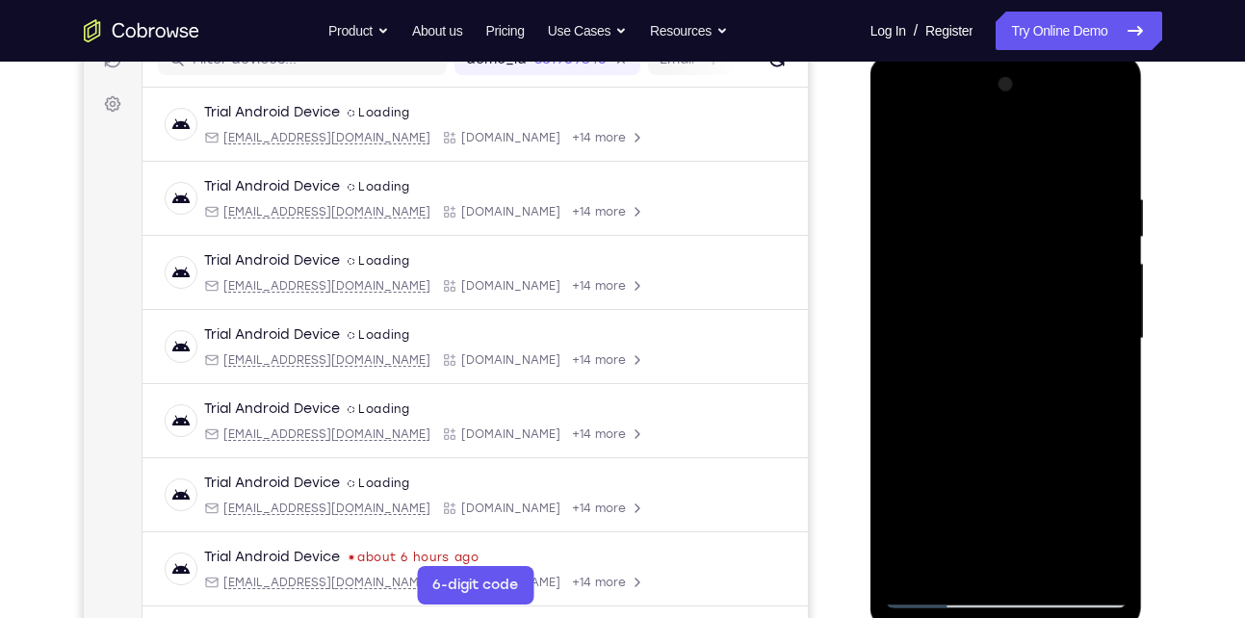
click at [934, 313] on div at bounding box center [1006, 338] width 243 height 539
click at [1092, 286] on div at bounding box center [1006, 338] width 243 height 539
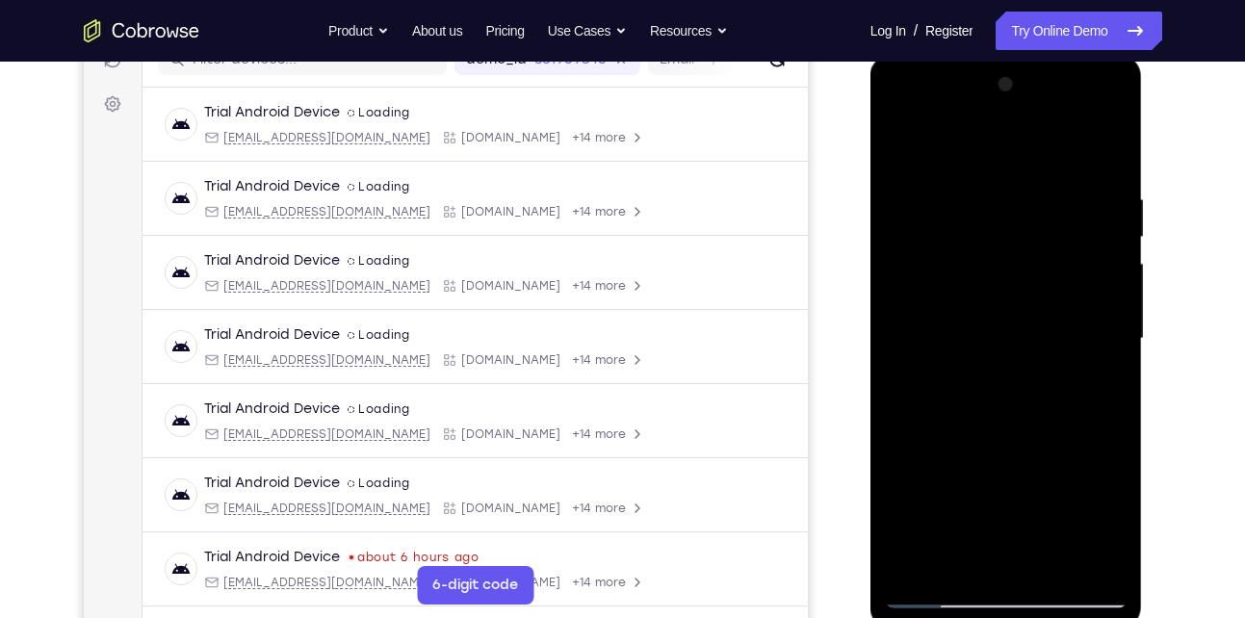
click at [1092, 286] on div at bounding box center [1006, 338] width 243 height 539
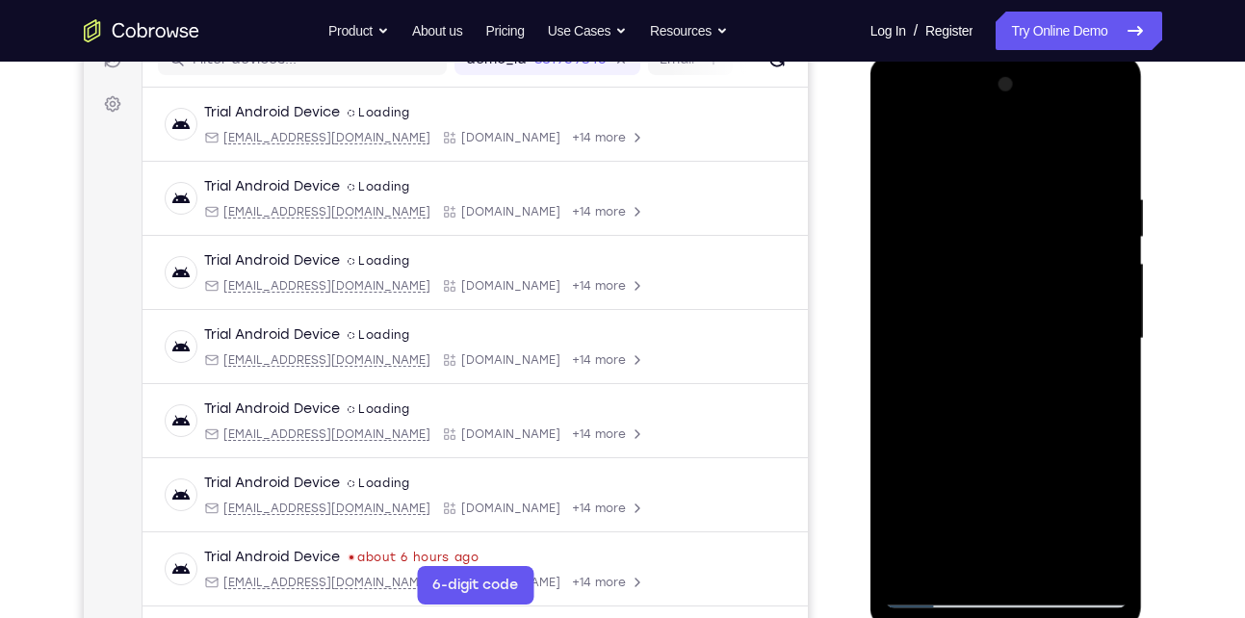
click at [1092, 286] on div at bounding box center [1006, 338] width 243 height 539
drag, startPoint x: 1092, startPoint y: 286, endPoint x: 963, endPoint y: 301, distance: 130.0
click at [963, 301] on div at bounding box center [1006, 338] width 243 height 539
drag, startPoint x: 1080, startPoint y: 281, endPoint x: 922, endPoint y: 271, distance: 158.3
click at [922, 271] on div at bounding box center [1006, 338] width 243 height 539
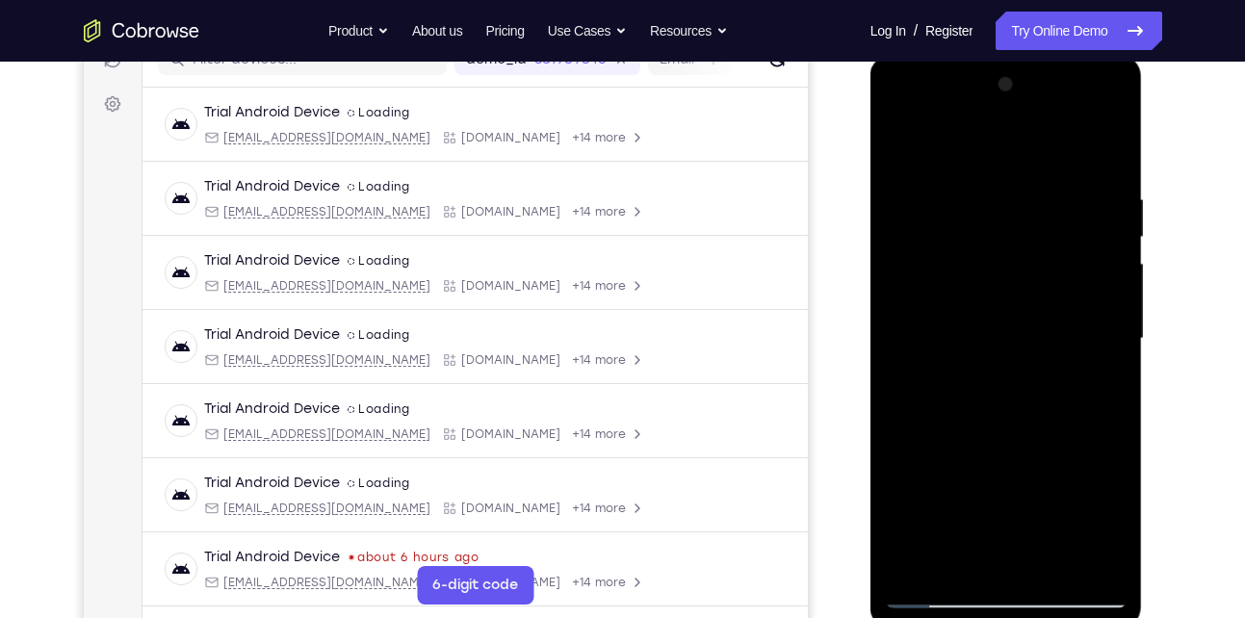
drag, startPoint x: 1068, startPoint y: 247, endPoint x: 906, endPoint y: 279, distance: 165.1
click at [906, 279] on div at bounding box center [1006, 338] width 243 height 539
click at [1083, 257] on div at bounding box center [1006, 338] width 243 height 539
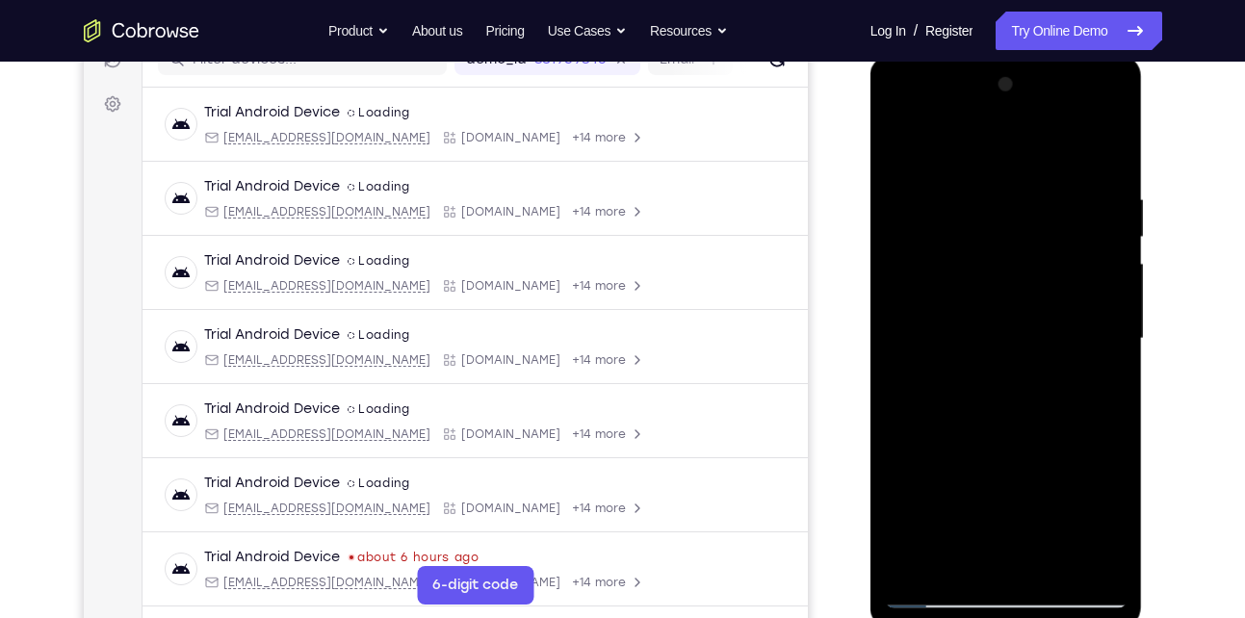
click at [1083, 257] on div at bounding box center [1006, 338] width 243 height 539
click at [888, 272] on div at bounding box center [1006, 338] width 243 height 539
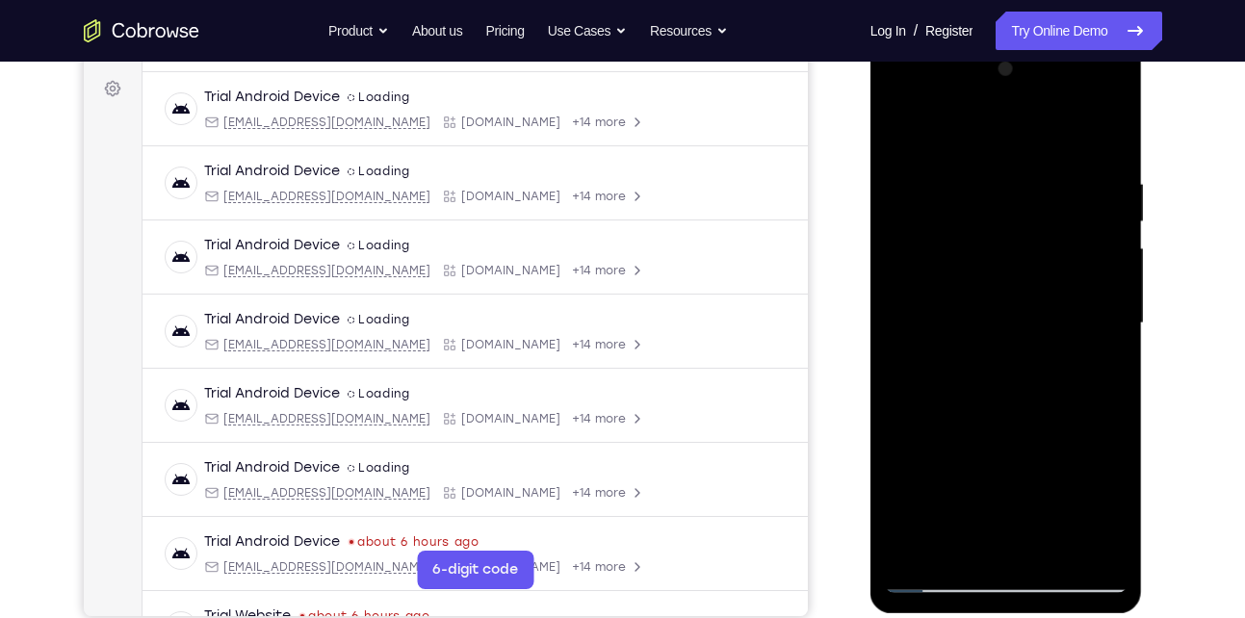
scroll to position [276, 0]
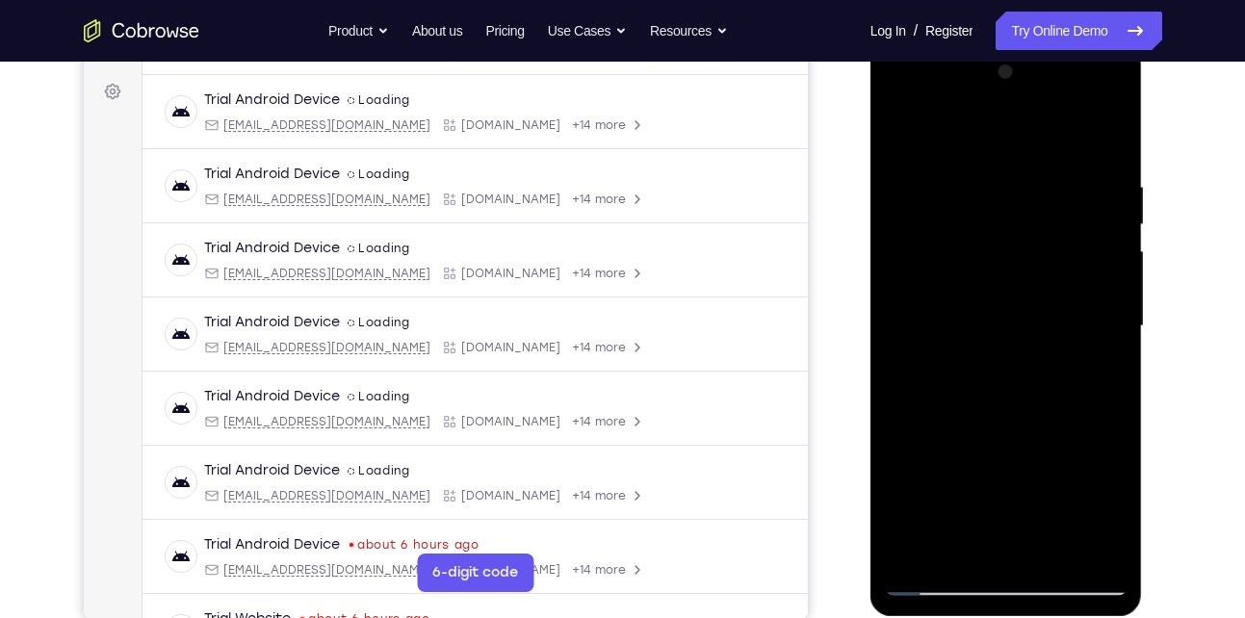
click at [903, 256] on div at bounding box center [1006, 326] width 243 height 539
drag, startPoint x: 1082, startPoint y: 329, endPoint x: 983, endPoint y: 330, distance: 98.3
click at [983, 330] on div at bounding box center [1006, 326] width 243 height 539
drag, startPoint x: 1090, startPoint y: 337, endPoint x: 995, endPoint y: 342, distance: 95.5
click at [995, 342] on div at bounding box center [1006, 326] width 243 height 539
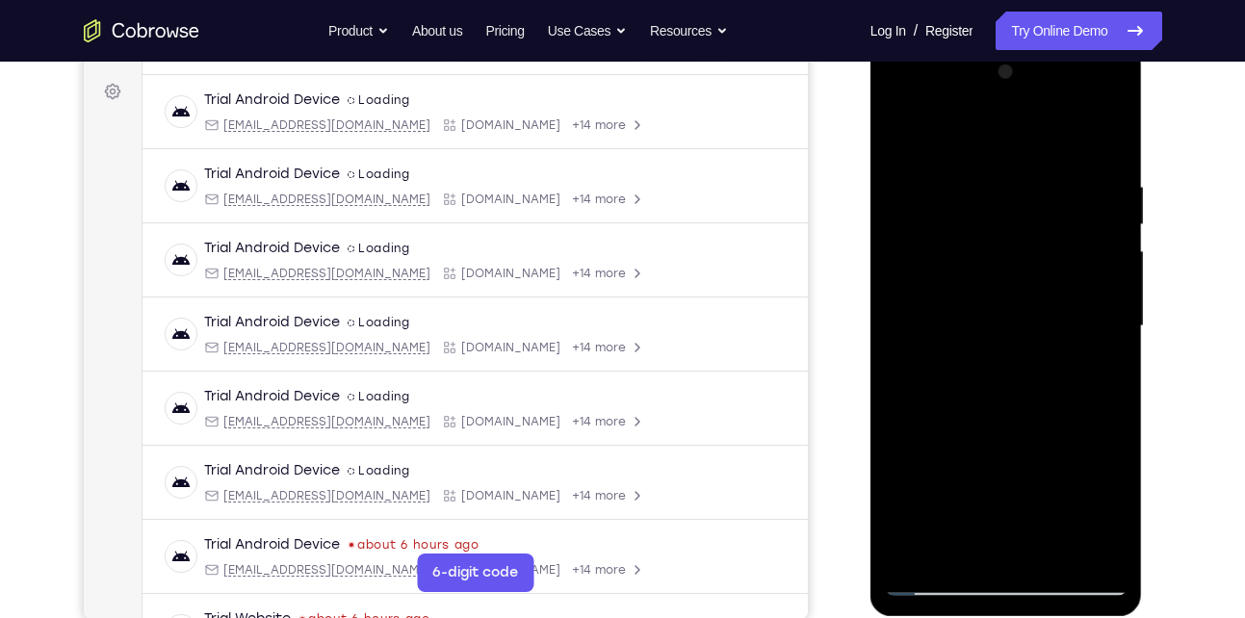
drag, startPoint x: 1032, startPoint y: 321, endPoint x: 905, endPoint y: 348, distance: 129.0
click at [905, 348] on div at bounding box center [1006, 326] width 243 height 539
drag, startPoint x: 1078, startPoint y: 289, endPoint x: 868, endPoint y: 315, distance: 211.6
click at [871, 315] on html "Online web based iOS Simulators and Android Emulators. Run iPhone, iPad, Mobile…" at bounding box center [1008, 331] width 275 height 578
click at [1088, 241] on div at bounding box center [1006, 326] width 243 height 539
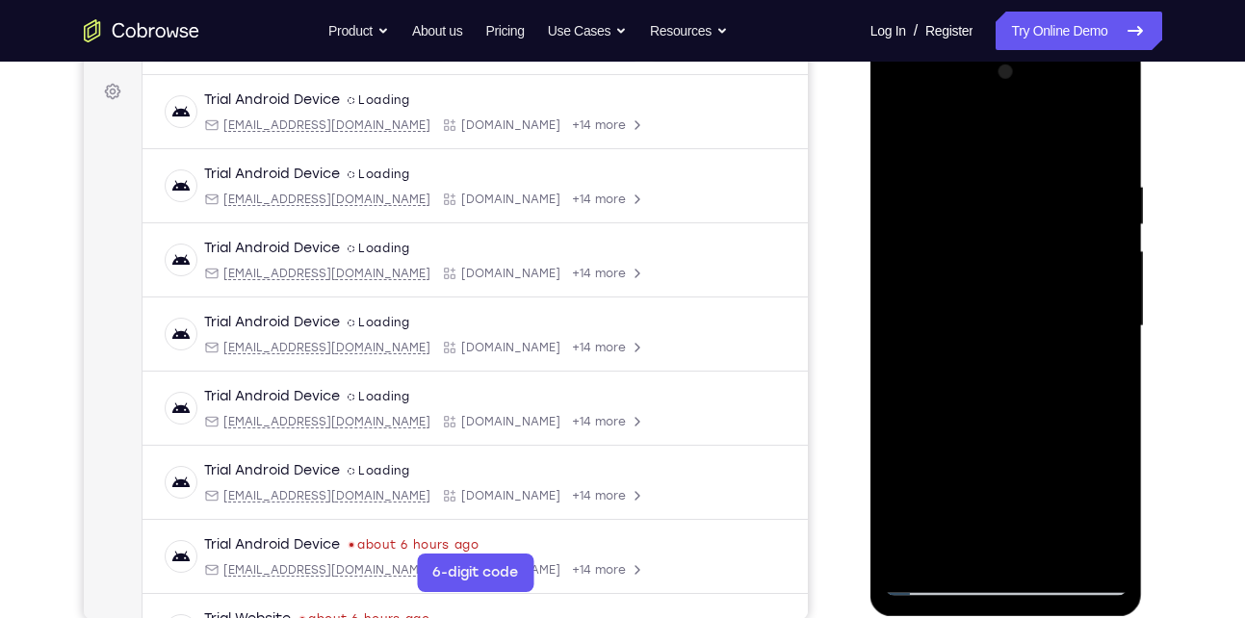
click at [1110, 151] on div at bounding box center [1006, 326] width 243 height 539
drag, startPoint x: 1024, startPoint y: 176, endPoint x: 1004, endPoint y: 411, distance: 235.9
click at [1004, 411] on div at bounding box center [1006, 326] width 243 height 539
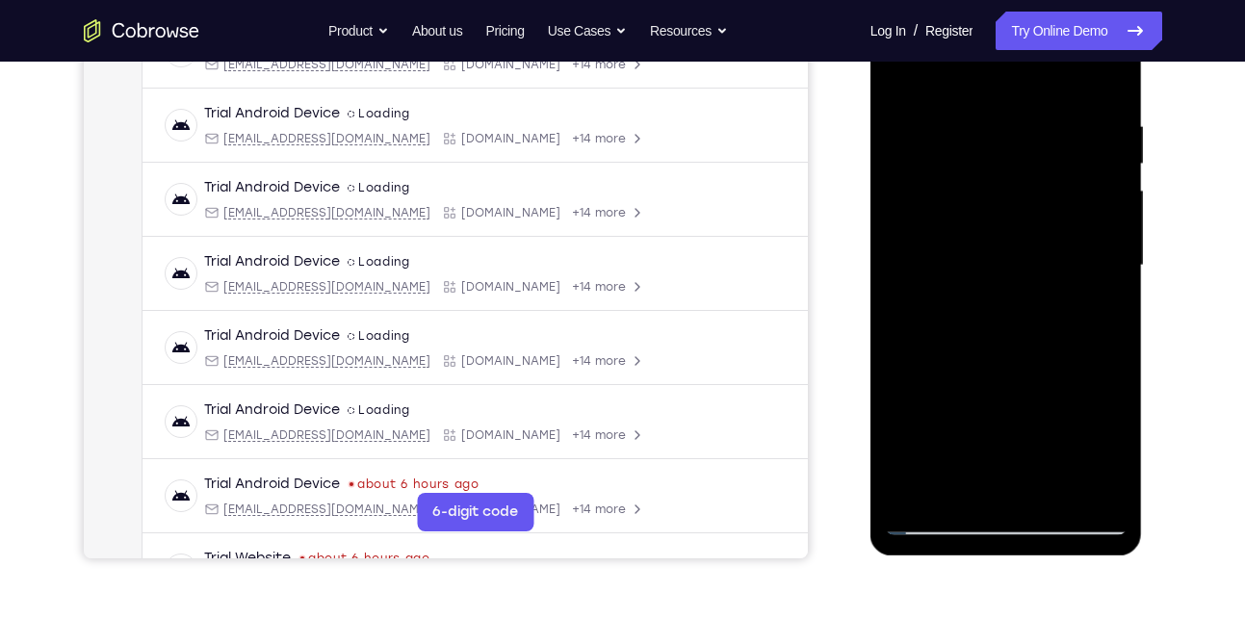
click at [1104, 76] on div at bounding box center [1006, 265] width 243 height 539
click at [1104, 68] on div at bounding box center [1006, 265] width 243 height 539
click at [1108, 68] on div at bounding box center [1006, 265] width 243 height 539
click at [982, 104] on div at bounding box center [1006, 265] width 243 height 539
drag, startPoint x: 997, startPoint y: 376, endPoint x: 967, endPoint y: 204, distance: 174.0
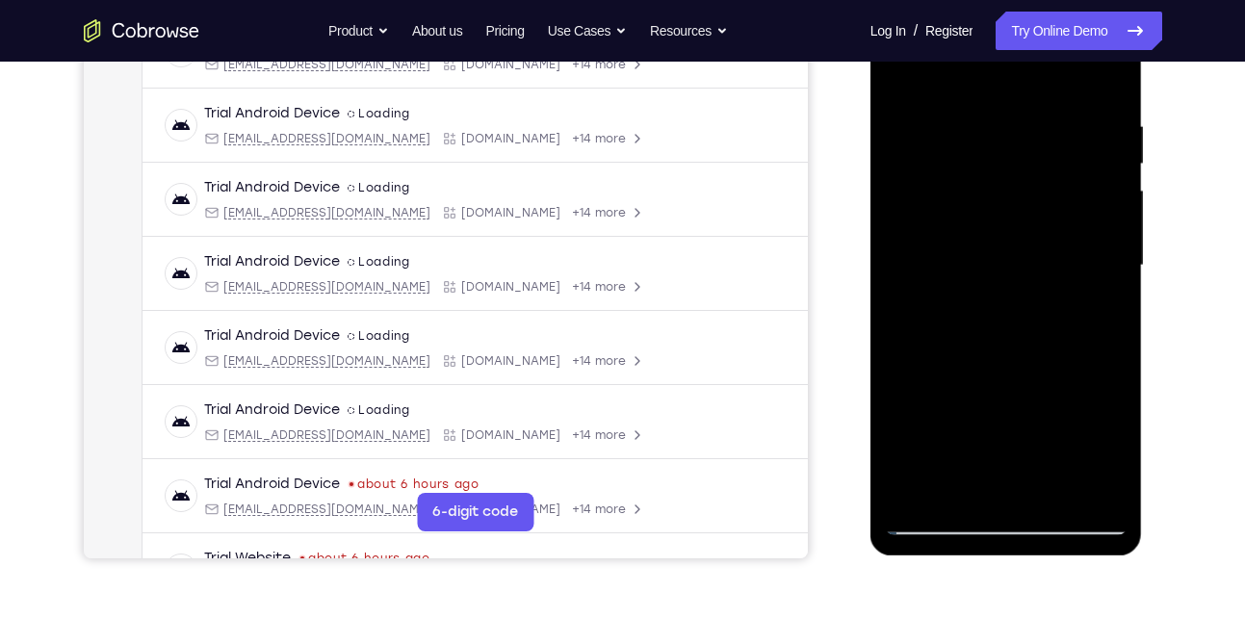
click at [967, 204] on div at bounding box center [1006, 265] width 243 height 539
drag, startPoint x: 974, startPoint y: 348, endPoint x: 958, endPoint y: 161, distance: 187.5
click at [958, 161] on div at bounding box center [1006, 265] width 243 height 539
drag, startPoint x: 973, startPoint y: 354, endPoint x: 945, endPoint y: -8, distance: 363.3
click at [945, 0] on div at bounding box center [1007, 269] width 273 height 574
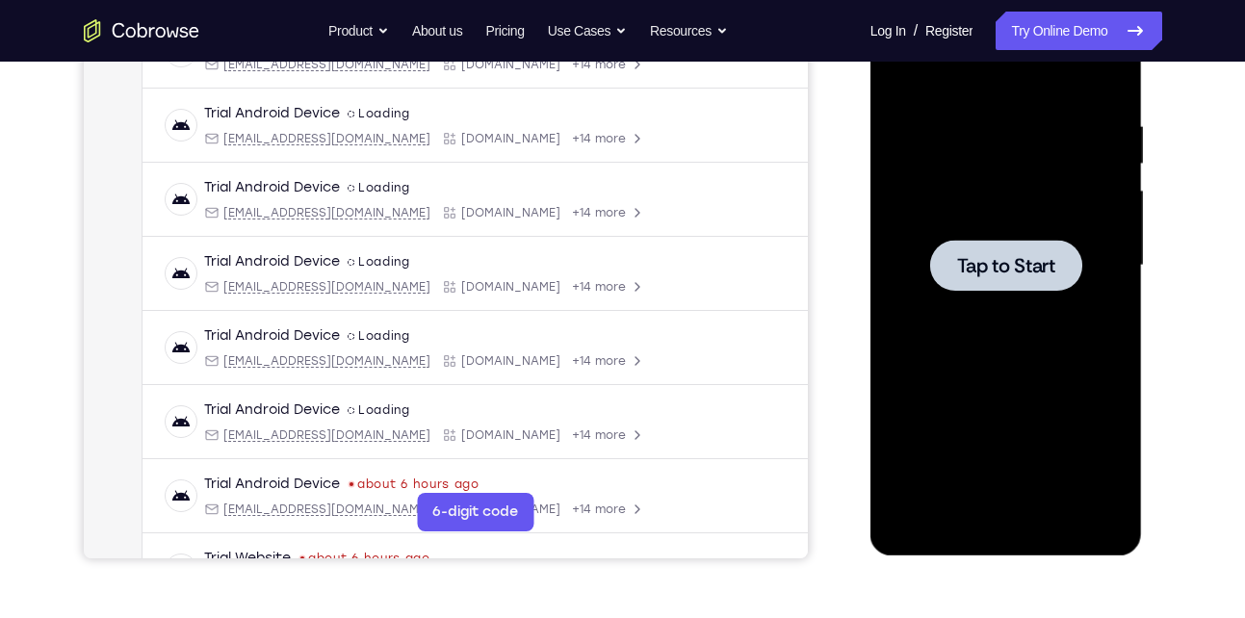
click at [981, 402] on div at bounding box center [1006, 265] width 243 height 539
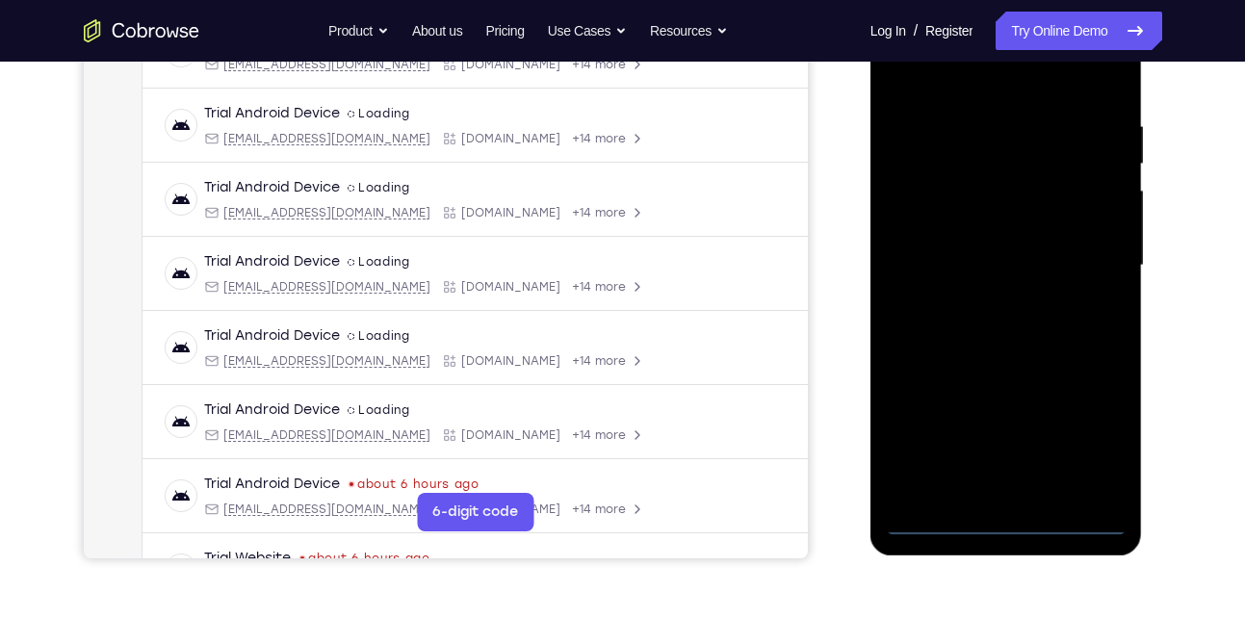
click at [1008, 528] on div at bounding box center [1006, 265] width 243 height 539
click at [1086, 447] on div at bounding box center [1006, 265] width 243 height 539
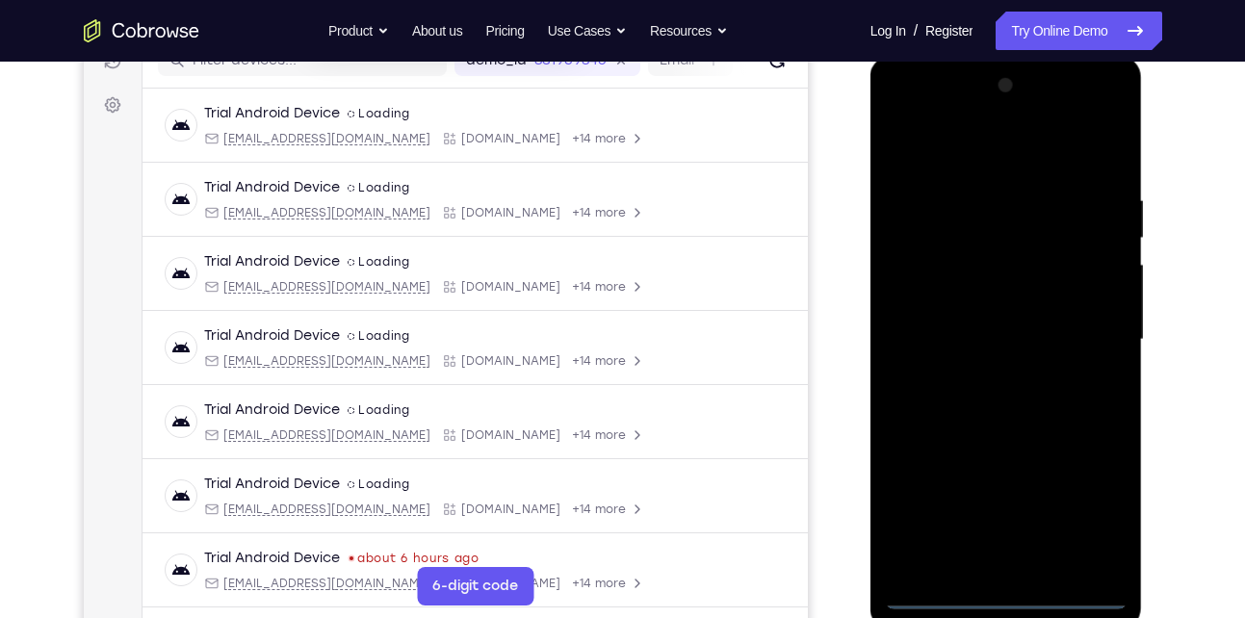
scroll to position [249, 0]
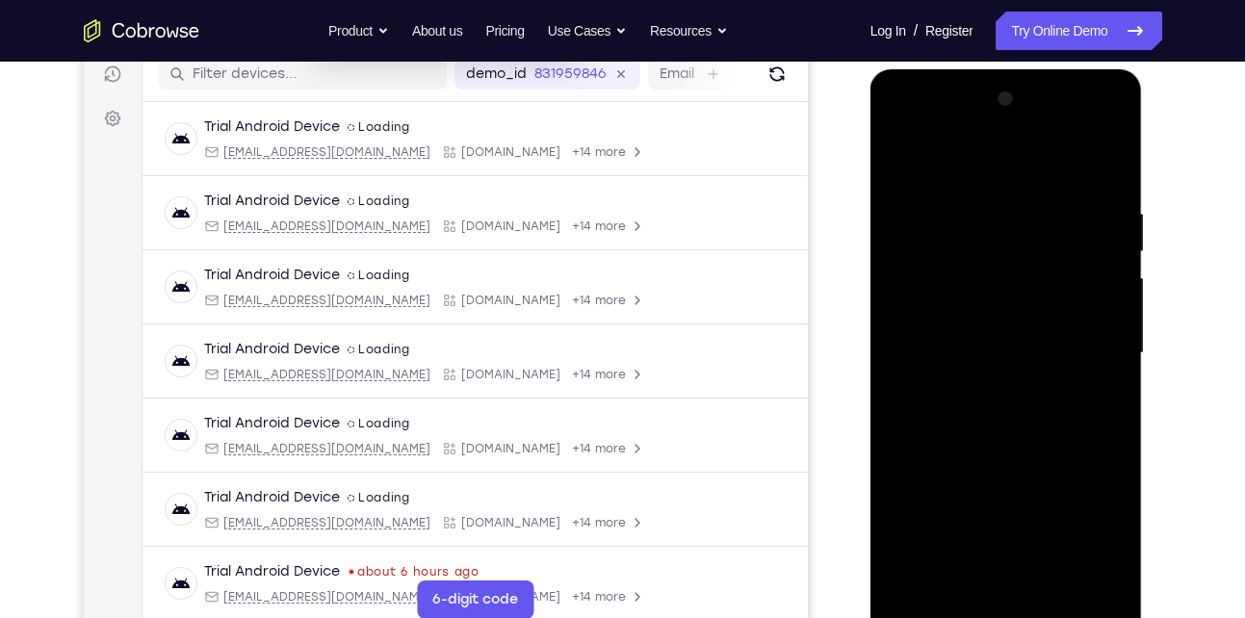
click at [983, 175] on div at bounding box center [1006, 353] width 243 height 539
click at [1089, 351] on div at bounding box center [1006, 353] width 243 height 539
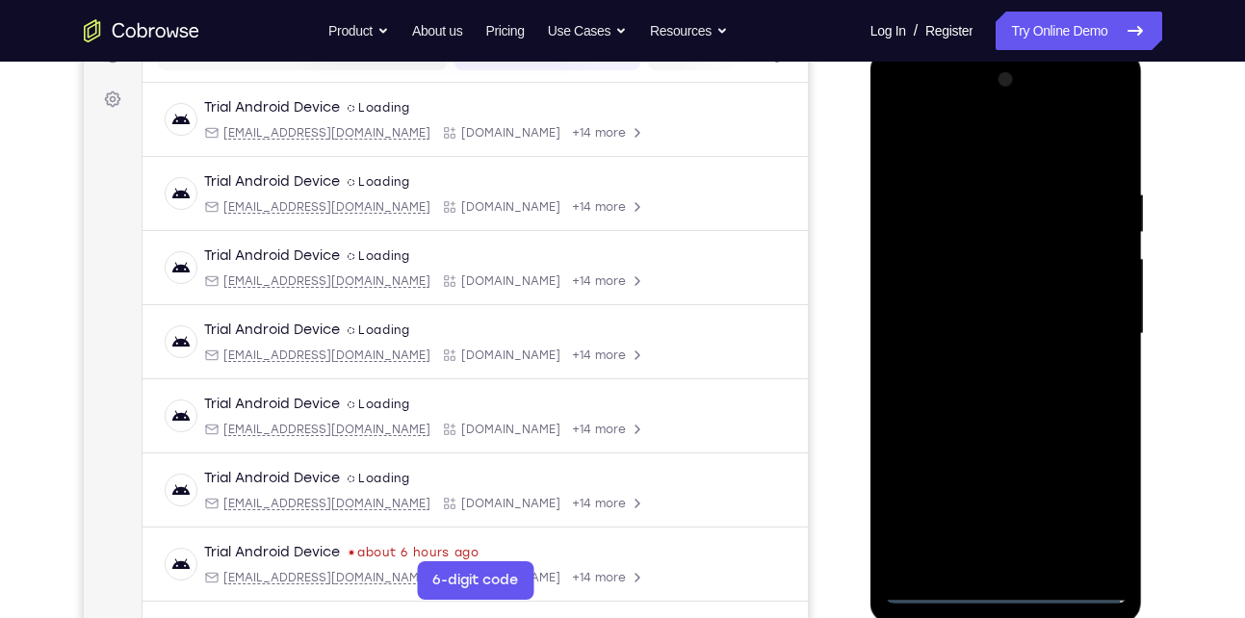
scroll to position [270, 0]
click at [980, 368] on div at bounding box center [1006, 333] width 243 height 539
click at [990, 312] on div at bounding box center [1006, 333] width 243 height 539
click at [980, 336] on div at bounding box center [1006, 333] width 243 height 539
click at [979, 394] on div at bounding box center [1006, 333] width 243 height 539
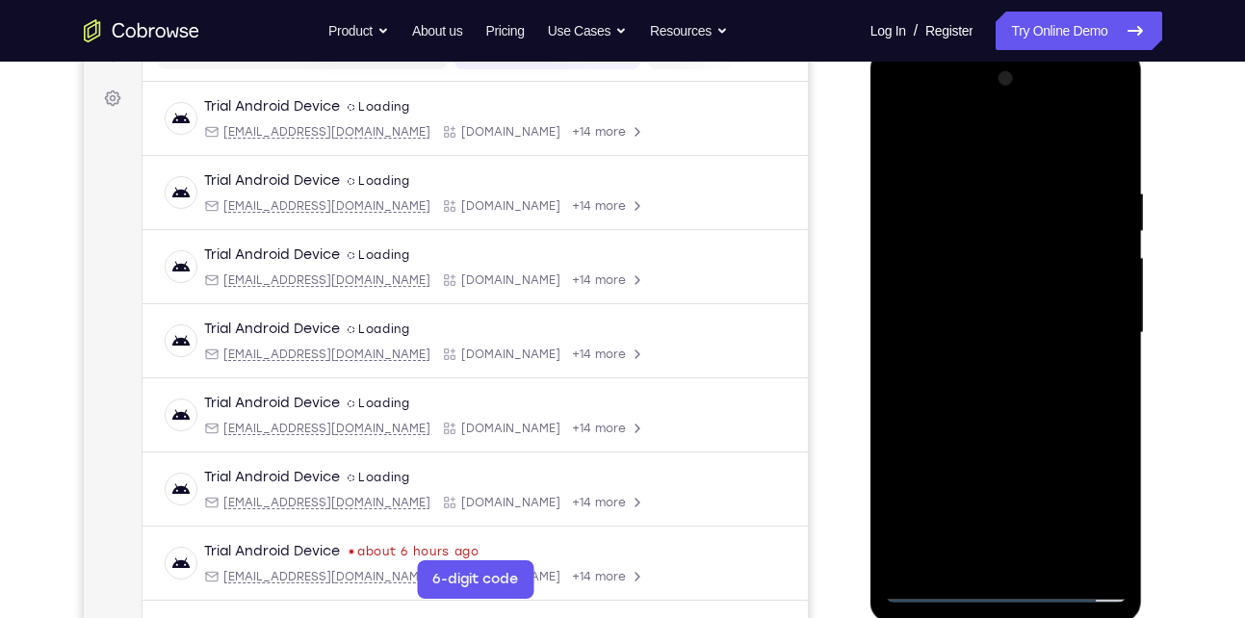
click at [986, 424] on div at bounding box center [1006, 333] width 243 height 539
drag, startPoint x: 986, startPoint y: 424, endPoint x: 980, endPoint y: 408, distance: 16.8
click at [980, 408] on div at bounding box center [1006, 333] width 243 height 539
click at [1049, 558] on div at bounding box center [1006, 333] width 243 height 539
click at [993, 429] on div at bounding box center [1006, 333] width 243 height 539
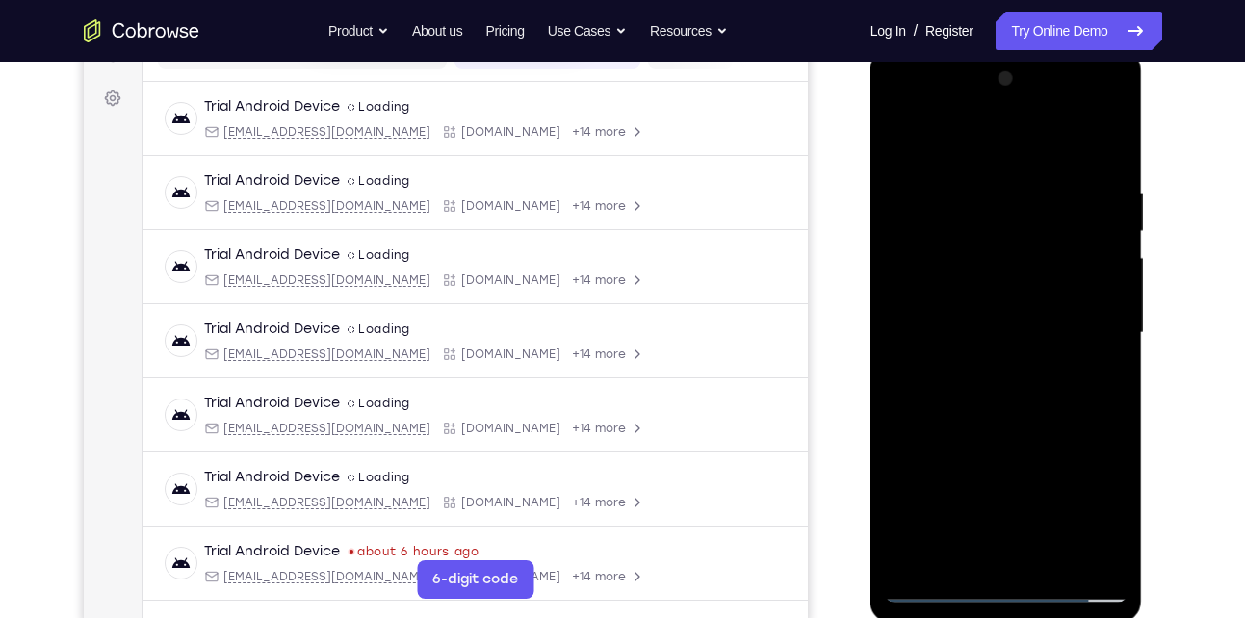
click at [901, 139] on div at bounding box center [1006, 333] width 243 height 539
click at [982, 162] on div at bounding box center [1006, 333] width 243 height 539
click at [1109, 292] on div at bounding box center [1006, 333] width 243 height 539
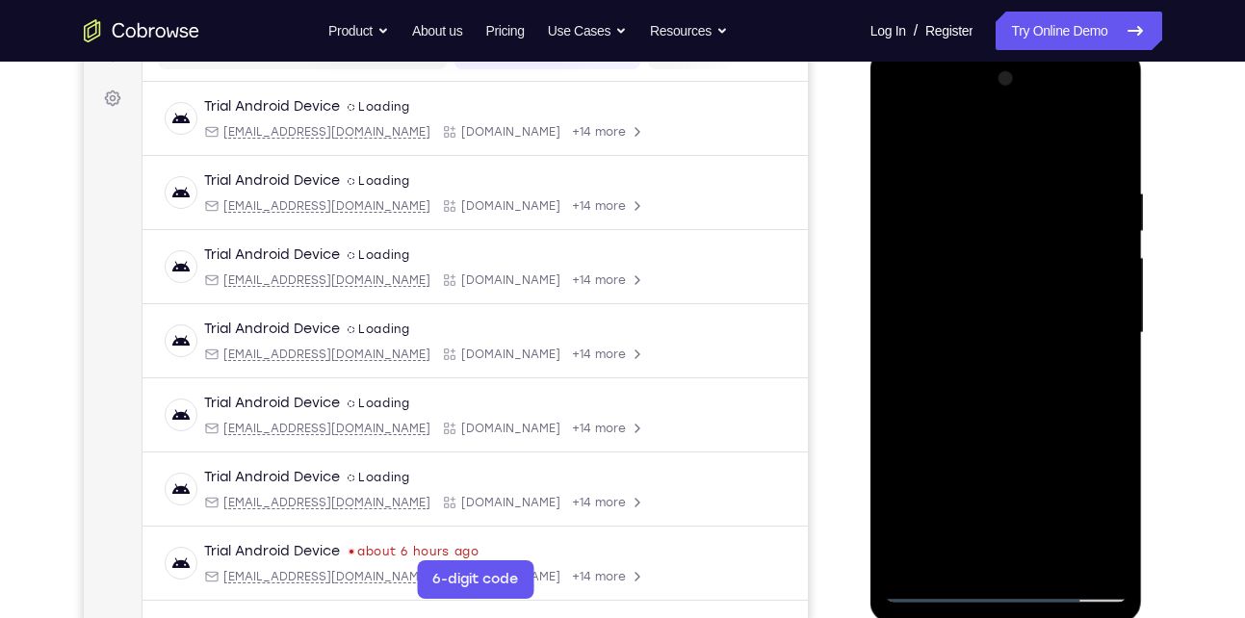
click at [1089, 319] on div at bounding box center [1006, 333] width 243 height 539
drag, startPoint x: 1089, startPoint y: 319, endPoint x: 915, endPoint y: 330, distance: 174.7
click at [915, 330] on div at bounding box center [1006, 333] width 243 height 539
click at [1075, 316] on div at bounding box center [1006, 333] width 243 height 539
click at [1104, 293] on div at bounding box center [1006, 333] width 243 height 539
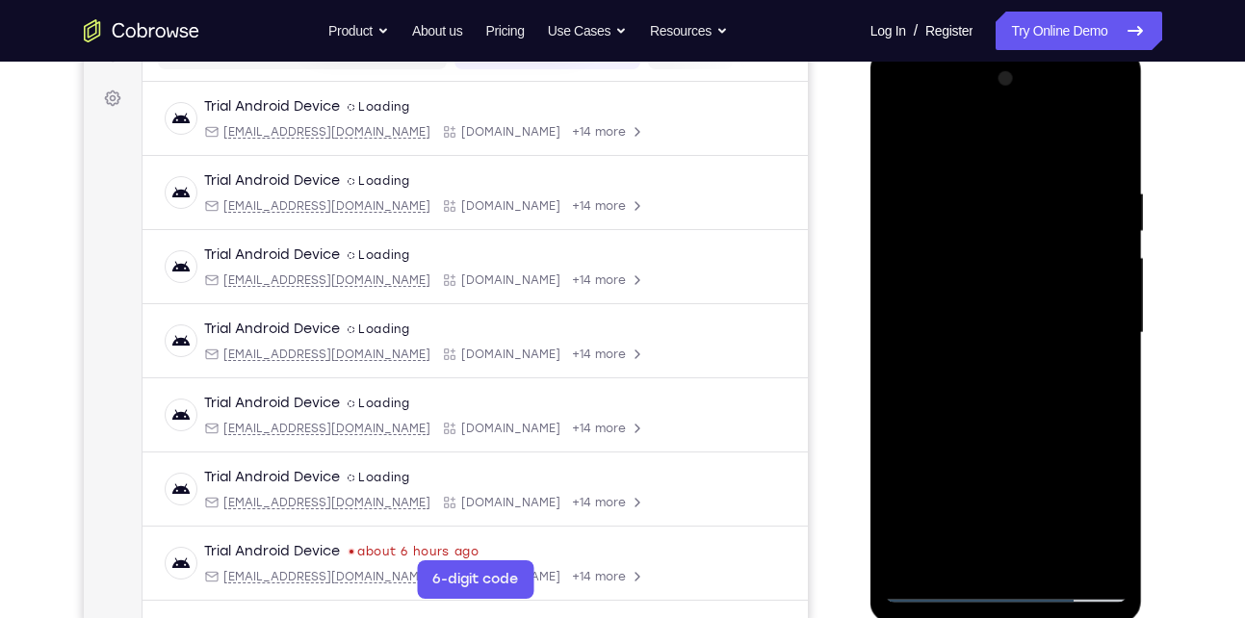
click at [1104, 293] on div at bounding box center [1006, 333] width 243 height 539
drag, startPoint x: 1104, startPoint y: 293, endPoint x: 996, endPoint y: 300, distance: 108.1
click at [996, 300] on div at bounding box center [1006, 333] width 243 height 539
click at [1099, 279] on div at bounding box center [1006, 333] width 243 height 539
drag, startPoint x: 1099, startPoint y: 279, endPoint x: 915, endPoint y: 284, distance: 184.0
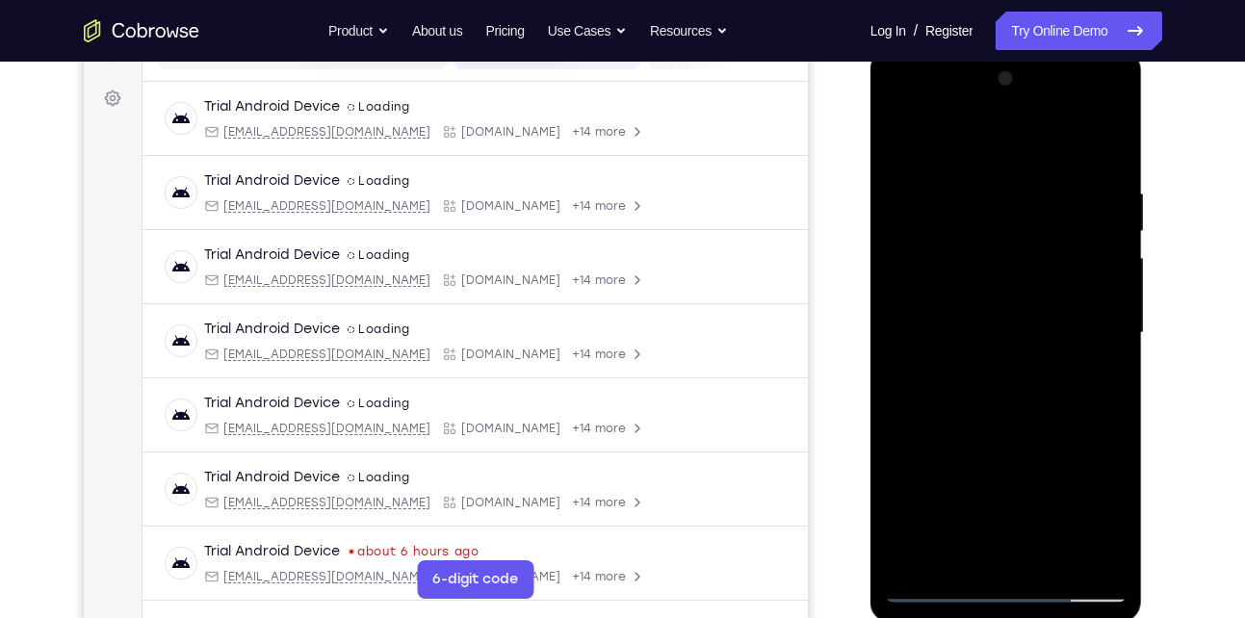
click at [915, 284] on div at bounding box center [1006, 333] width 243 height 539
click at [1072, 270] on div at bounding box center [1006, 333] width 243 height 539
click at [1091, 268] on div at bounding box center [1006, 333] width 243 height 539
click at [1110, 305] on div at bounding box center [1006, 333] width 243 height 539
drag, startPoint x: 1110, startPoint y: 305, endPoint x: 913, endPoint y: 298, distance: 196.7
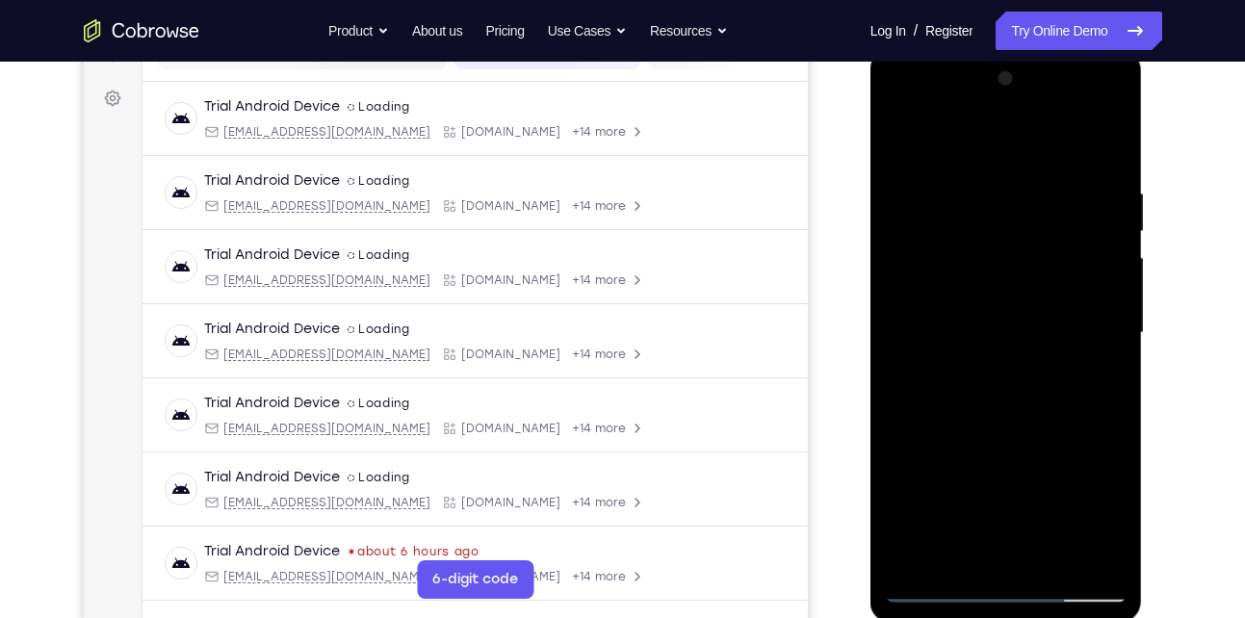
click at [913, 298] on div at bounding box center [1006, 333] width 243 height 539
click at [1108, 237] on div at bounding box center [1006, 333] width 243 height 539
click at [1100, 152] on div at bounding box center [1006, 333] width 243 height 539
drag, startPoint x: 1007, startPoint y: 238, endPoint x: 994, endPoint y: 478, distance: 240.2
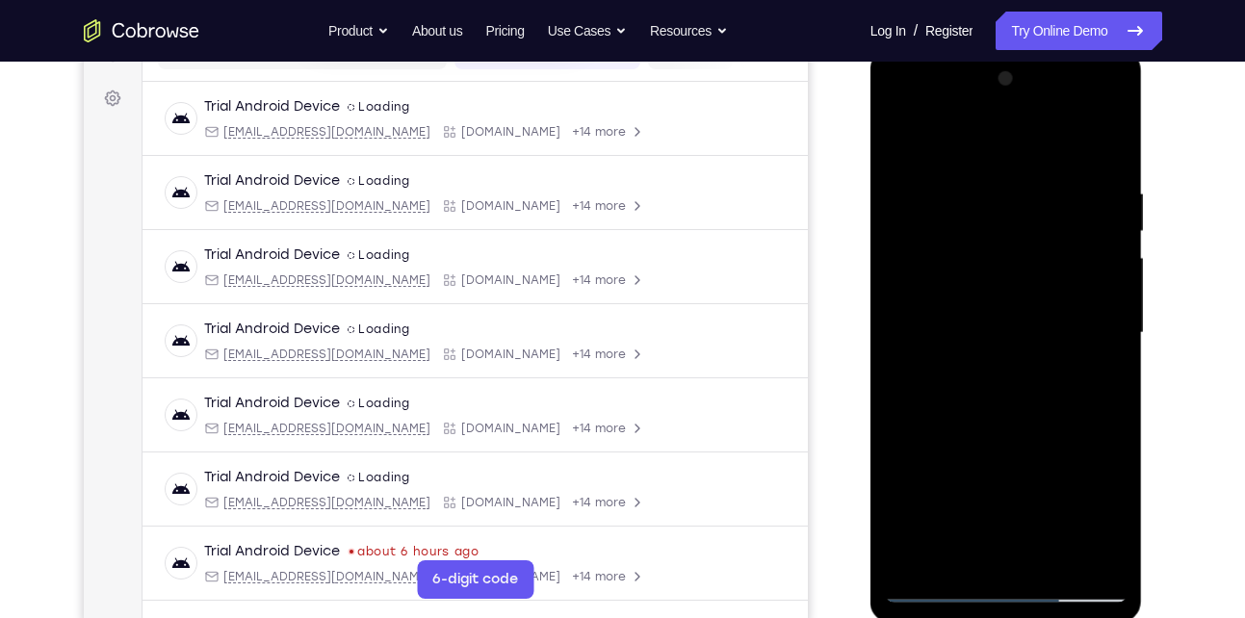
click at [994, 478] on div at bounding box center [1006, 333] width 243 height 539
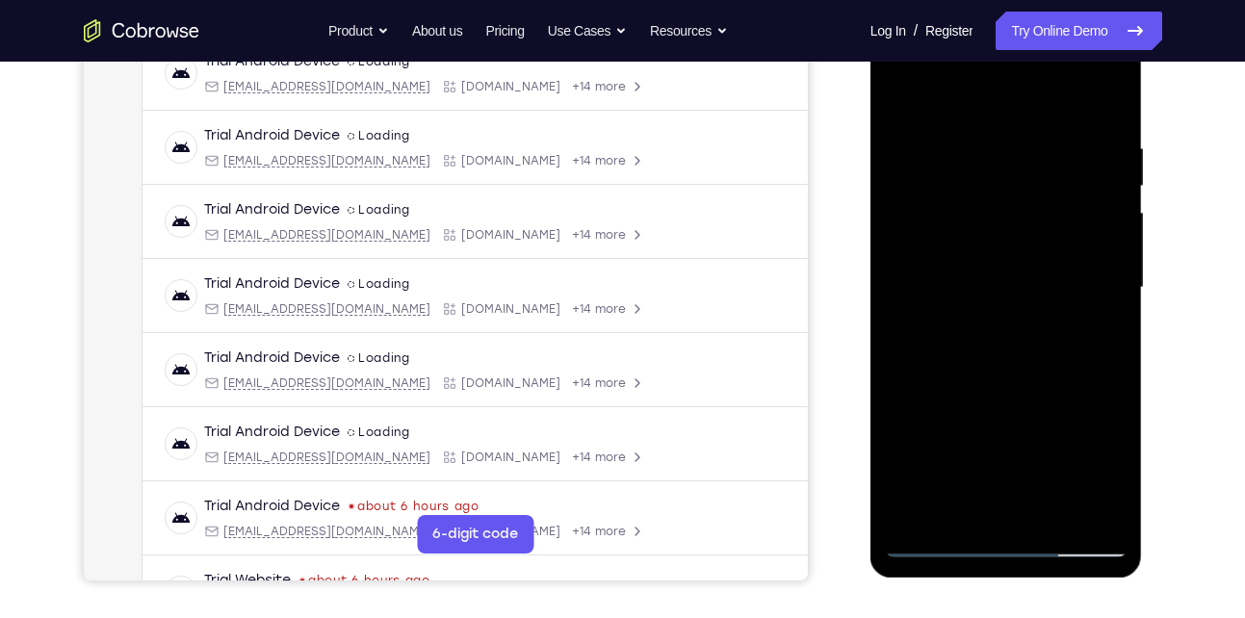
scroll to position [316, 0]
click at [1062, 523] on div at bounding box center [1006, 286] width 243 height 539
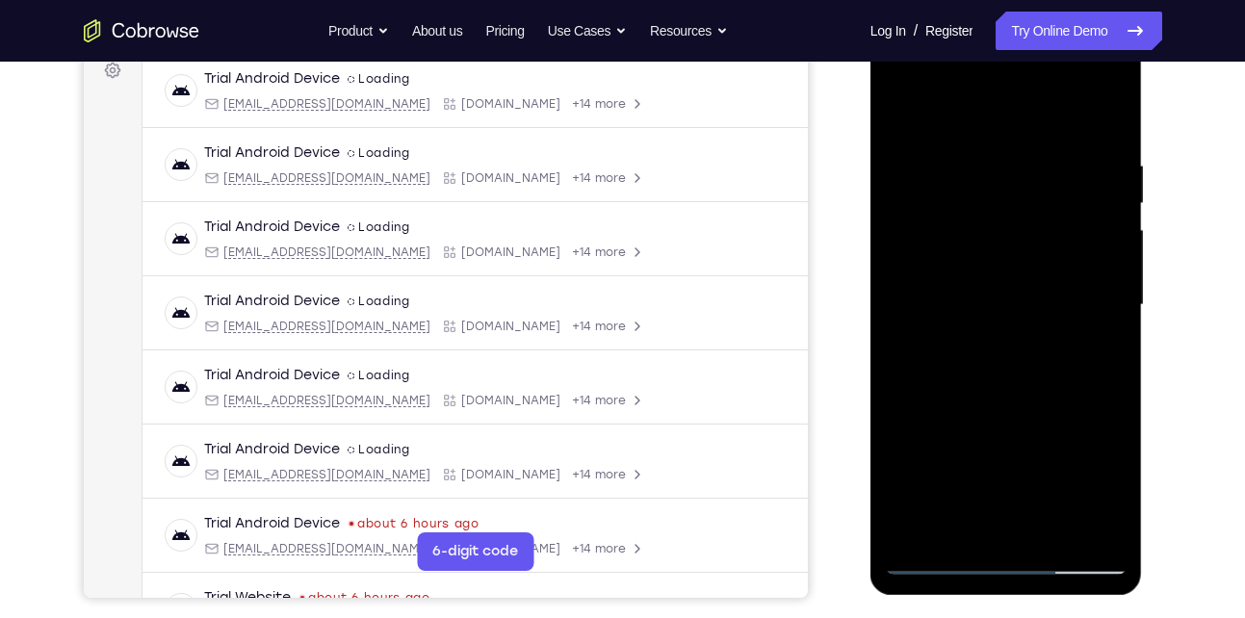
scroll to position [297, 0]
click at [970, 303] on div at bounding box center [1006, 306] width 243 height 539
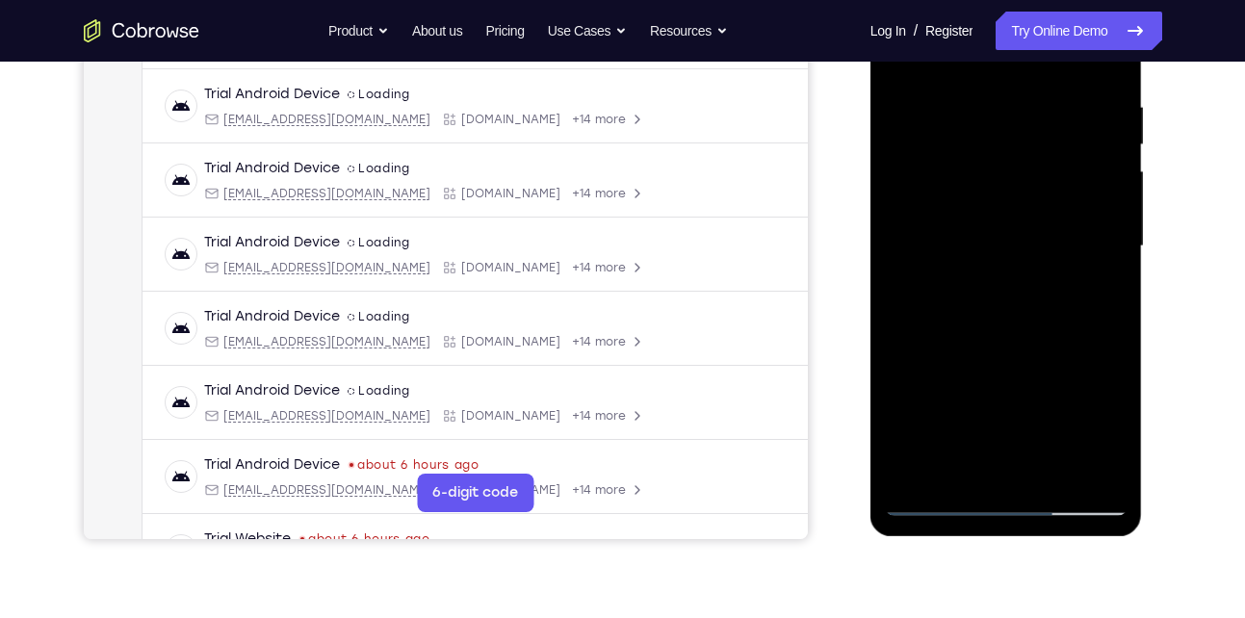
scroll to position [357, 0]
click at [981, 428] on div at bounding box center [1006, 245] width 243 height 539
click at [939, 501] on div at bounding box center [1006, 245] width 243 height 539
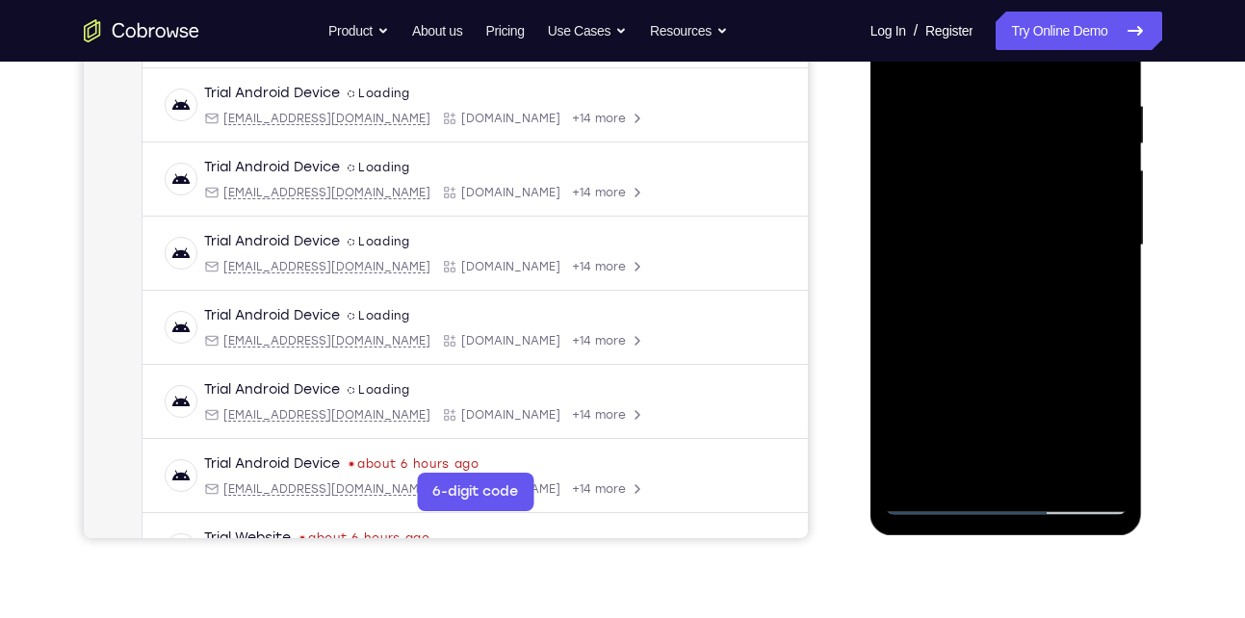
click at [1088, 471] on div at bounding box center [1006, 245] width 243 height 539
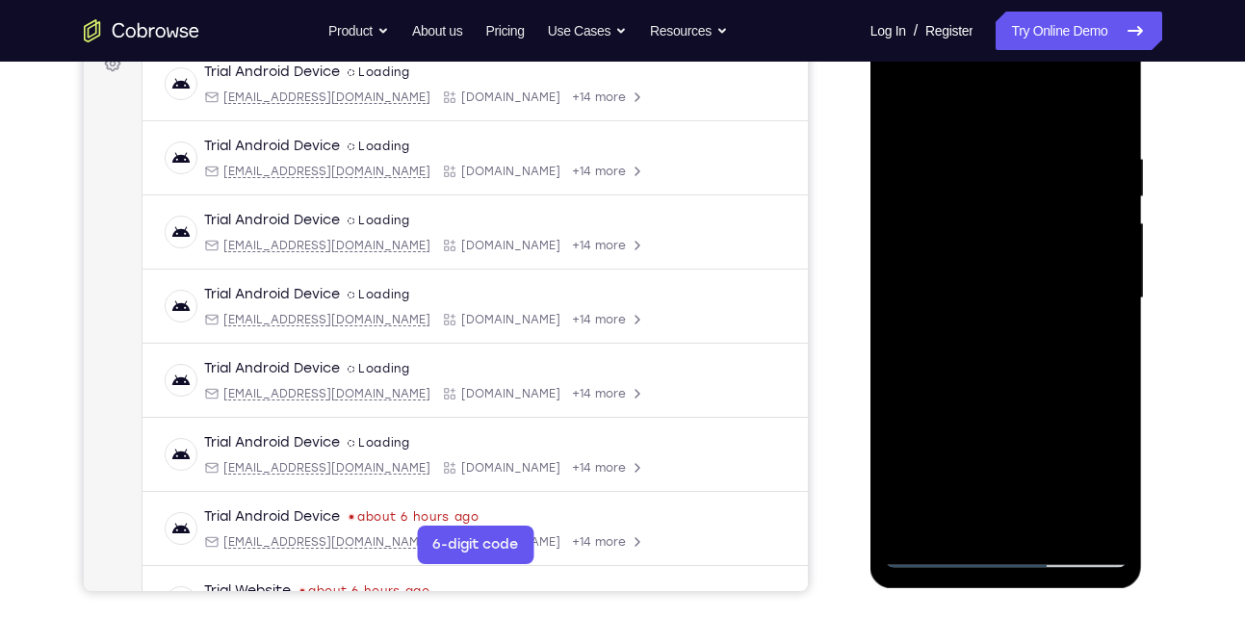
scroll to position [302, 0]
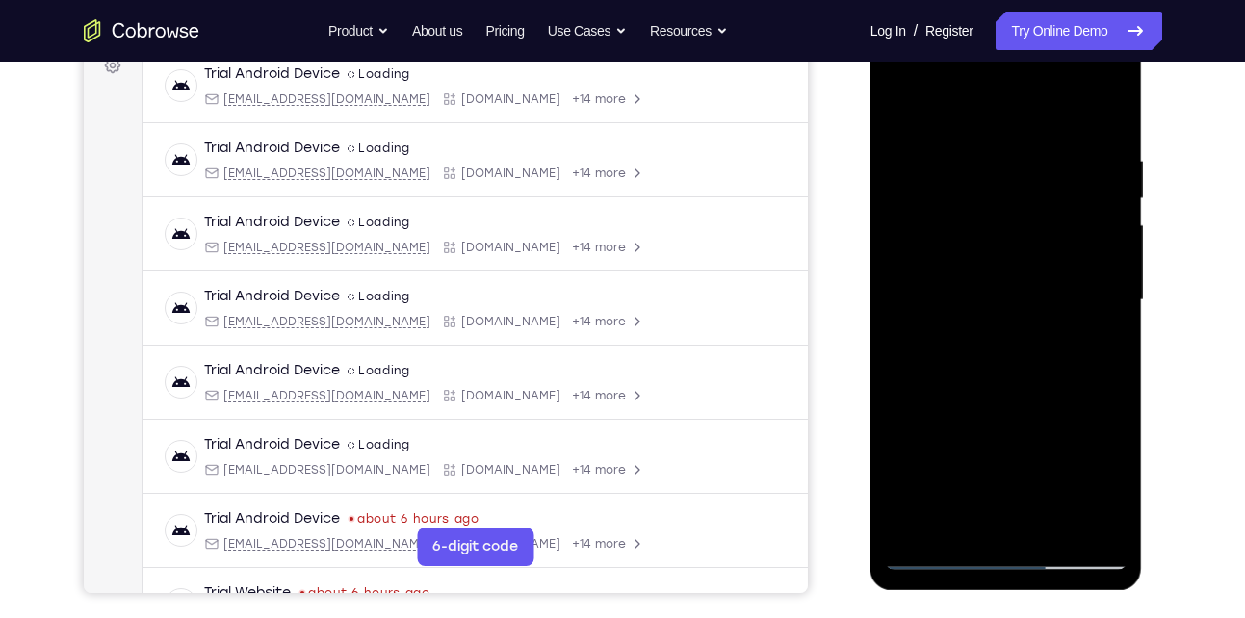
drag, startPoint x: 1023, startPoint y: 235, endPoint x: 1043, endPoint y: 467, distance: 233.0
click at [1043, 467] on div at bounding box center [1006, 300] width 243 height 539
click at [1057, 178] on div at bounding box center [1006, 300] width 243 height 539
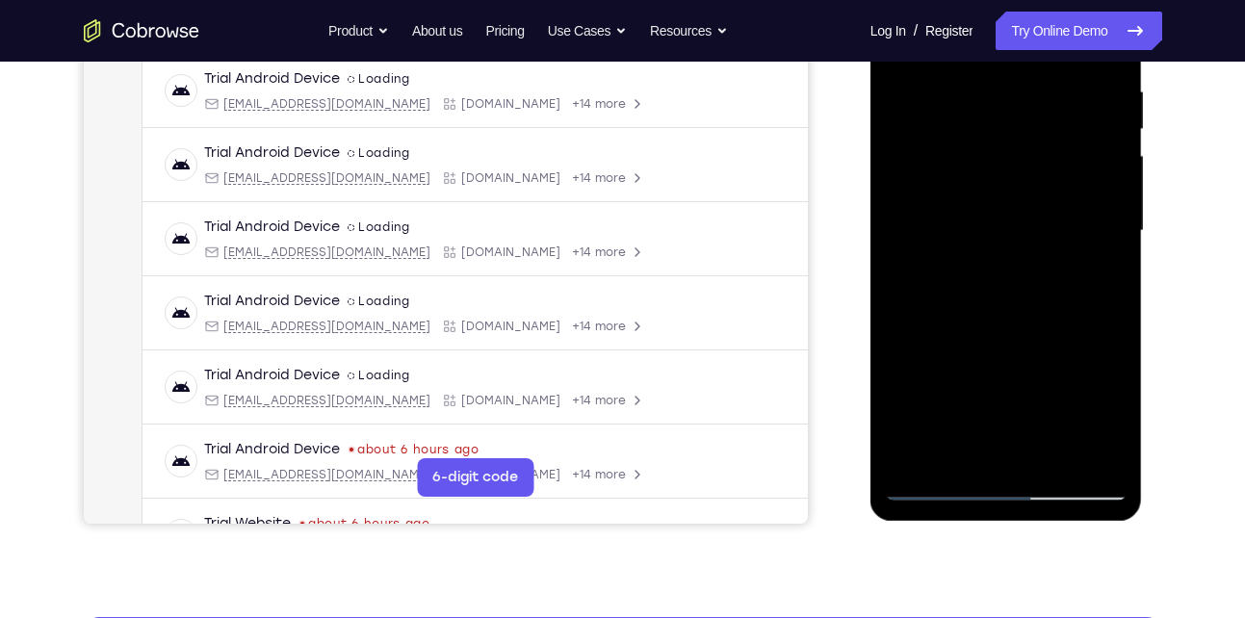
scroll to position [371, 0]
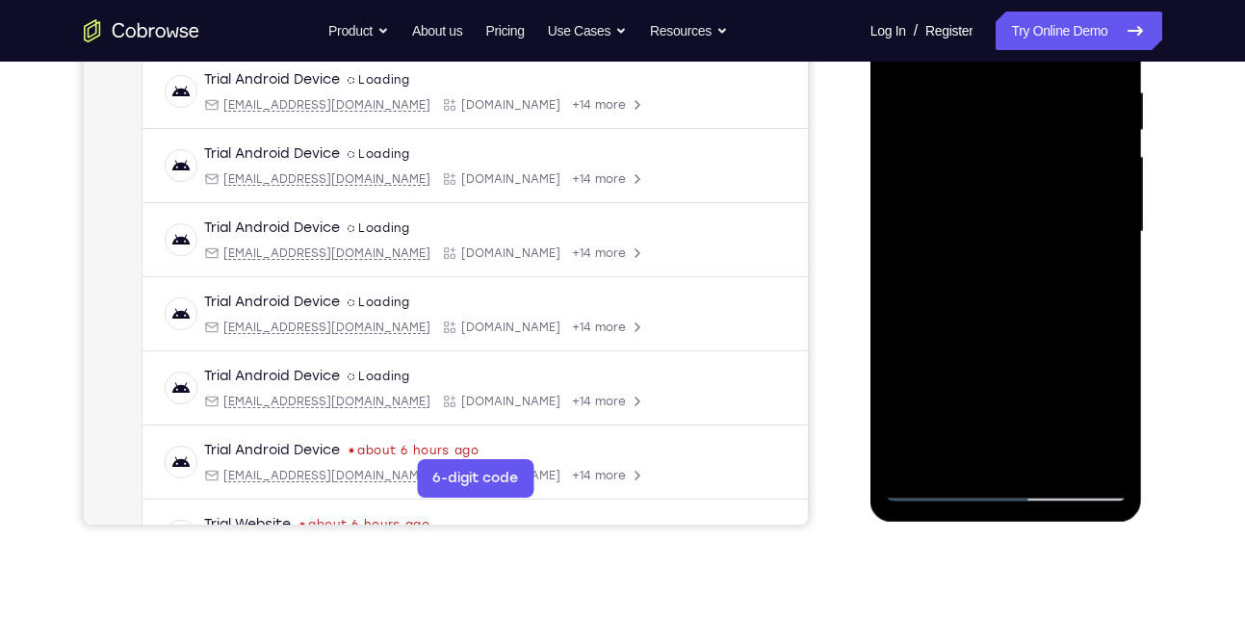
drag, startPoint x: 1019, startPoint y: 236, endPoint x: 986, endPoint y: 197, distance: 50.6
click at [986, 197] on div at bounding box center [1006, 231] width 243 height 539
click at [1087, 242] on div at bounding box center [1006, 231] width 243 height 539
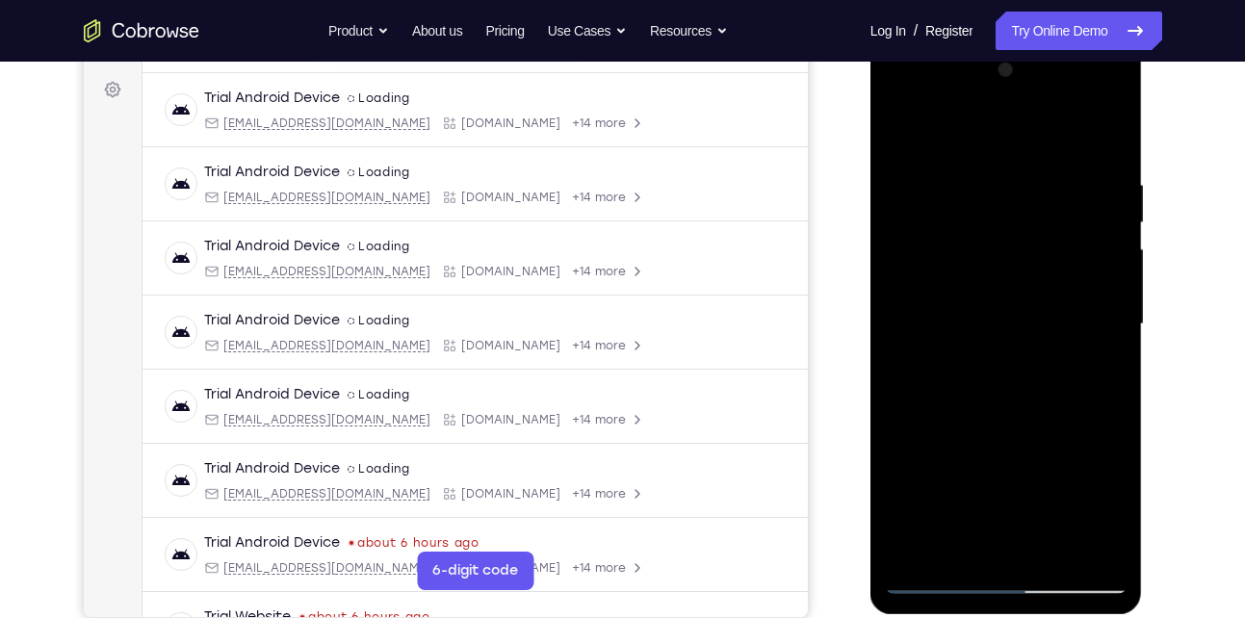
scroll to position [277, 0]
click at [1115, 85] on div at bounding box center [1006, 325] width 243 height 539
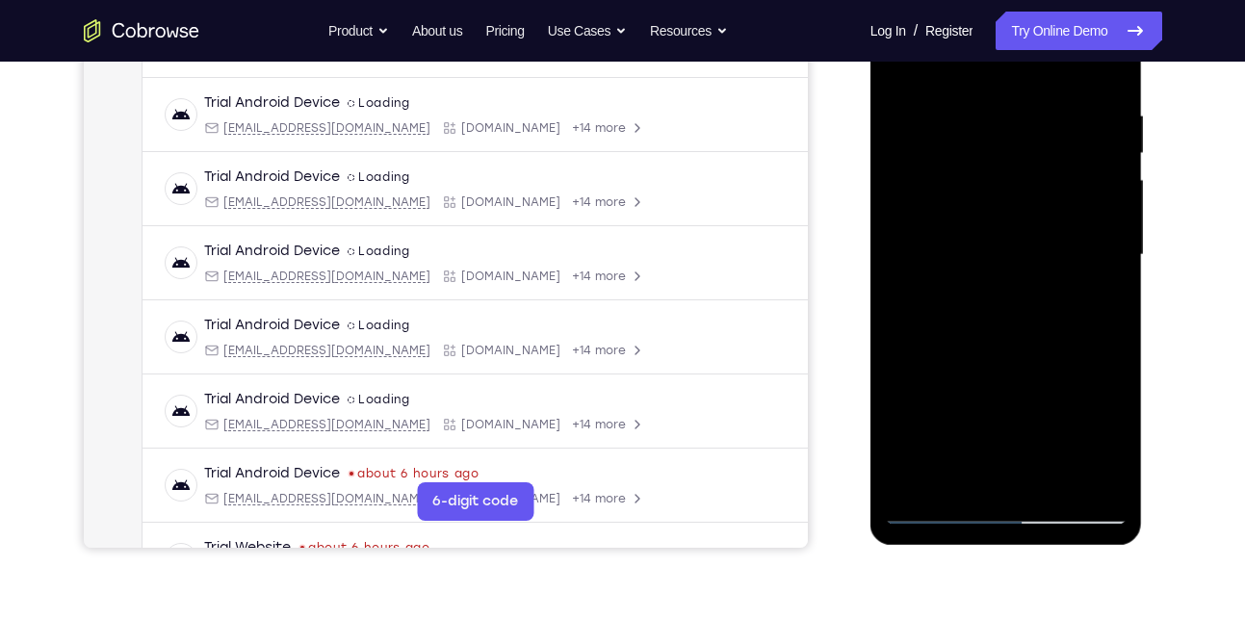
scroll to position [349, 0]
drag, startPoint x: 1007, startPoint y: 363, endPoint x: 998, endPoint y: 215, distance: 148.6
click at [998, 215] on div at bounding box center [1006, 254] width 243 height 539
drag, startPoint x: 1001, startPoint y: 364, endPoint x: 990, endPoint y: 215, distance: 149.7
click at [990, 215] on div at bounding box center [1006, 254] width 243 height 539
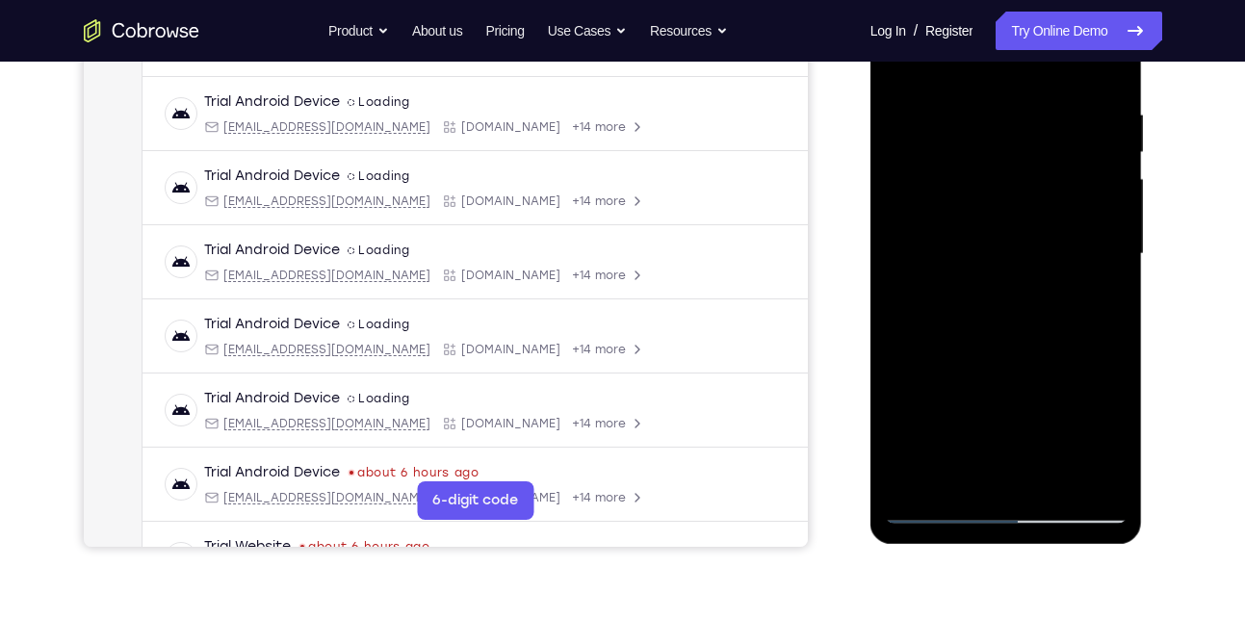
drag, startPoint x: 990, startPoint y: 384, endPoint x: 982, endPoint y: 235, distance: 149.6
click at [982, 235] on div at bounding box center [1006, 254] width 243 height 539
drag, startPoint x: 1000, startPoint y: 376, endPoint x: 1000, endPoint y: 263, distance: 112.7
click at [1000, 263] on div at bounding box center [1006, 254] width 243 height 539
click at [1016, 252] on div at bounding box center [1006, 254] width 243 height 539
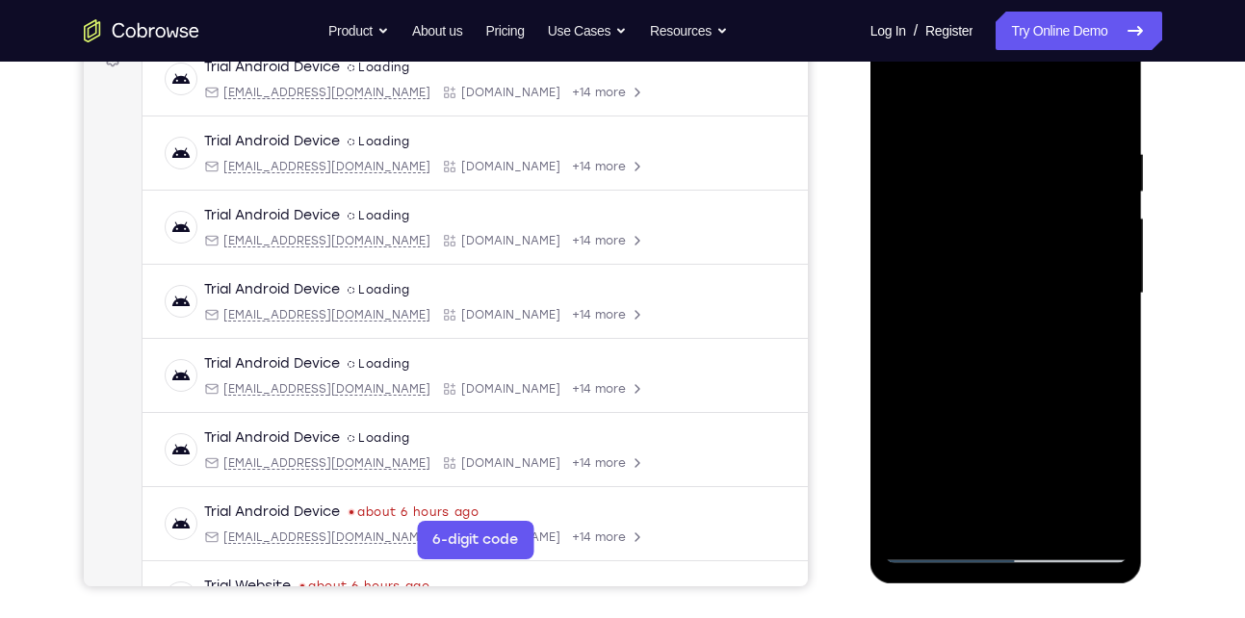
scroll to position [306, 0]
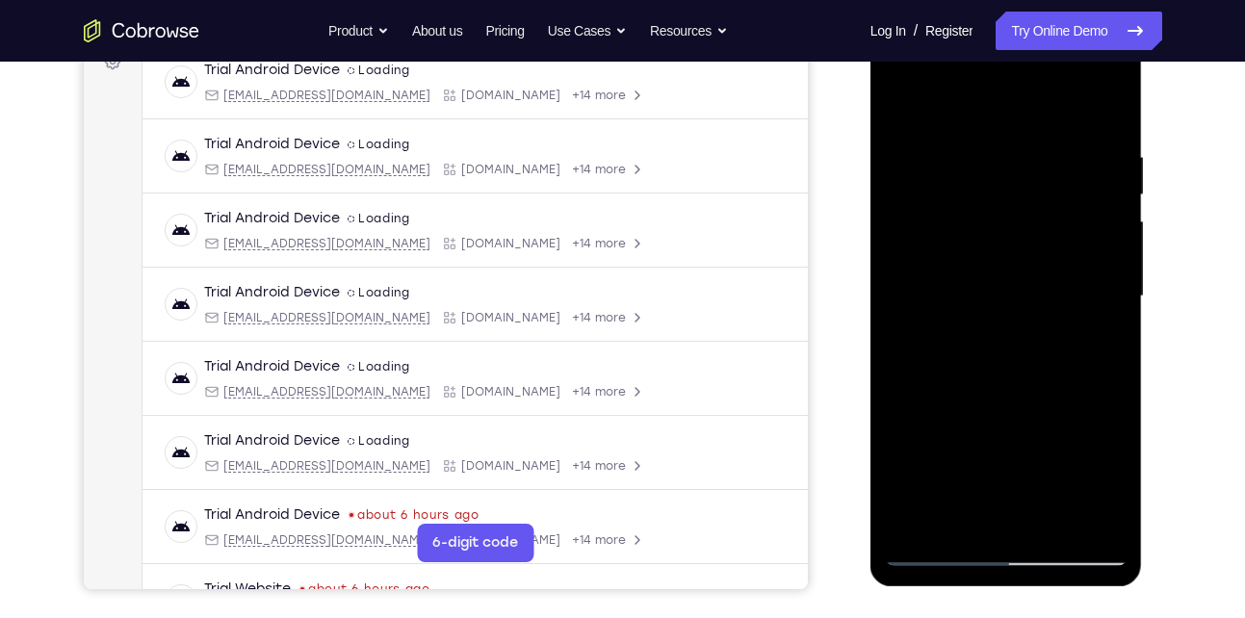
click at [1073, 205] on div at bounding box center [1006, 296] width 243 height 539
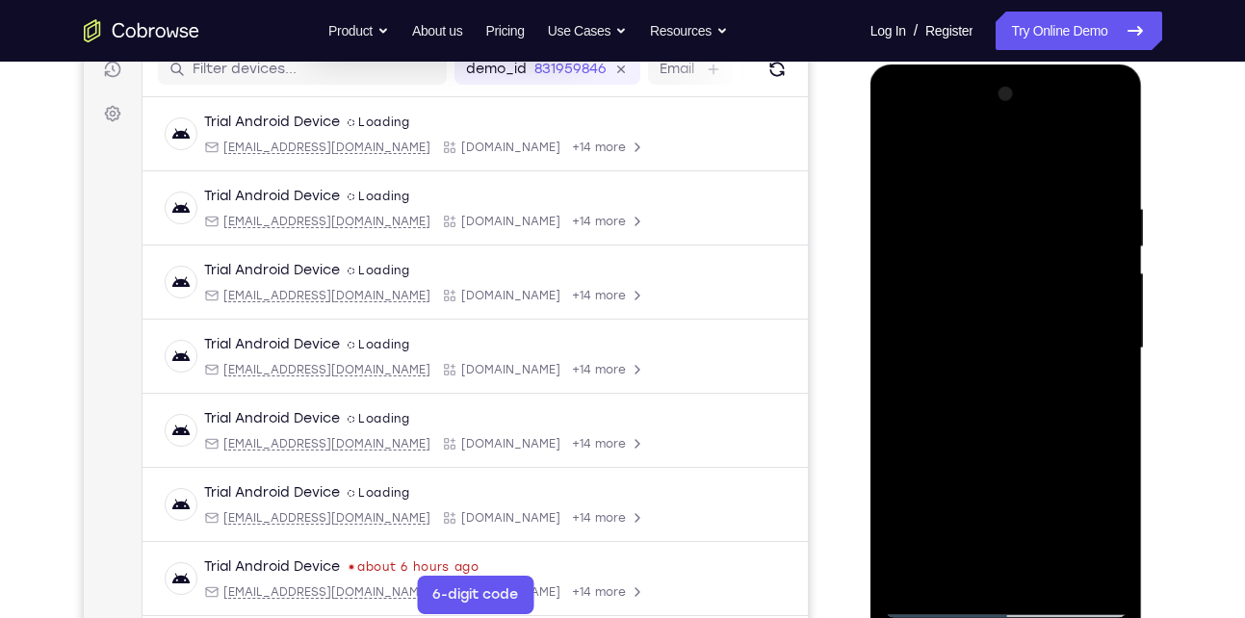
scroll to position [252, 0]
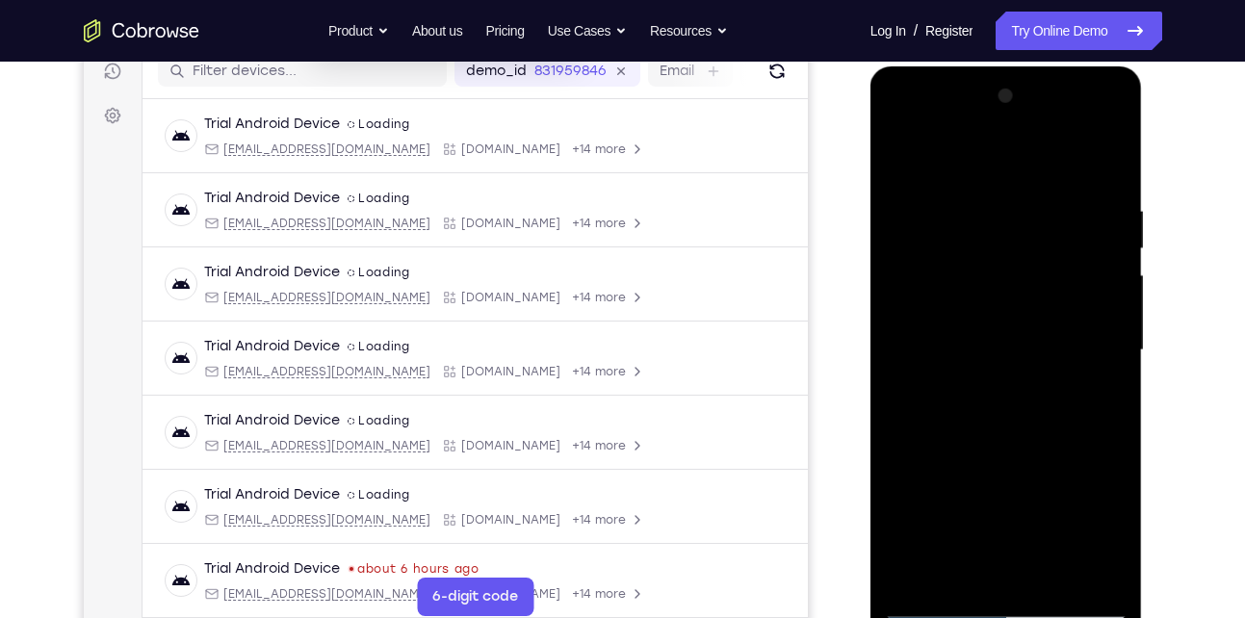
click at [1091, 211] on div at bounding box center [1006, 350] width 243 height 539
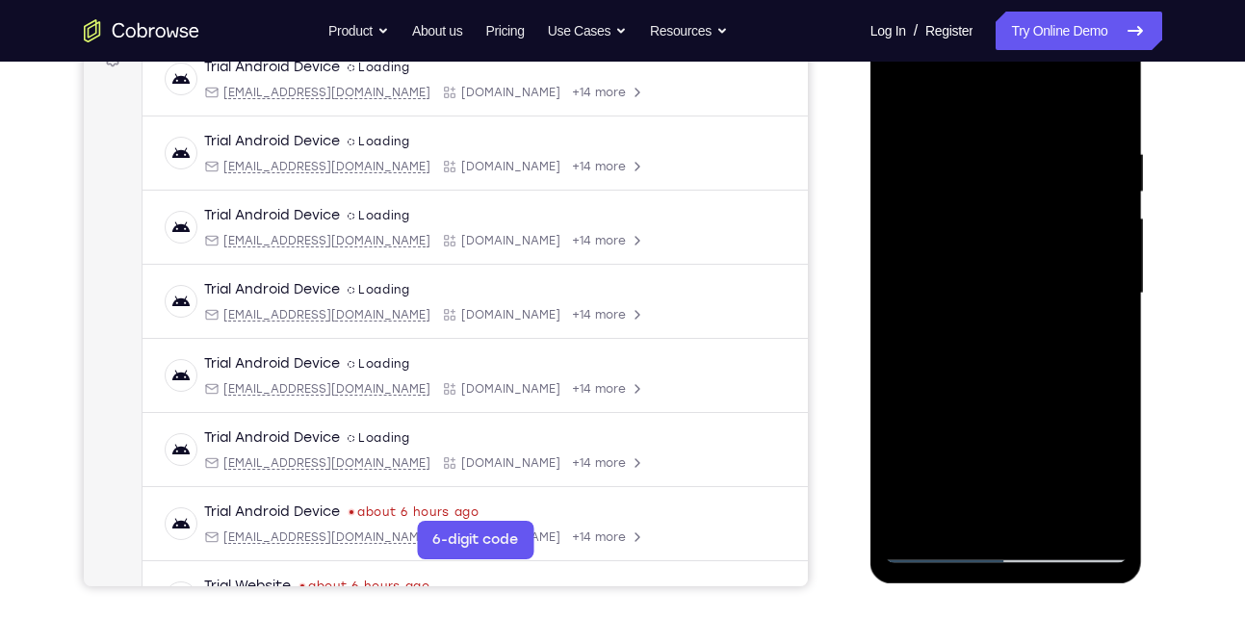
scroll to position [277, 0]
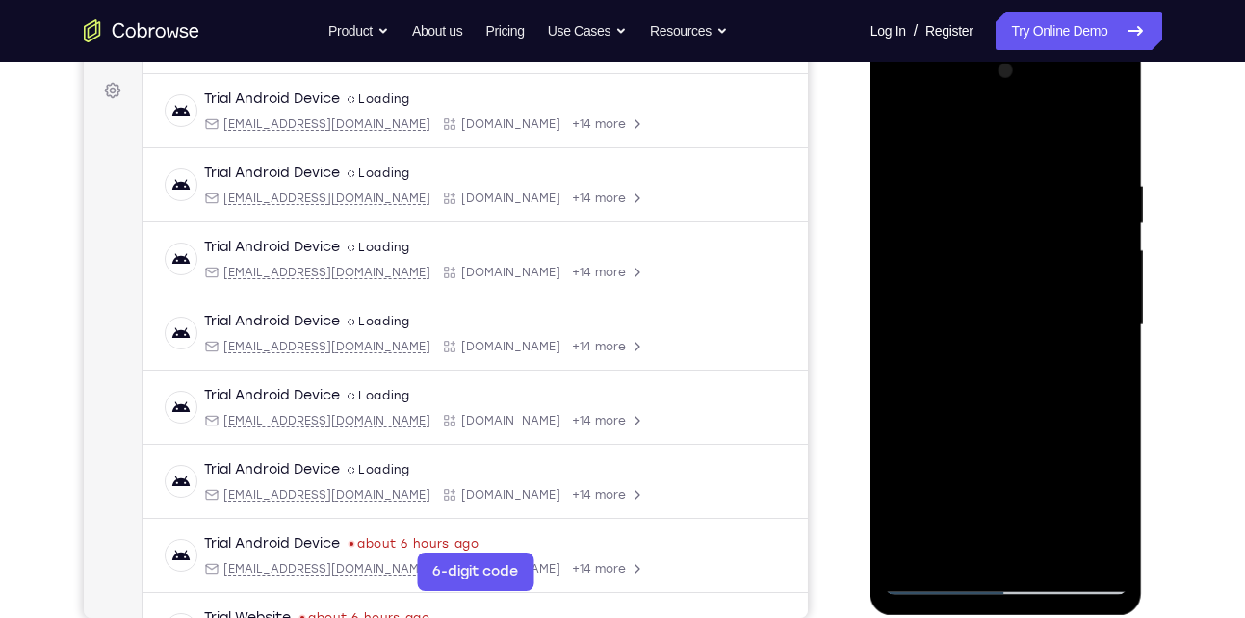
click at [1095, 201] on div at bounding box center [1006, 325] width 243 height 539
click at [1123, 79] on div at bounding box center [1006, 325] width 243 height 539
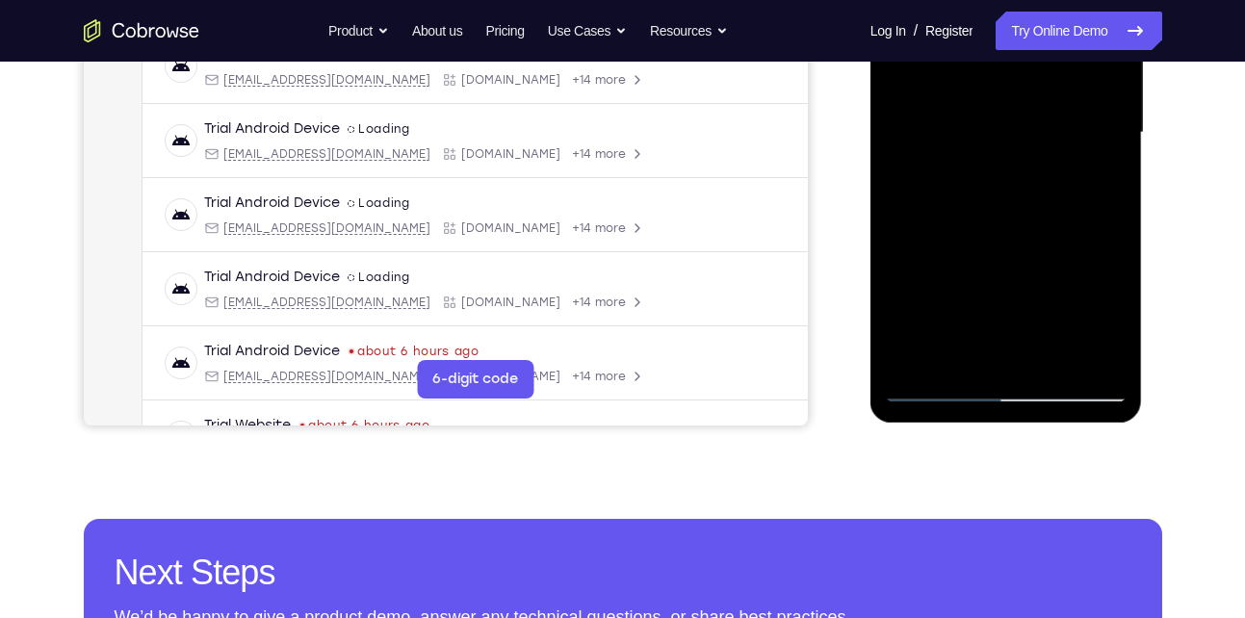
scroll to position [477, 0]
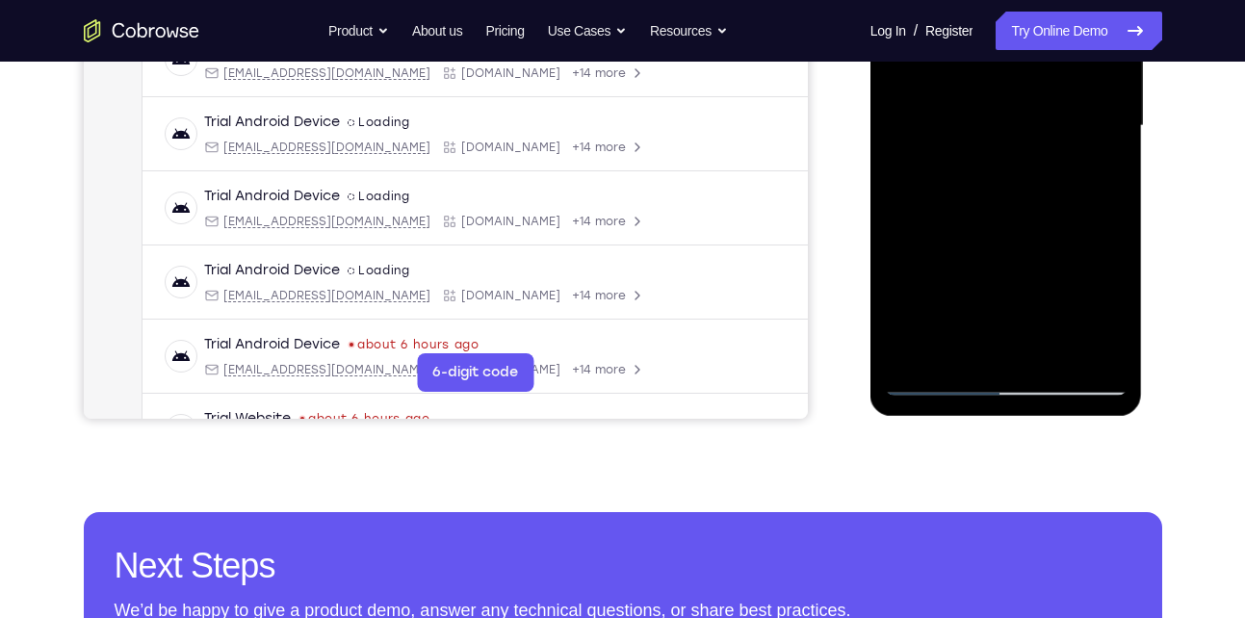
drag, startPoint x: 981, startPoint y: 310, endPoint x: 977, endPoint y: 92, distance: 217.7
click at [977, 92] on div at bounding box center [1006, 125] width 243 height 539
drag, startPoint x: 994, startPoint y: 264, endPoint x: 979, endPoint y: 106, distance: 158.7
click at [979, 106] on div at bounding box center [1006, 125] width 243 height 539
drag, startPoint x: 1001, startPoint y: 275, endPoint x: 979, endPoint y: 90, distance: 187.2
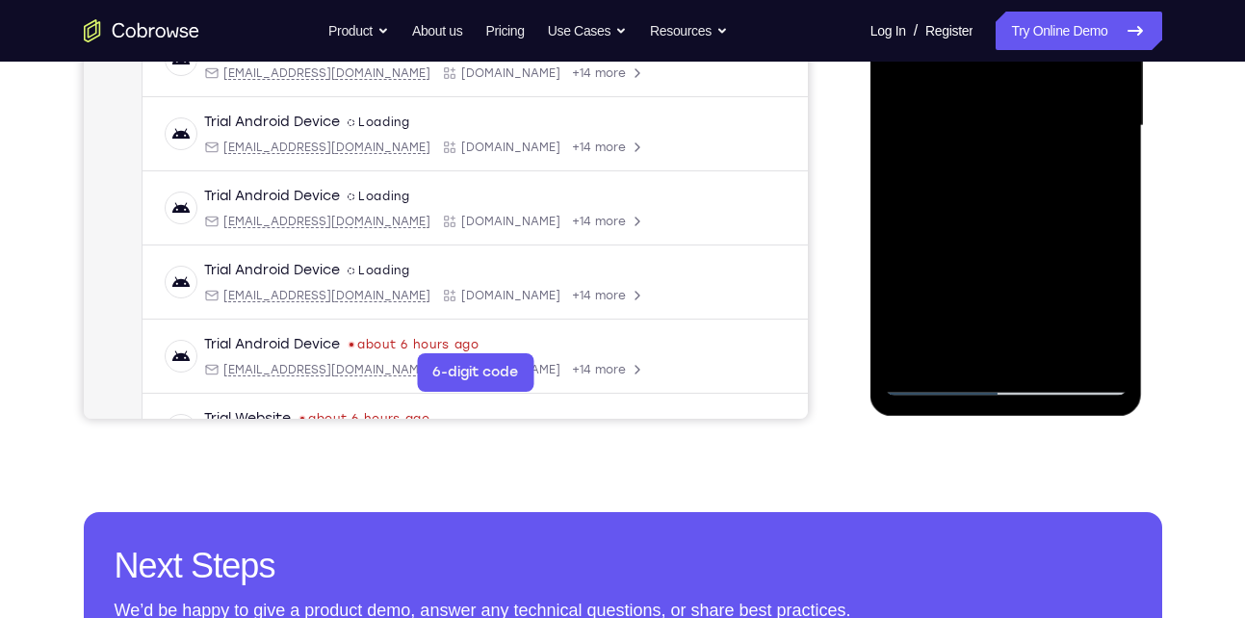
click at [979, 90] on div at bounding box center [1006, 125] width 243 height 539
drag, startPoint x: 1008, startPoint y: 226, endPoint x: 999, endPoint y: 73, distance: 153.4
click at [999, 73] on div at bounding box center [1006, 125] width 243 height 539
drag, startPoint x: 1009, startPoint y: 259, endPoint x: 994, endPoint y: 97, distance: 162.5
click at [994, 97] on div at bounding box center [1006, 125] width 243 height 539
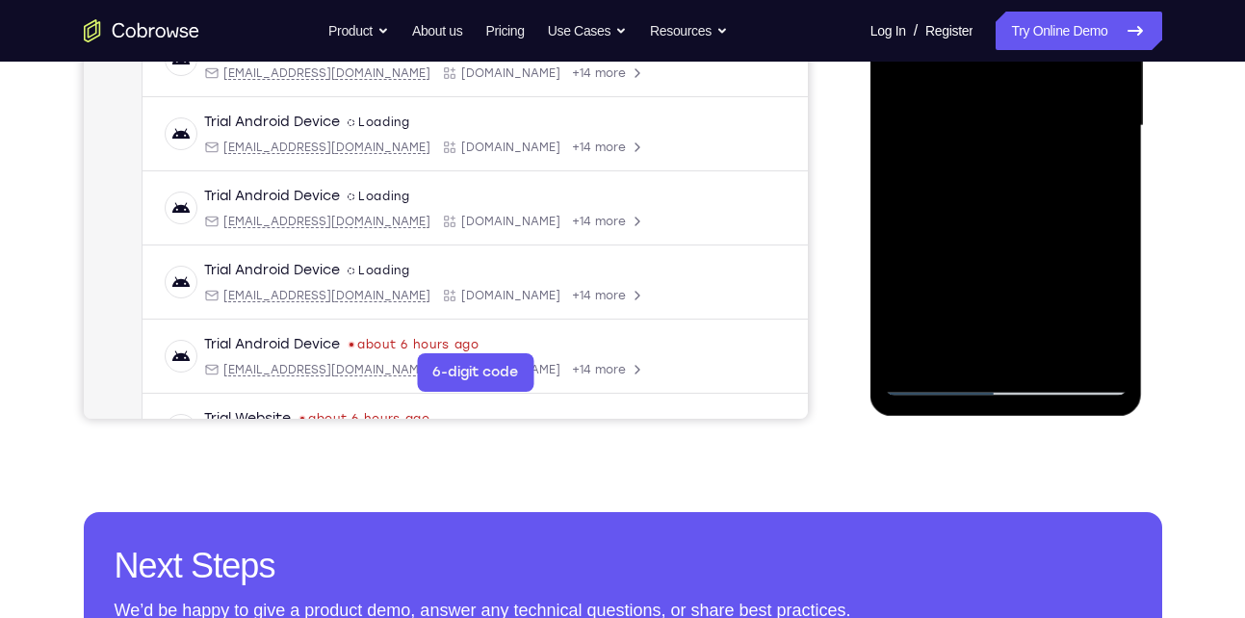
drag, startPoint x: 1011, startPoint y: 269, endPoint x: 988, endPoint y: 134, distance: 136.8
click at [988, 134] on div at bounding box center [1006, 125] width 243 height 539
click at [911, 353] on div at bounding box center [1006, 125] width 243 height 539
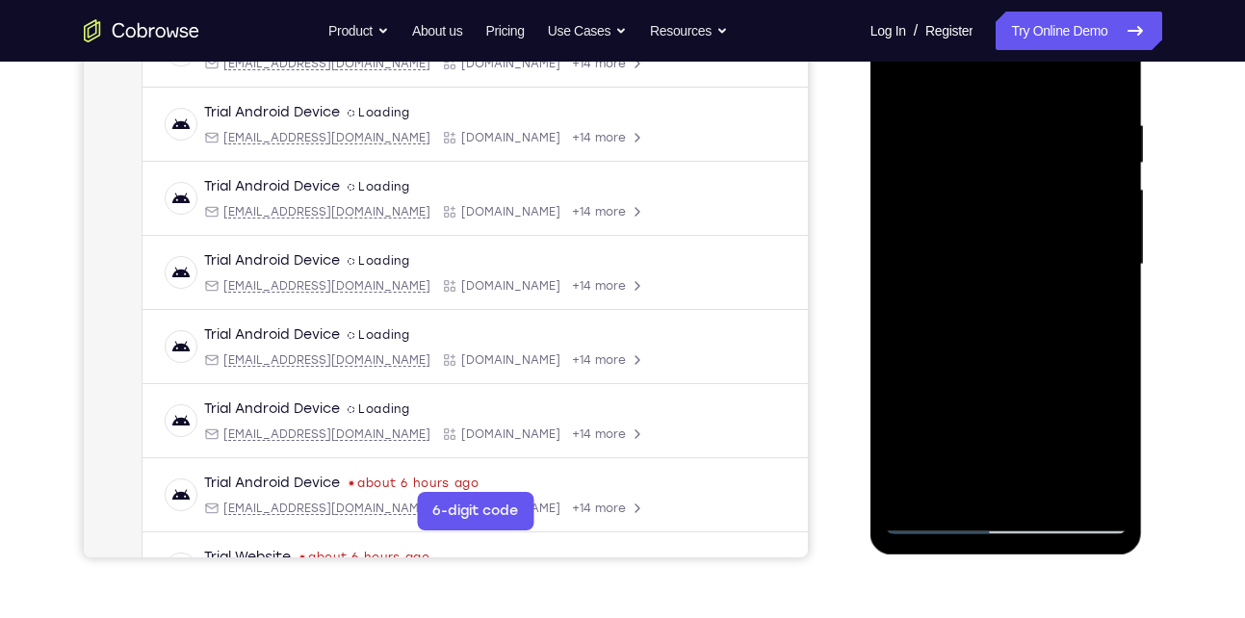
scroll to position [337, 0]
click at [979, 128] on div at bounding box center [1006, 265] width 243 height 539
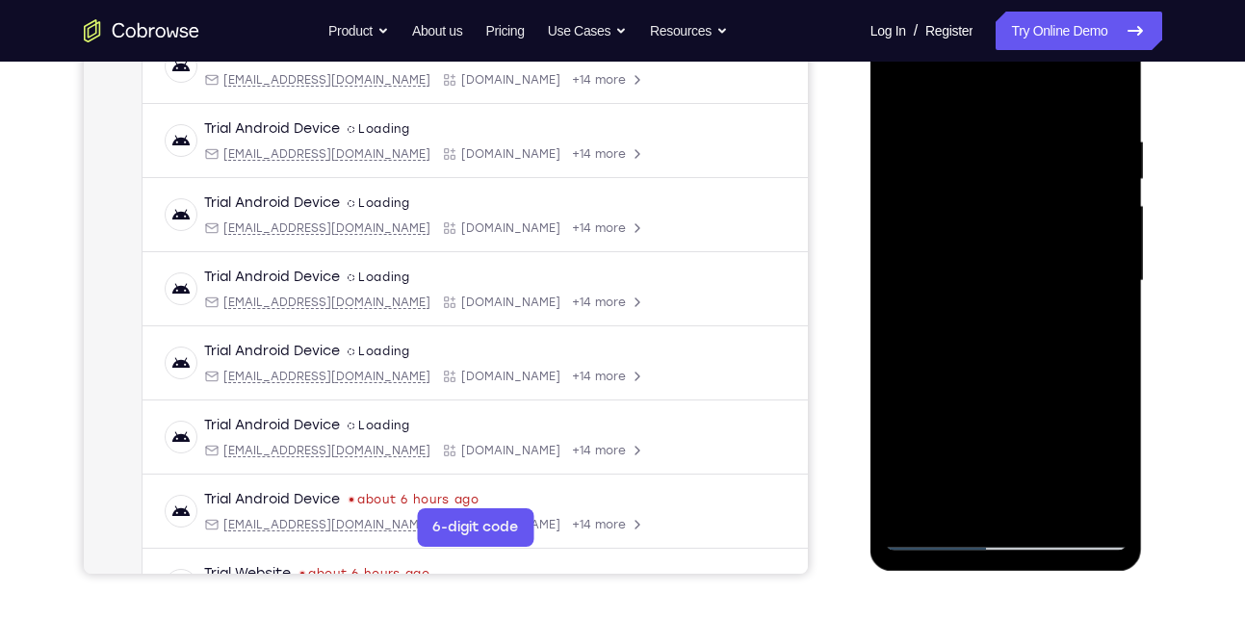
click at [1095, 219] on div at bounding box center [1006, 281] width 243 height 539
click at [904, 251] on div at bounding box center [1006, 281] width 243 height 539
click at [1096, 168] on div at bounding box center [1006, 281] width 243 height 539
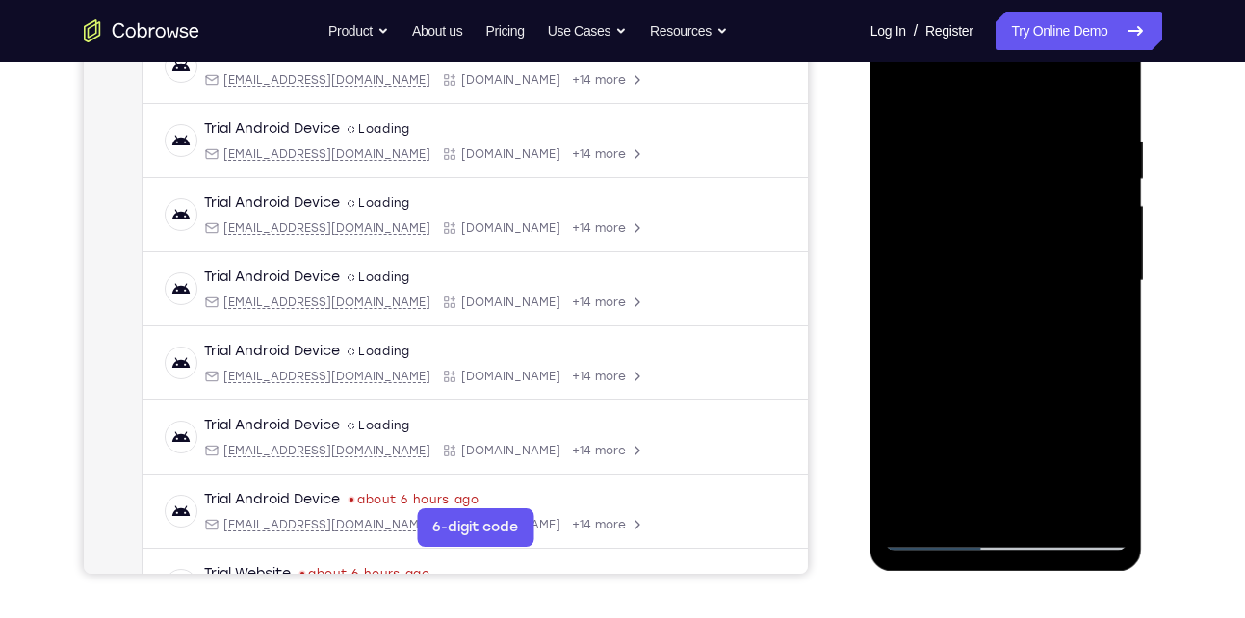
click at [1096, 168] on div at bounding box center [1006, 281] width 243 height 539
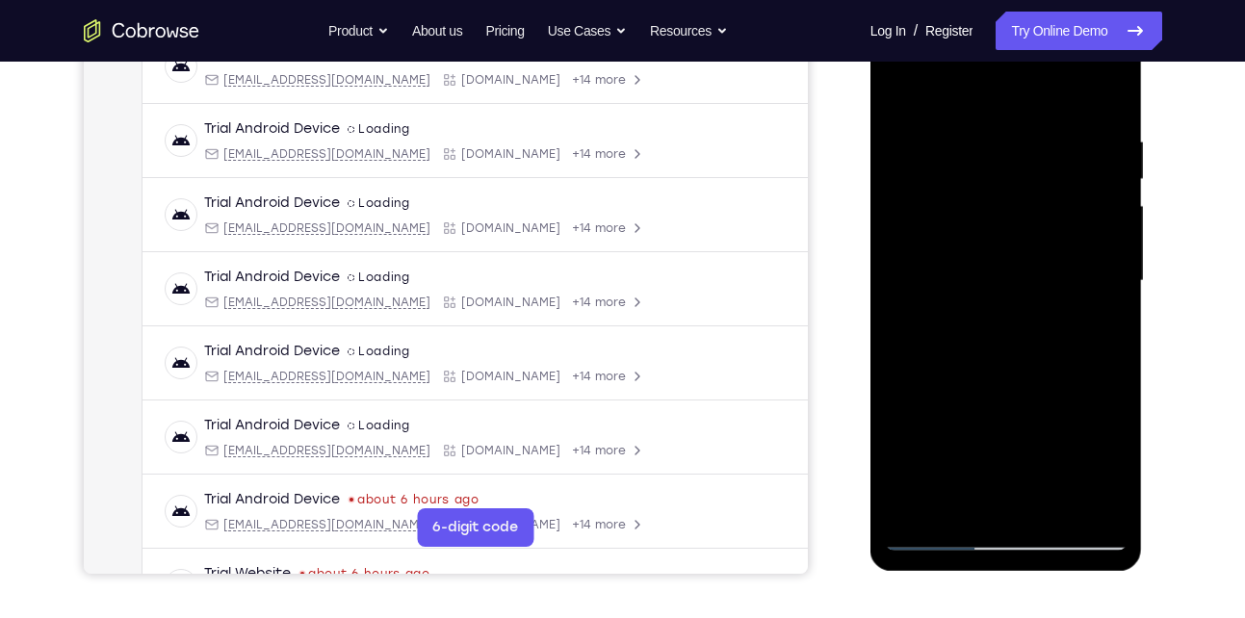
click at [1096, 168] on div at bounding box center [1006, 281] width 243 height 539
click at [904, 203] on div at bounding box center [1006, 281] width 243 height 539
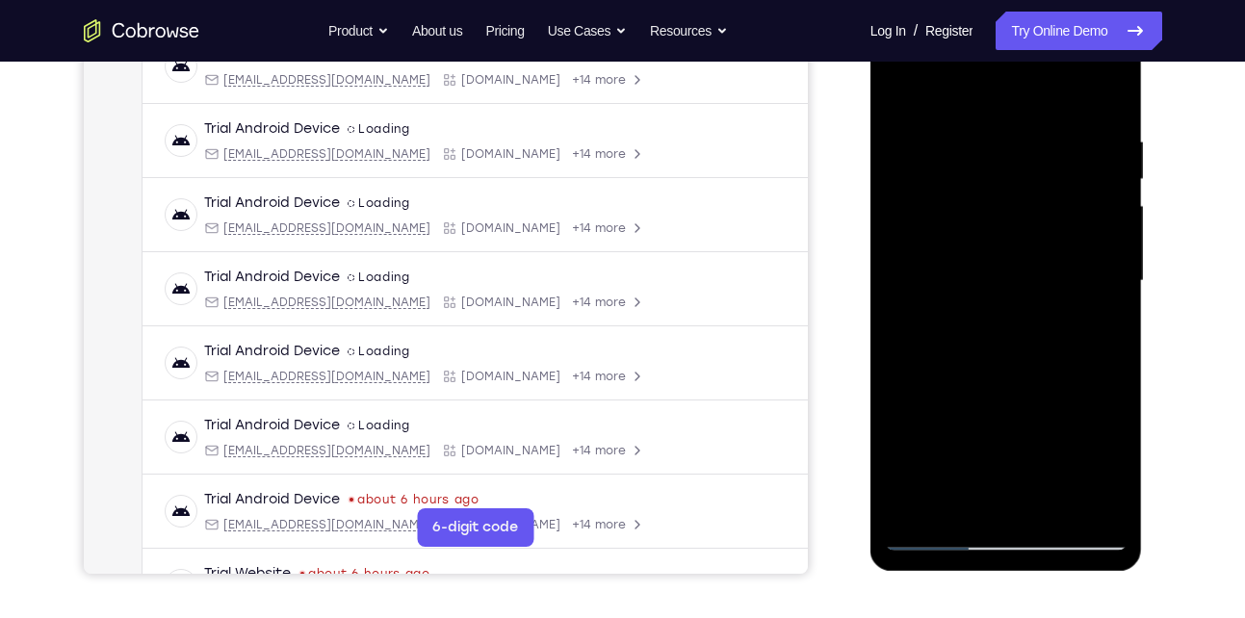
click at [1106, 94] on div at bounding box center [1006, 281] width 243 height 539
drag, startPoint x: 1020, startPoint y: 145, endPoint x: 990, endPoint y: 432, distance: 287.6
click at [990, 432] on div at bounding box center [1006, 281] width 243 height 539
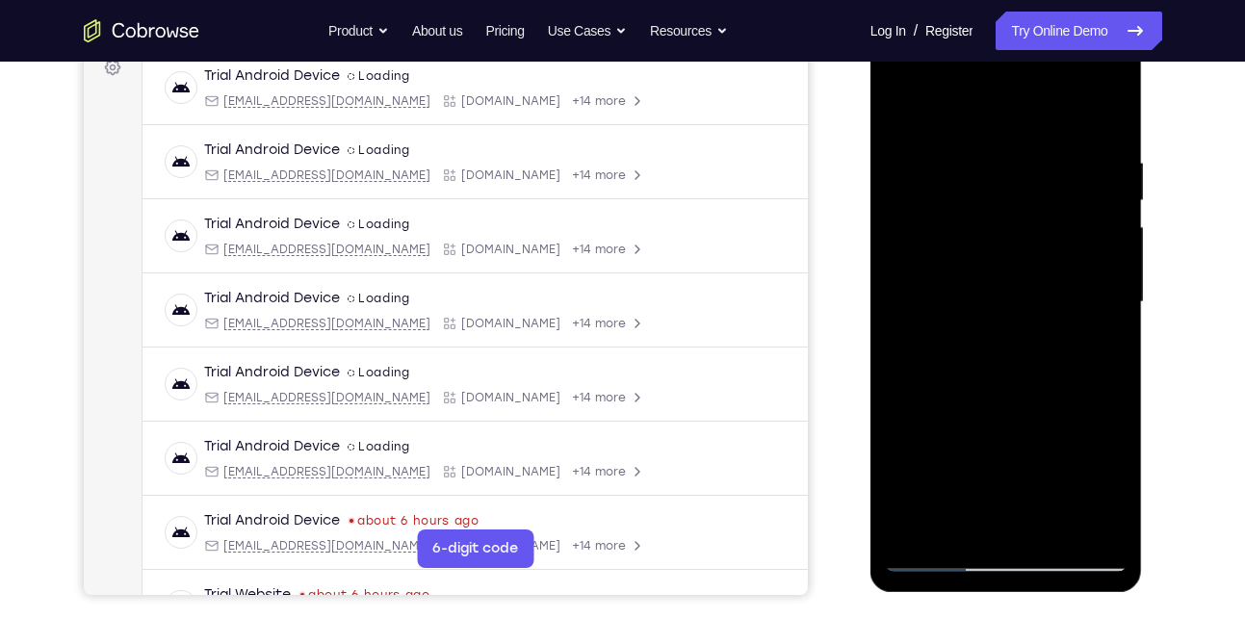
scroll to position [300, 0]
drag, startPoint x: 1045, startPoint y: 228, endPoint x: 1092, endPoint y: 564, distance: 339.5
click at [1092, 564] on div at bounding box center [1006, 303] width 243 height 539
drag, startPoint x: 975, startPoint y: 145, endPoint x: 961, endPoint y: 145, distance: 13.5
click at [961, 145] on div at bounding box center [1006, 303] width 243 height 539
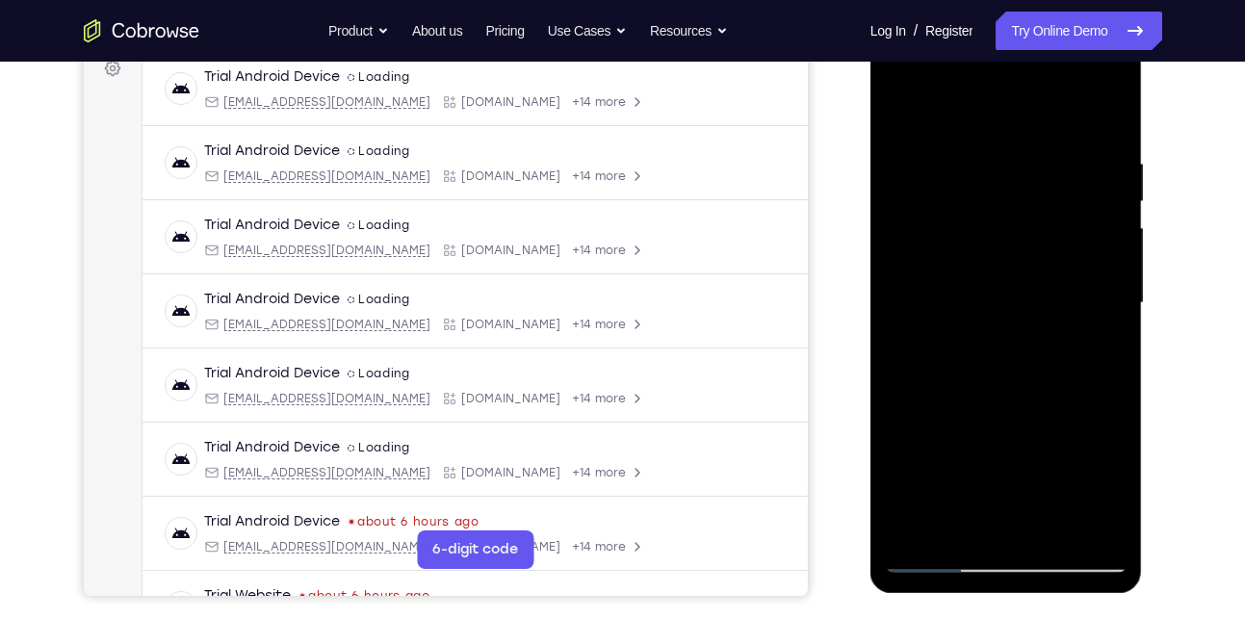
click at [980, 161] on div at bounding box center [1006, 303] width 243 height 539
click at [1091, 223] on div at bounding box center [1006, 303] width 243 height 539
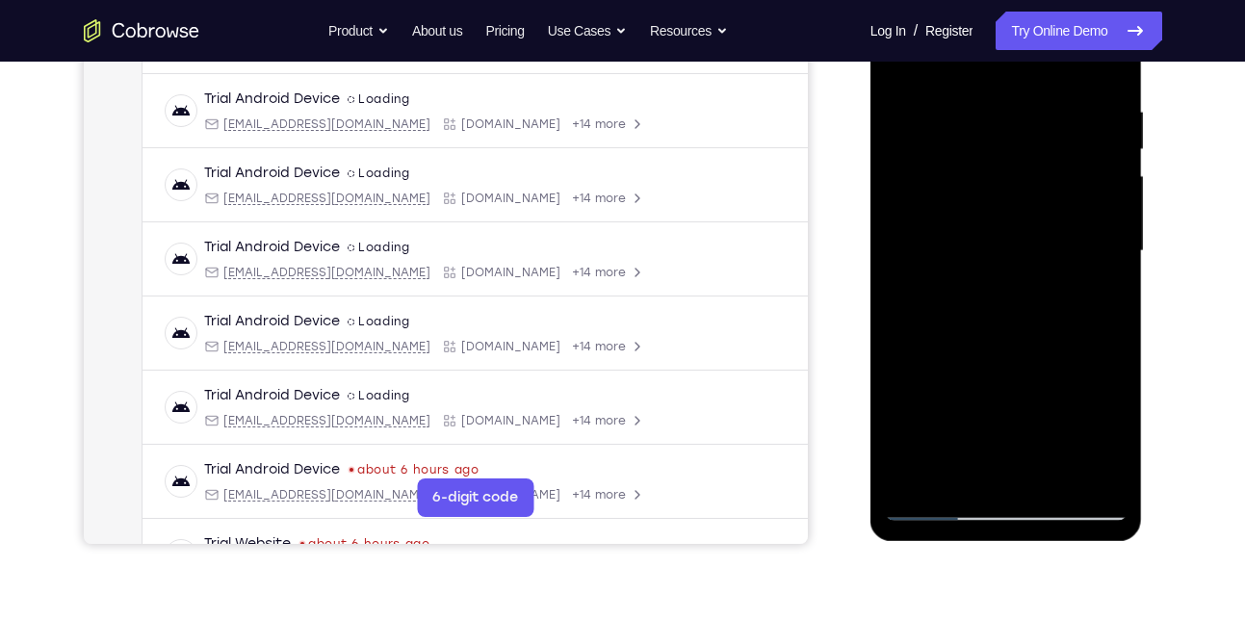
scroll to position [328, 0]
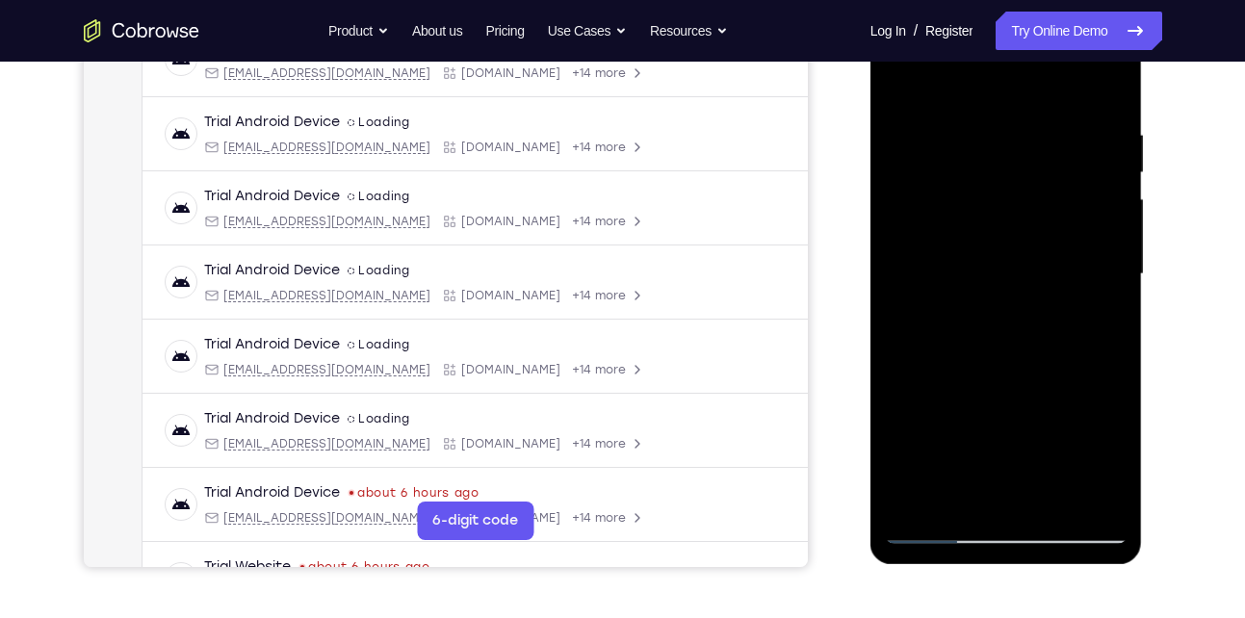
click at [1107, 492] on div at bounding box center [1006, 274] width 243 height 539
click at [1083, 494] on div at bounding box center [1006, 274] width 243 height 539
click at [1090, 314] on div at bounding box center [1006, 274] width 243 height 539
click at [1100, 280] on div at bounding box center [1006, 274] width 243 height 539
click at [1107, 88] on div at bounding box center [1006, 274] width 243 height 539
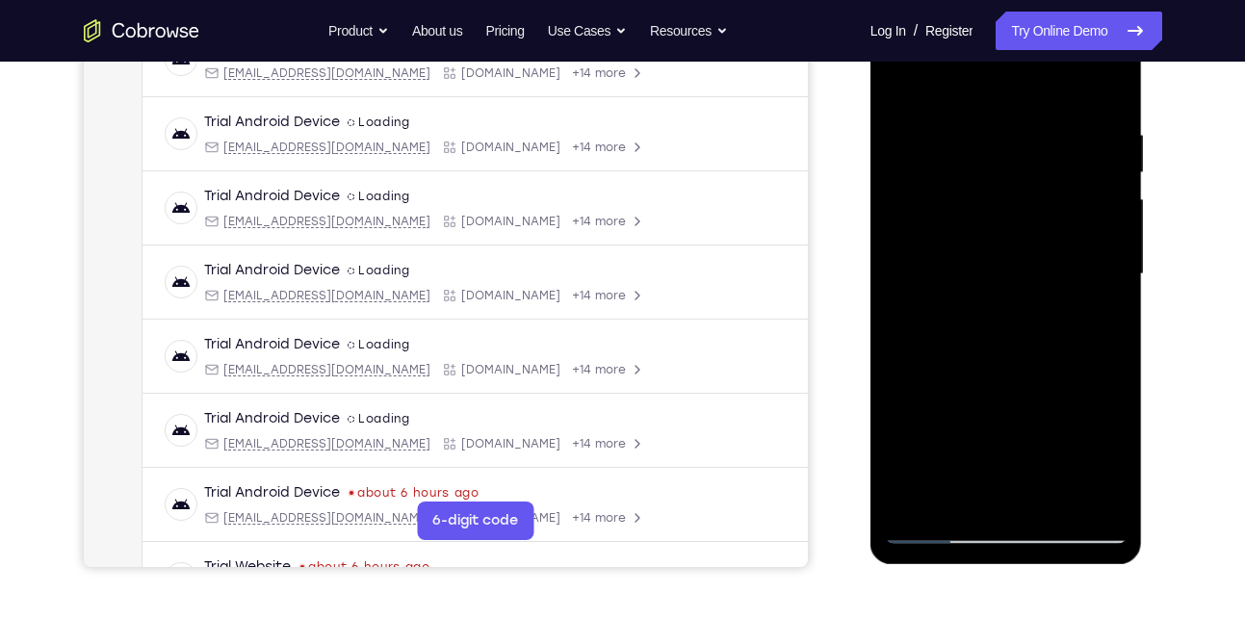
drag, startPoint x: 1058, startPoint y: 126, endPoint x: 992, endPoint y: 433, distance: 313.2
click at [992, 433] on div at bounding box center [1006, 274] width 243 height 539
drag, startPoint x: 1016, startPoint y: 193, endPoint x: 996, endPoint y: 500, distance: 307.9
click at [996, 500] on div at bounding box center [1006, 274] width 243 height 539
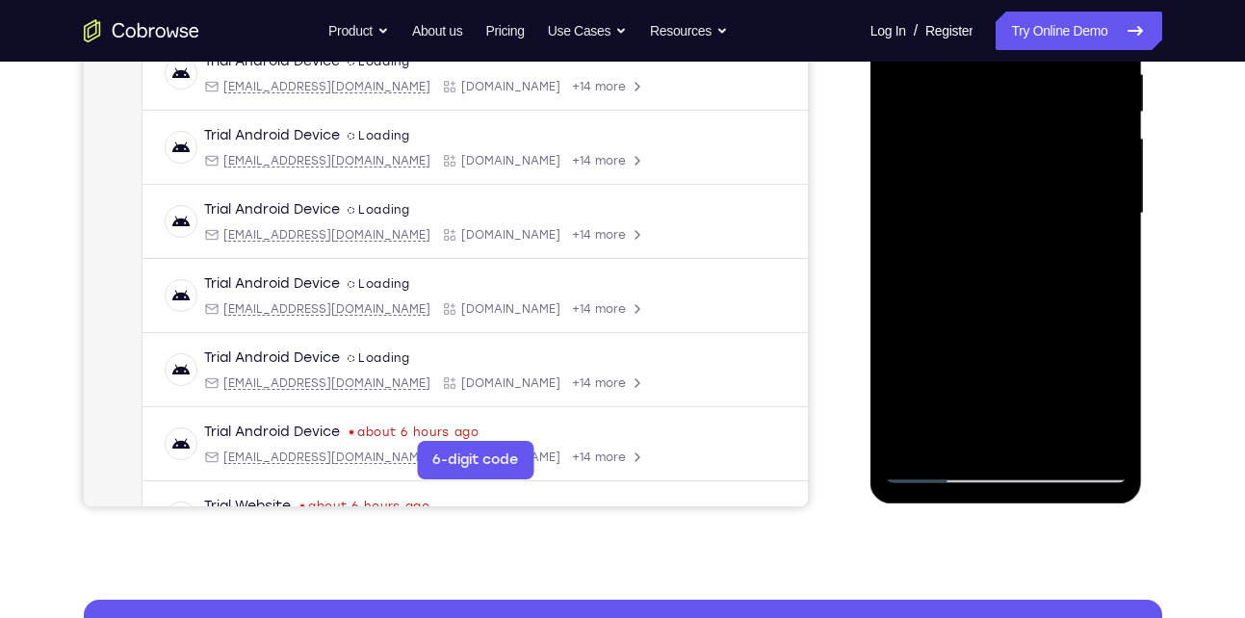
scroll to position [304, 0]
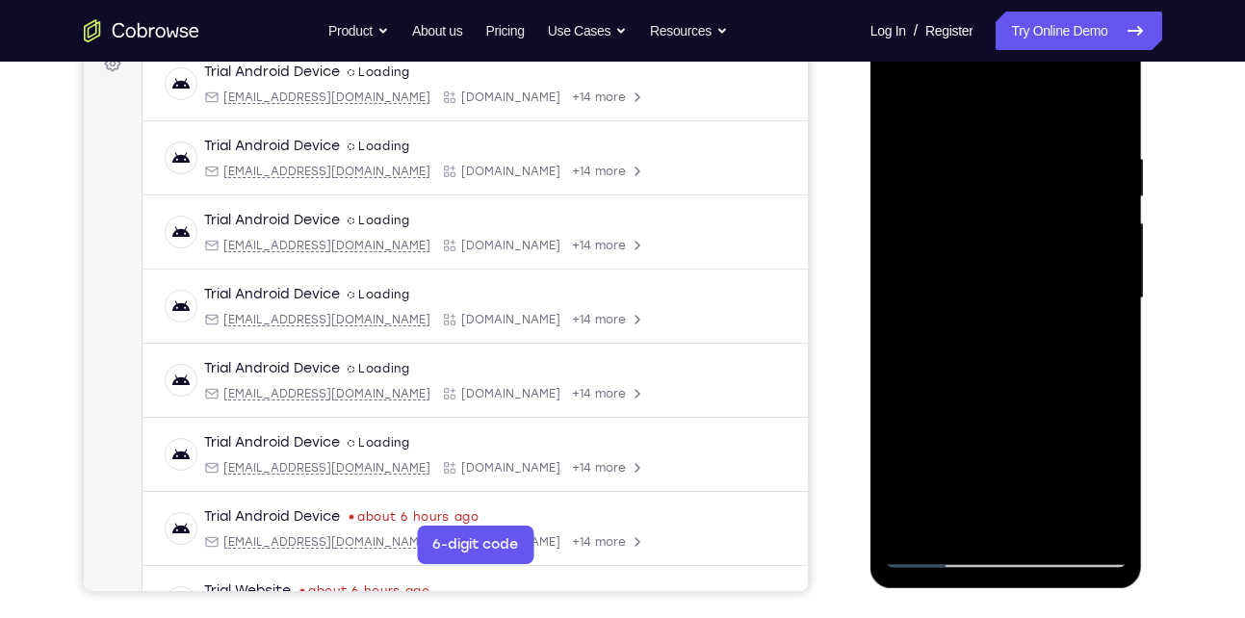
drag, startPoint x: 1023, startPoint y: 328, endPoint x: 1024, endPoint y: 213, distance: 115.6
click at [1024, 213] on div at bounding box center [1006, 298] width 243 height 539
click at [1103, 517] on div at bounding box center [1006, 298] width 243 height 539
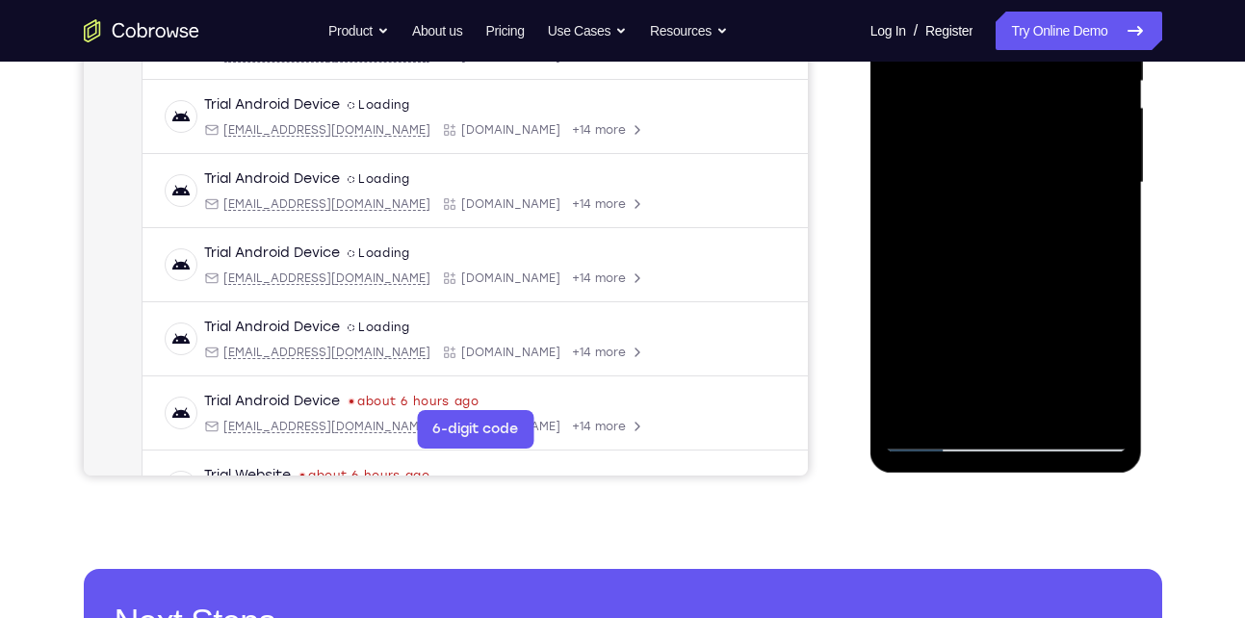
scroll to position [421, 0]
click at [1045, 415] on div at bounding box center [1006, 181] width 243 height 539
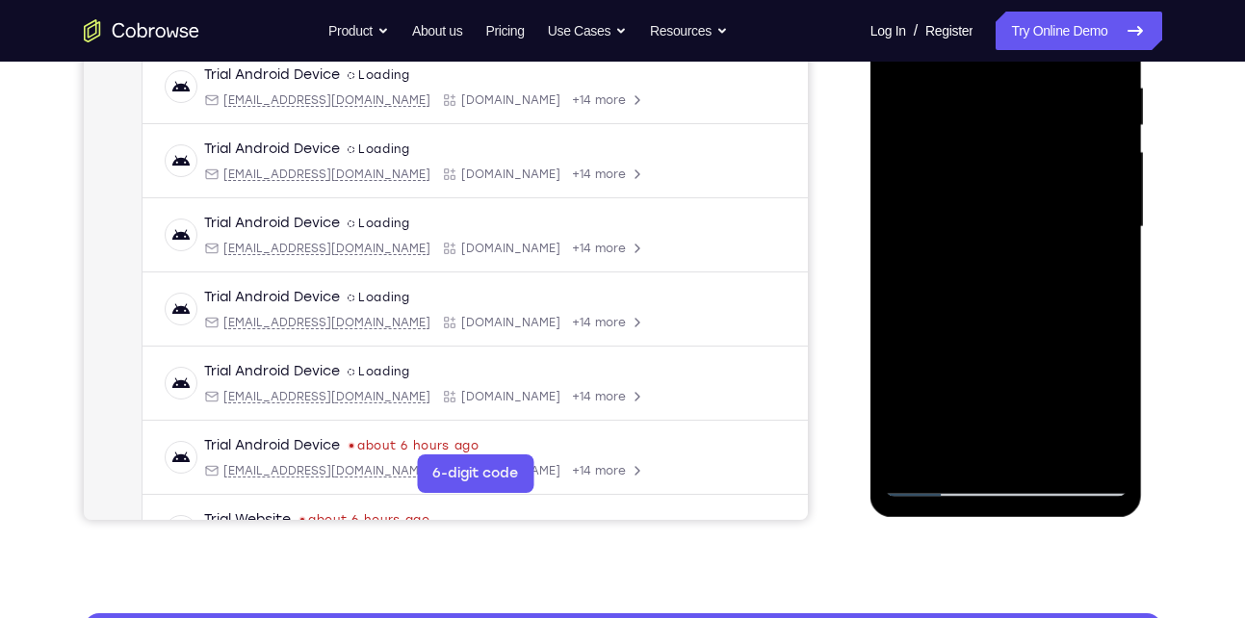
scroll to position [300, 0]
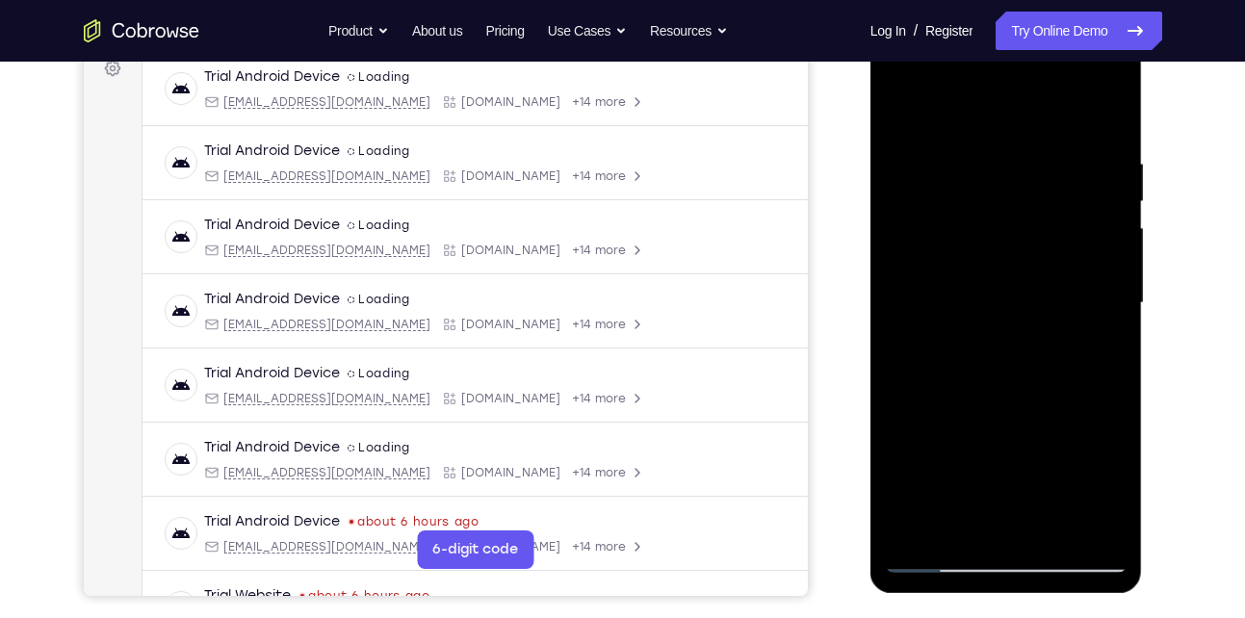
click at [983, 130] on div at bounding box center [1006, 303] width 243 height 539
click at [999, 234] on div at bounding box center [1006, 303] width 243 height 539
click at [1008, 174] on div at bounding box center [1006, 303] width 243 height 539
drag, startPoint x: 986, startPoint y: 415, endPoint x: 972, endPoint y: 173, distance: 242.2
click at [972, 173] on div at bounding box center [1006, 303] width 243 height 539
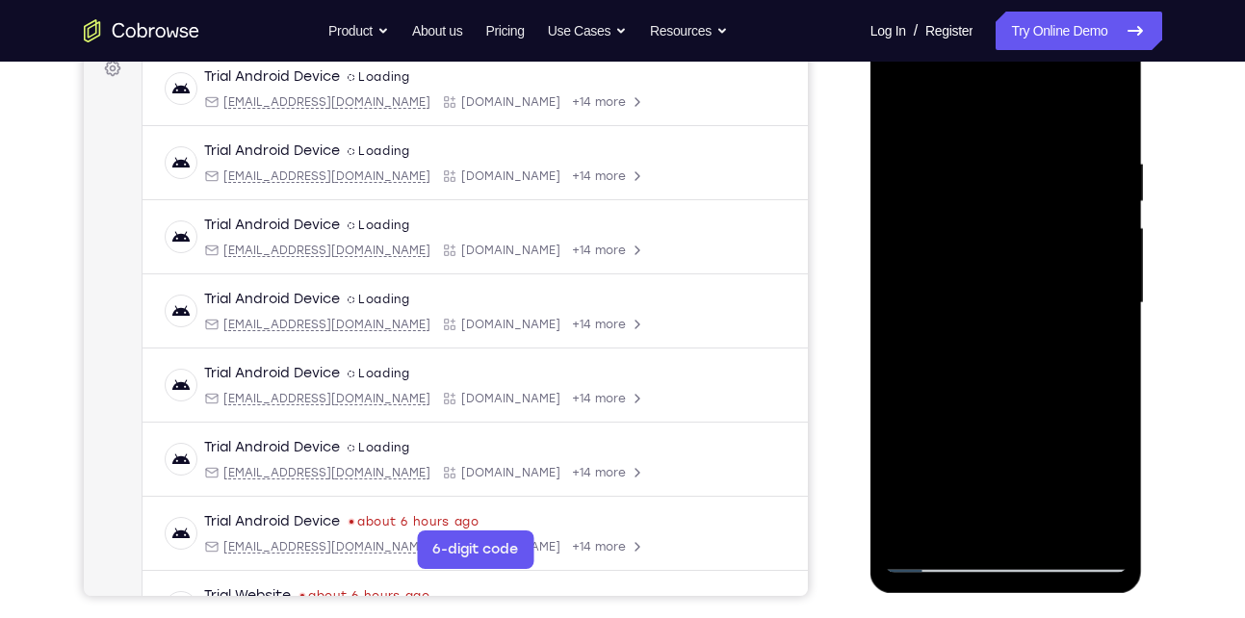
drag, startPoint x: 999, startPoint y: 375, endPoint x: 1001, endPoint y: -48, distance: 422.9
click at [1001, 19] on html "Online web based iOS Simulators and Android Emulators. Run iPhone, iPad, Mobile…" at bounding box center [1008, 308] width 275 height 578
drag, startPoint x: 1000, startPoint y: 408, endPoint x: 1013, endPoint y: 48, distance: 360.5
click at [1013, 48] on div at bounding box center [1006, 303] width 243 height 539
click at [922, 111] on div at bounding box center [1006, 303] width 243 height 539
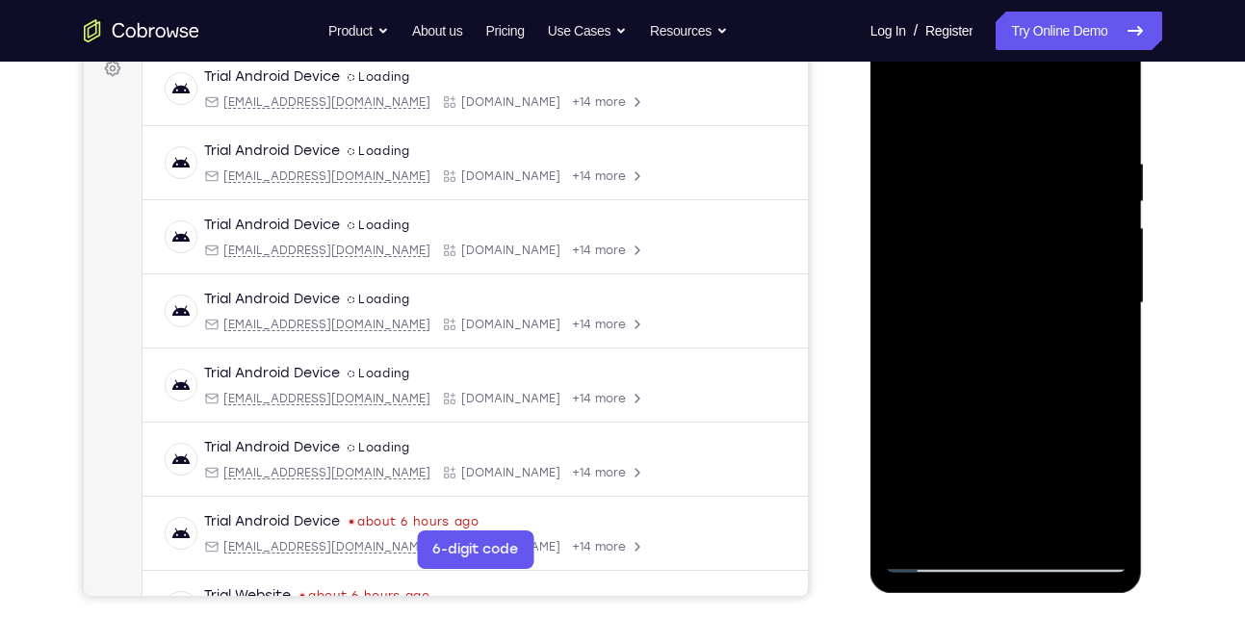
click at [909, 249] on div at bounding box center [1006, 303] width 243 height 539
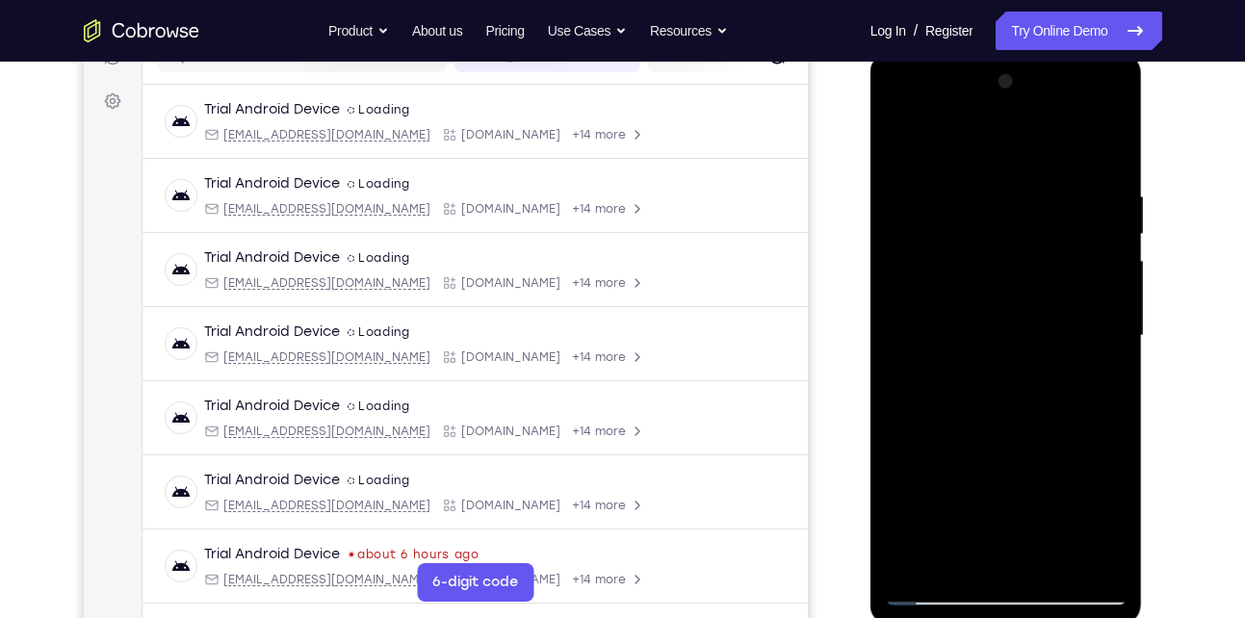
scroll to position [266, 0]
click at [1097, 251] on div at bounding box center [1006, 336] width 243 height 539
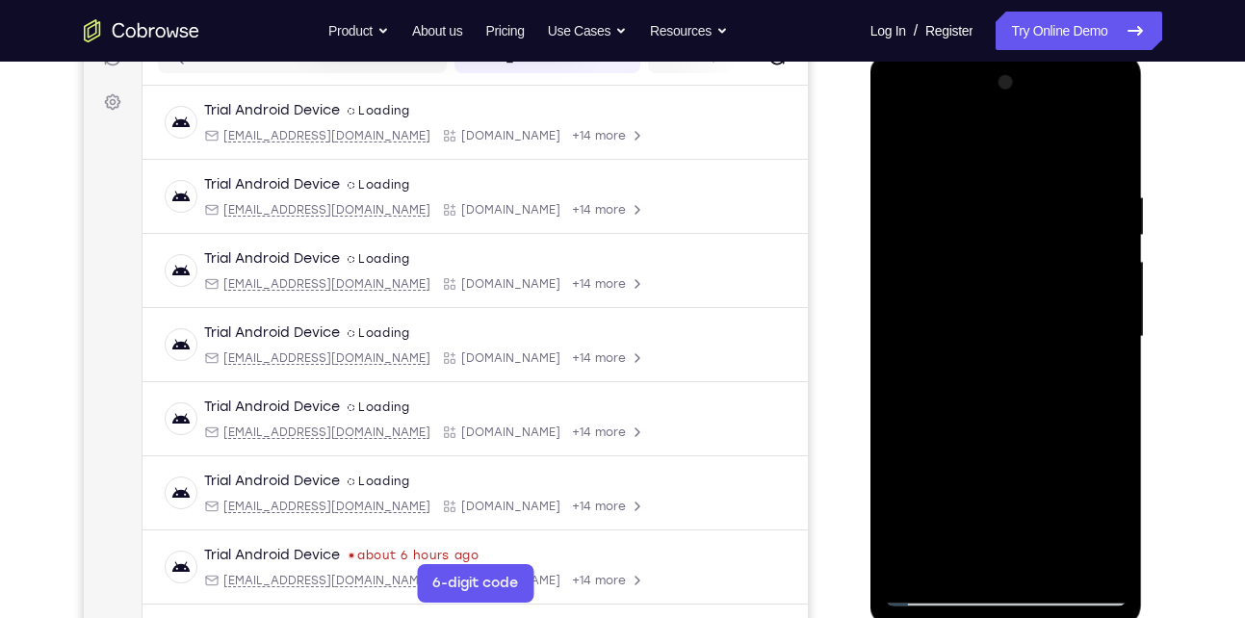
click at [1097, 251] on div at bounding box center [1006, 336] width 243 height 539
click at [1103, 291] on div at bounding box center [1006, 336] width 243 height 539
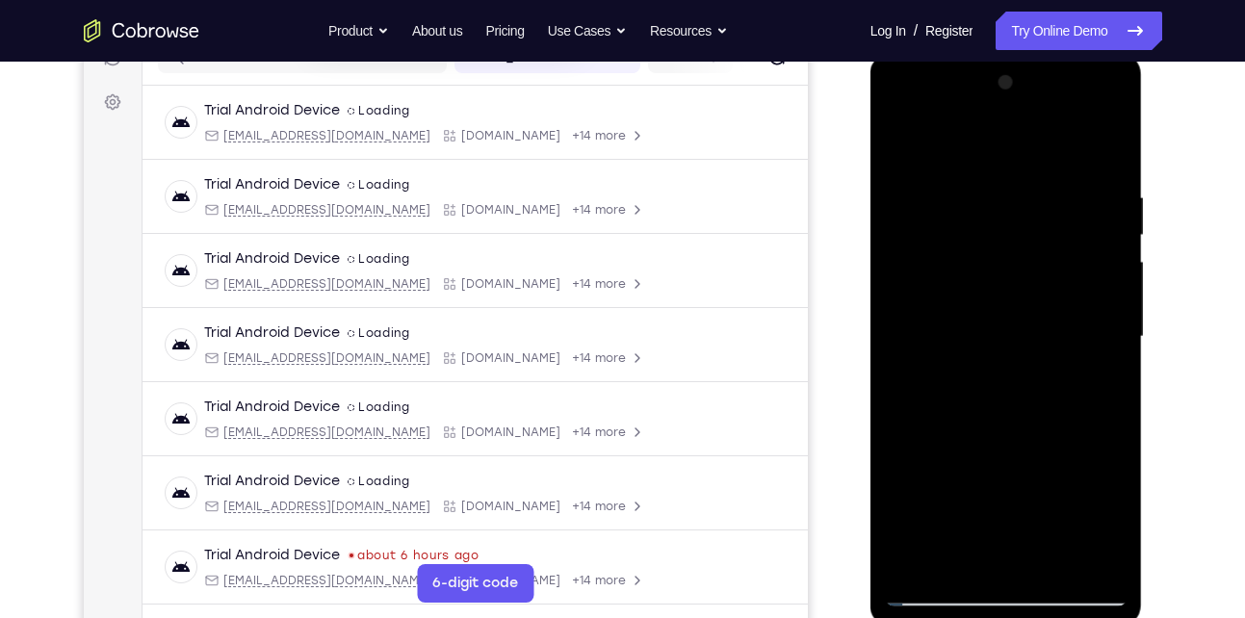
click at [1103, 291] on div at bounding box center [1006, 336] width 243 height 539
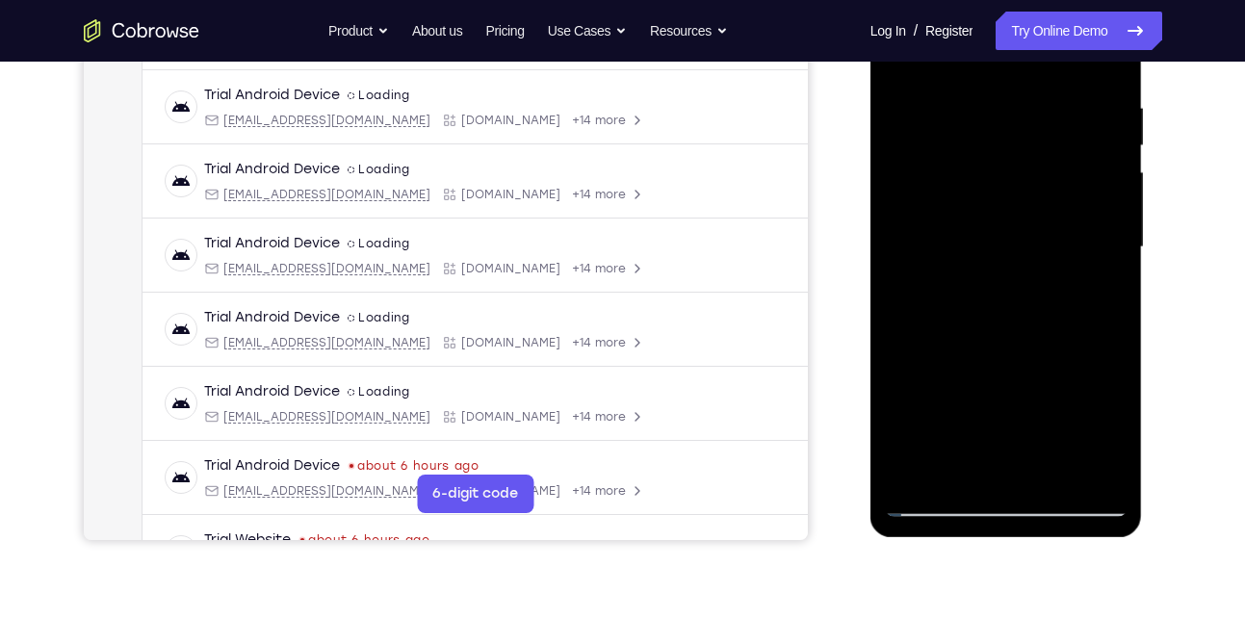
scroll to position [350, 0]
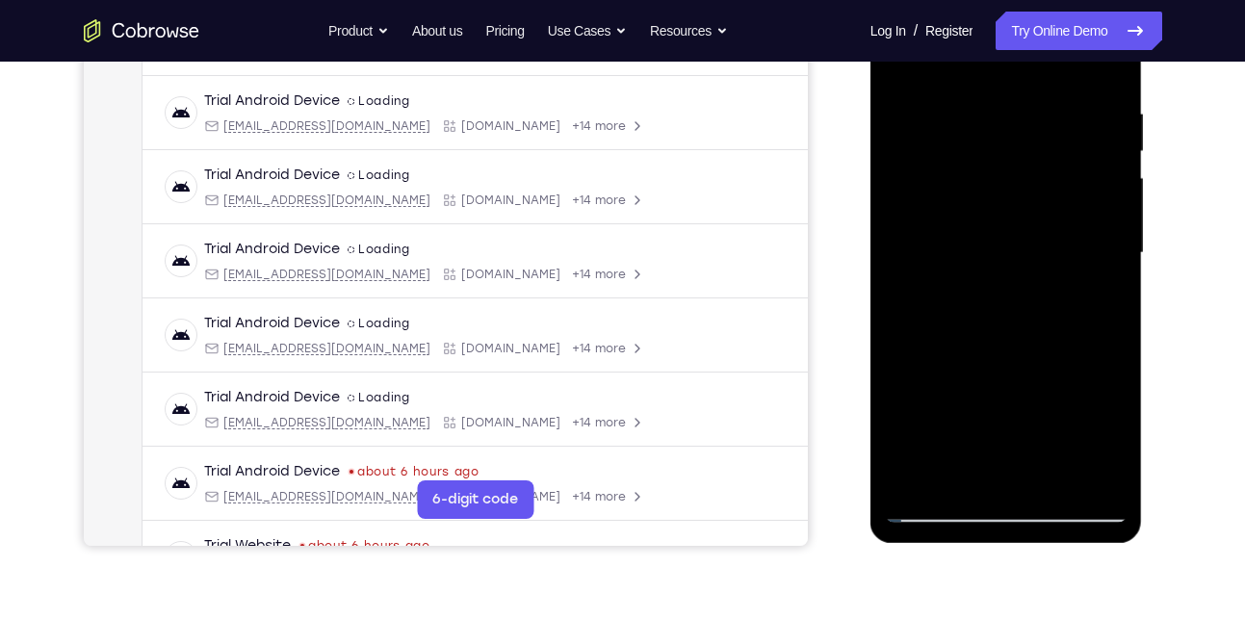
click at [1103, 291] on div at bounding box center [1006, 253] width 243 height 539
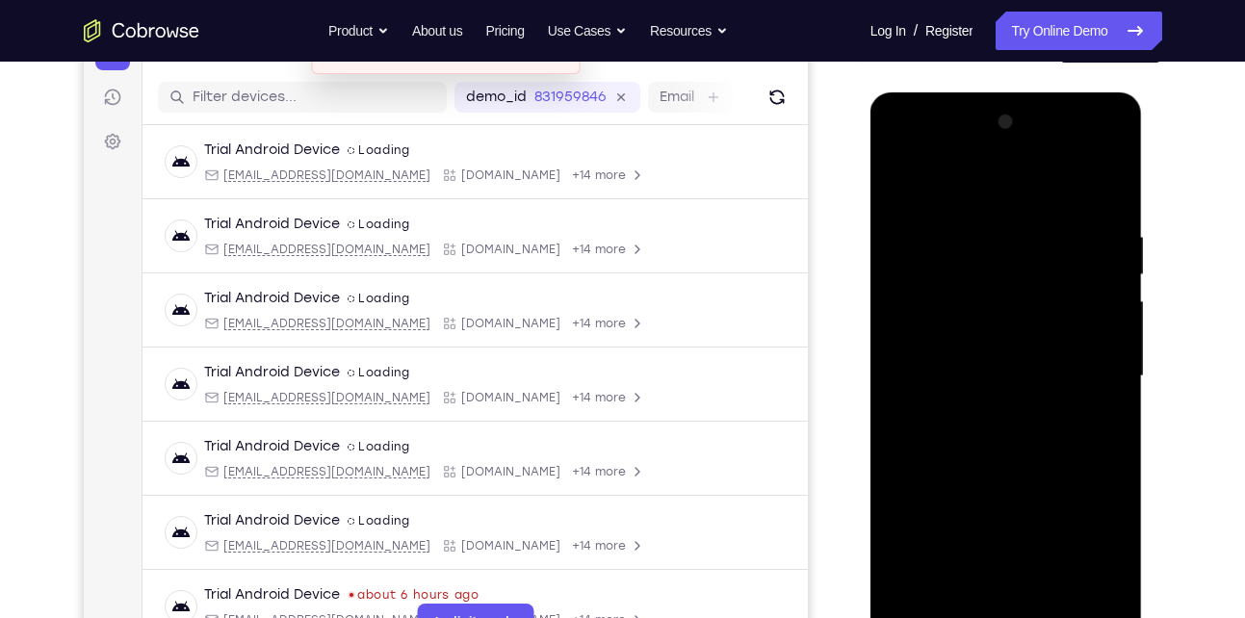
scroll to position [223, 0]
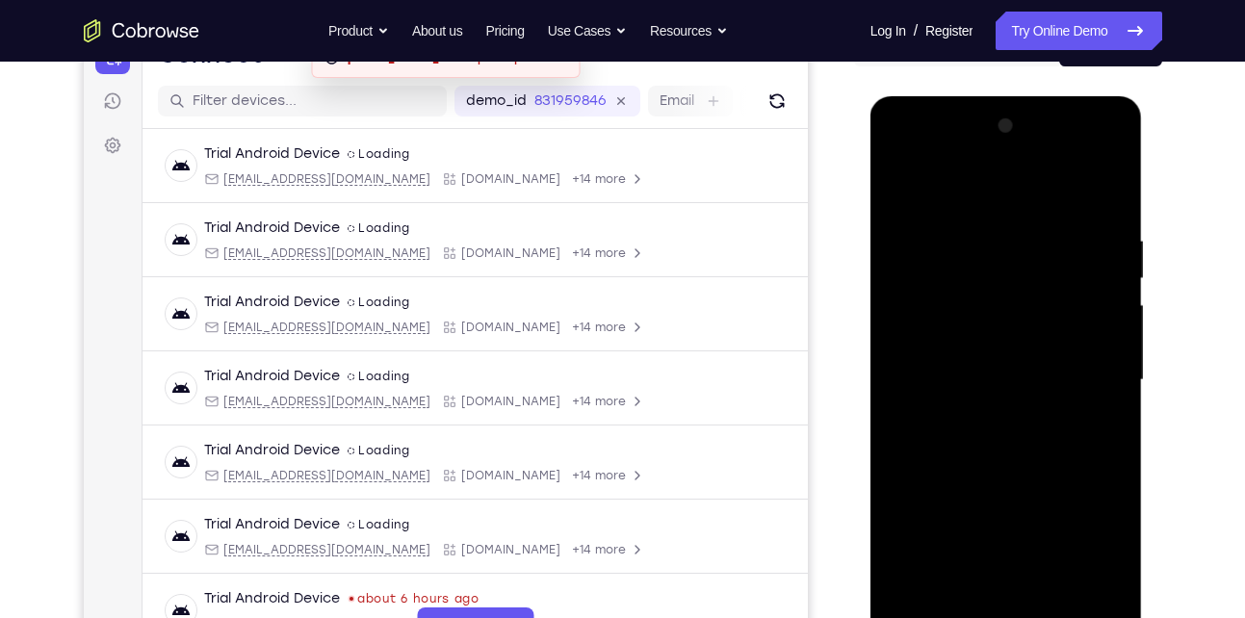
click at [1117, 136] on div at bounding box center [1006, 380] width 243 height 539
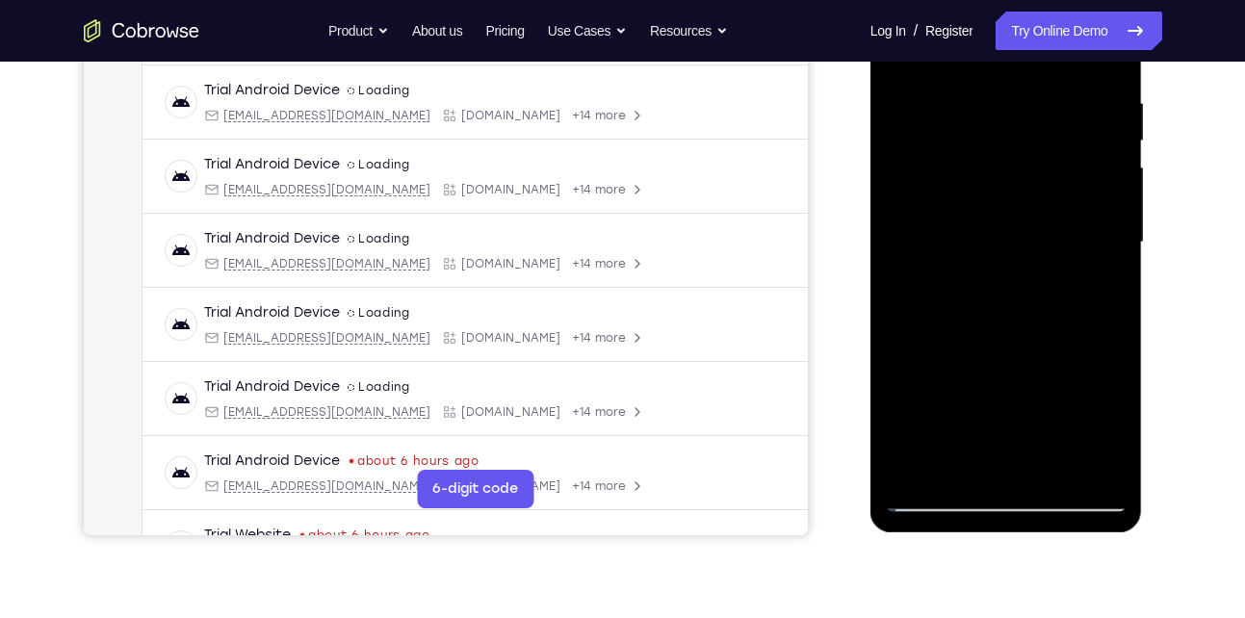
click at [1039, 471] on div at bounding box center [1006, 242] width 243 height 539
drag, startPoint x: 1008, startPoint y: 496, endPoint x: 1579, endPoint y: 245, distance: 624.1
click at [1008, 496] on div at bounding box center [1006, 242] width 243 height 539
